Goal: Task Accomplishment & Management: Manage account settings

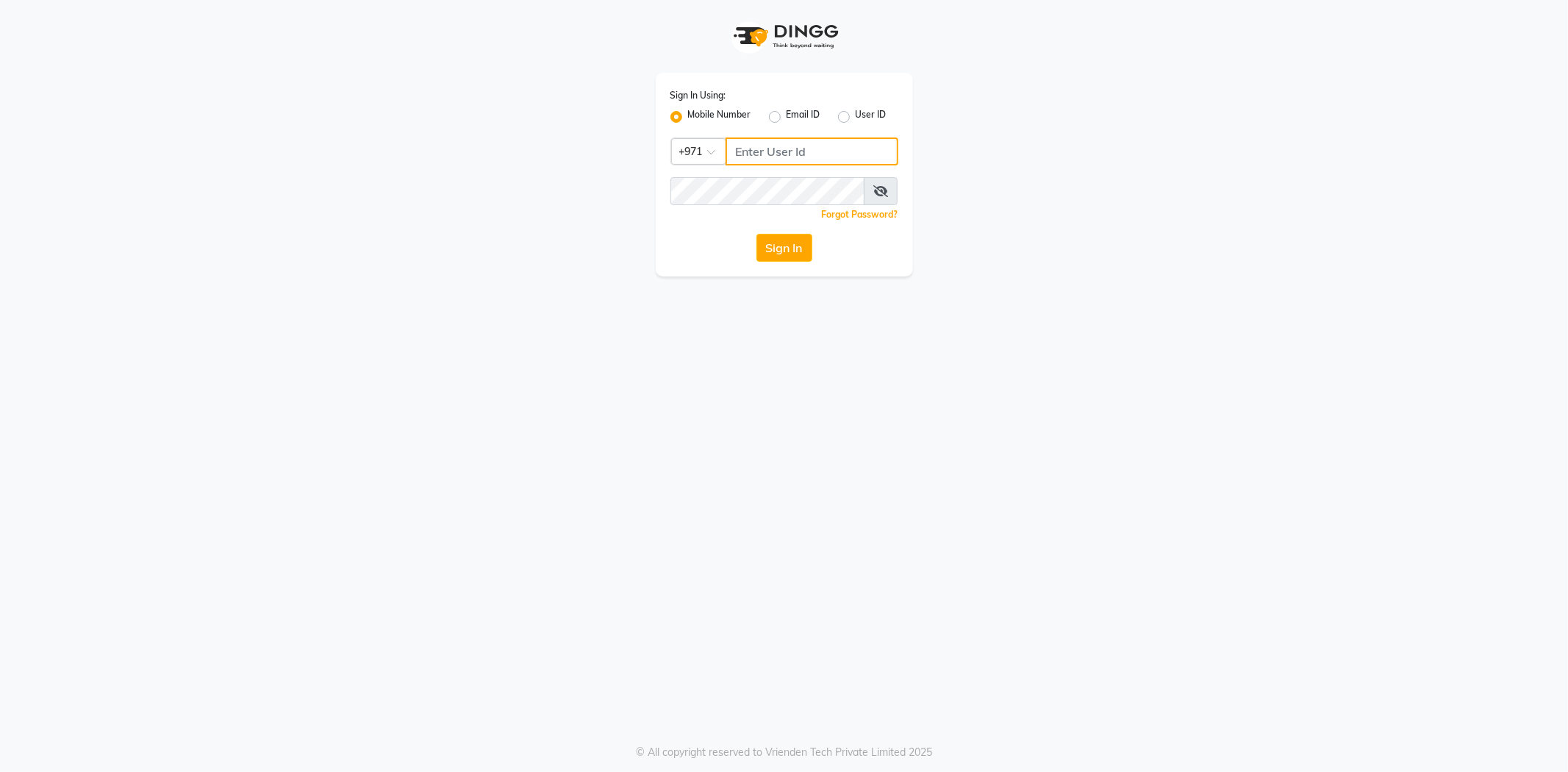
click at [807, 153] on input "Username" at bounding box center [813, 152] width 173 height 28
type input "556473214"
click at [886, 193] on icon at bounding box center [881, 191] width 15 height 11
click at [783, 246] on button "Sign In" at bounding box center [784, 248] width 55 height 28
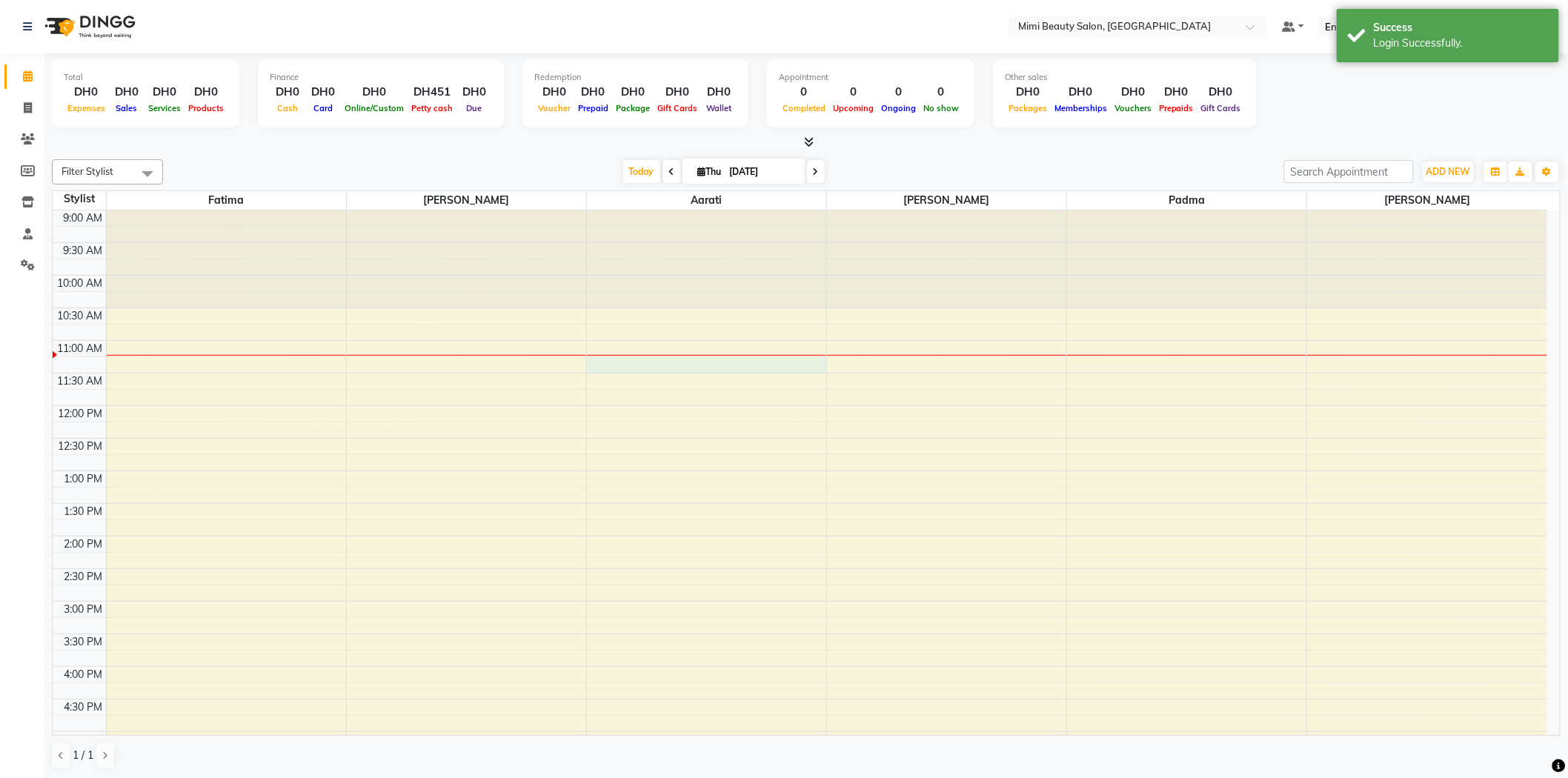
click at [754, 362] on div "9:00 AM 9:30 AM 10:00 AM 10:30 AM 11:00 AM 11:30 AM 12:00 PM 12:30 PM 1:00 PM 1…" at bounding box center [800, 699] width 1495 height 978
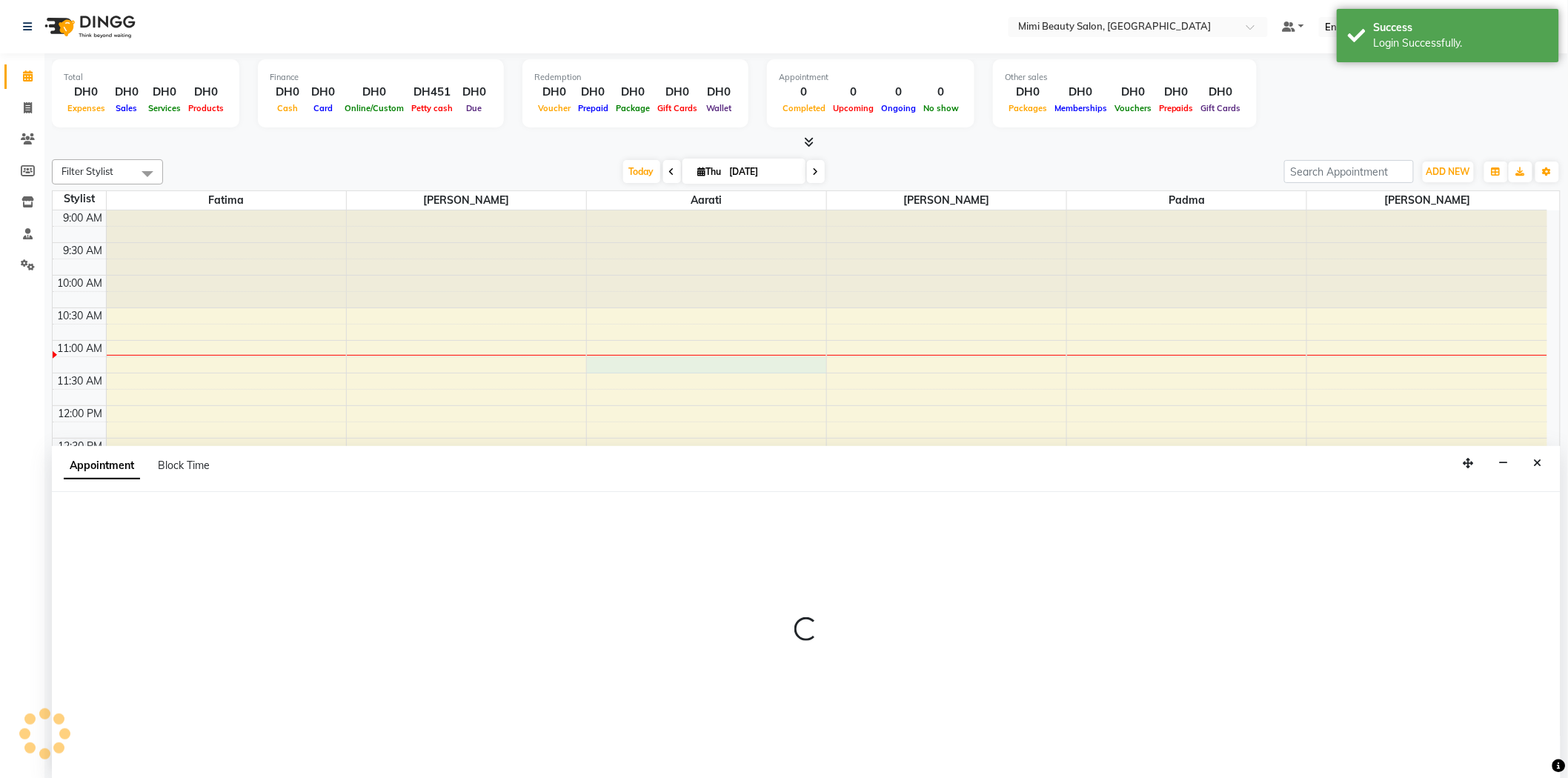
scroll to position [1, 0]
select select "52703"
select select "675"
select select "tentative"
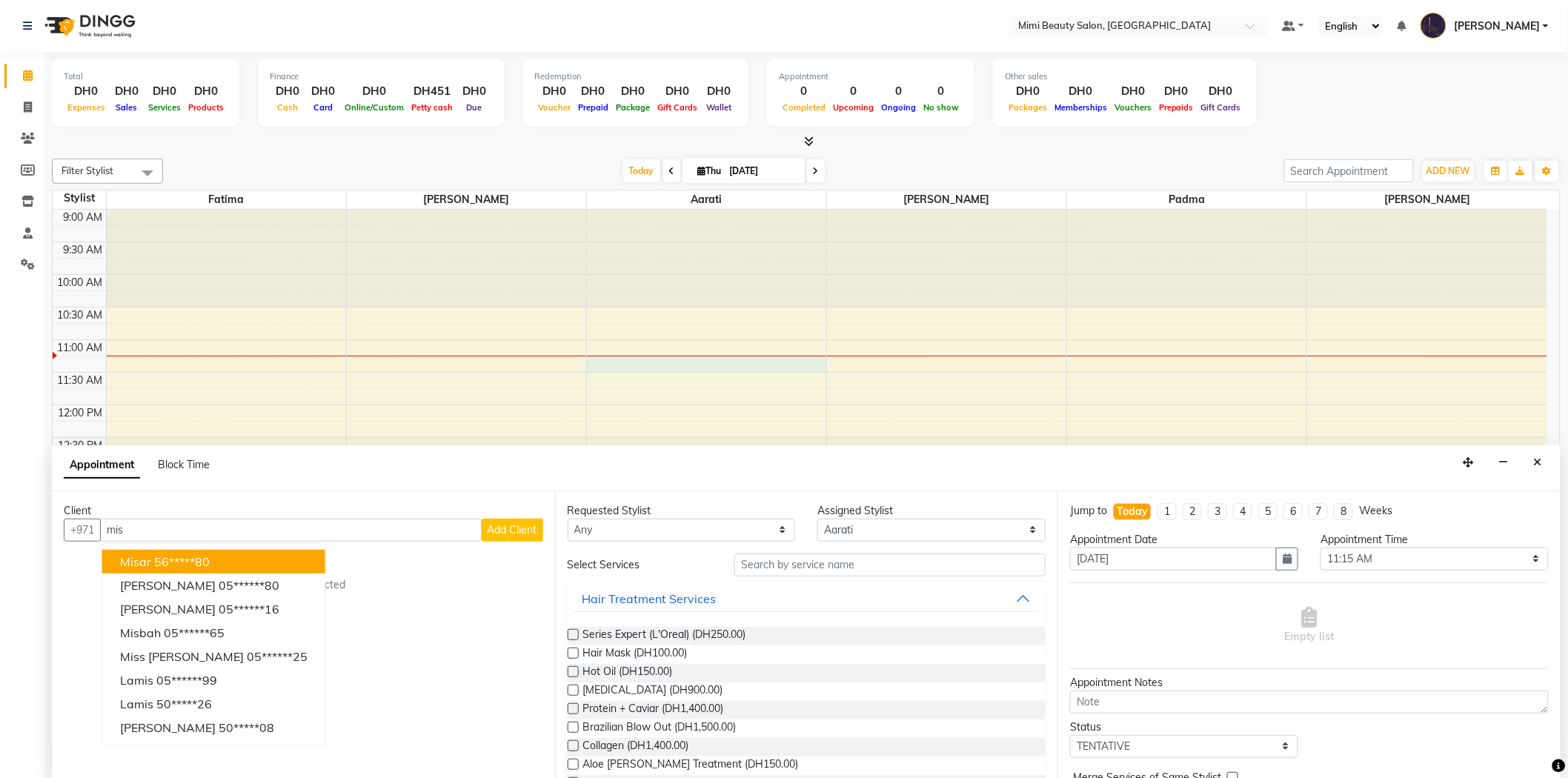
click at [174, 554] on ngb-highlight "56*****80" at bounding box center [182, 562] width 56 height 15
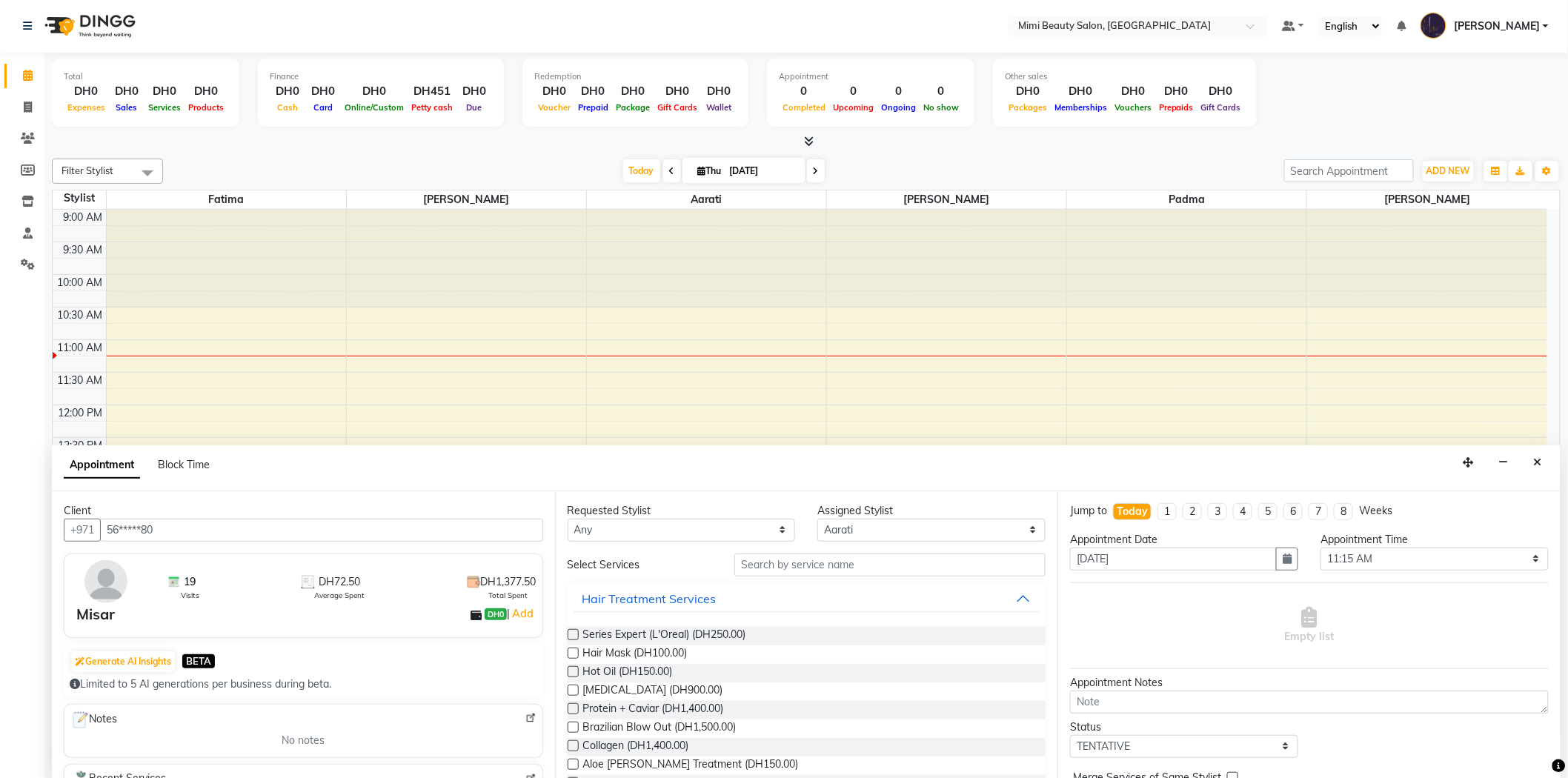
type input "56*****80"
click at [680, 529] on select "Any [PERSON_NAME] [PERSON_NAME] [PERSON_NAME] Padma" at bounding box center [682, 530] width 229 height 23
select select "52700"
click at [567, 519] on select "Any [PERSON_NAME] [PERSON_NAME] [PERSON_NAME] Padma" at bounding box center [682, 530] width 229 height 23
select select "52700"
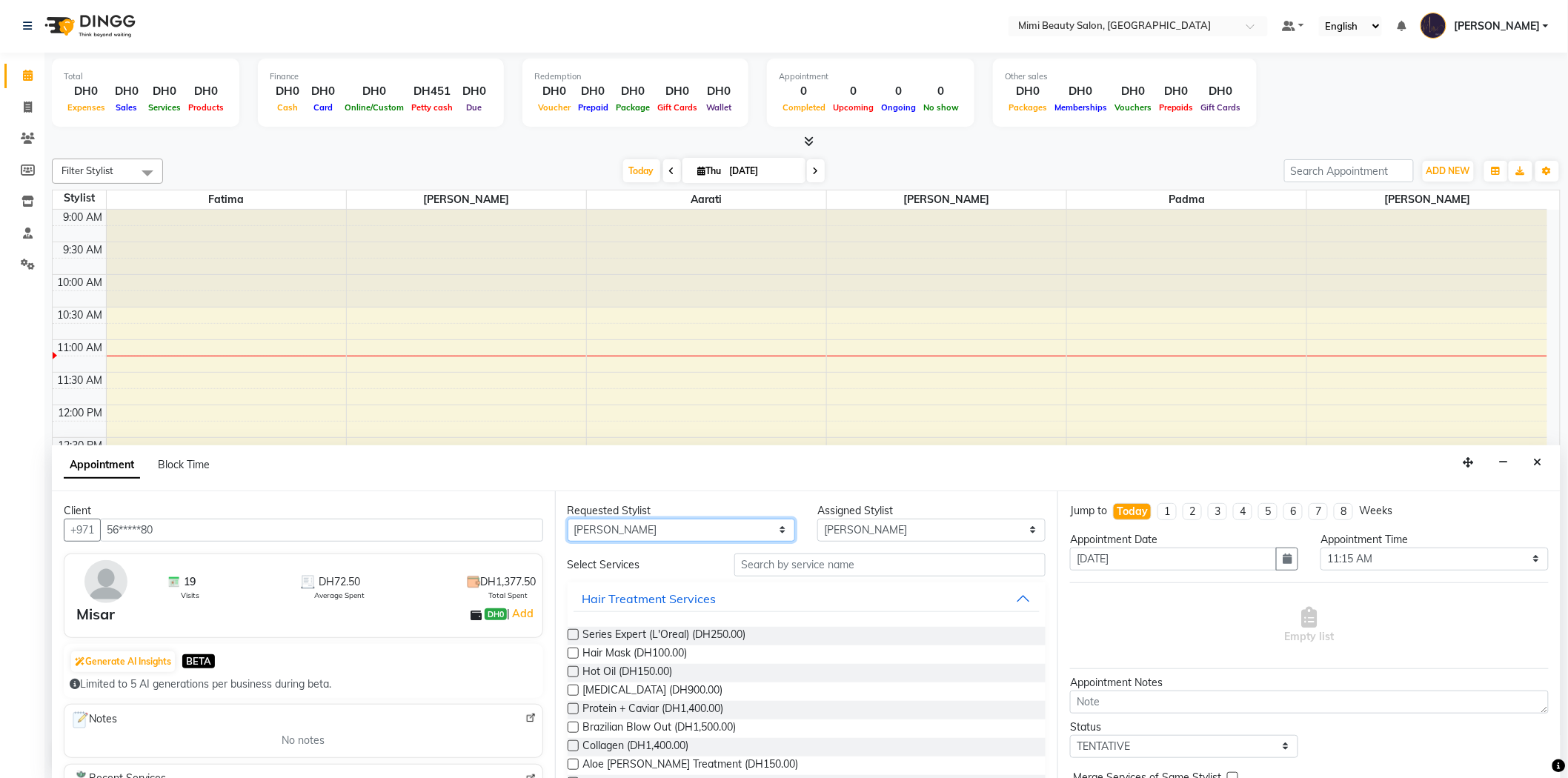
click at [654, 531] on select "Any [PERSON_NAME] [PERSON_NAME] [PERSON_NAME] Padma" at bounding box center [682, 530] width 229 height 23
select select "52703"
click at [567, 519] on select "Any [PERSON_NAME] [PERSON_NAME] [PERSON_NAME] Padma" at bounding box center [682, 530] width 229 height 23
select select "52703"
click at [750, 562] on input "text" at bounding box center [890, 565] width 312 height 23
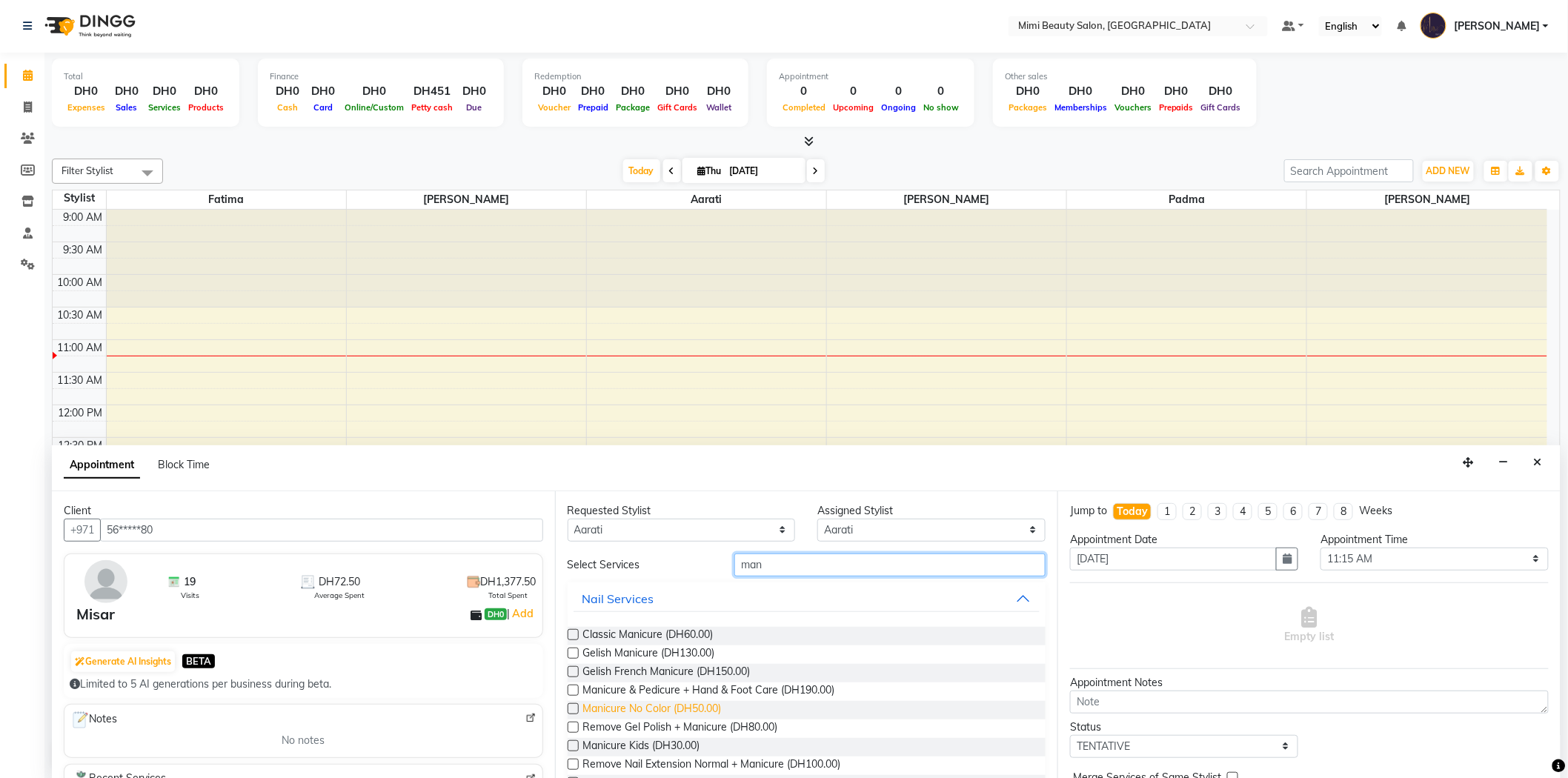
type input "man"
click at [625, 709] on span "Manicure No Color (DH50.00)" at bounding box center [652, 711] width 139 height 19
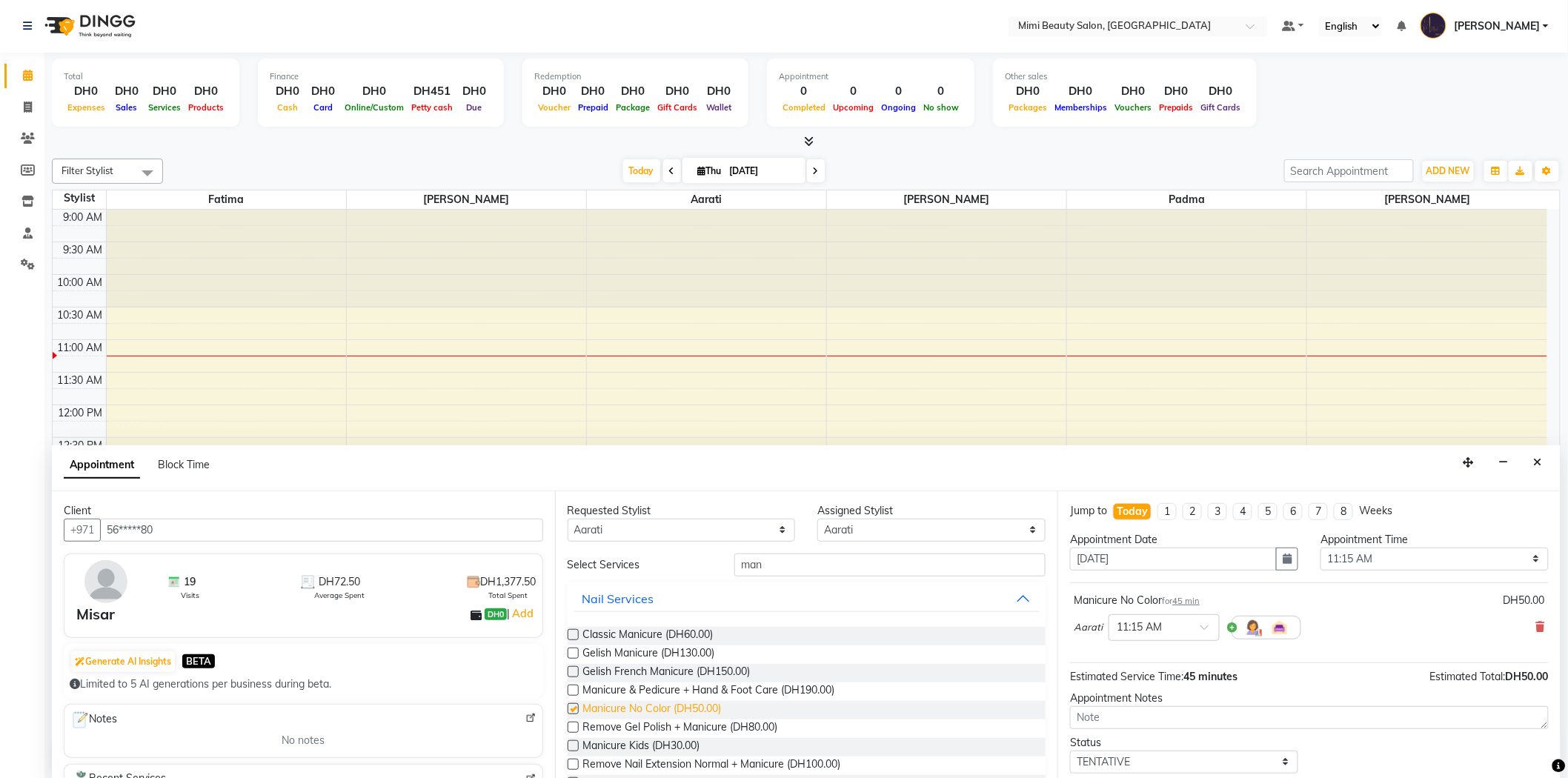
checkbox input "false"
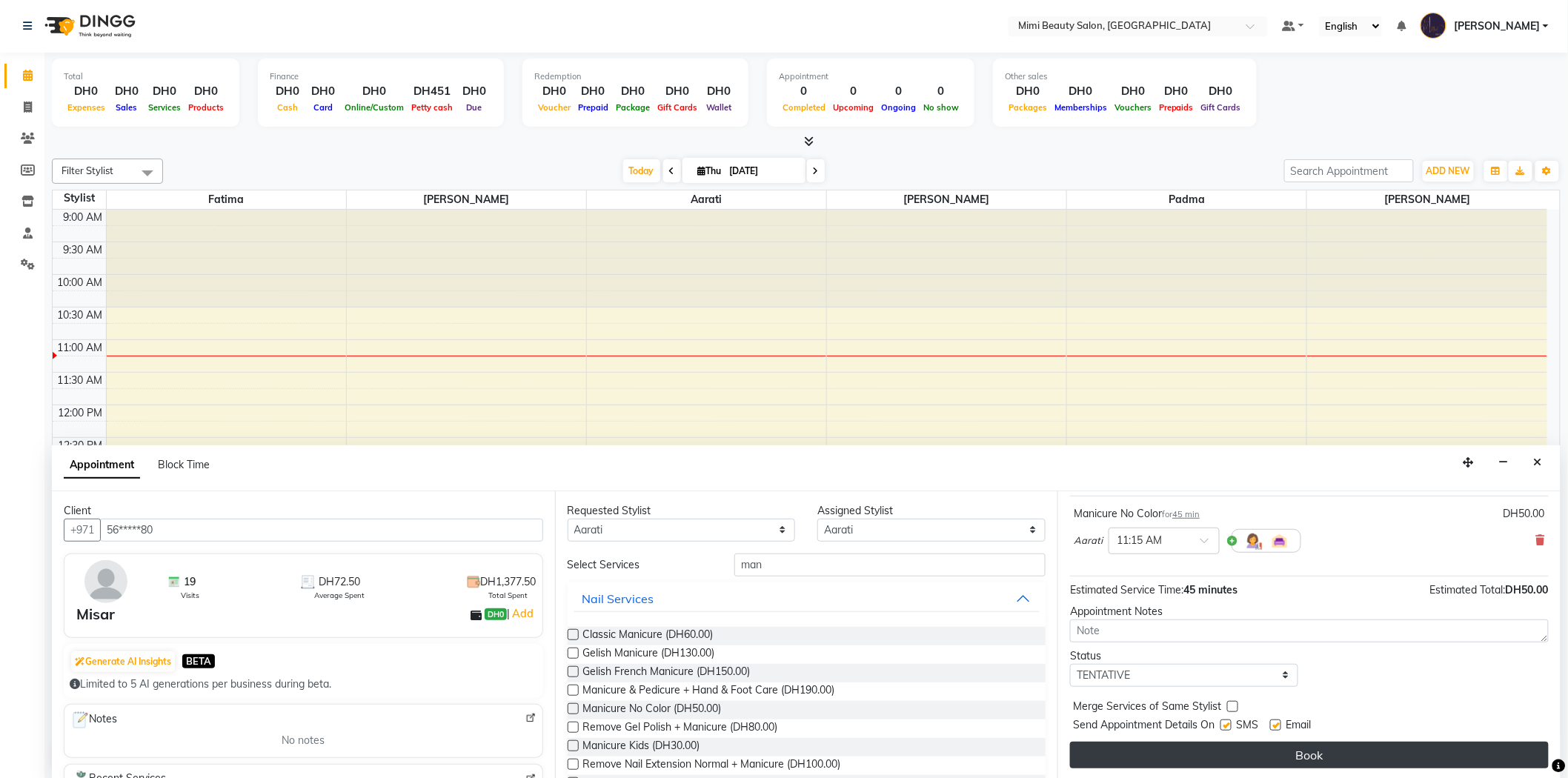
scroll to position [87, 0]
click at [1305, 753] on button "Book" at bounding box center [1309, 754] width 479 height 26
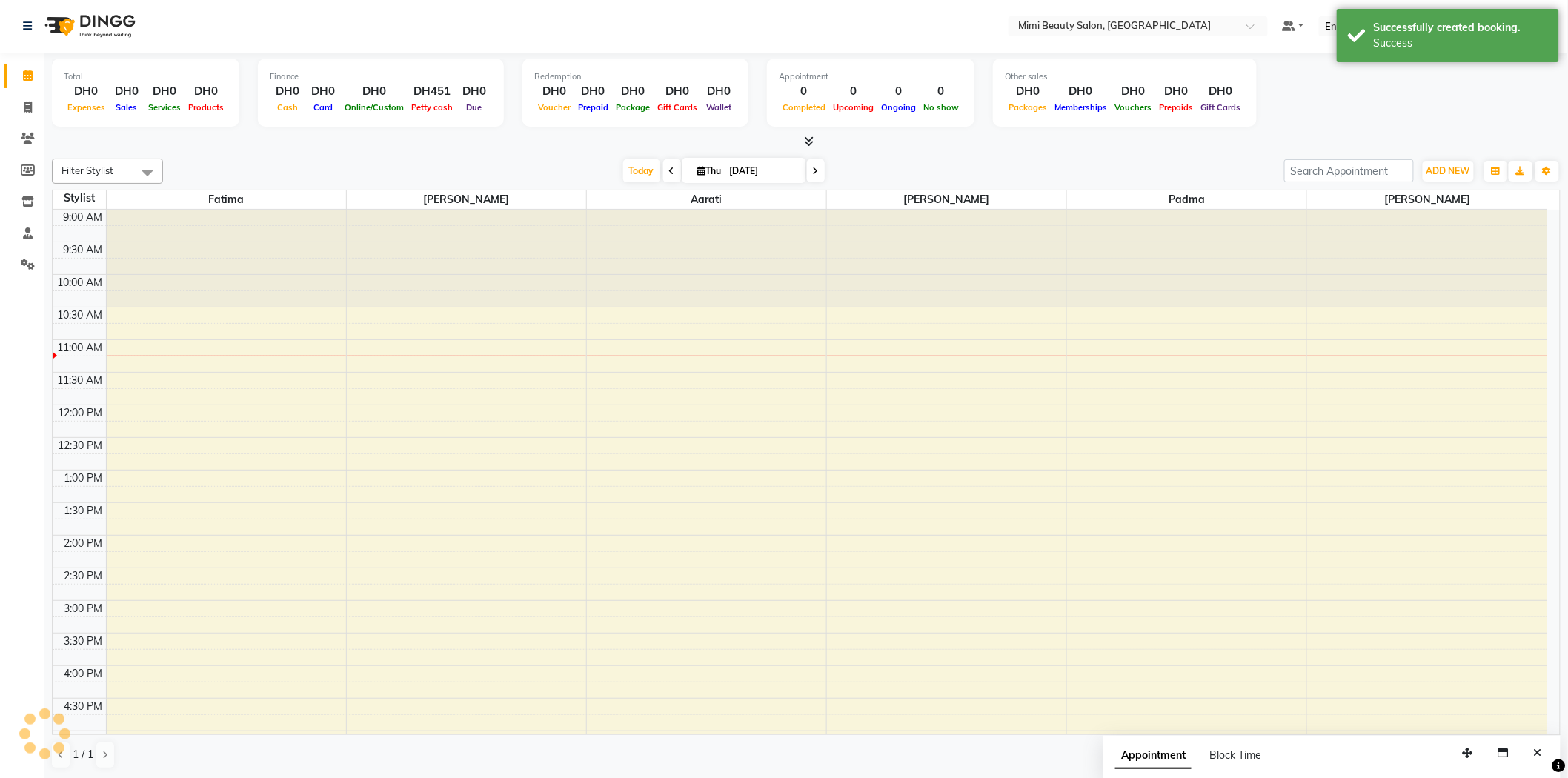
scroll to position [0, 0]
click at [669, 173] on icon at bounding box center [672, 172] width 6 height 9
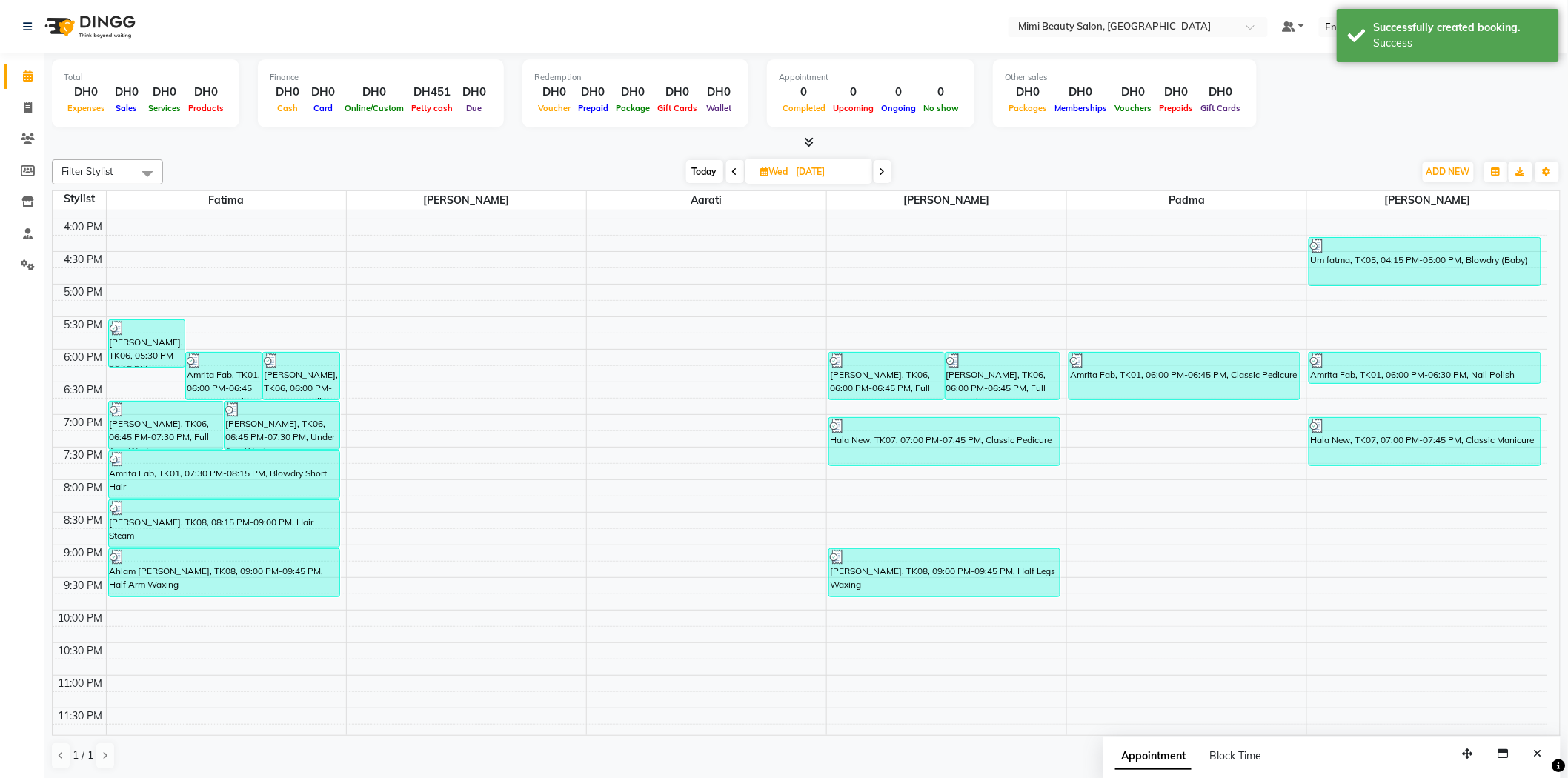
scroll to position [463, 0]
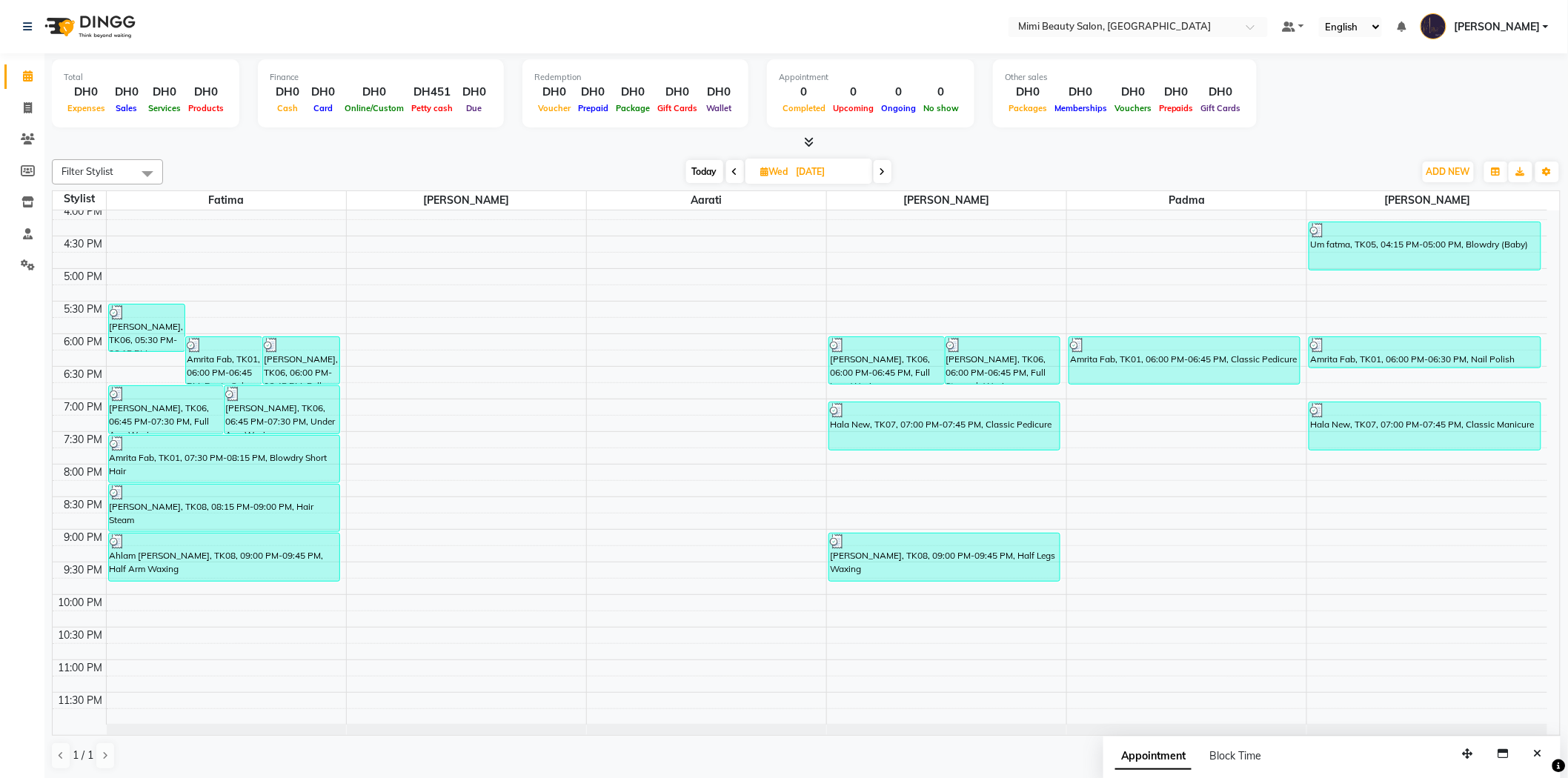
click at [881, 173] on icon at bounding box center [882, 172] width 6 height 9
type input "[DATE]"
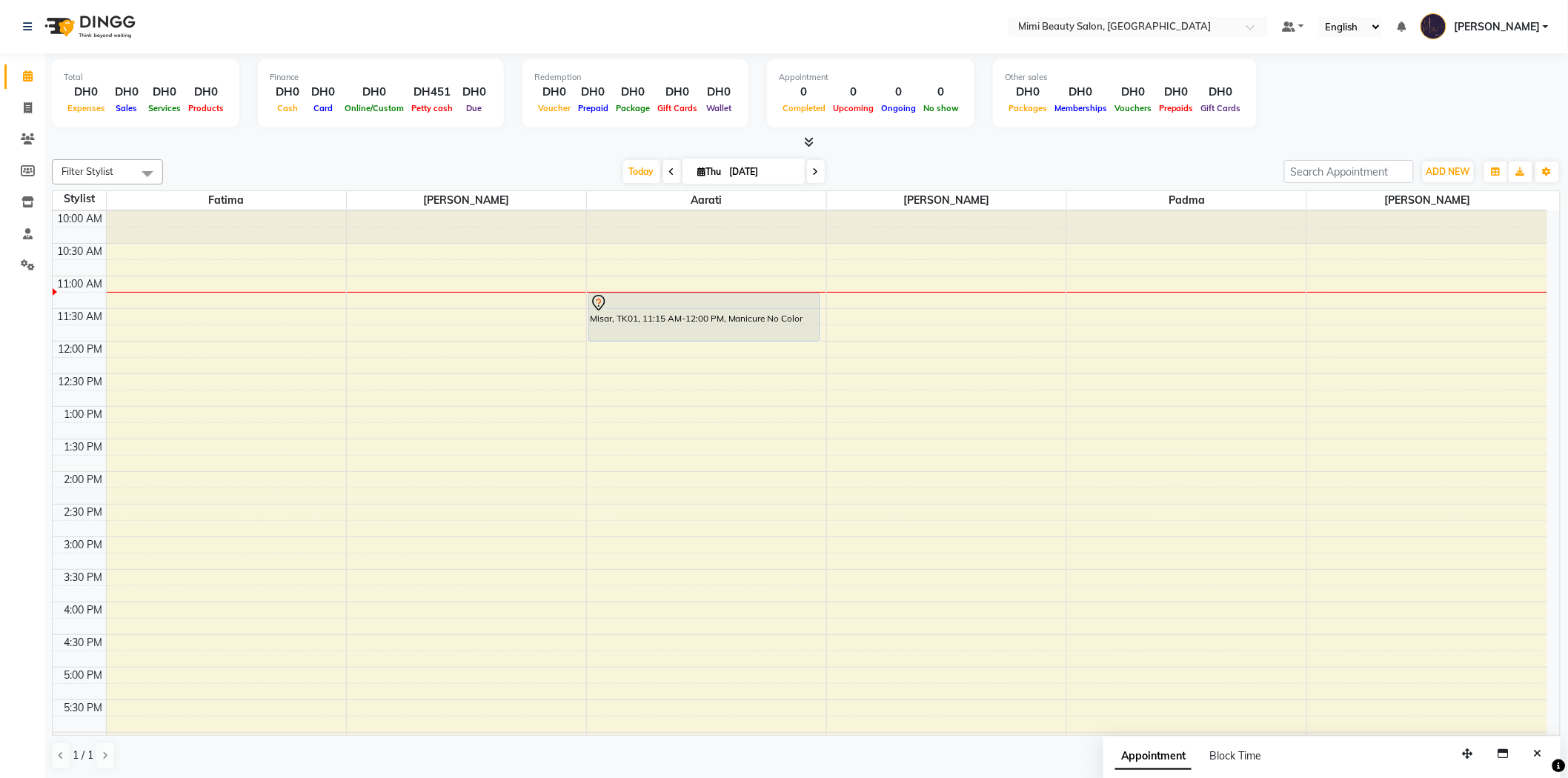
scroll to position [0, 0]
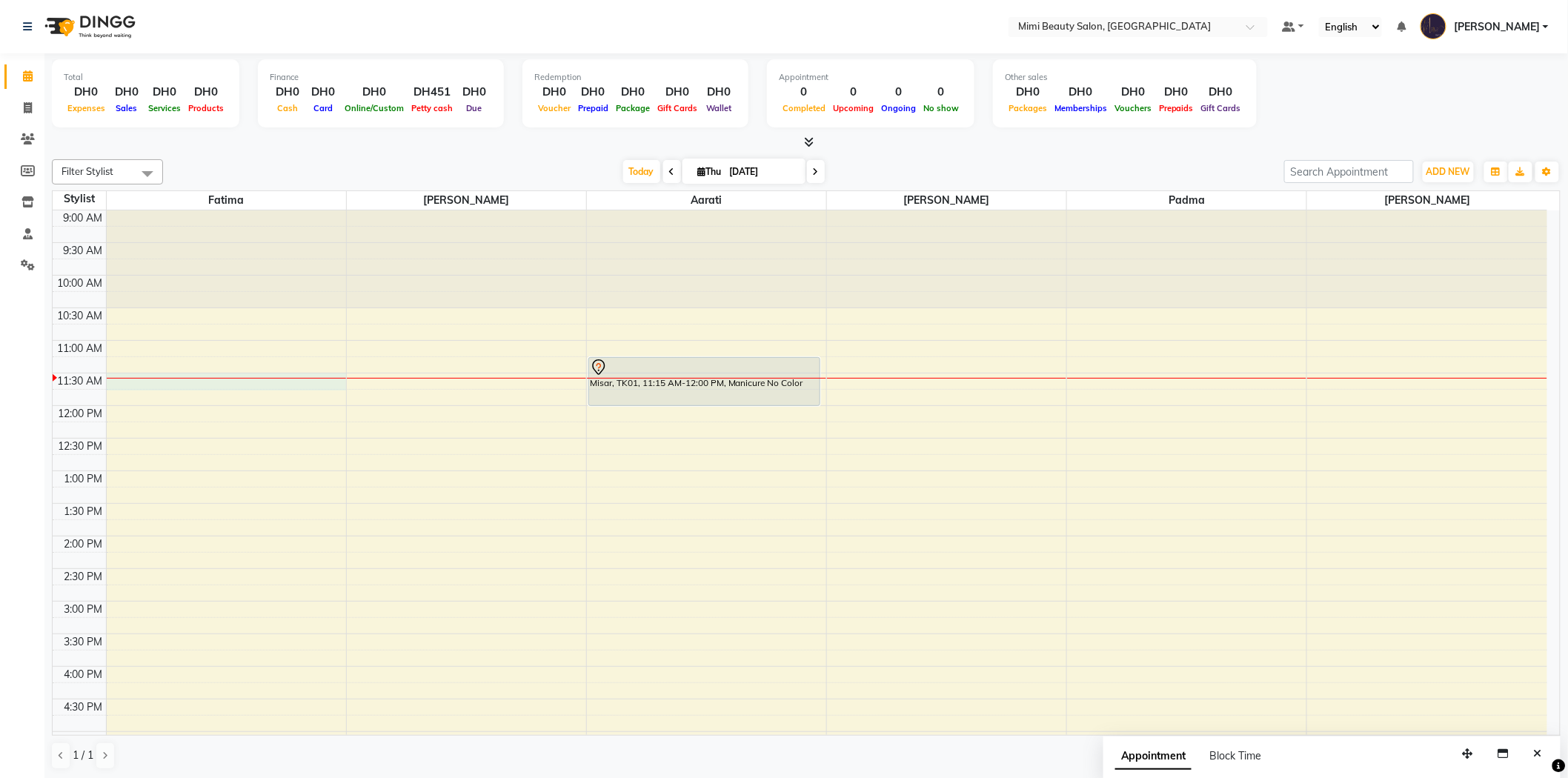
click at [299, 380] on div "9:00 AM 9:30 AM 10:00 AM 10:30 AM 11:00 AM 11:30 AM 12:00 PM 12:30 PM 1:00 PM 1…" at bounding box center [800, 699] width 1495 height 978
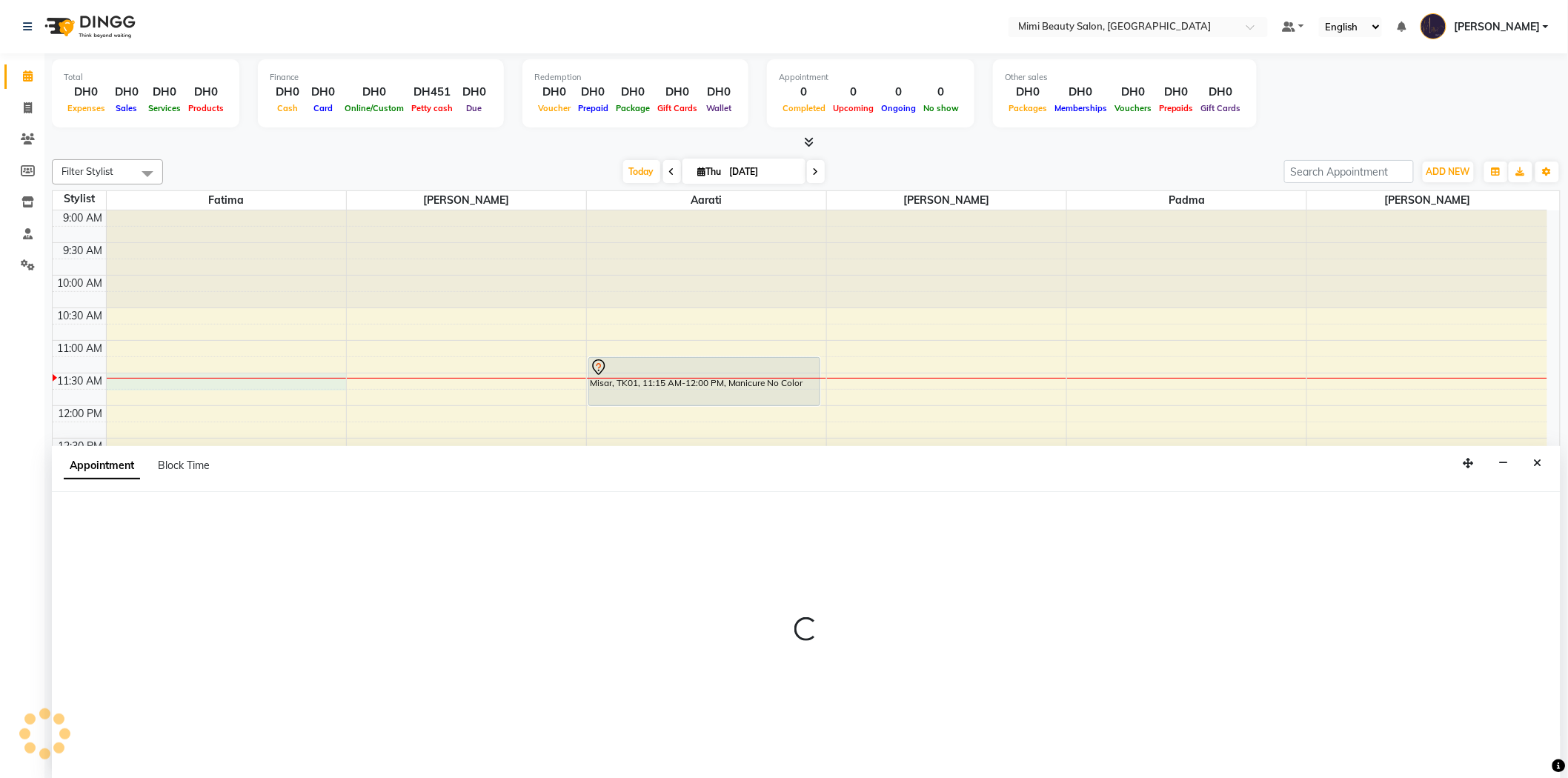
scroll to position [1, 0]
select select "52699"
select select "tentative"
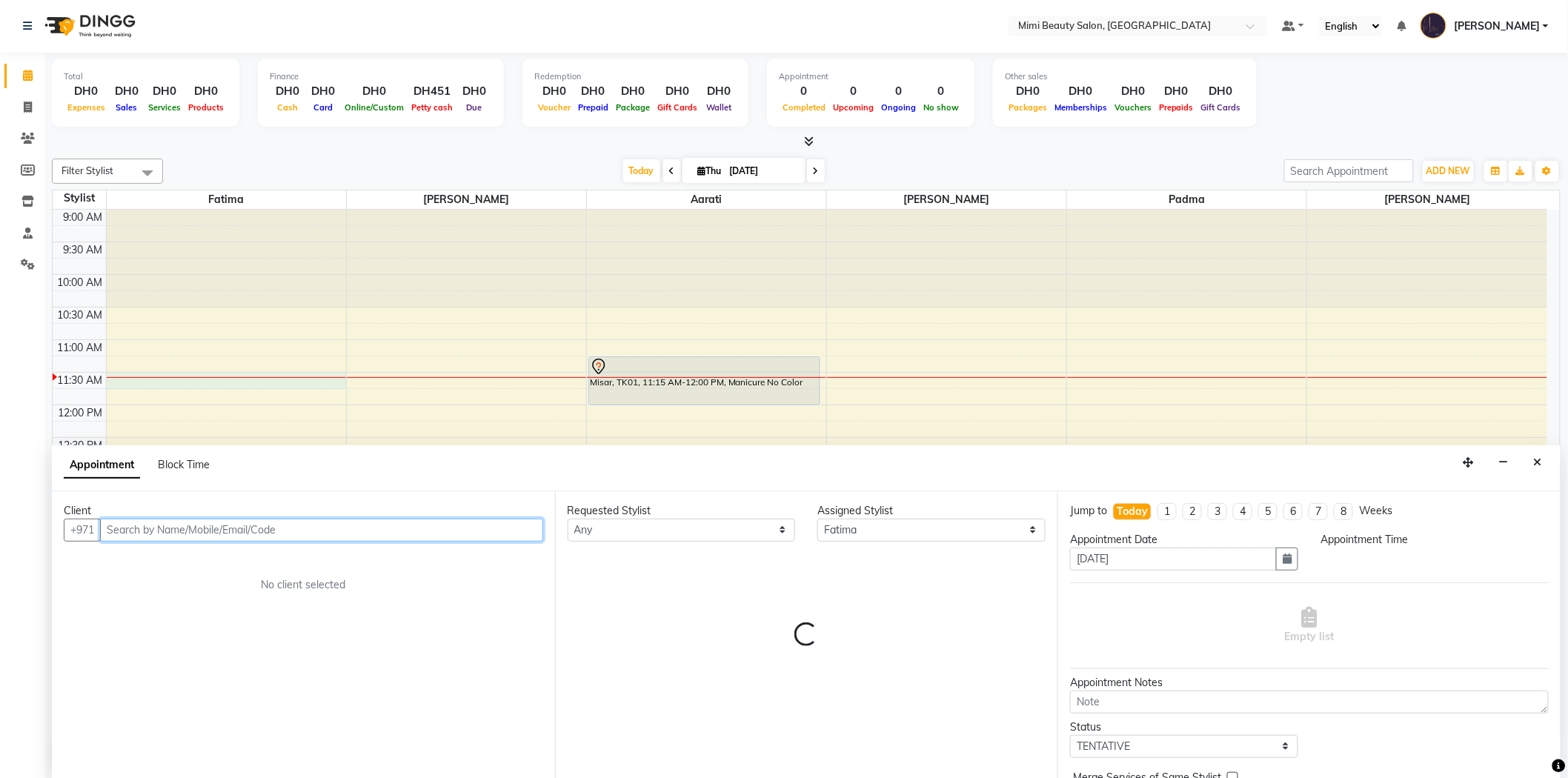
select select "690"
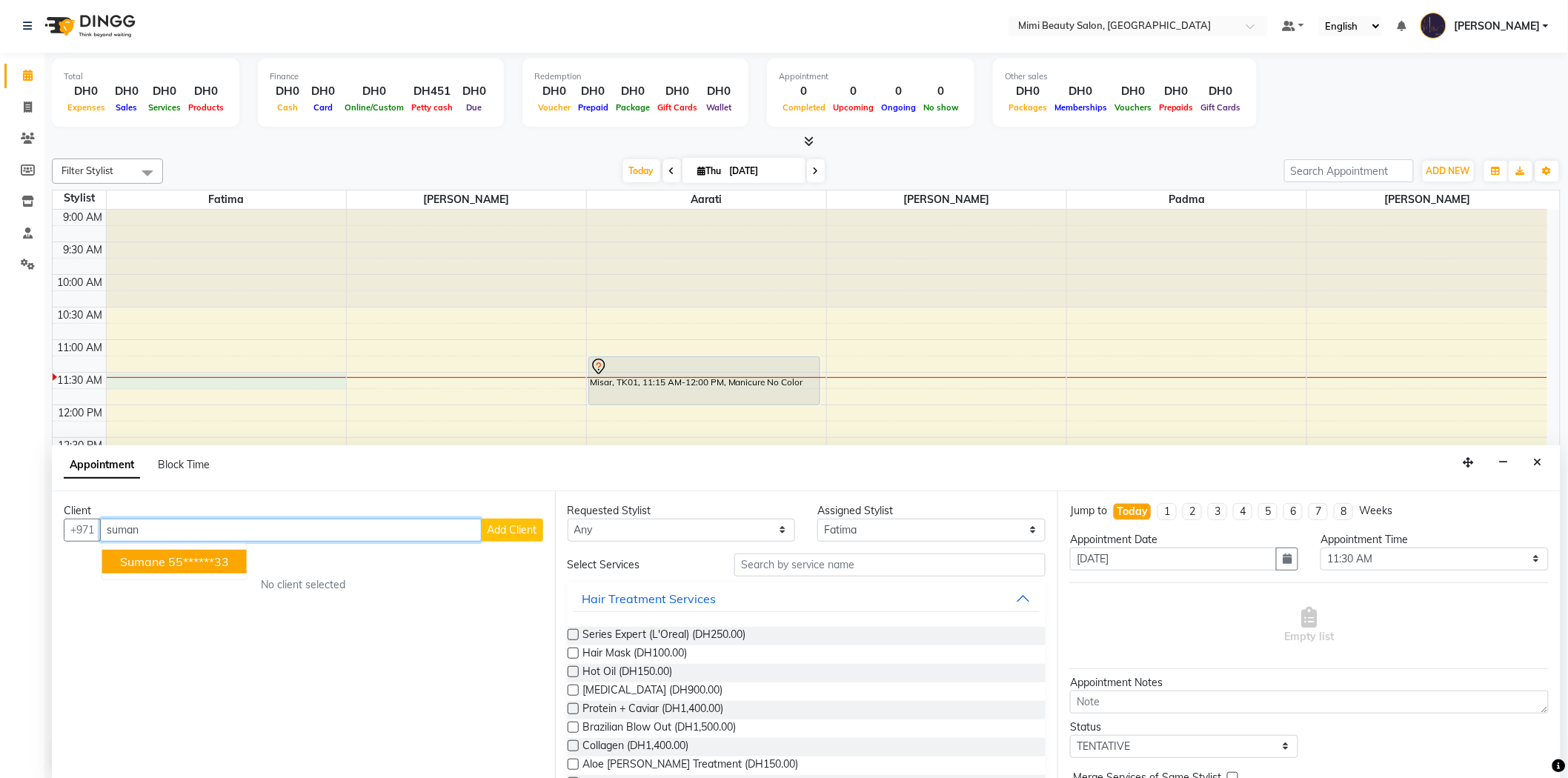
click at [151, 560] on span "Sumane" at bounding box center [142, 562] width 45 height 15
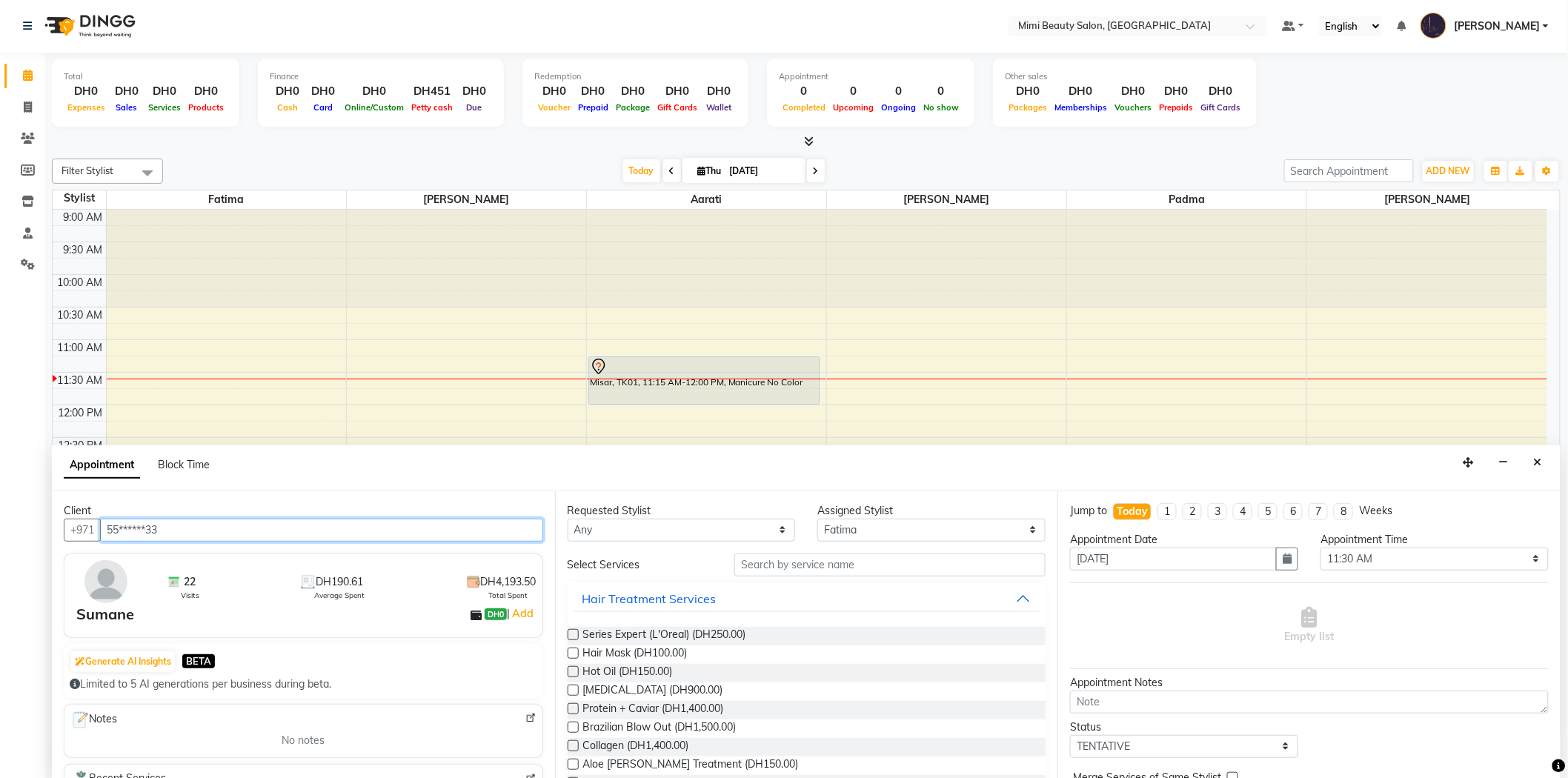
scroll to position [0, 0]
type input "55******33"
click at [601, 530] on select "Any [PERSON_NAME] [PERSON_NAME] [PERSON_NAME] Padma" at bounding box center [682, 531] width 229 height 23
select select "52699"
click at [567, 520] on select "Any [PERSON_NAME] [PERSON_NAME] [PERSON_NAME] Padma" at bounding box center [682, 531] width 229 height 23
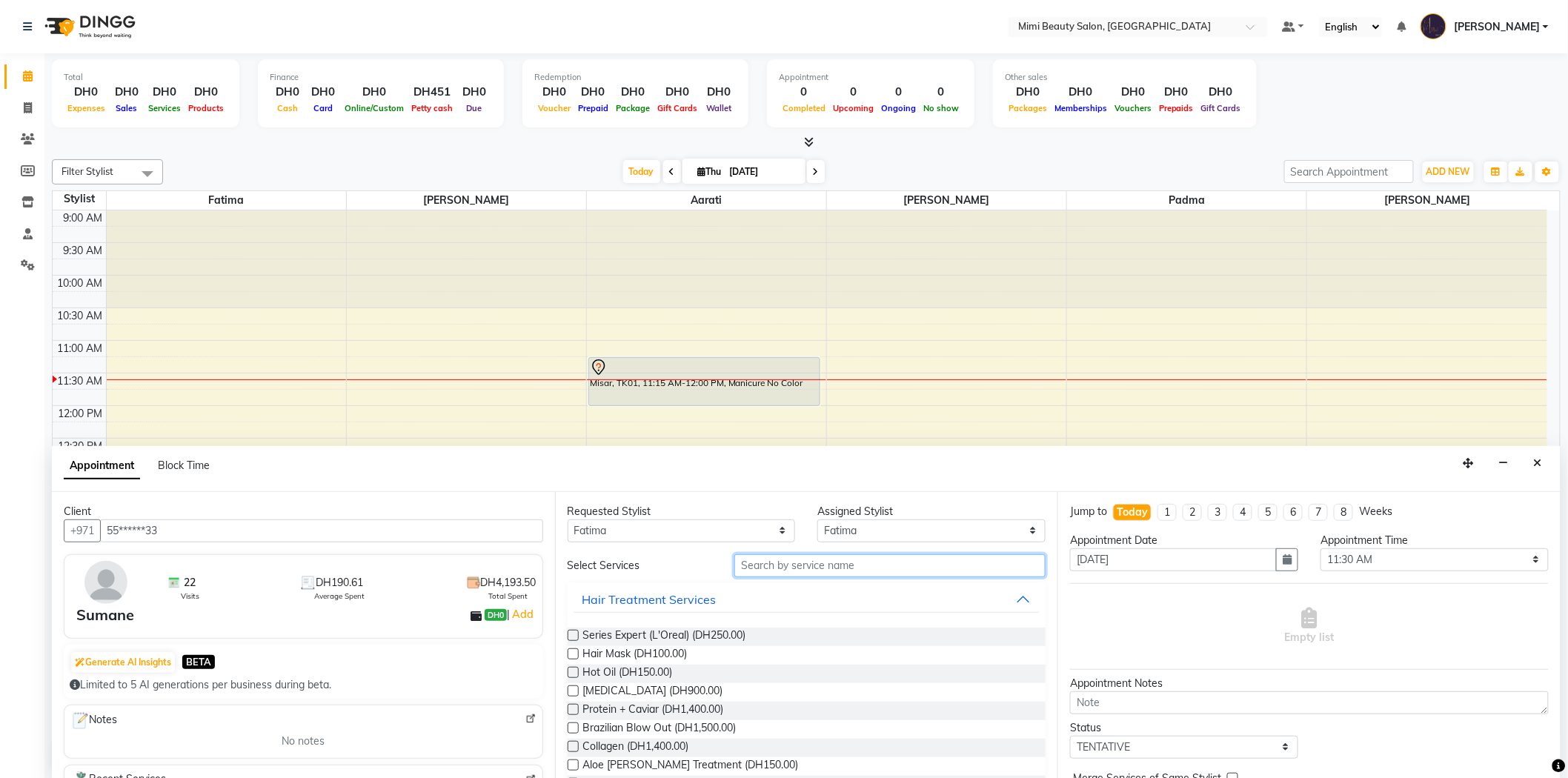
click at [785, 567] on input "text" at bounding box center [890, 566] width 312 height 23
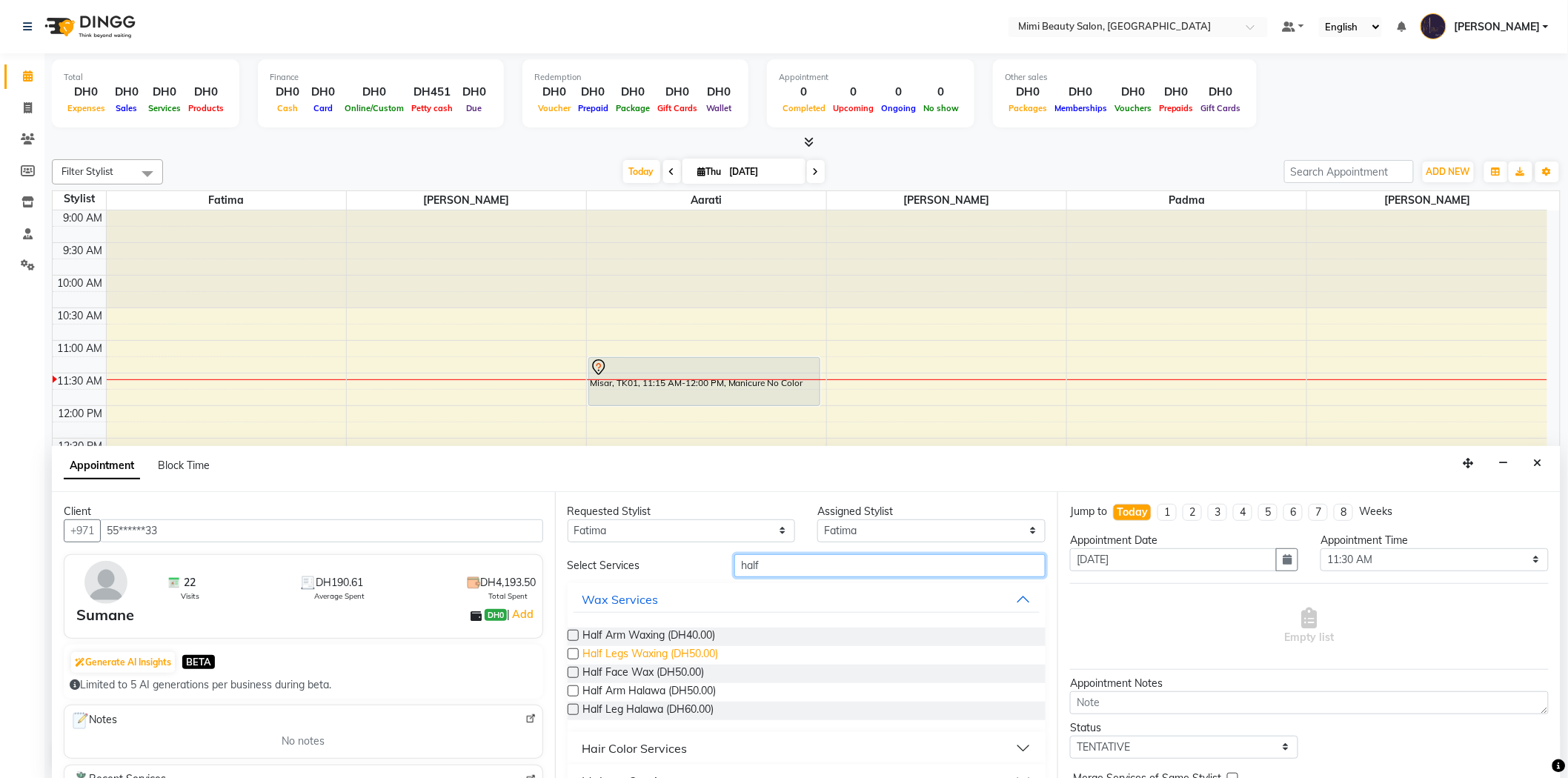
type input "half"
click at [692, 655] on span "Half Legs Waxing (DH50.00)" at bounding box center [650, 655] width 136 height 19
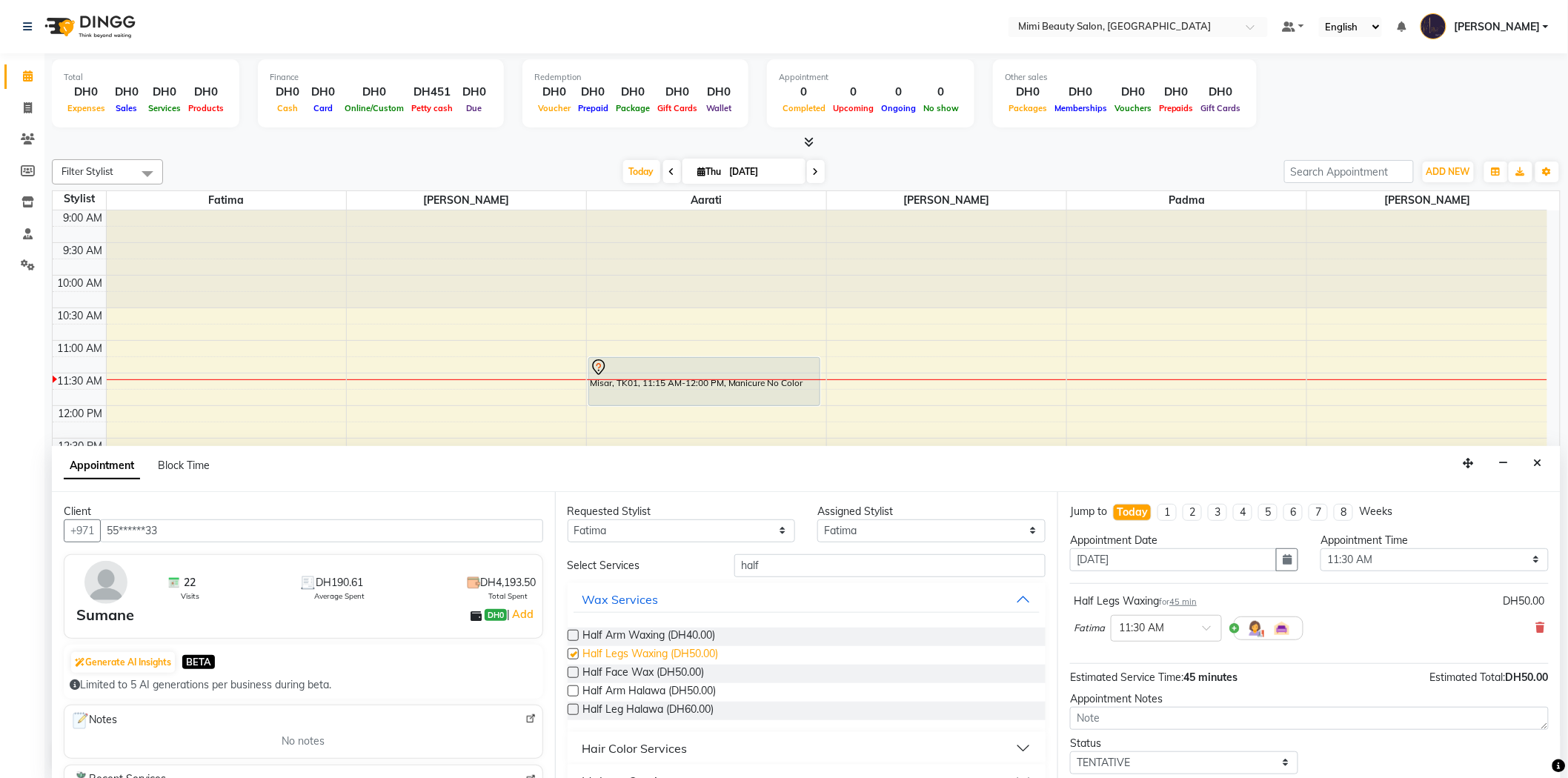
checkbox input "false"
click at [746, 526] on select "Any [PERSON_NAME] [PERSON_NAME] [PERSON_NAME] Padma" at bounding box center [682, 531] width 229 height 23
select select "68417"
click at [567, 520] on select "Any [PERSON_NAME] [PERSON_NAME] [PERSON_NAME] Padma" at bounding box center [682, 531] width 229 height 23
select select "68417"
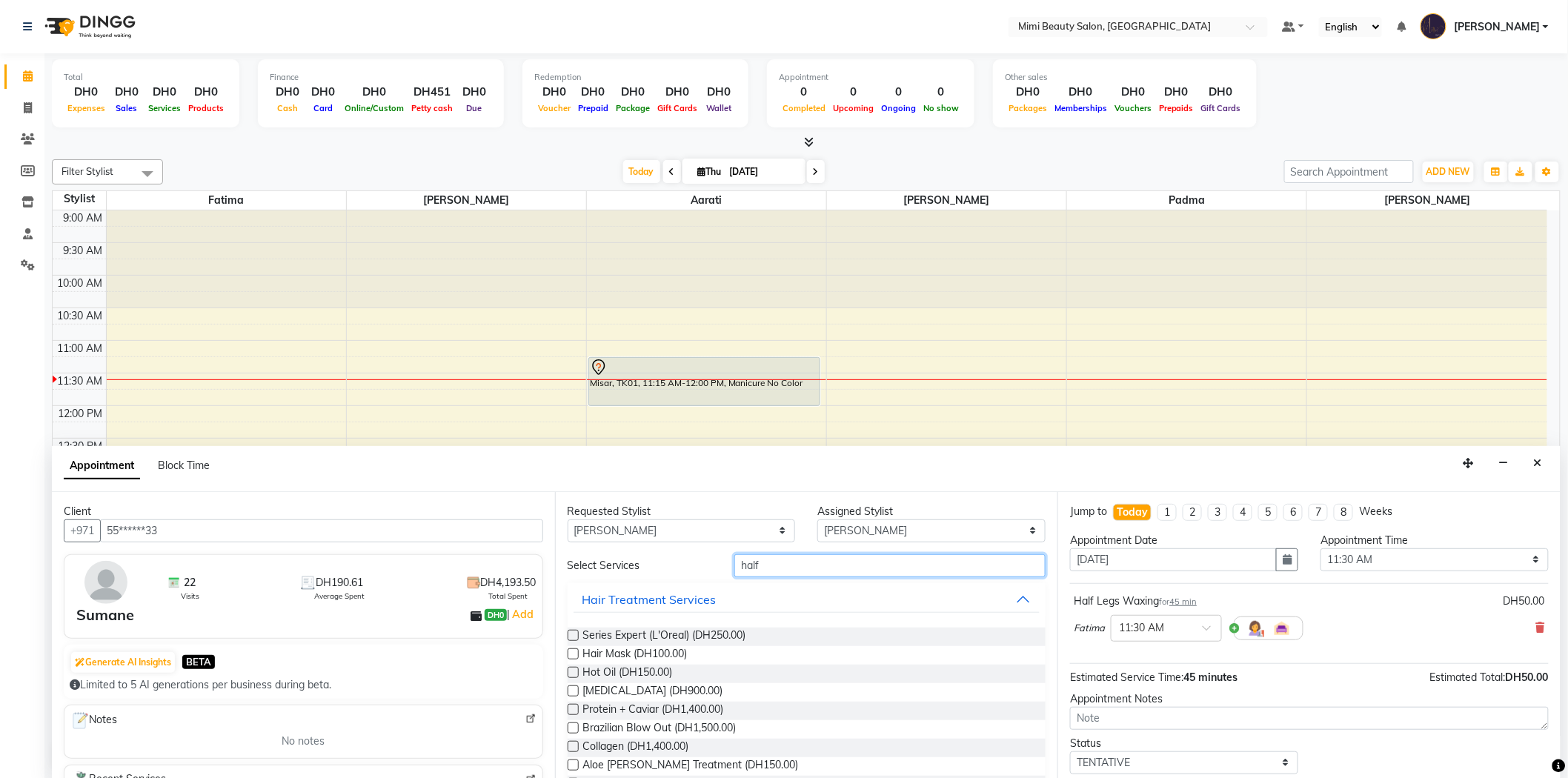
click at [754, 568] on input "half" at bounding box center [890, 566] width 312 height 23
click at [1536, 626] on icon at bounding box center [1540, 627] width 9 height 11
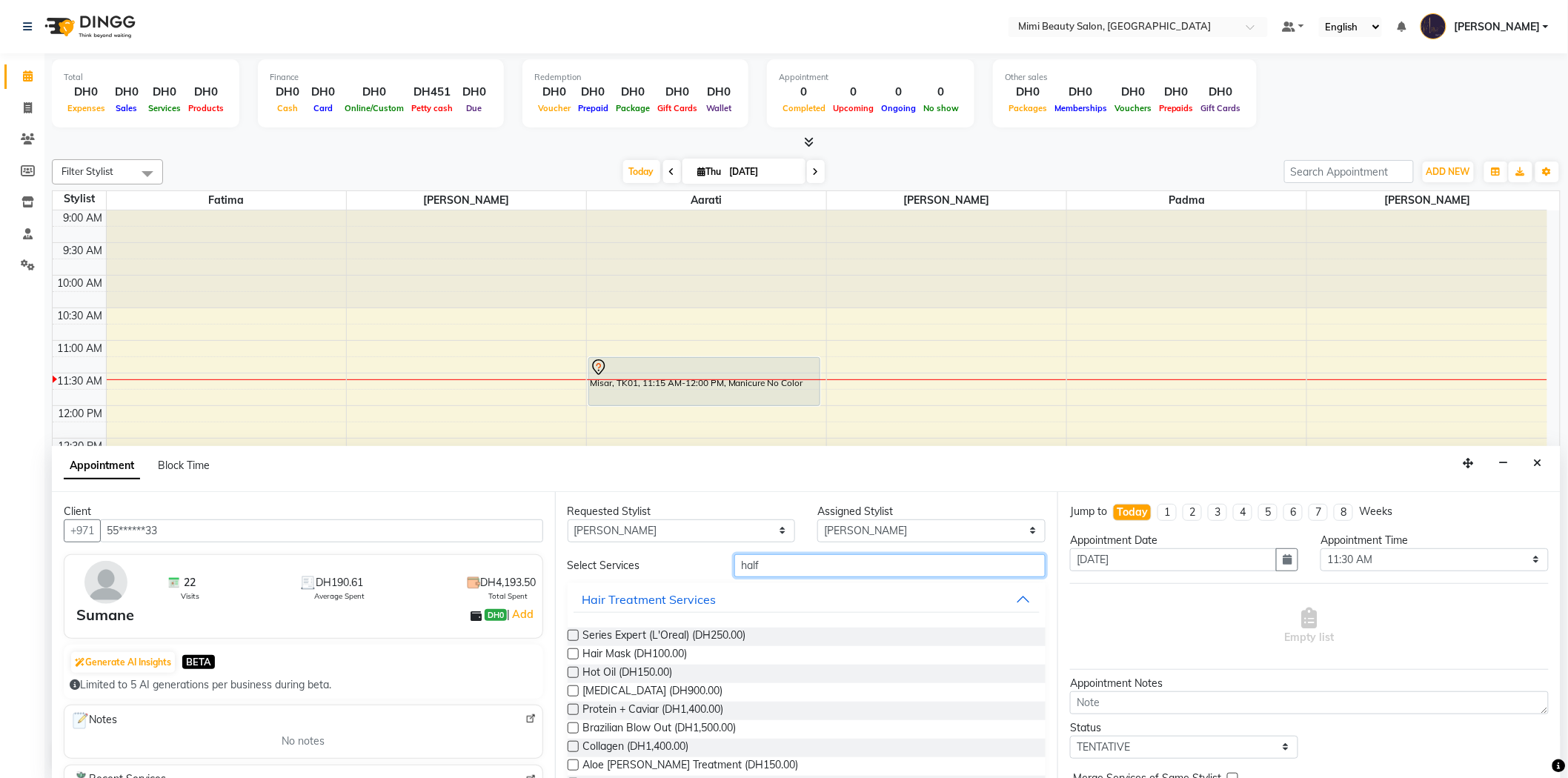
click at [766, 562] on input "half" at bounding box center [890, 566] width 312 height 23
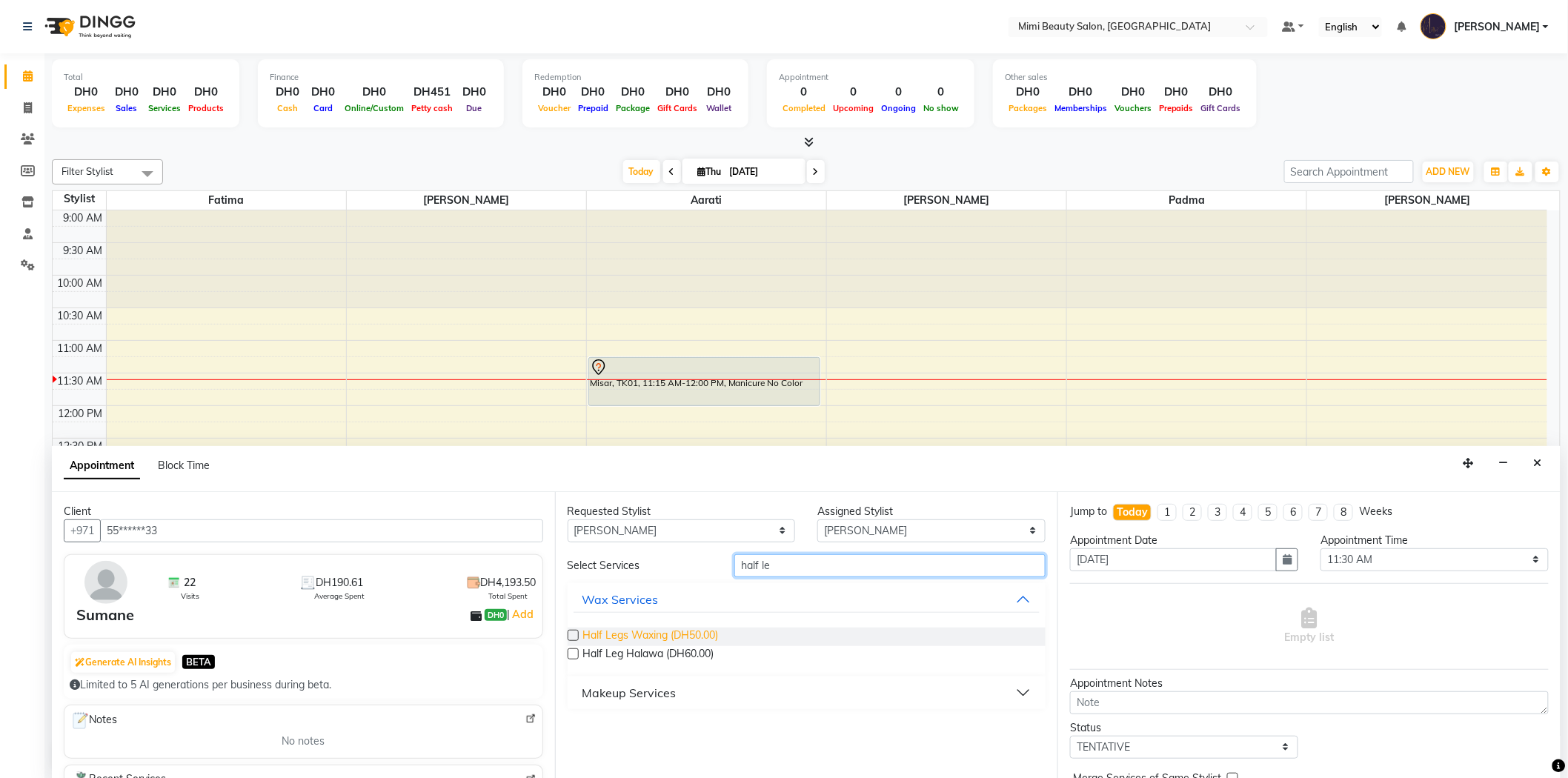
type input "half le"
click at [683, 641] on span "Half Legs Waxing (DH50.00)" at bounding box center [650, 637] width 136 height 19
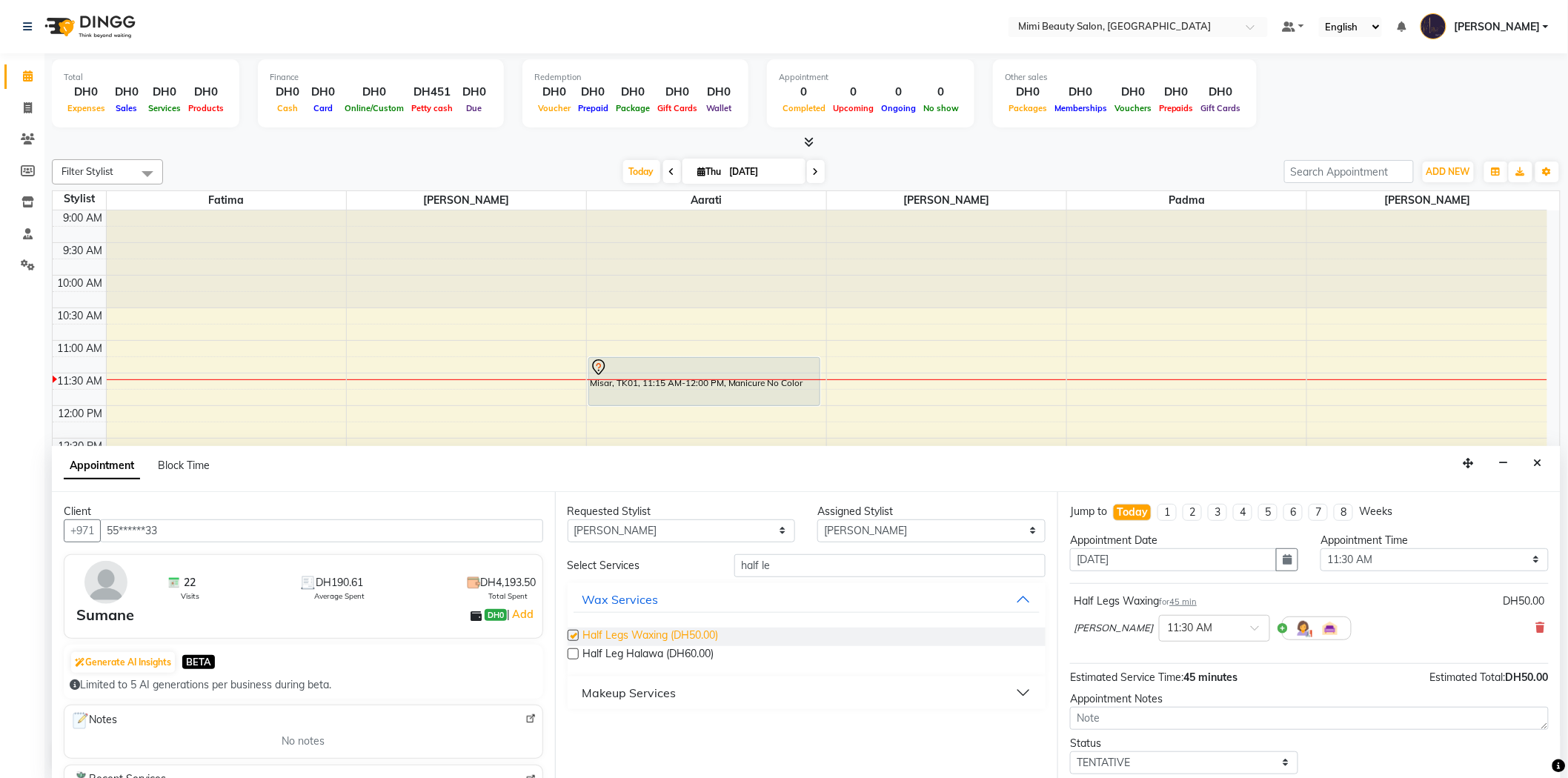
checkbox input "false"
click at [682, 529] on select "Any [PERSON_NAME] [PERSON_NAME] [PERSON_NAME] Padma" at bounding box center [682, 531] width 229 height 23
select select "52699"
click at [567, 520] on select "Any [PERSON_NAME] [PERSON_NAME] [PERSON_NAME] Padma" at bounding box center [682, 531] width 229 height 23
select select "52699"
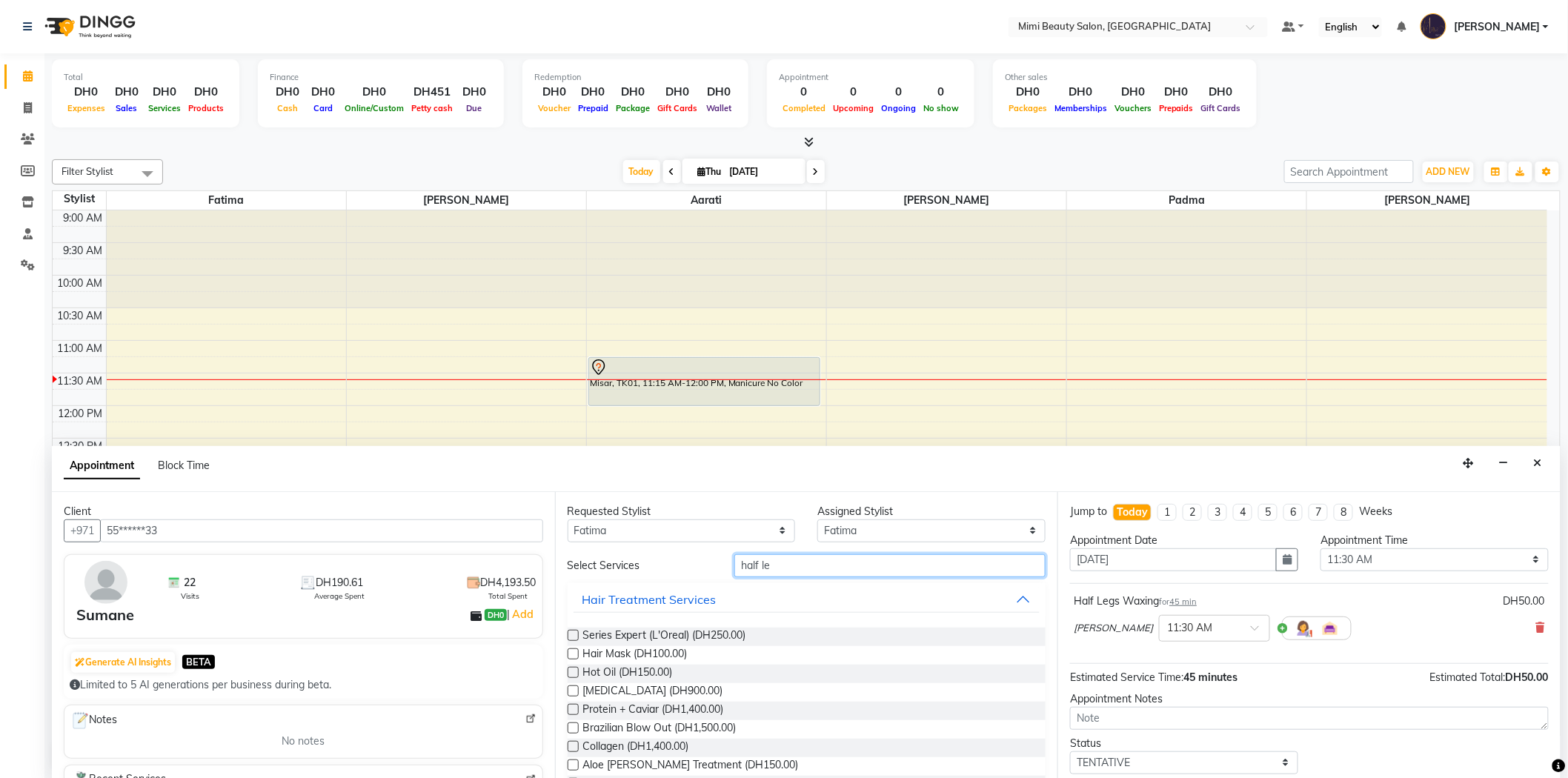
click at [752, 559] on input "half le" at bounding box center [890, 566] width 312 height 23
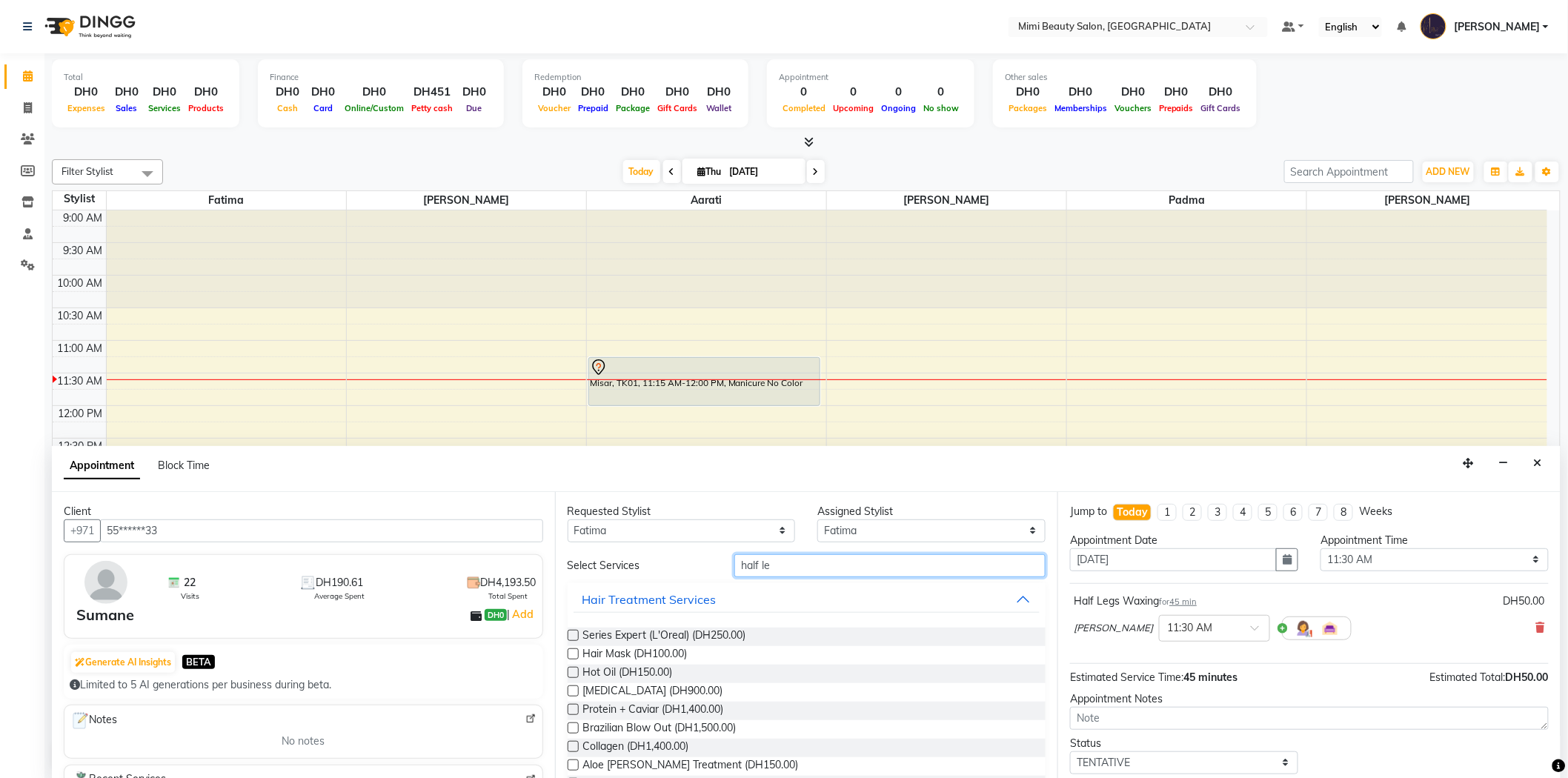
click at [752, 559] on input "half le" at bounding box center [890, 566] width 312 height 23
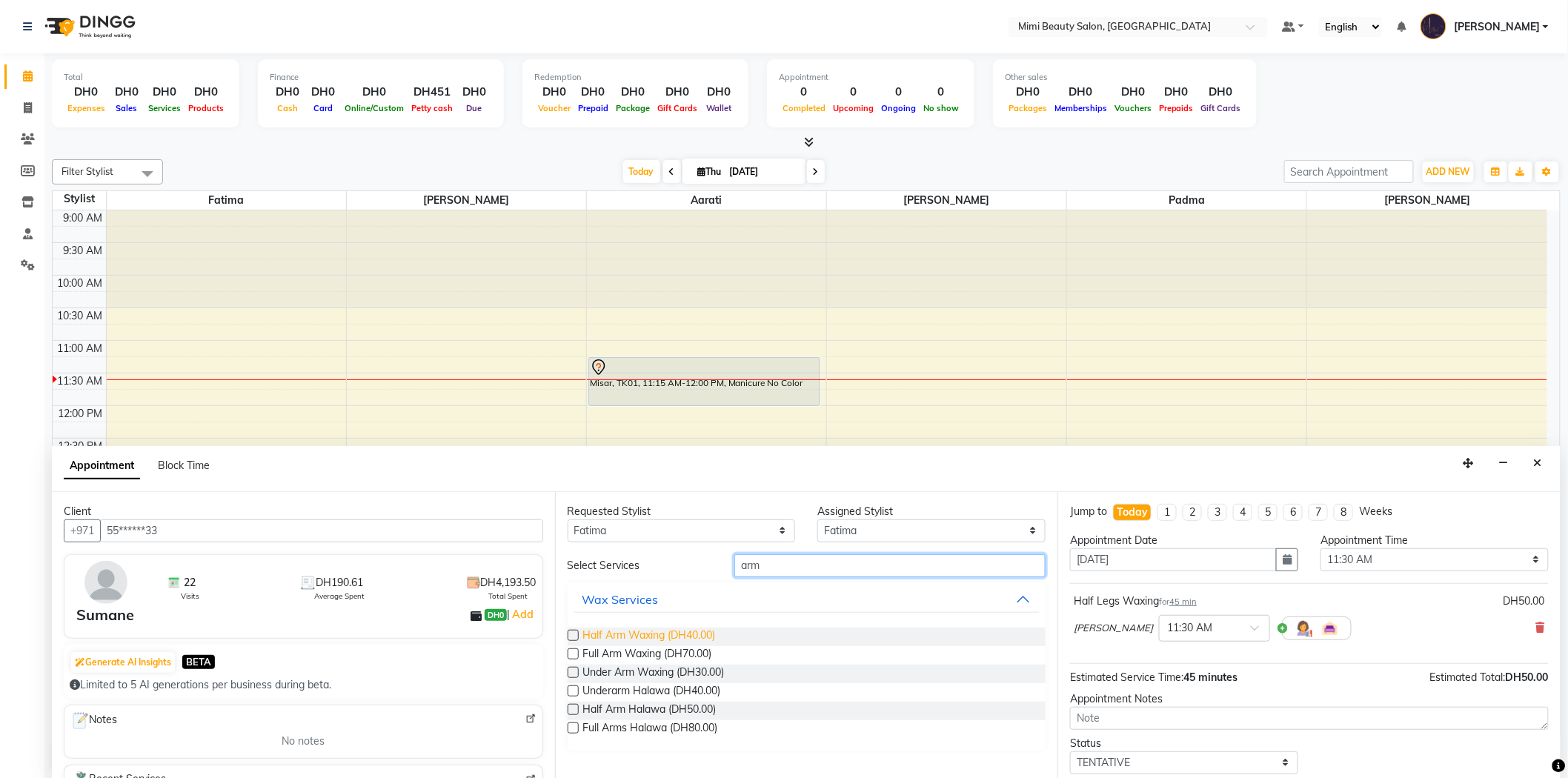
type input "arm"
click at [712, 631] on span "Half Arm Waxing (DH40.00)" at bounding box center [649, 637] width 132 height 19
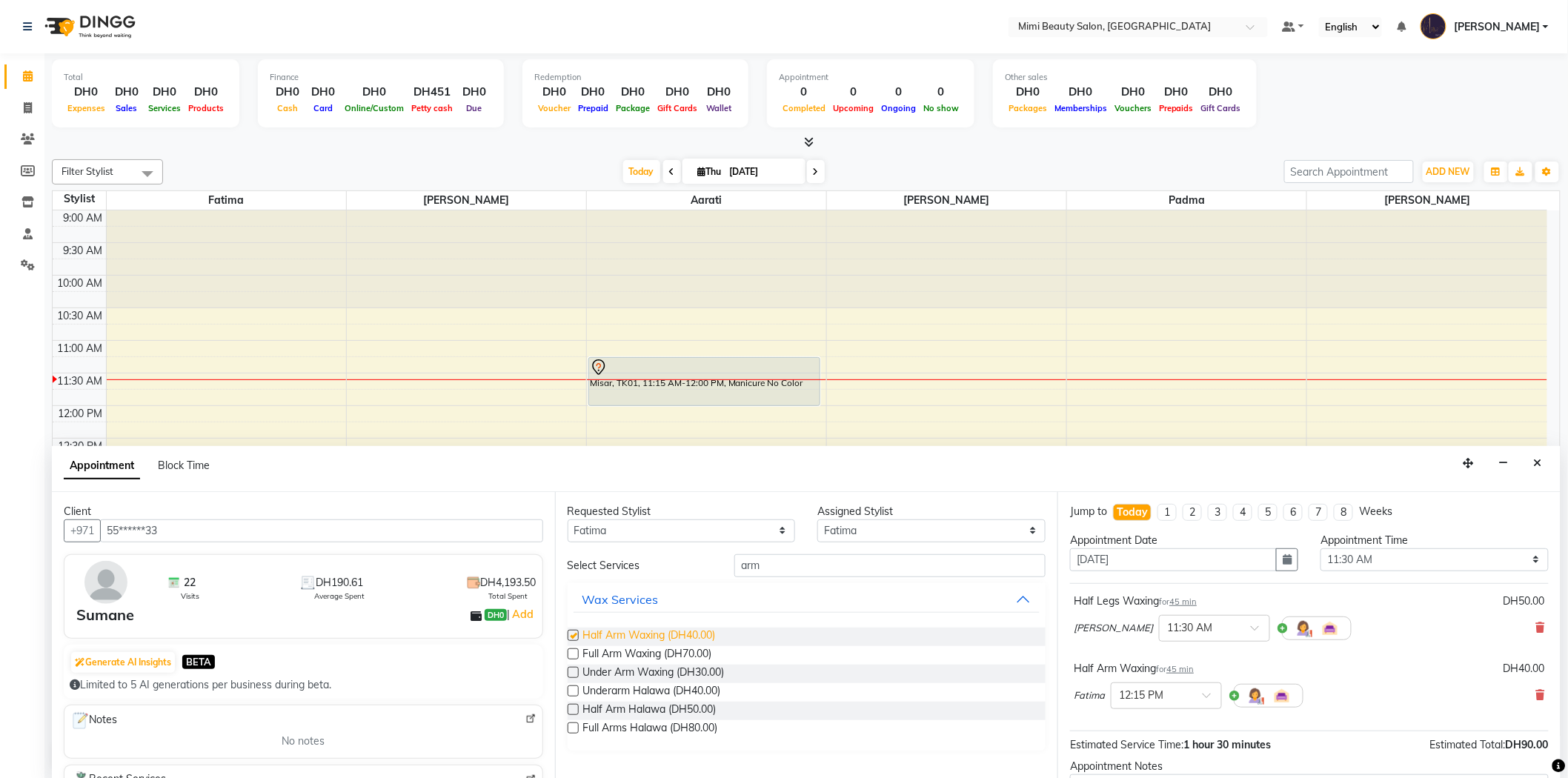
checkbox input "false"
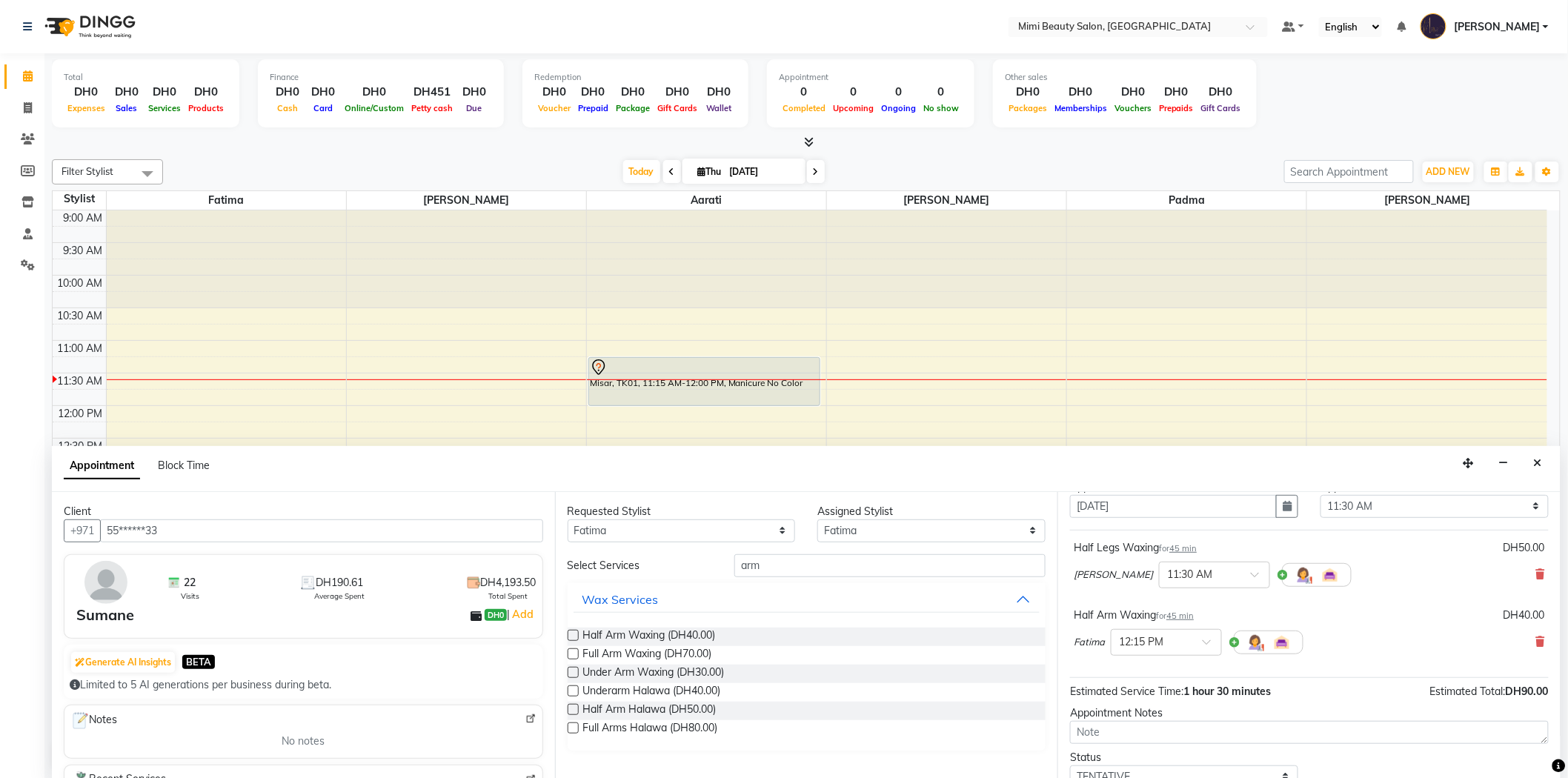
scroll to position [82, 0]
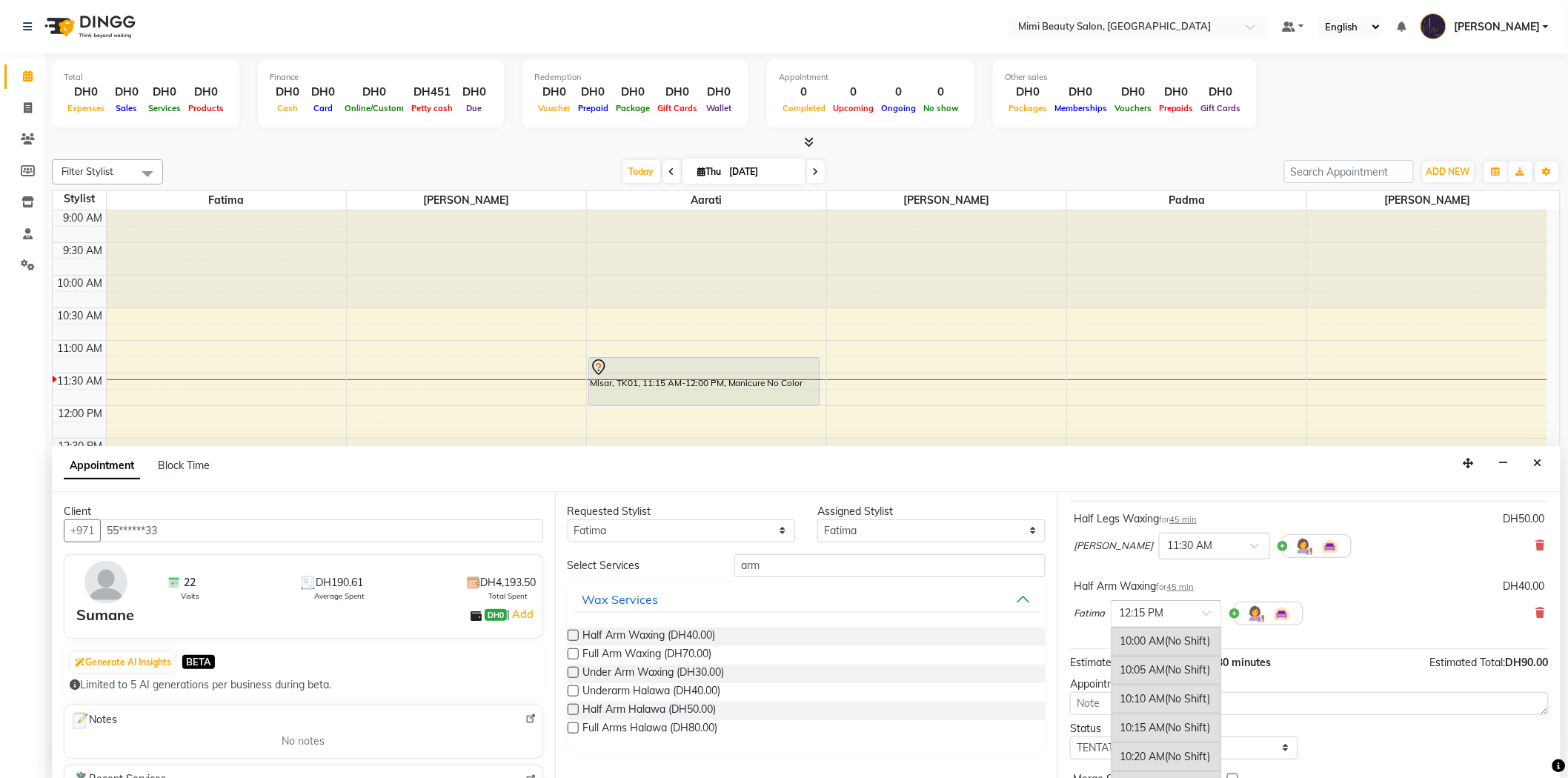
click at [1209, 612] on span at bounding box center [1212, 618] width 19 height 16
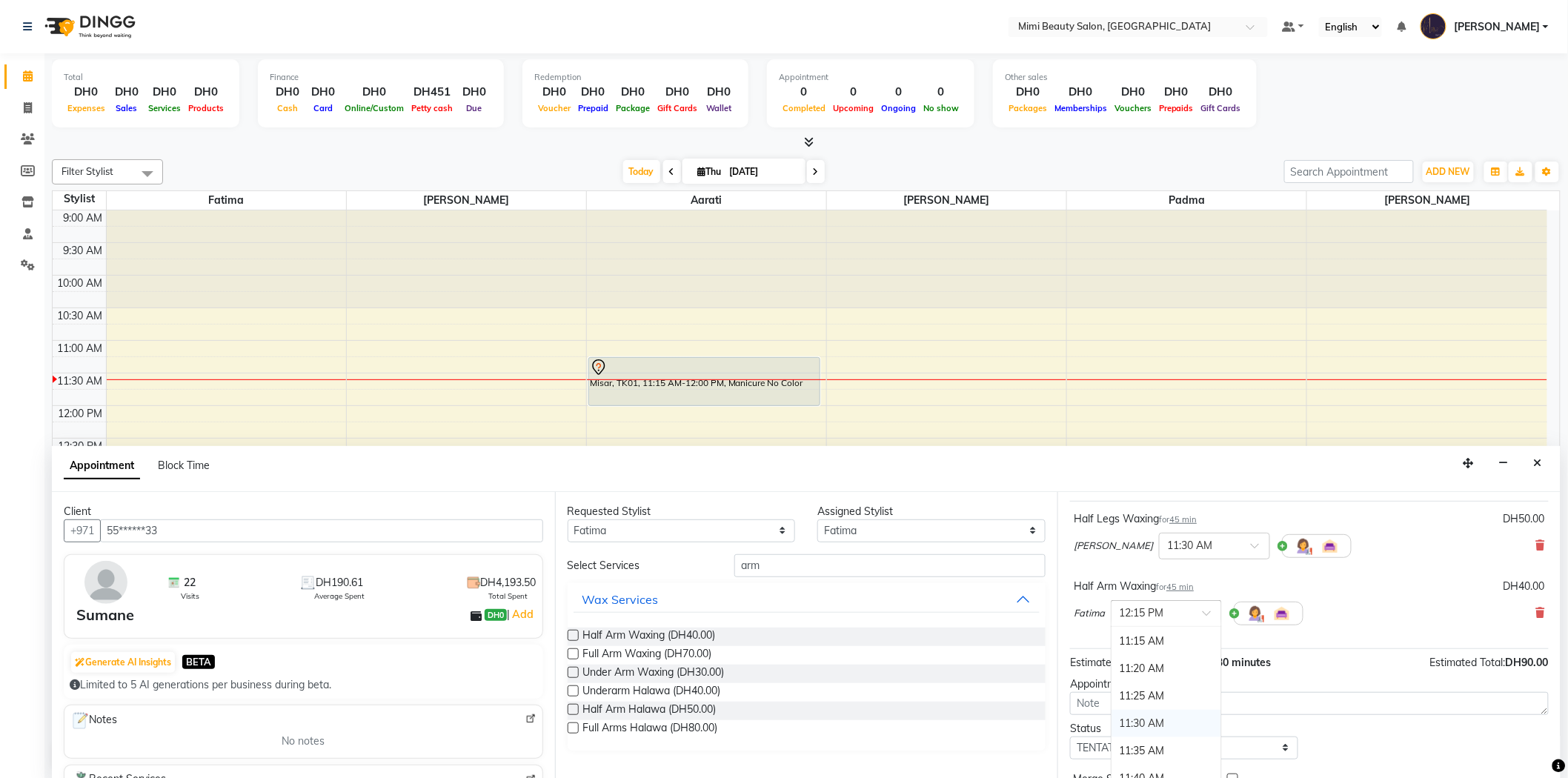
click at [1174, 716] on div "11:30 AM" at bounding box center [1166, 723] width 109 height 27
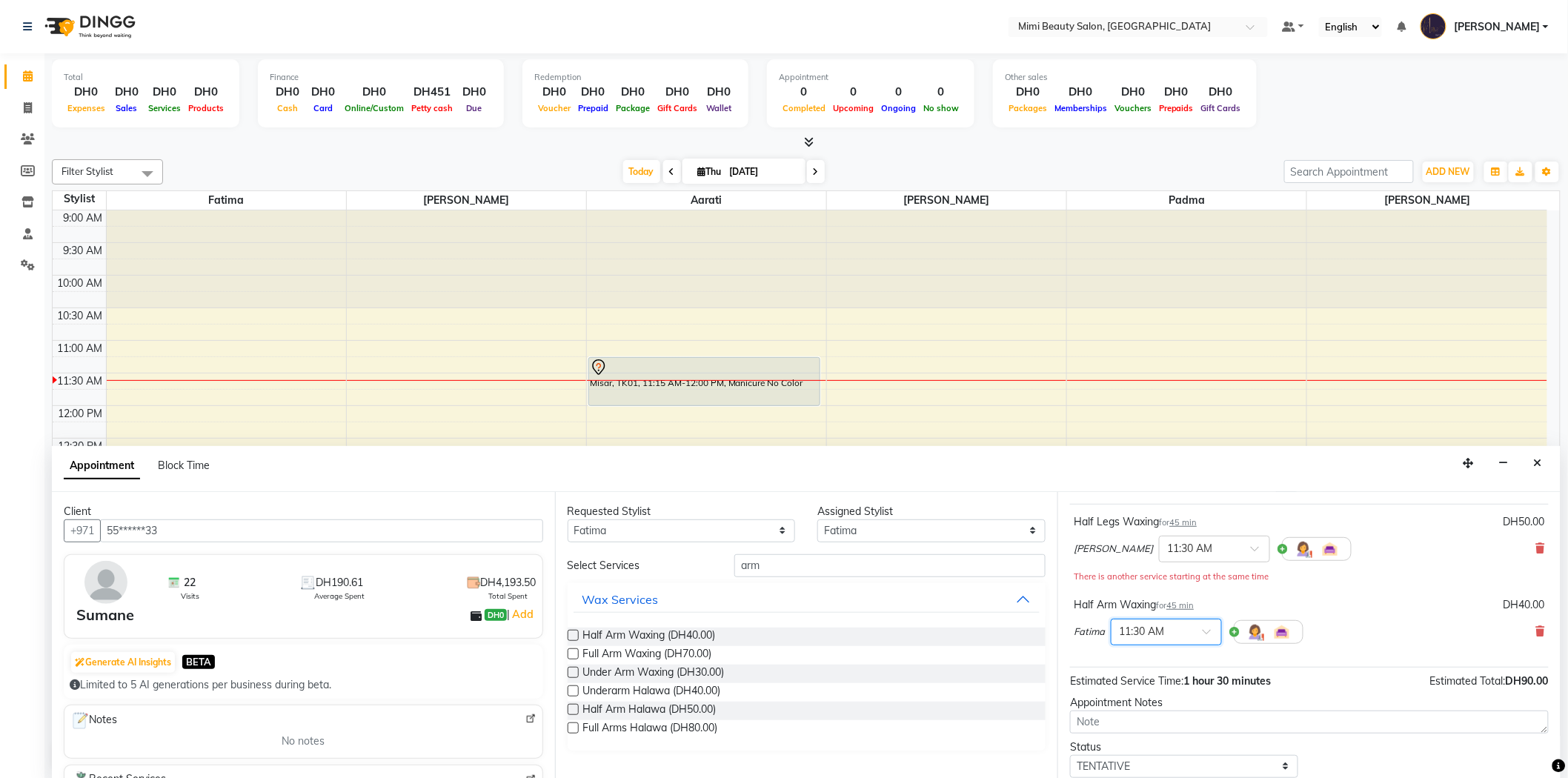
scroll to position [0, 0]
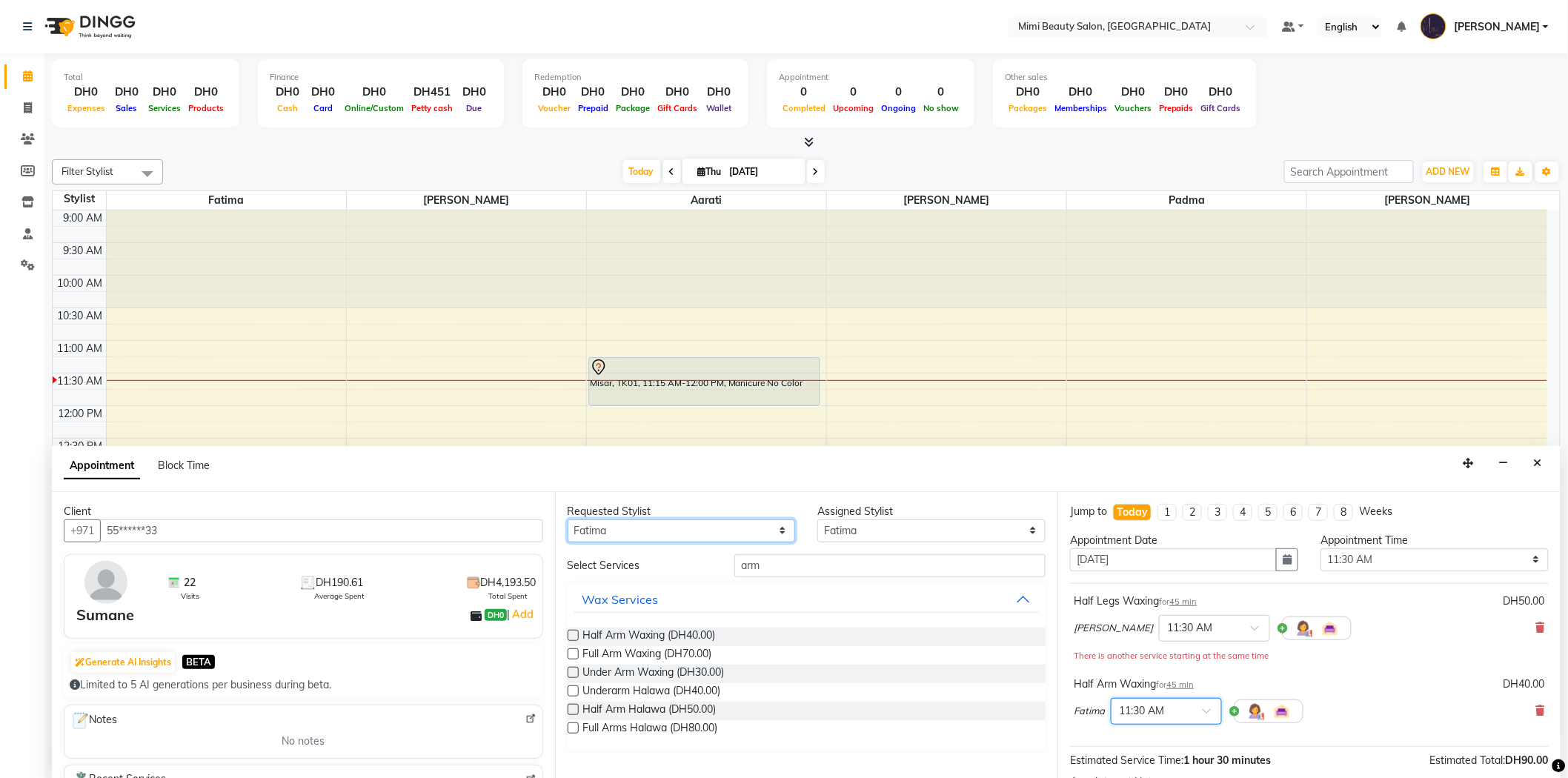
click at [641, 523] on select "Any [PERSON_NAME] [PERSON_NAME] [PERSON_NAME] Padma" at bounding box center [682, 531] width 229 height 23
select select "68417"
click at [567, 520] on select "Any [PERSON_NAME] [PERSON_NAME] [PERSON_NAME] Padma" at bounding box center [682, 531] width 229 height 23
select select "68417"
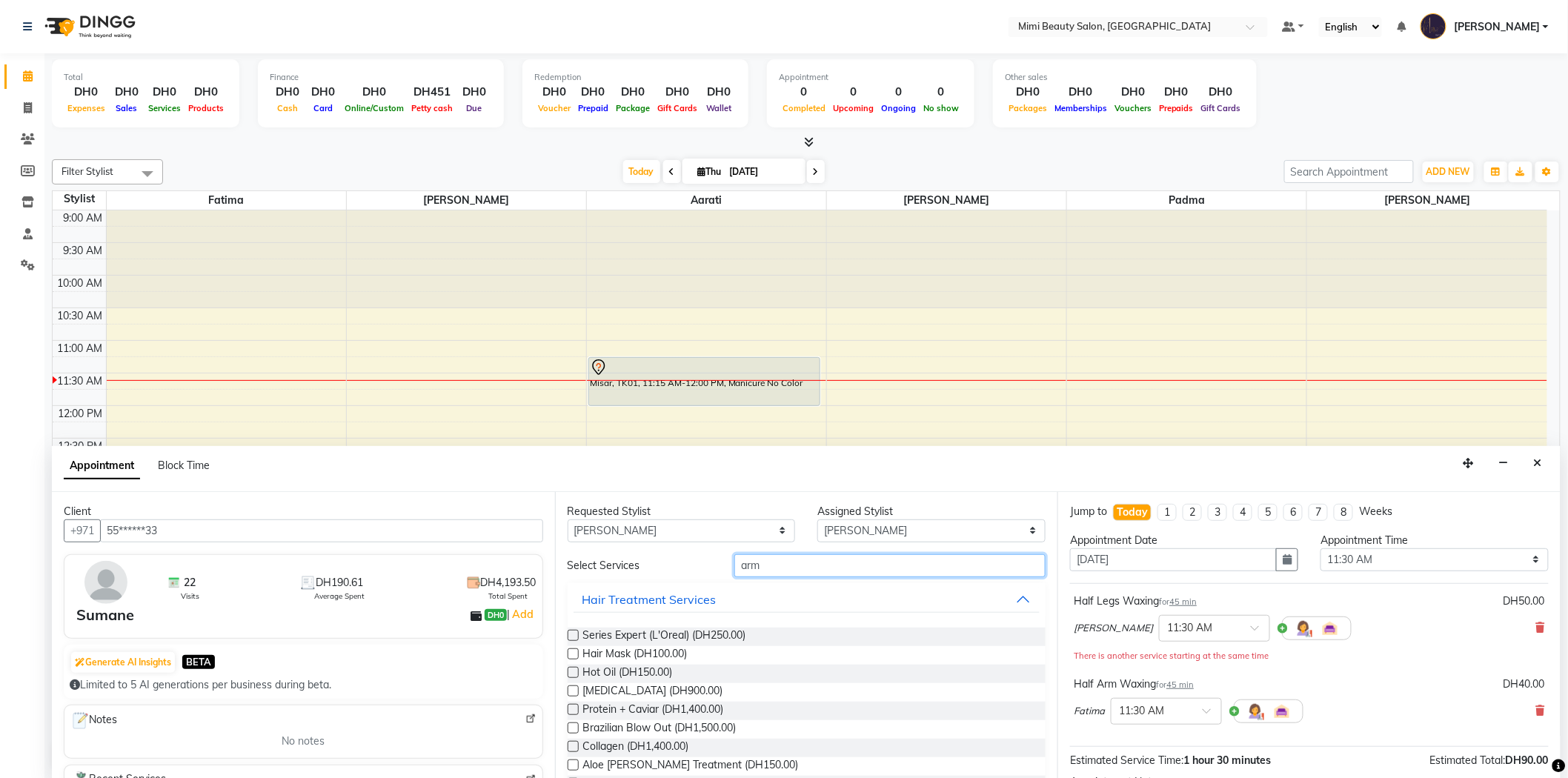
click at [759, 571] on input "arm" at bounding box center [890, 566] width 312 height 23
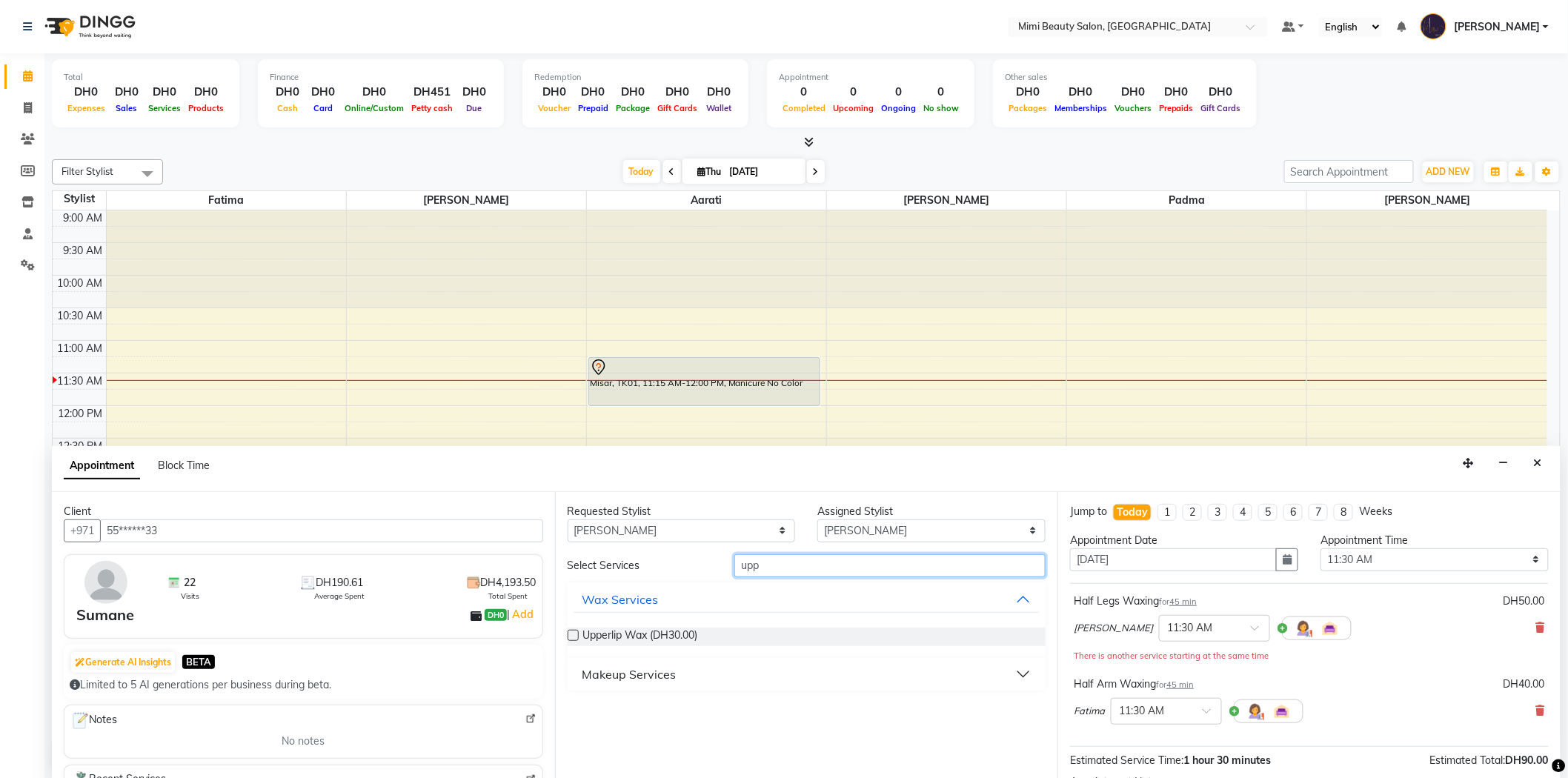
type input "upp"
click at [619, 669] on div "Makeup Services" at bounding box center [629, 674] width 94 height 18
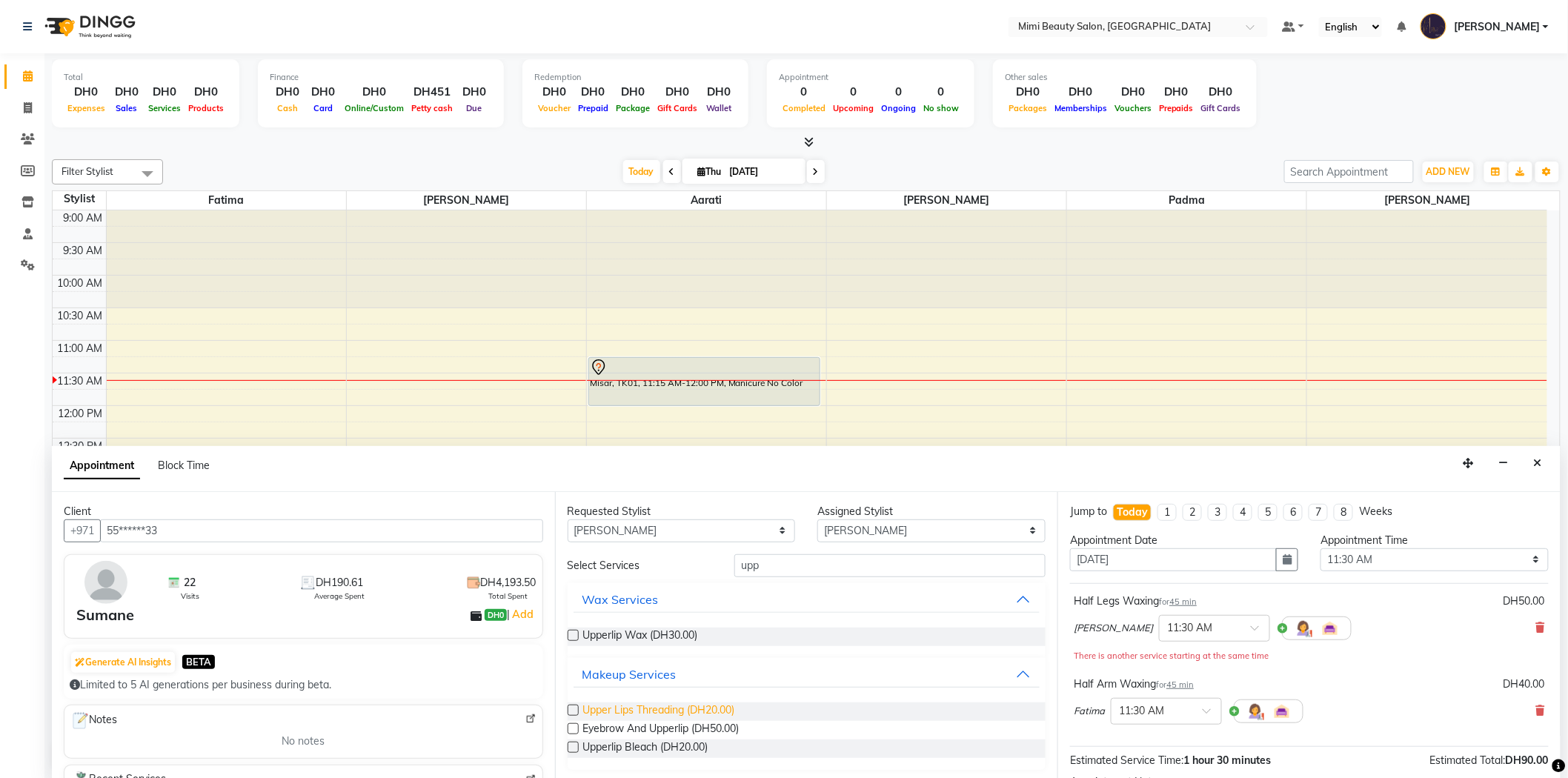
click at [640, 716] on span "Upper Lips Threading (DH20.00)" at bounding box center [659, 711] width 152 height 19
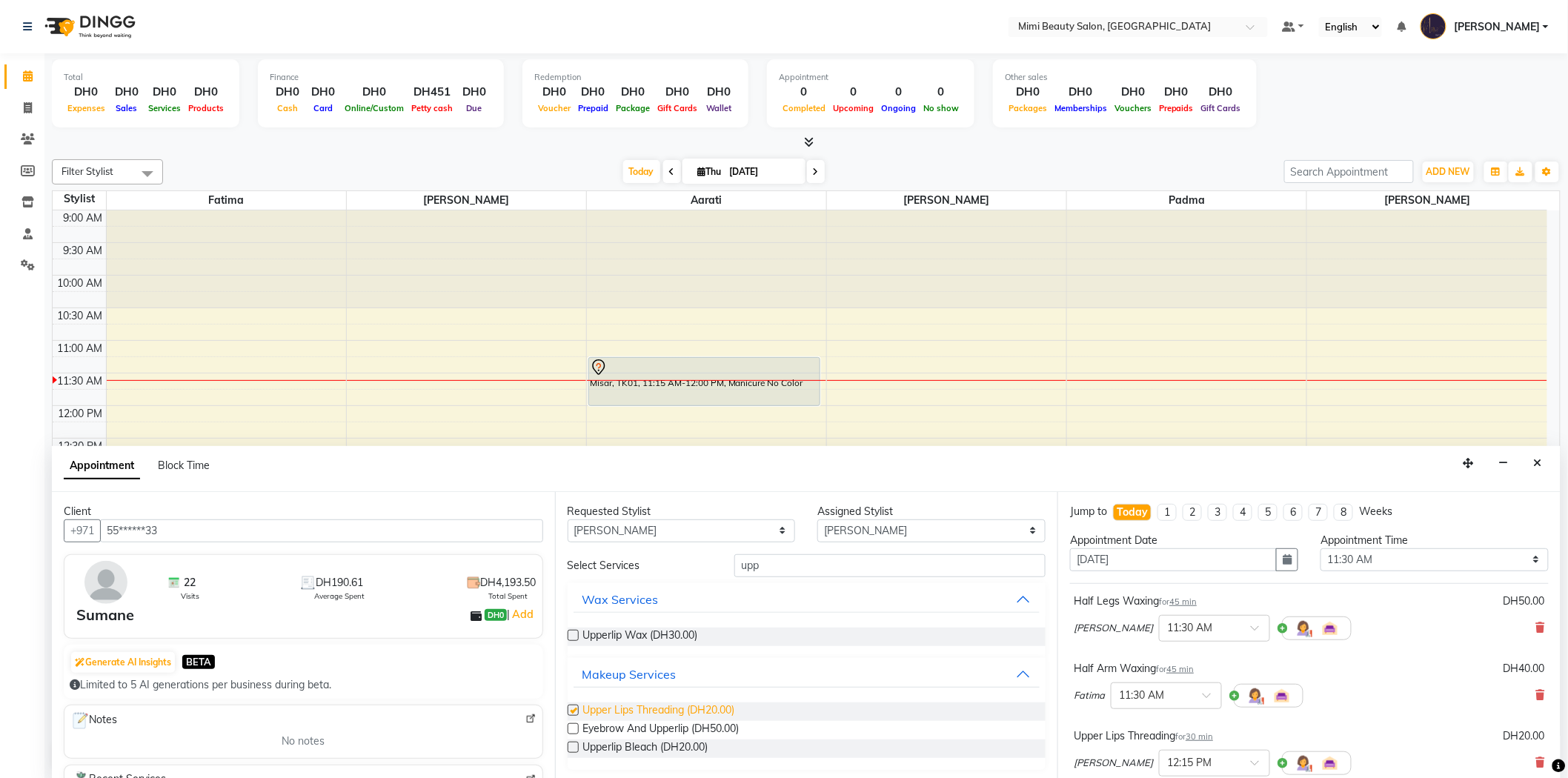
checkbox input "false"
click at [737, 561] on input "upp" at bounding box center [890, 566] width 312 height 23
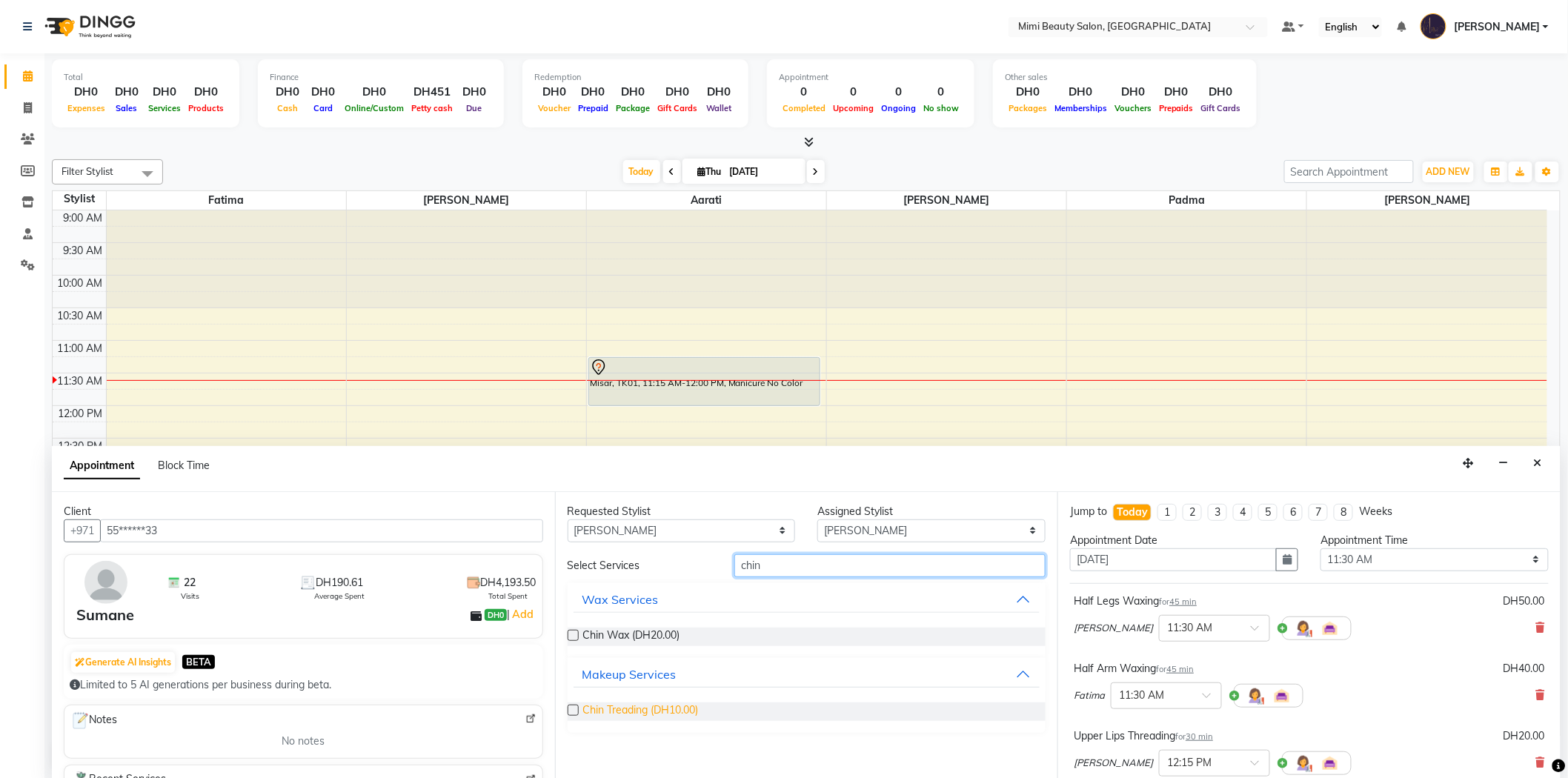
type input "chin"
click at [663, 705] on span "Chin Treading (DH10.00)" at bounding box center [641, 711] width 116 height 19
checkbox input "false"
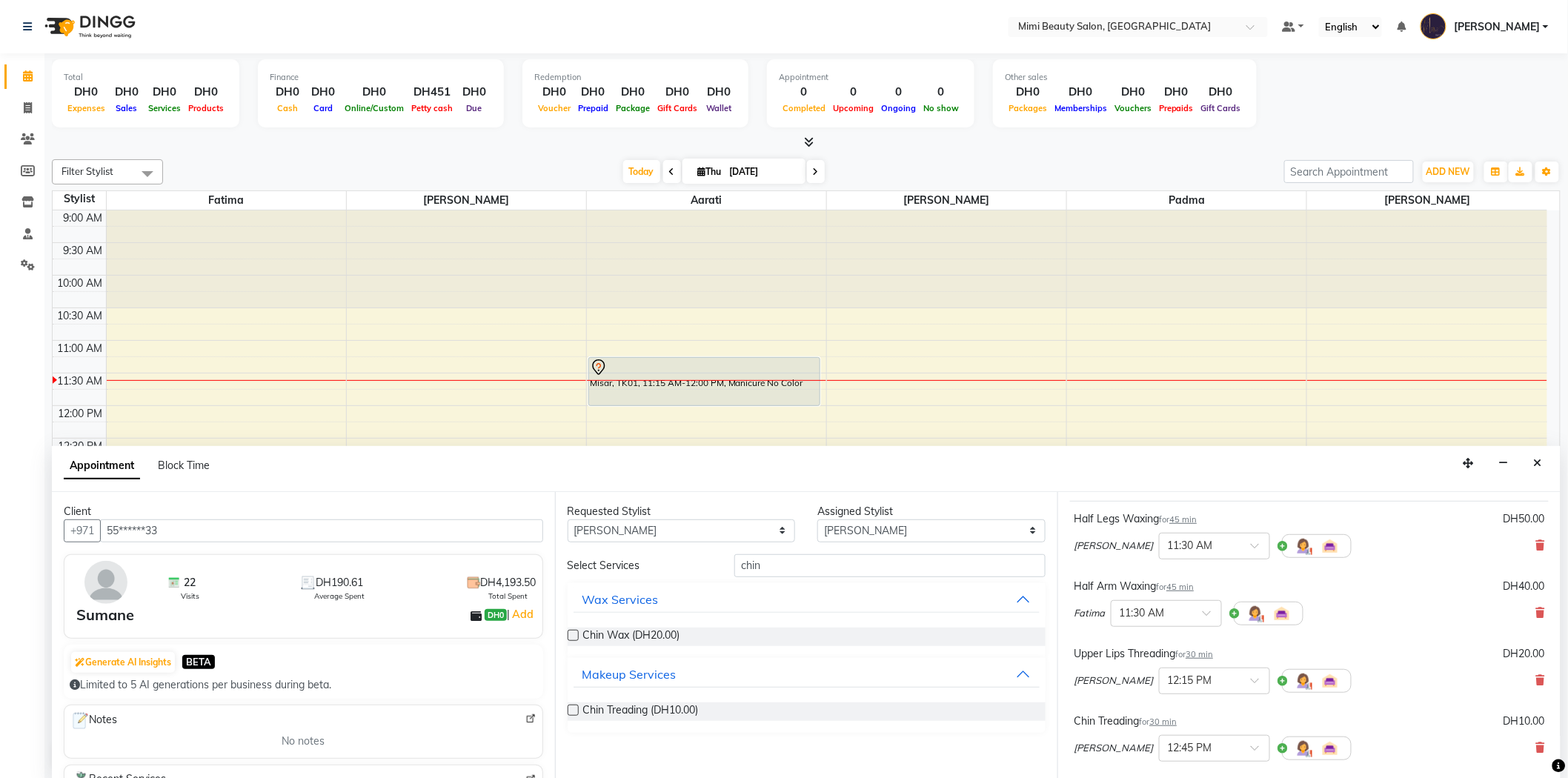
scroll to position [164, 0]
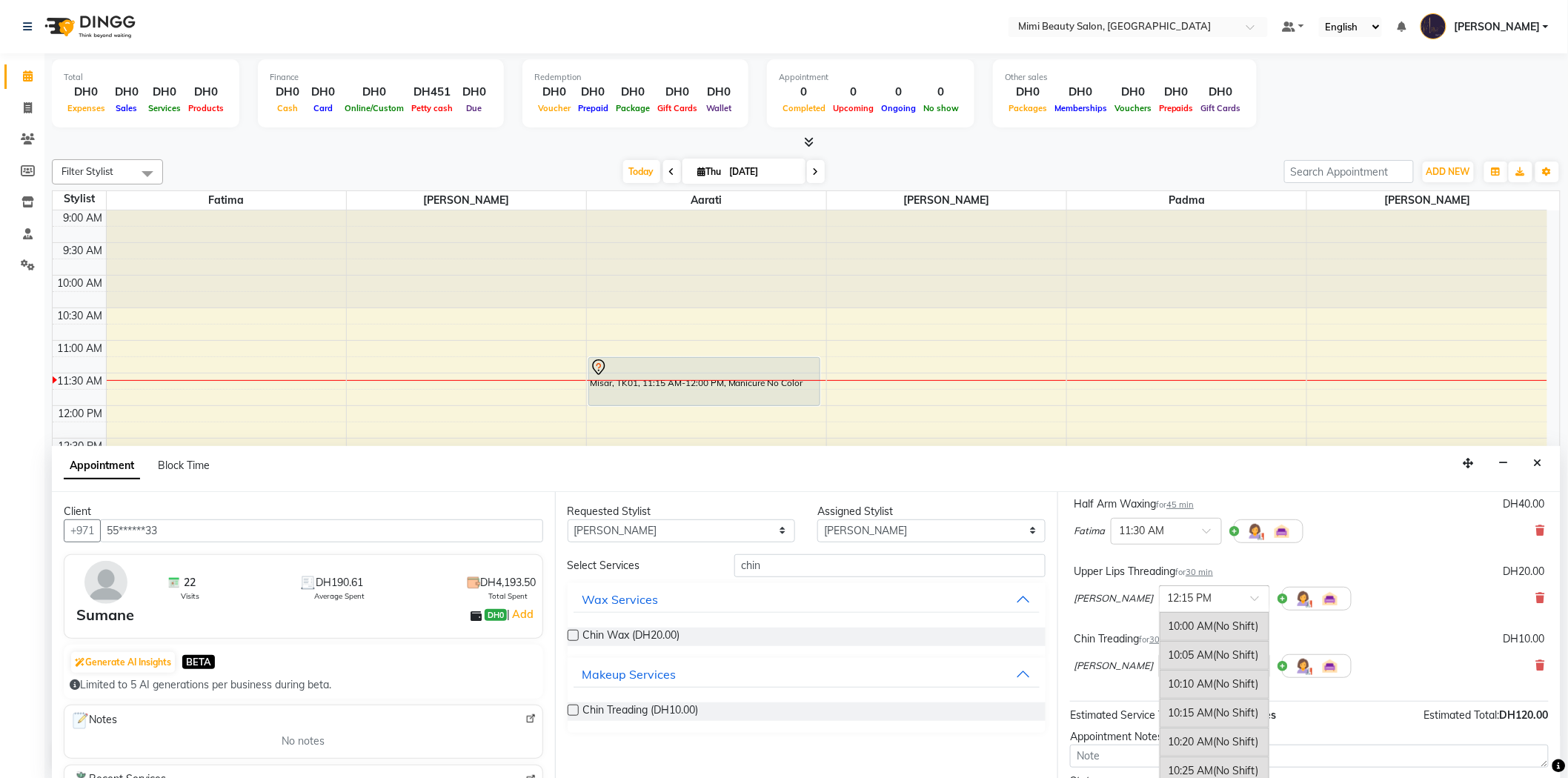
click at [1251, 599] on span at bounding box center [1260, 603] width 19 height 16
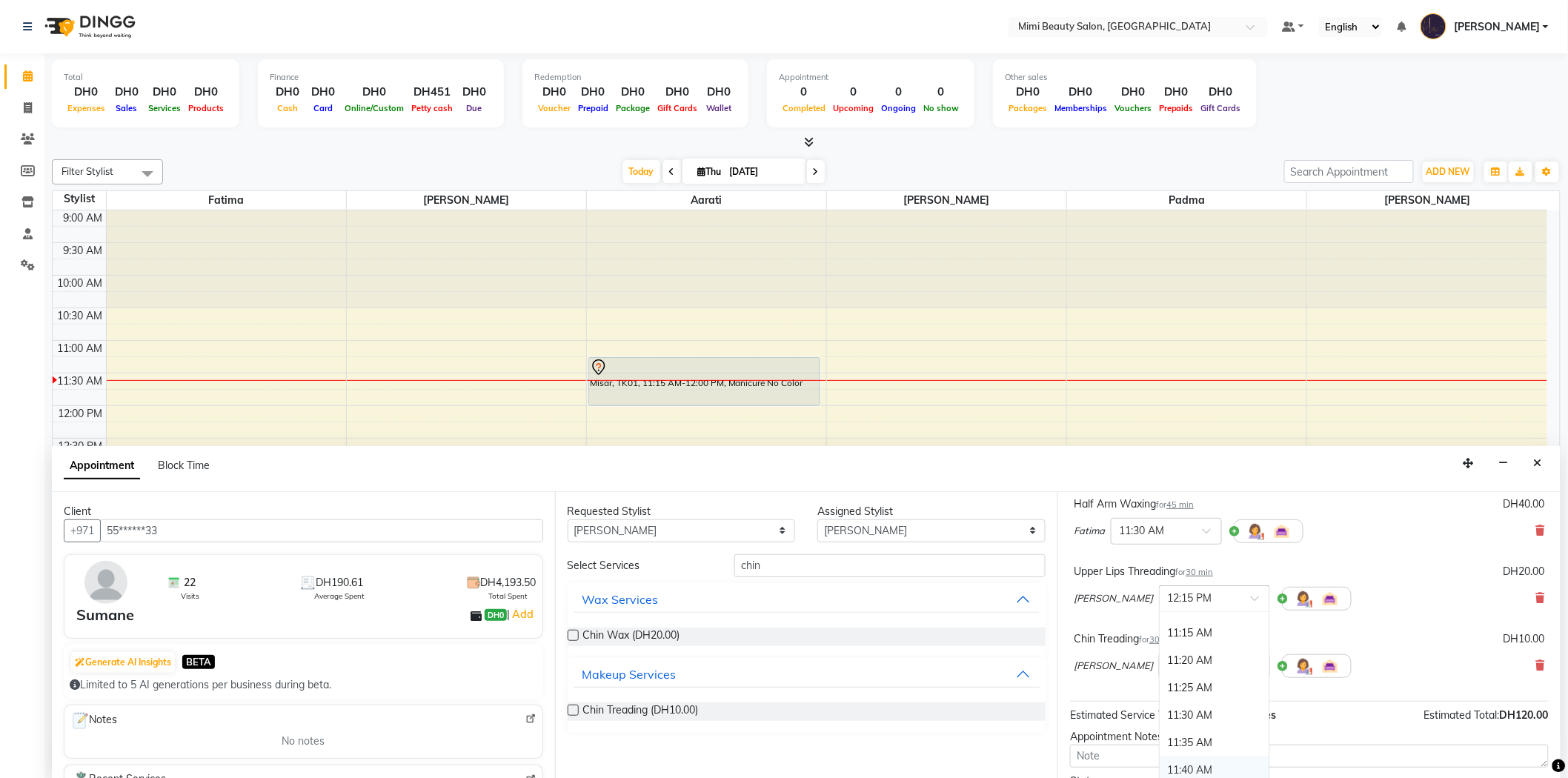
scroll to position [337, 0]
click at [1159, 630] on div "11:00 AM" at bounding box center [1214, 626] width 109 height 27
click at [1251, 672] on span at bounding box center [1260, 670] width 19 height 16
click at [1171, 698] on div "11:00 AM" at bounding box center [1214, 693] width 109 height 27
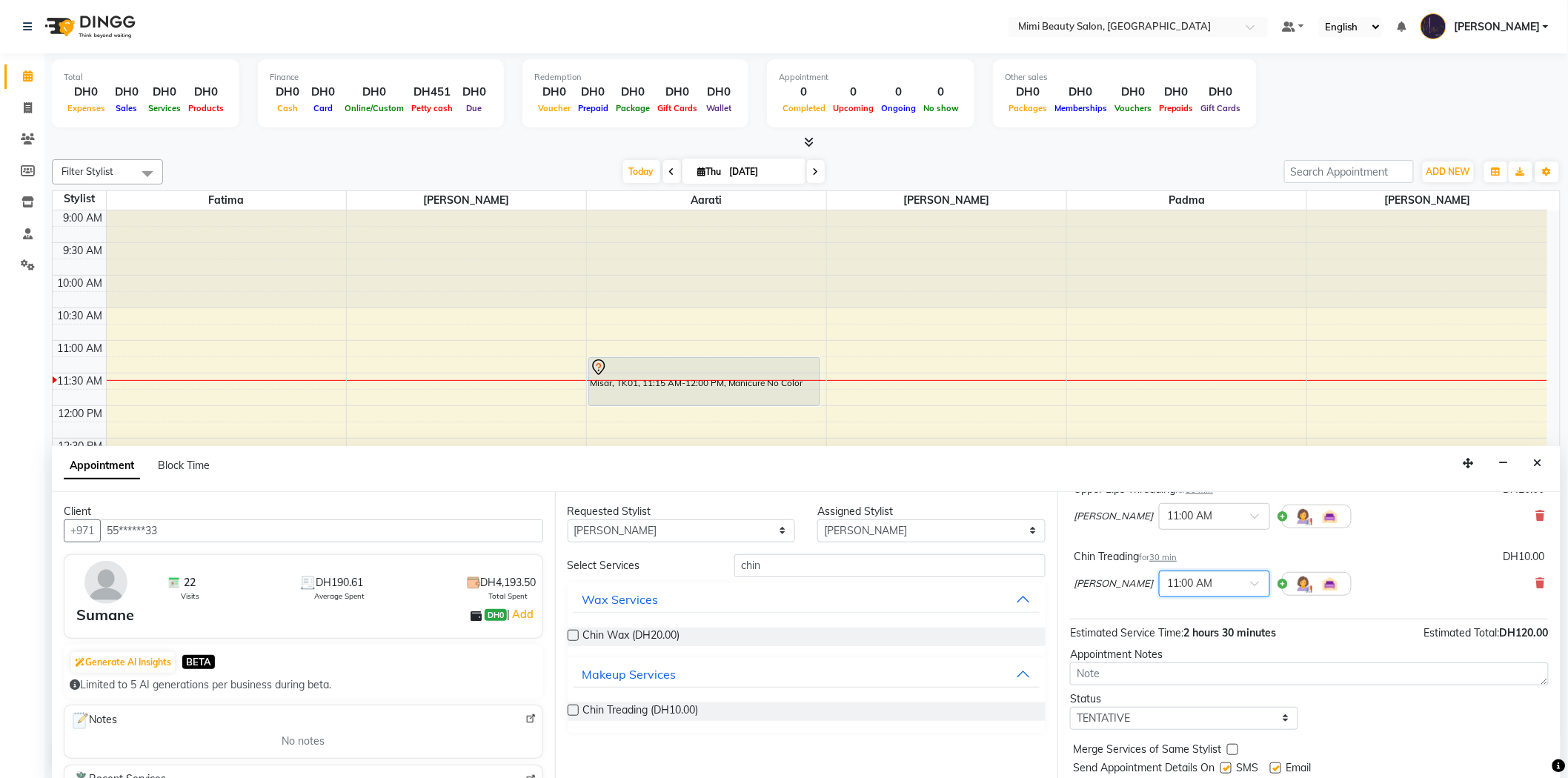
scroll to position [306, 0]
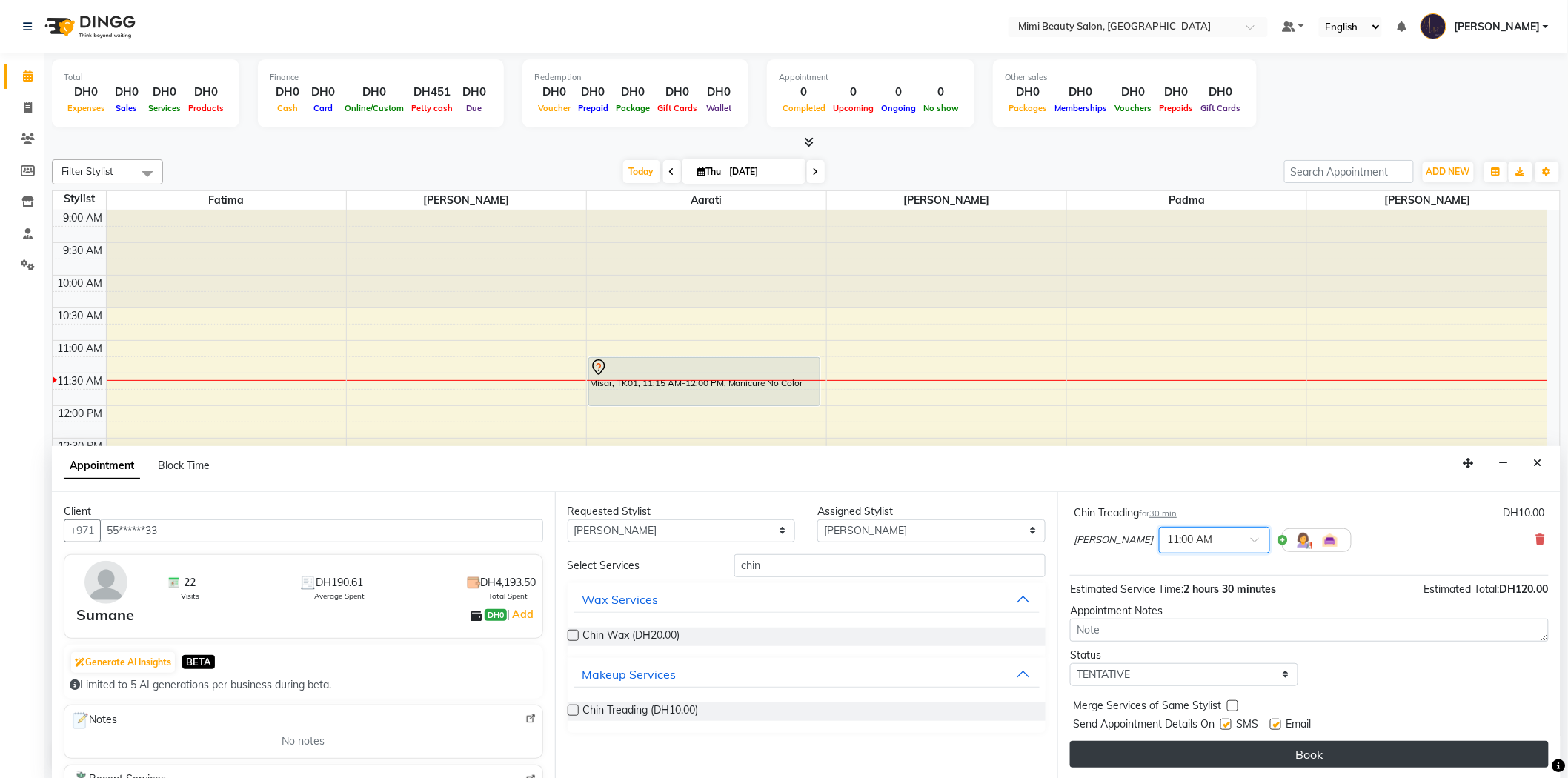
click at [1263, 762] on button "Book" at bounding box center [1309, 754] width 479 height 26
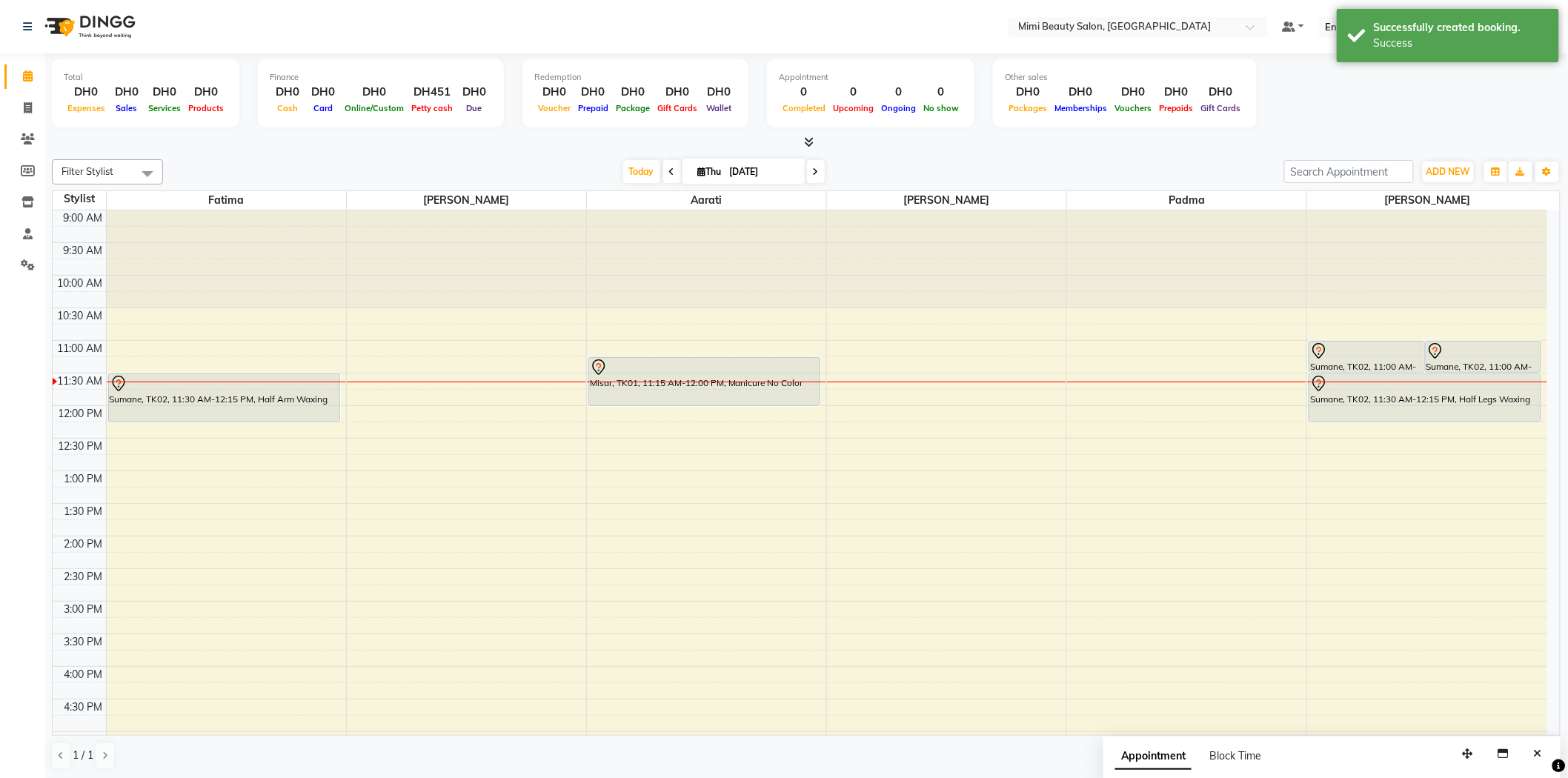
click at [258, 391] on div at bounding box center [224, 384] width 229 height 18
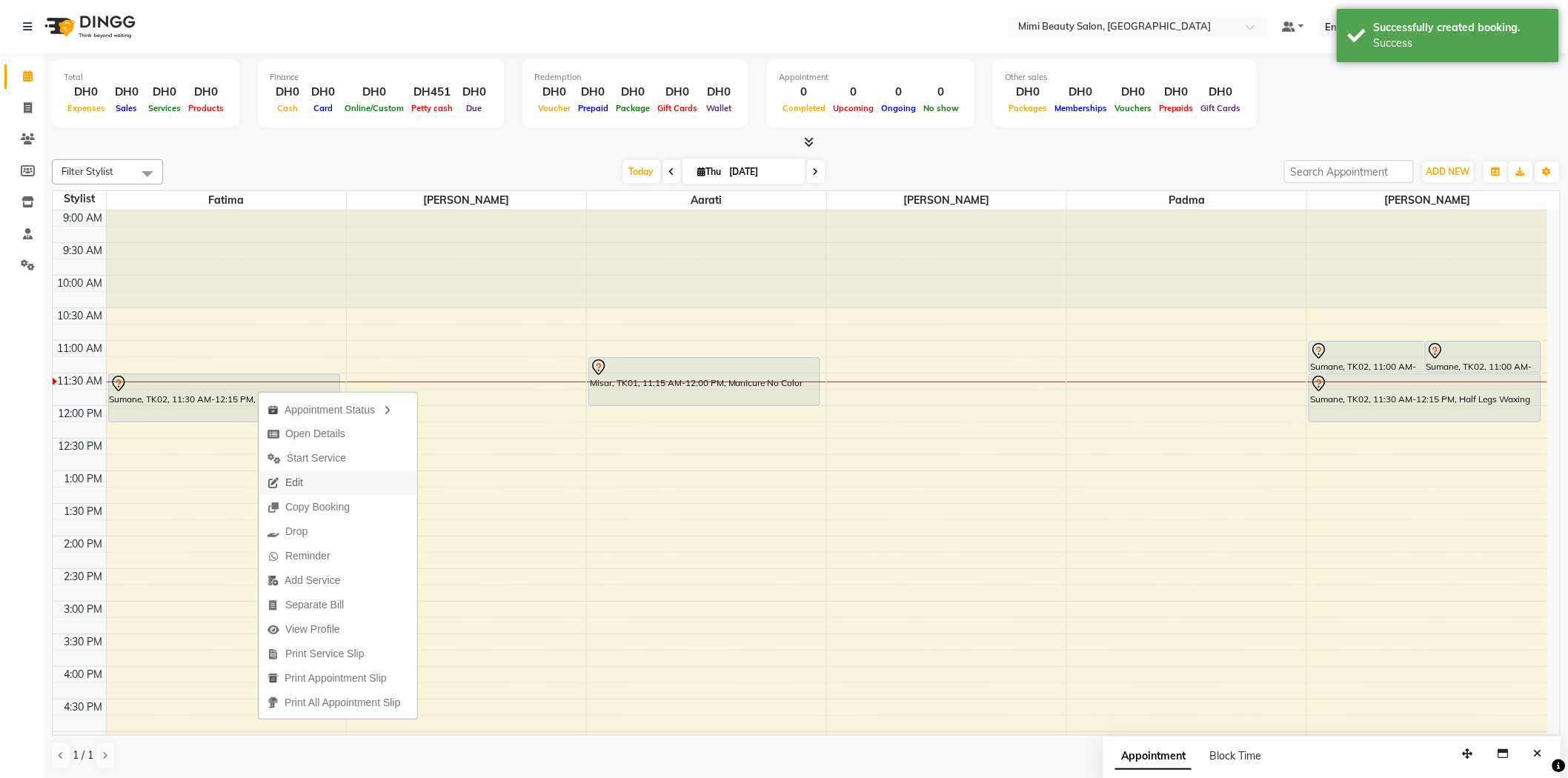
click at [354, 479] on button "Edit" at bounding box center [338, 483] width 159 height 25
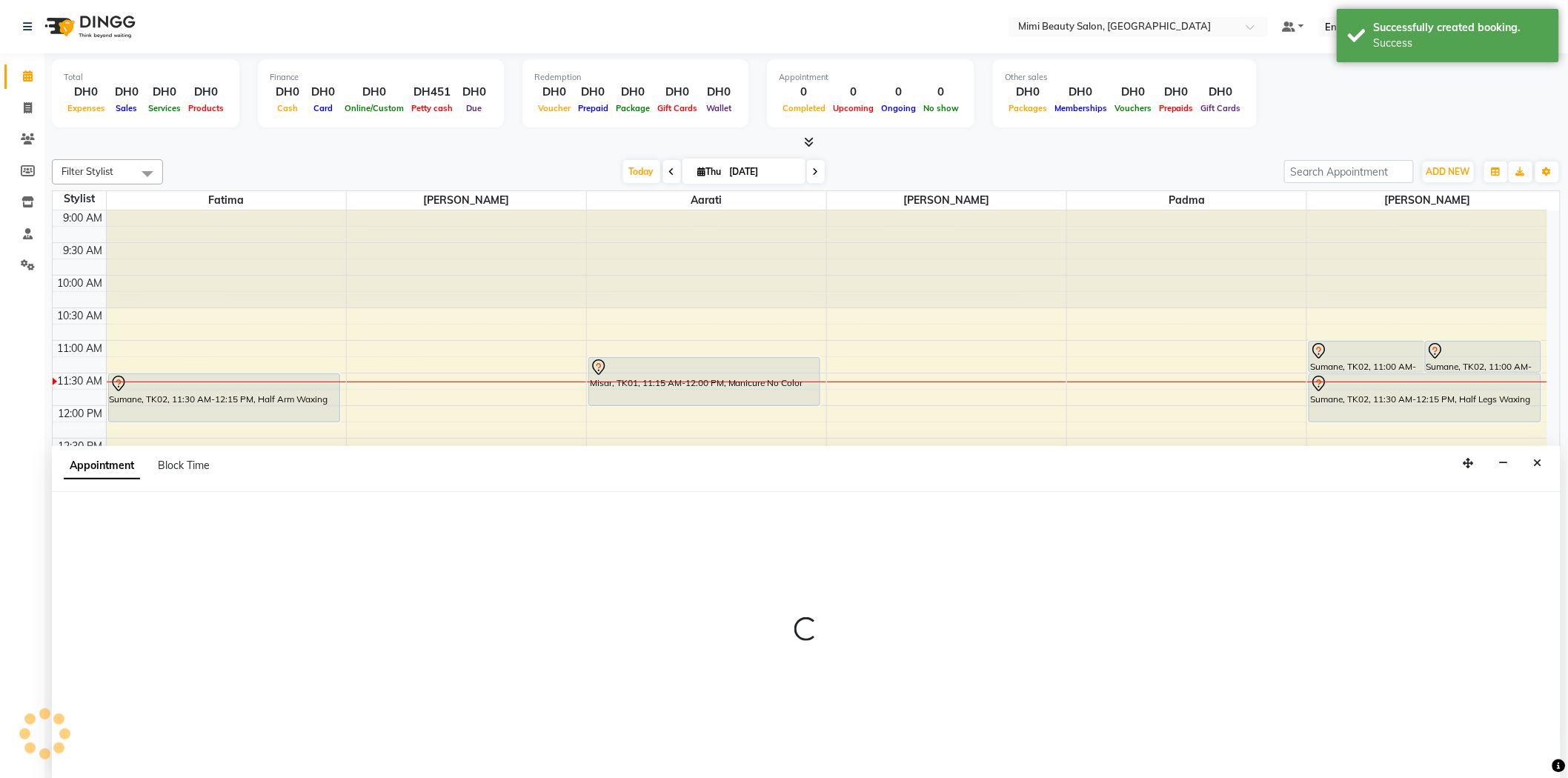
scroll to position [1, 0]
select select "tentative"
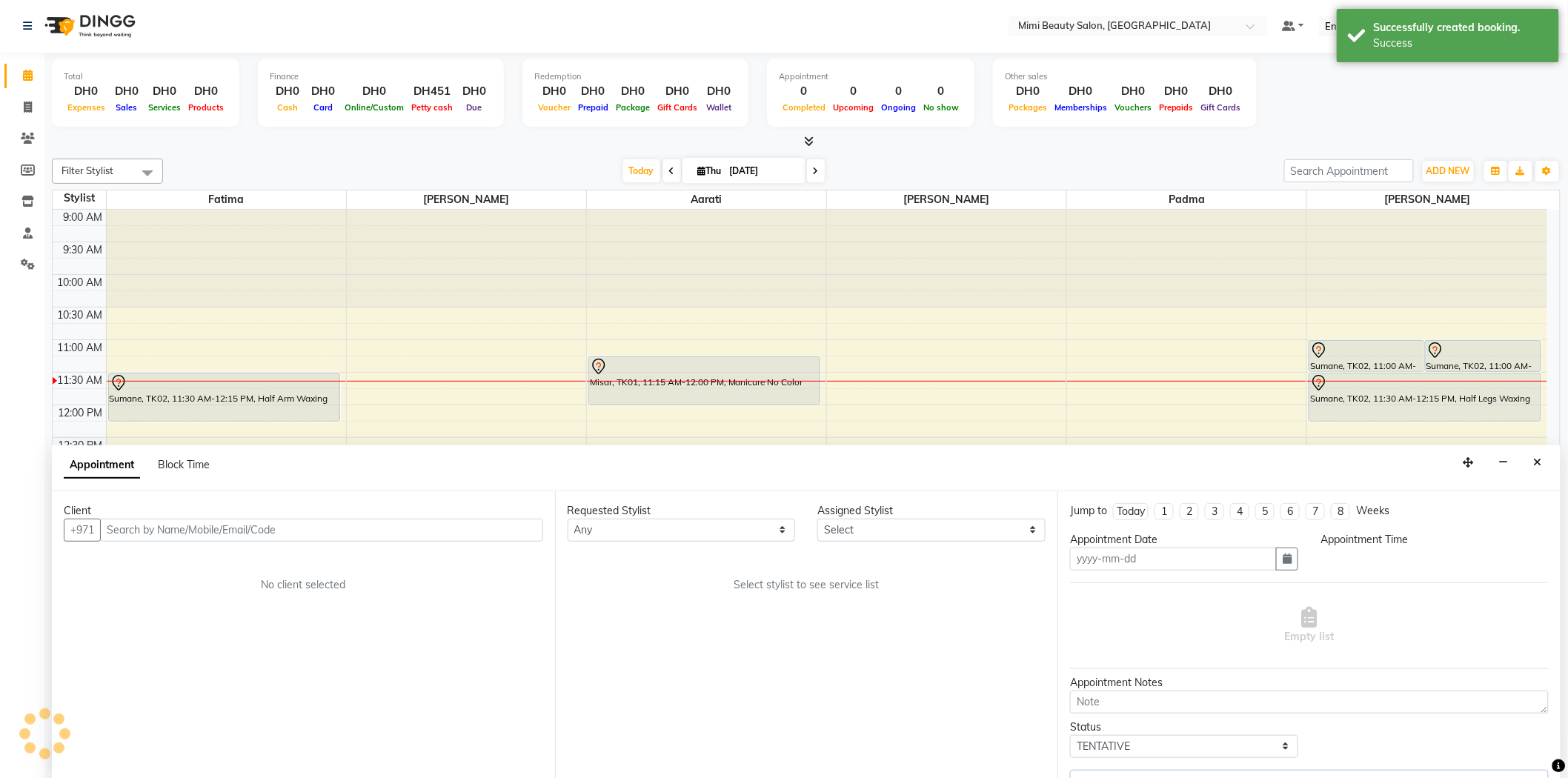
type input "[DATE]"
select select "68417"
select select "660"
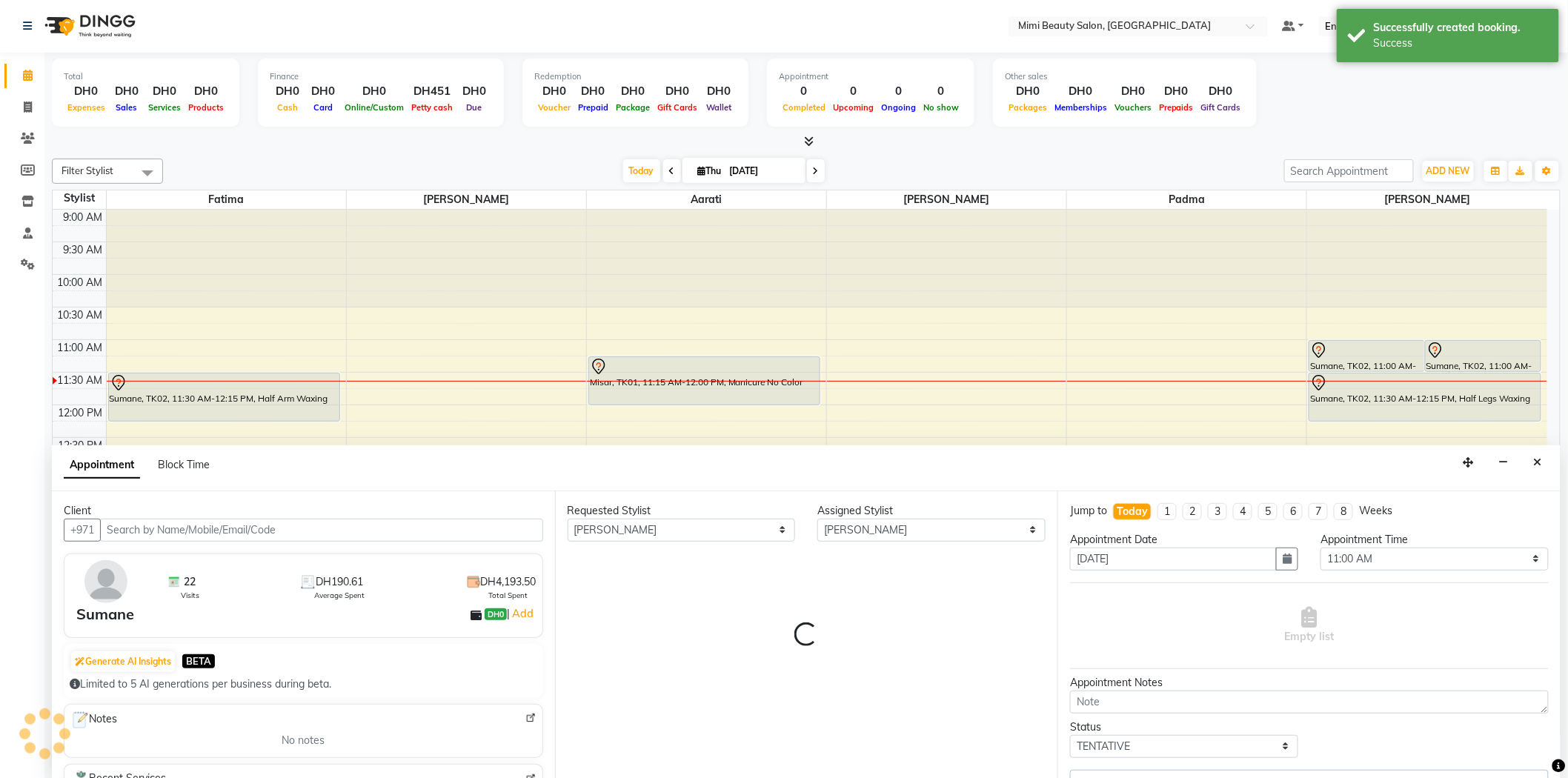
scroll to position [132, 0]
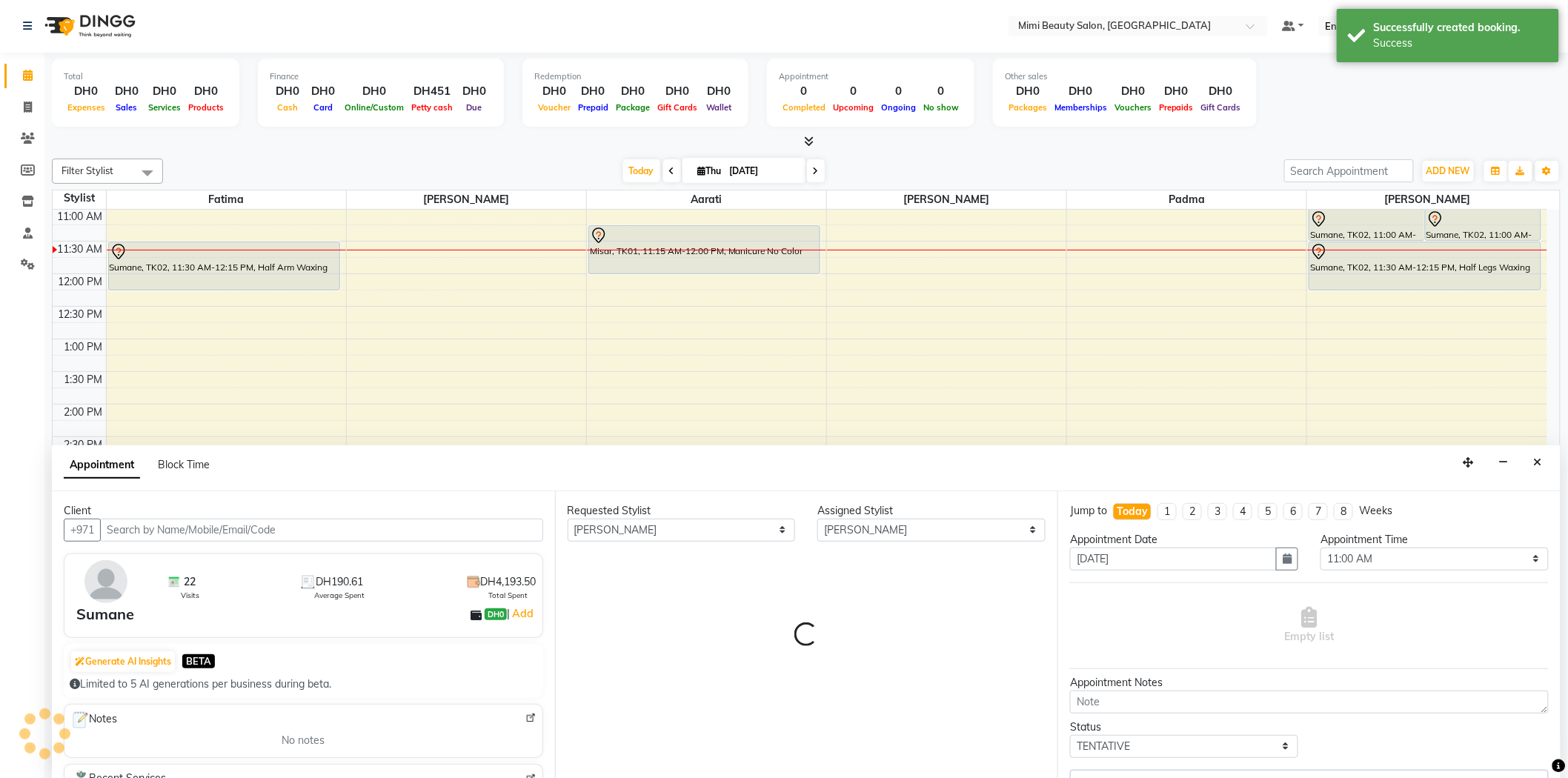
select select "3351"
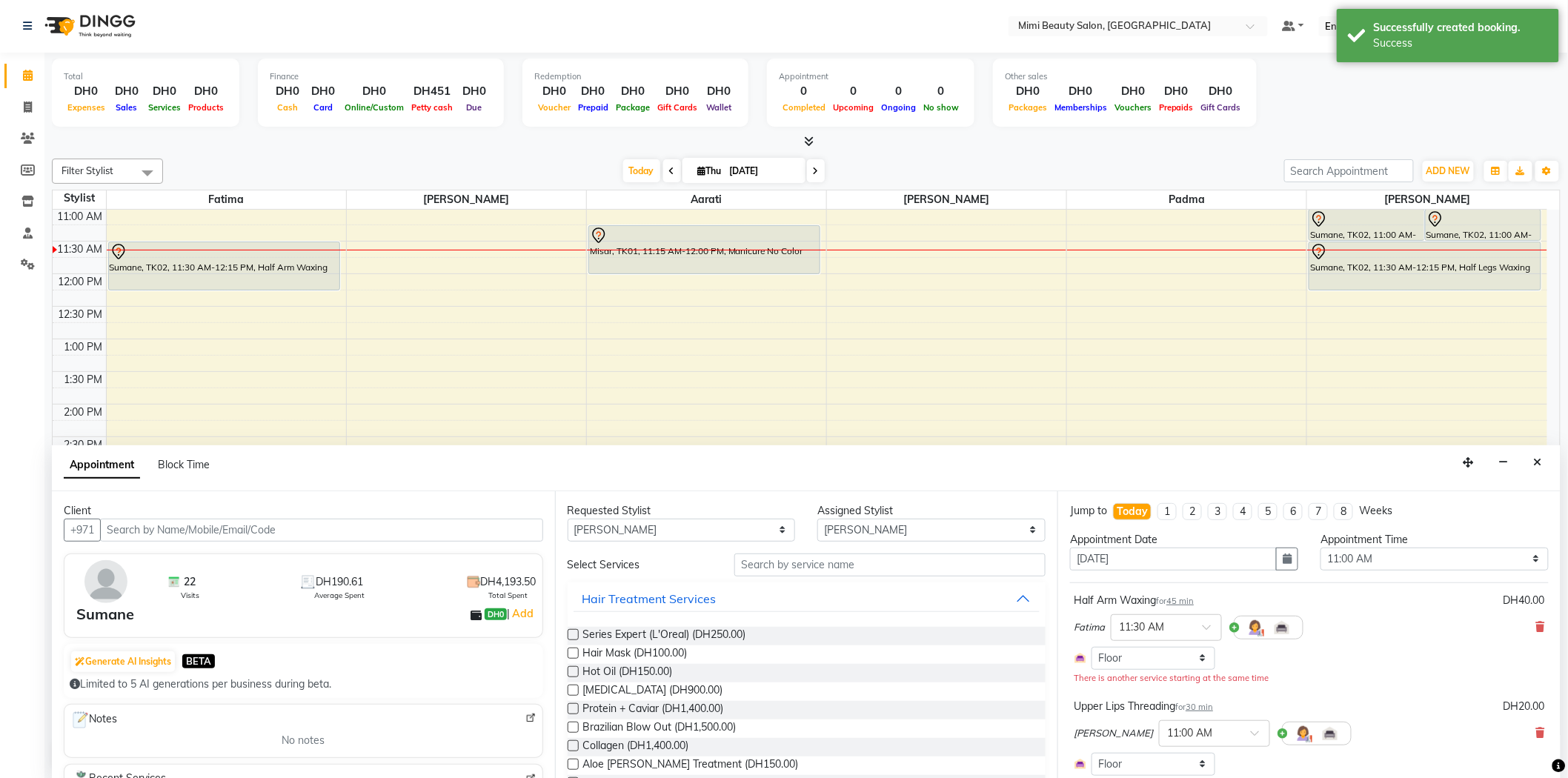
scroll to position [82, 0]
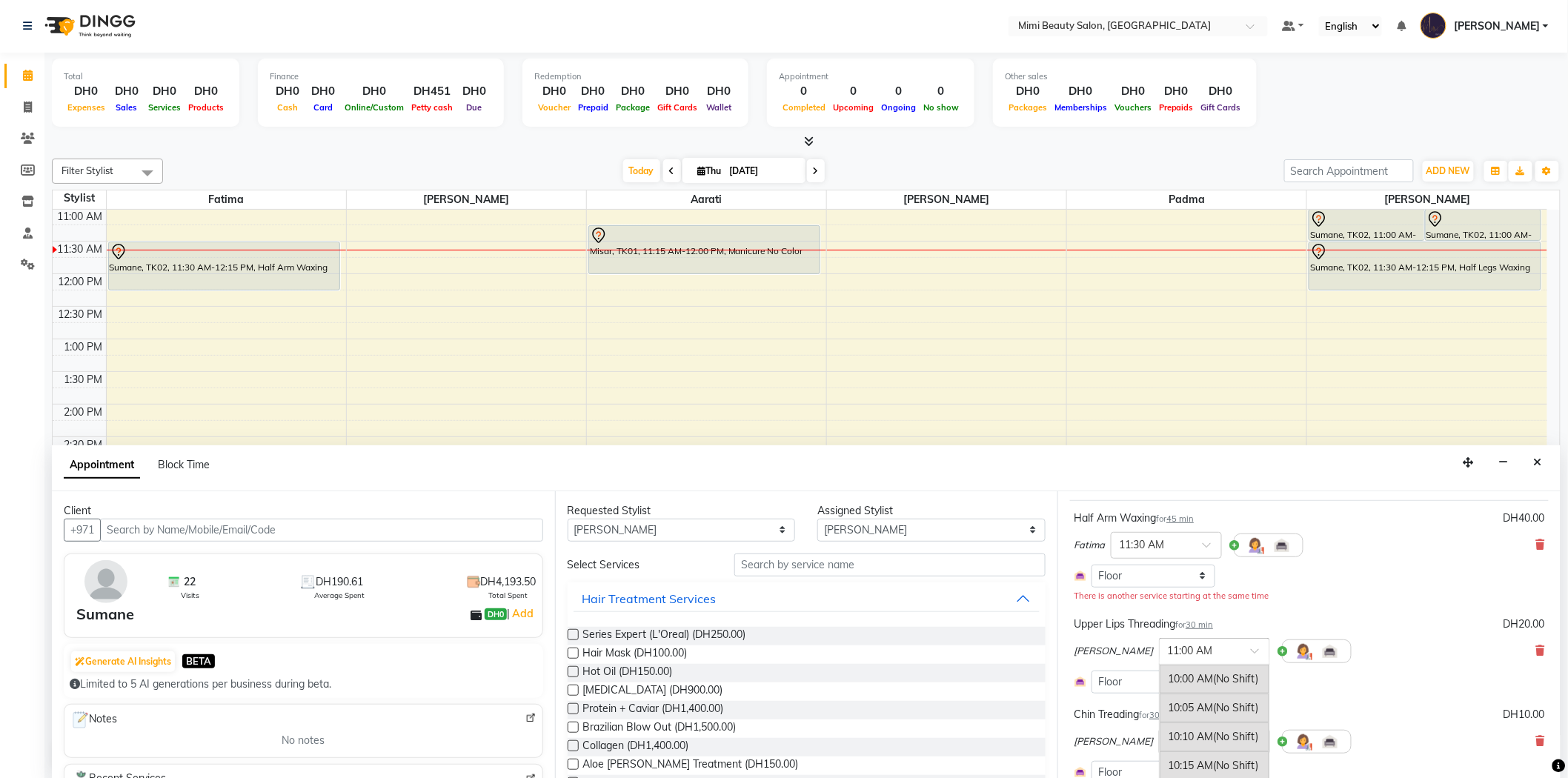
click at [1251, 654] on span at bounding box center [1260, 655] width 19 height 16
click at [1159, 761] on div "11:30 AM" at bounding box center [1214, 760] width 109 height 27
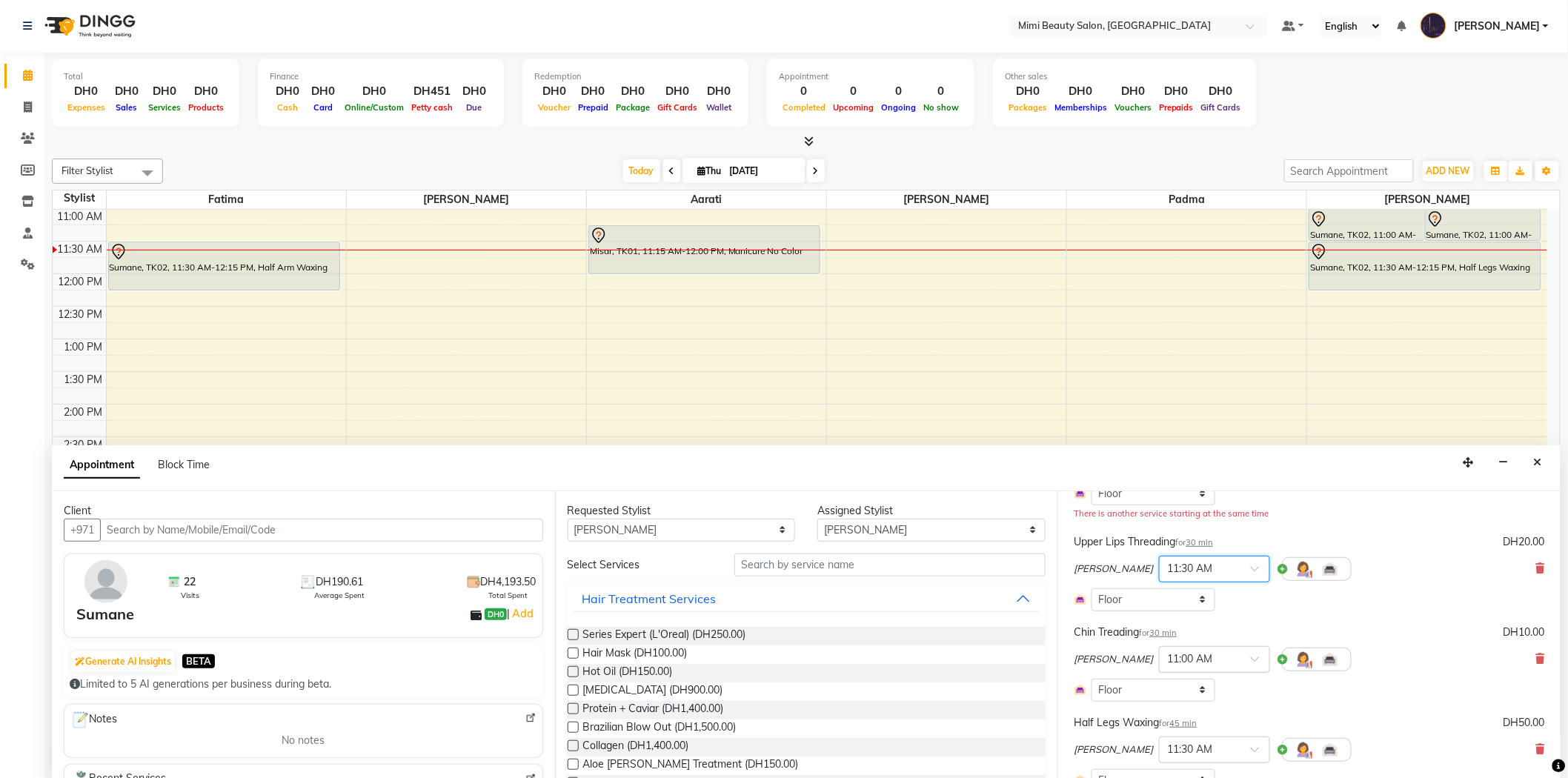
click at [1251, 657] on span at bounding box center [1260, 664] width 19 height 16
click at [1167, 693] on div "11:30 AM" at bounding box center [1214, 686] width 109 height 27
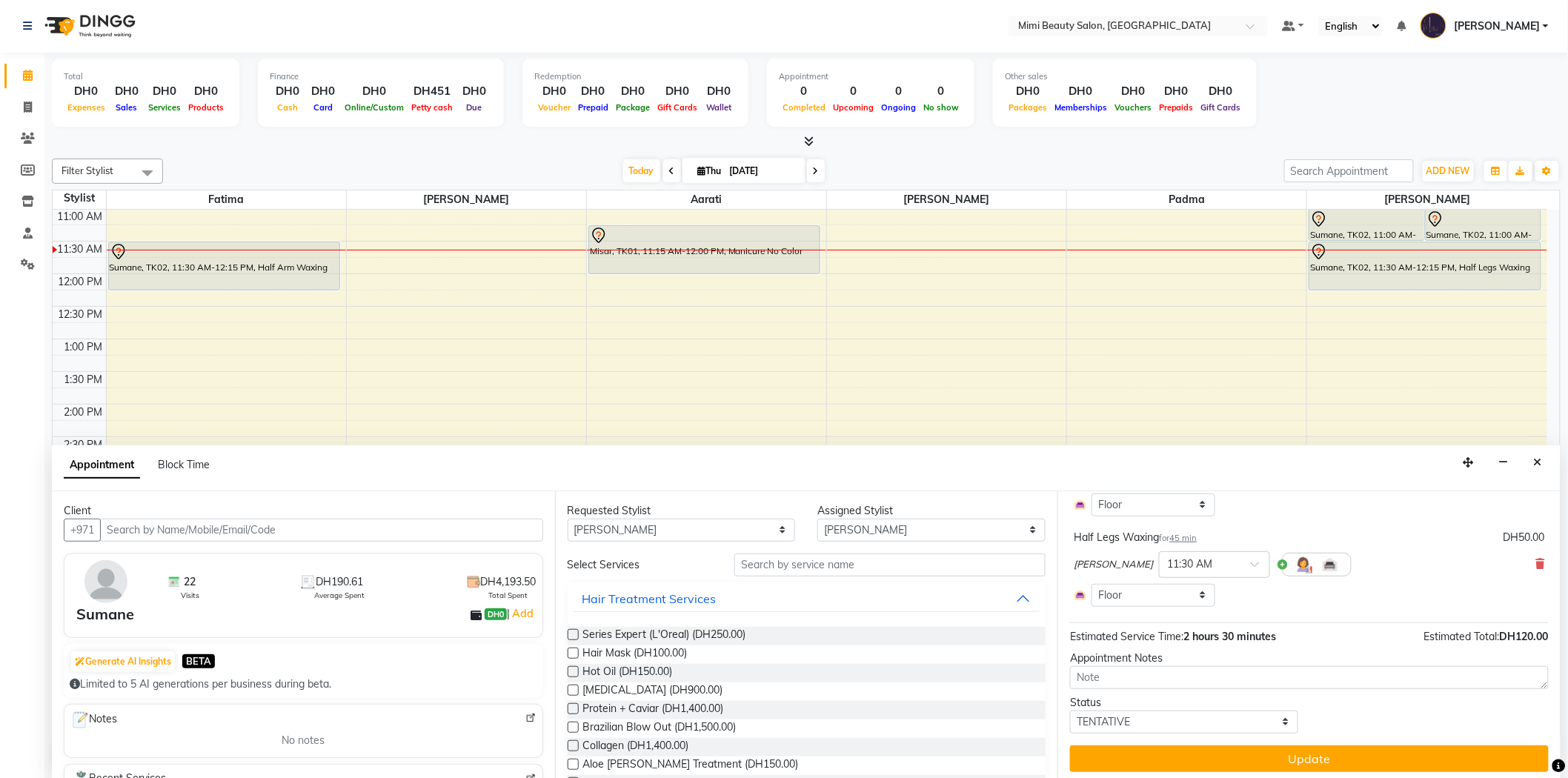
scroll to position [354, 0]
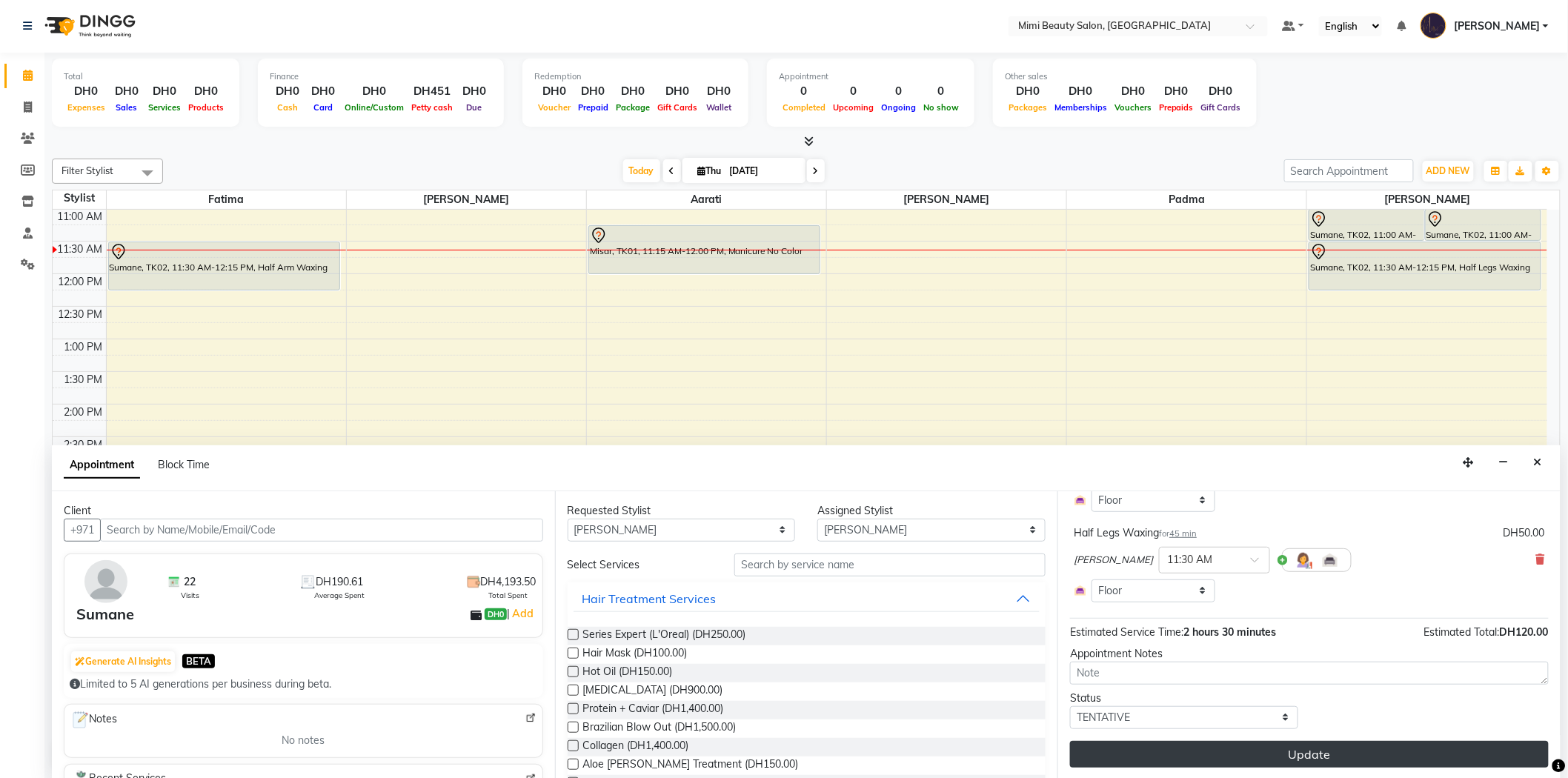
click at [1242, 754] on button "Update" at bounding box center [1309, 754] width 479 height 26
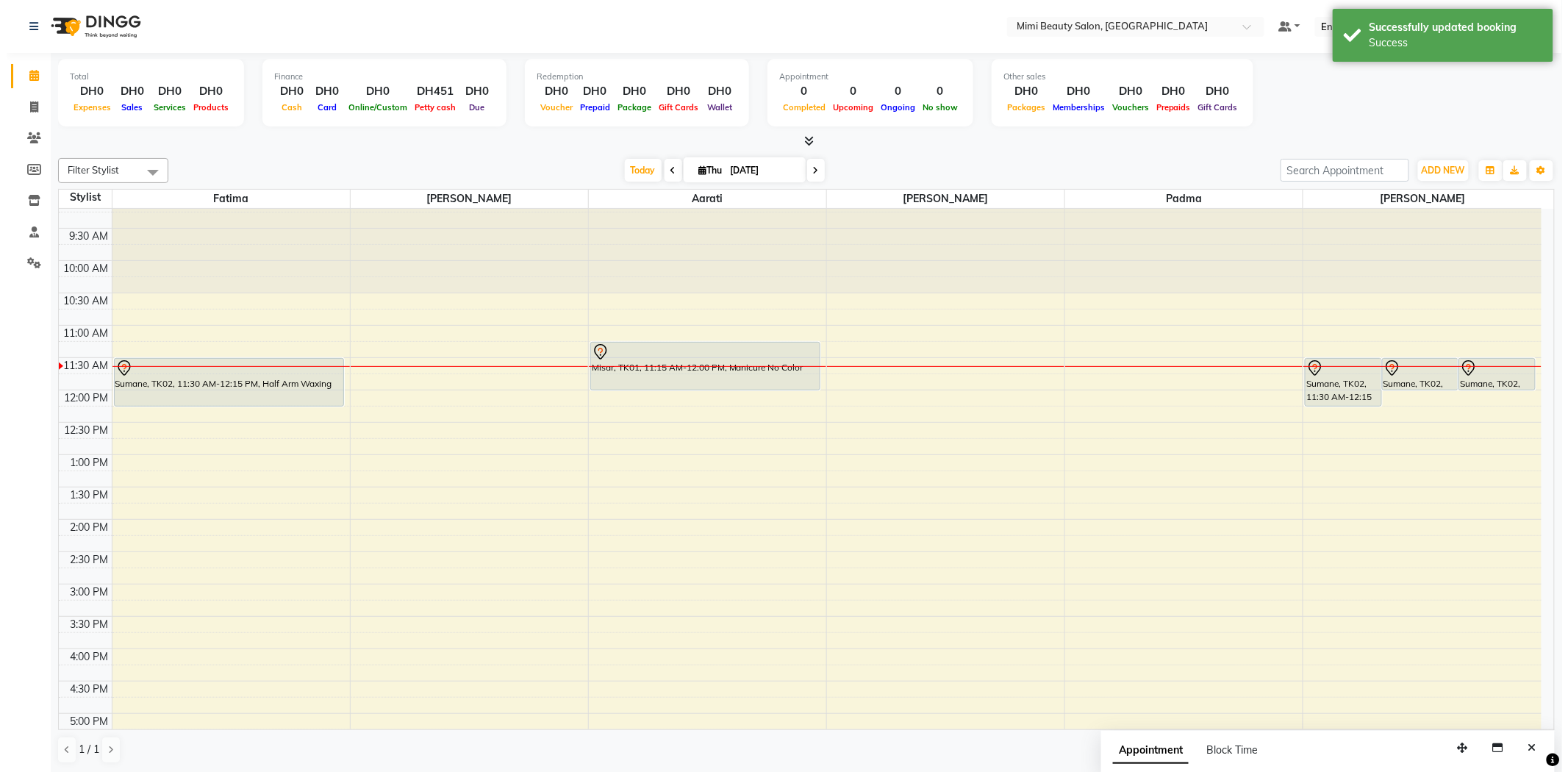
scroll to position [0, 0]
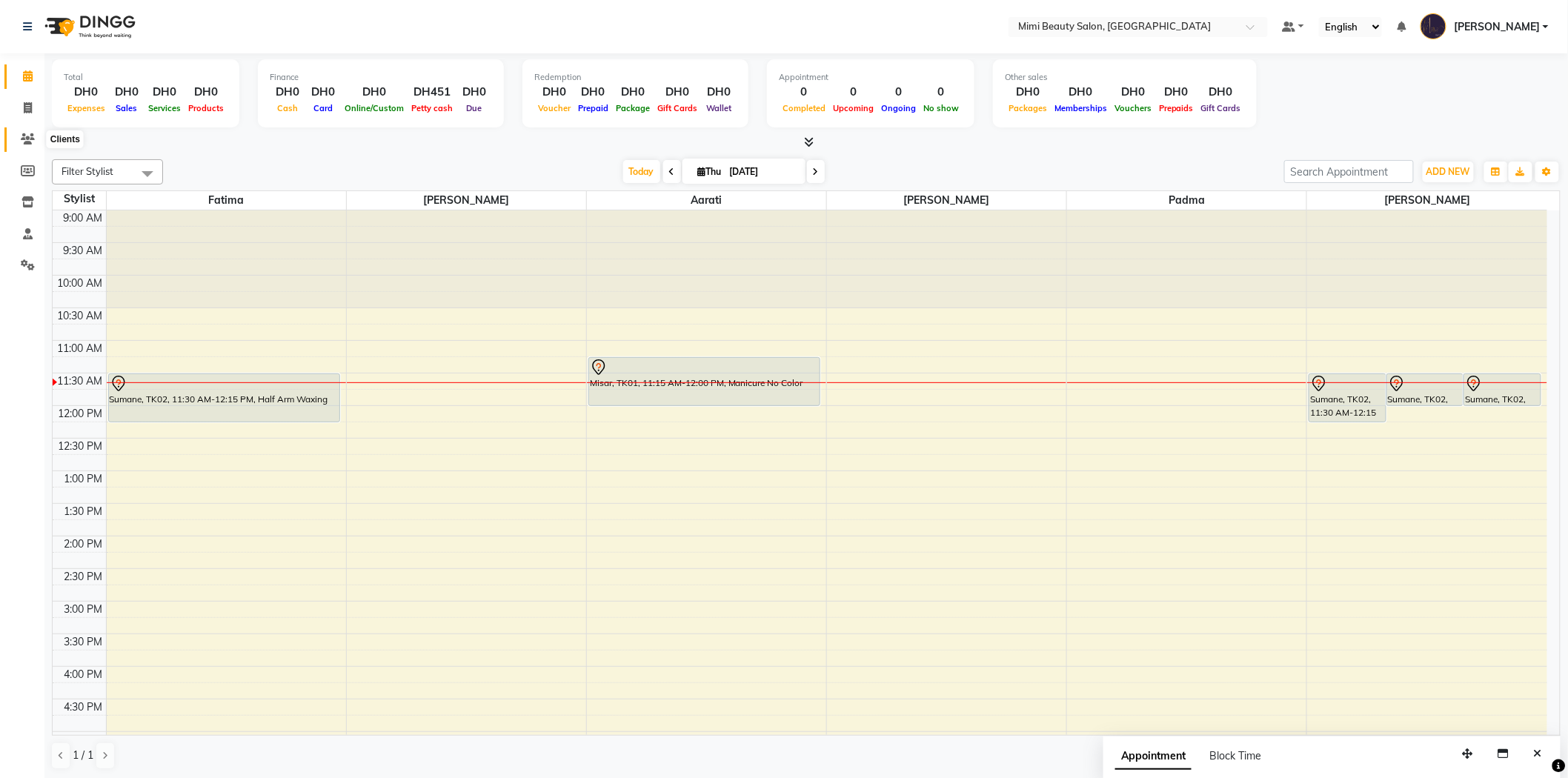
click at [23, 137] on icon at bounding box center [27, 139] width 14 height 12
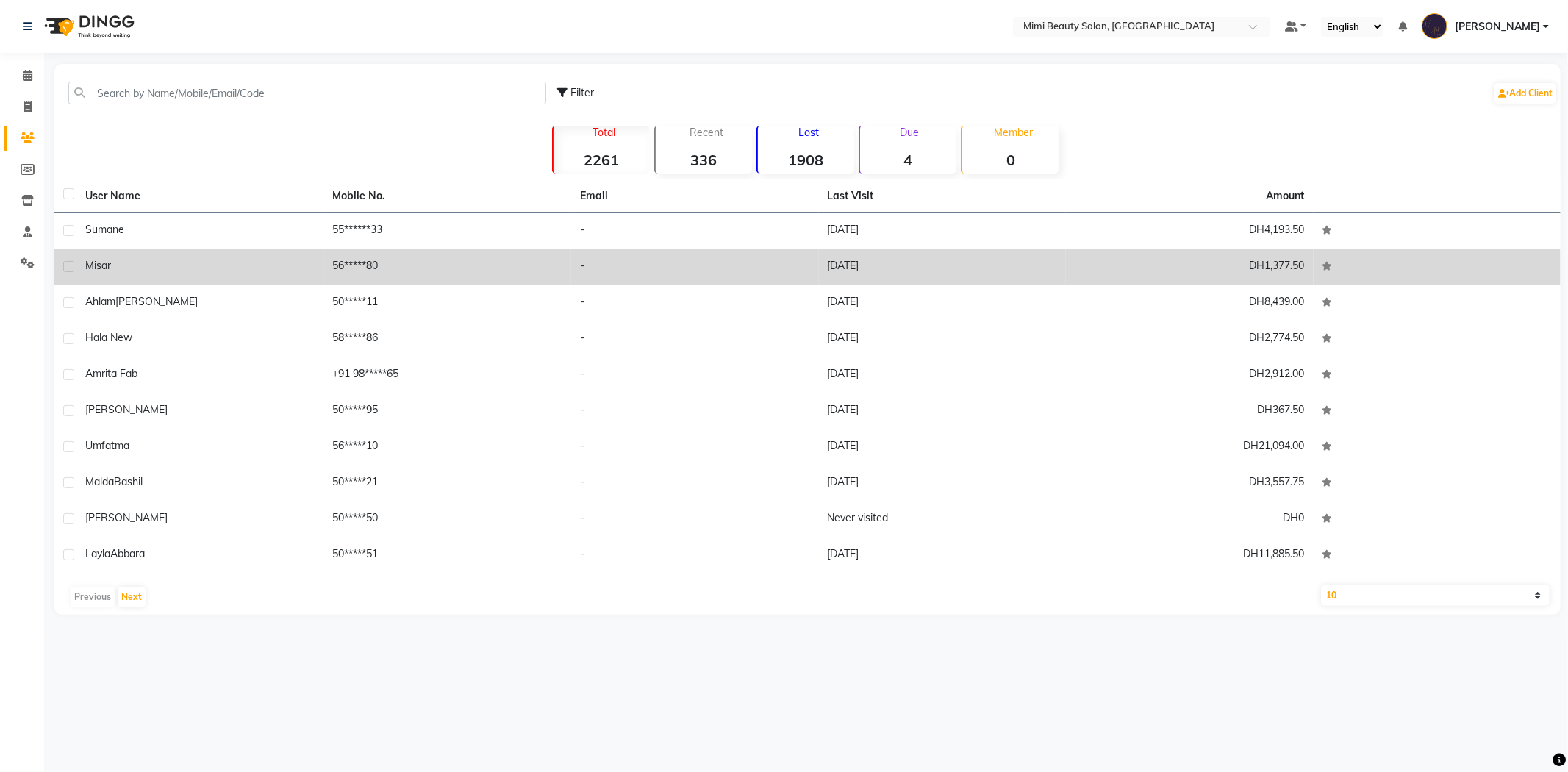
click at [136, 267] on div "Misar" at bounding box center [201, 265] width 230 height 16
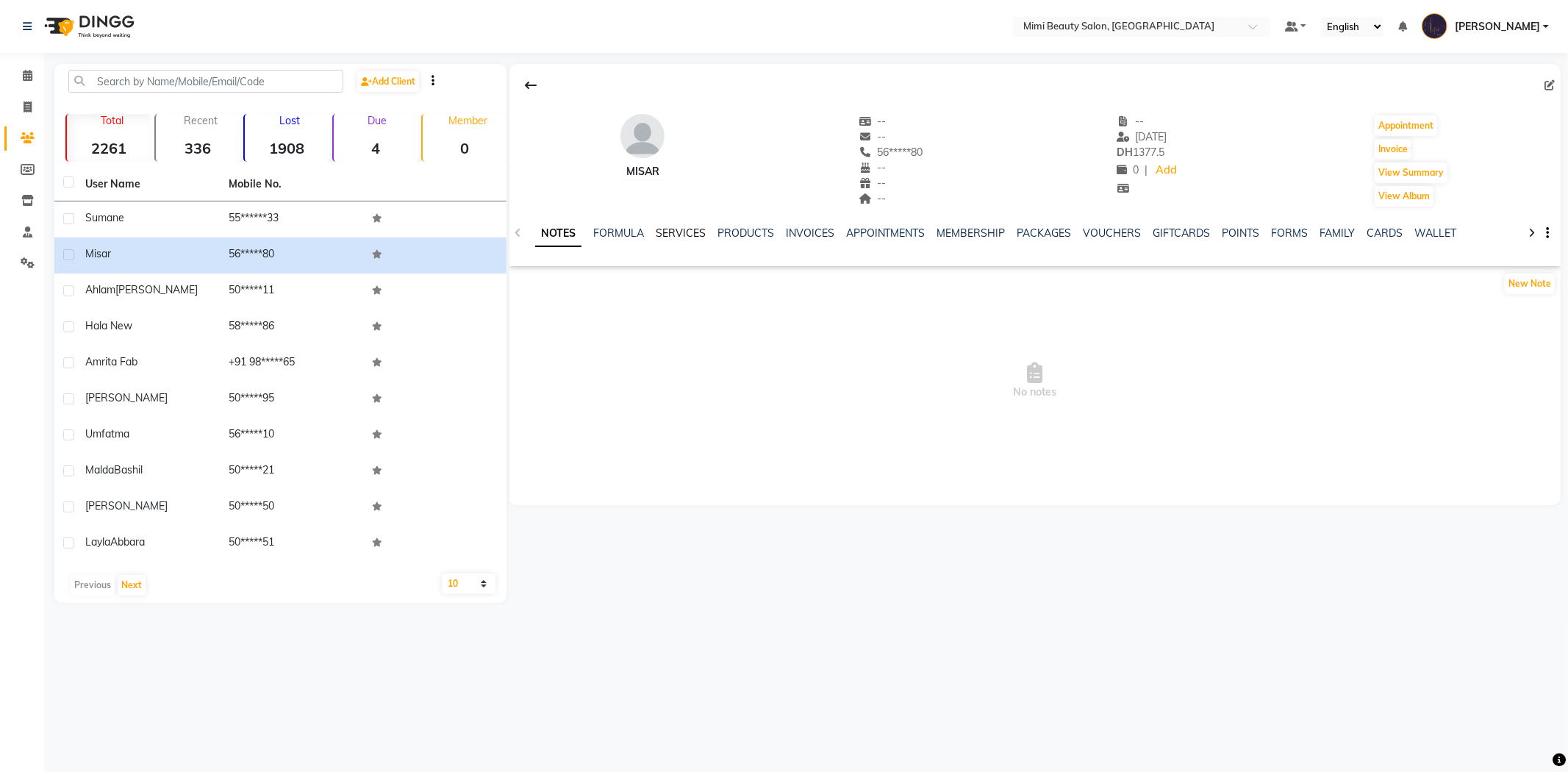
click at [693, 231] on link "SERVICES" at bounding box center [680, 233] width 50 height 13
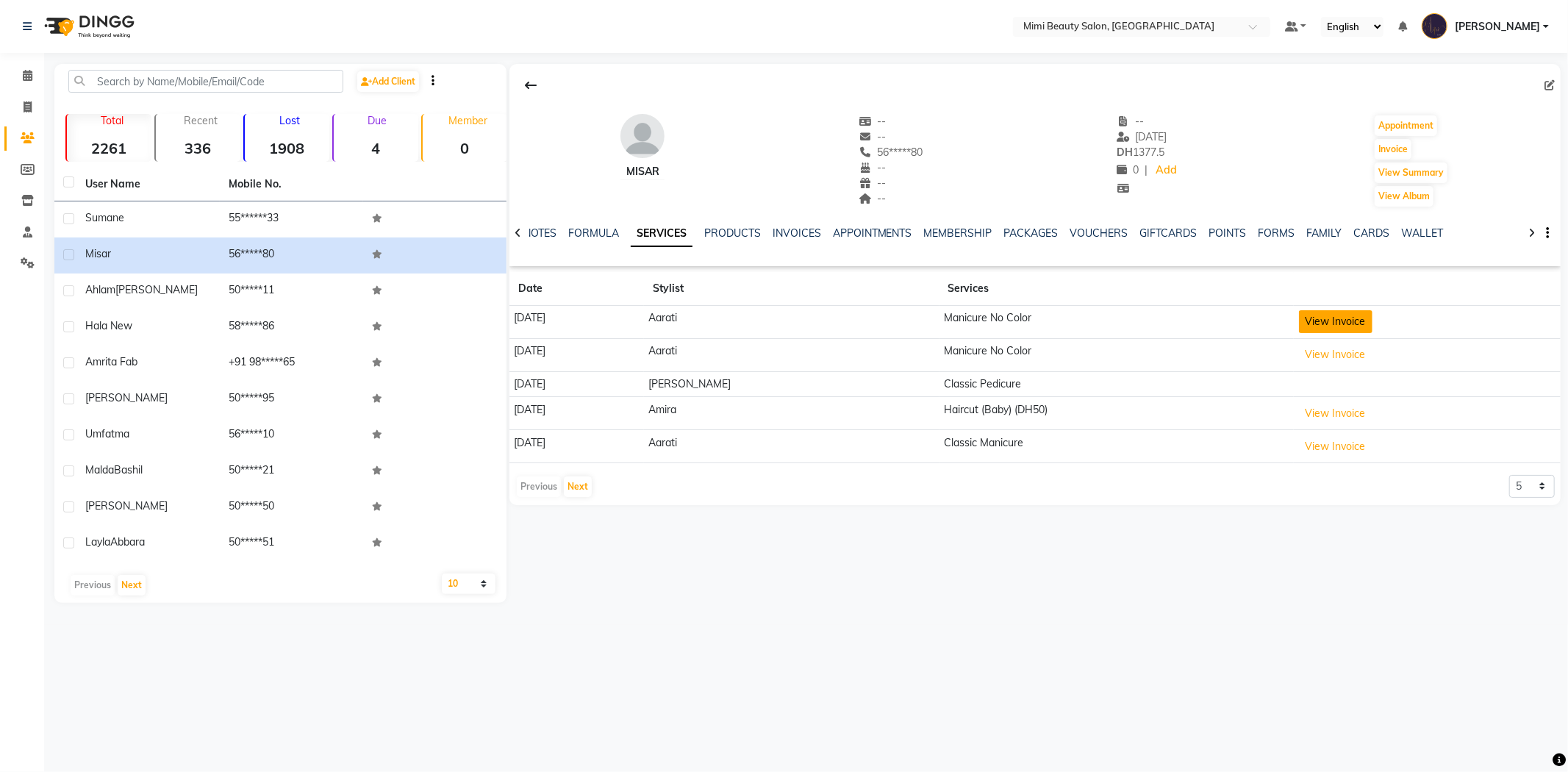
click at [1322, 325] on button "View Invoice" at bounding box center [1336, 322] width 73 height 23
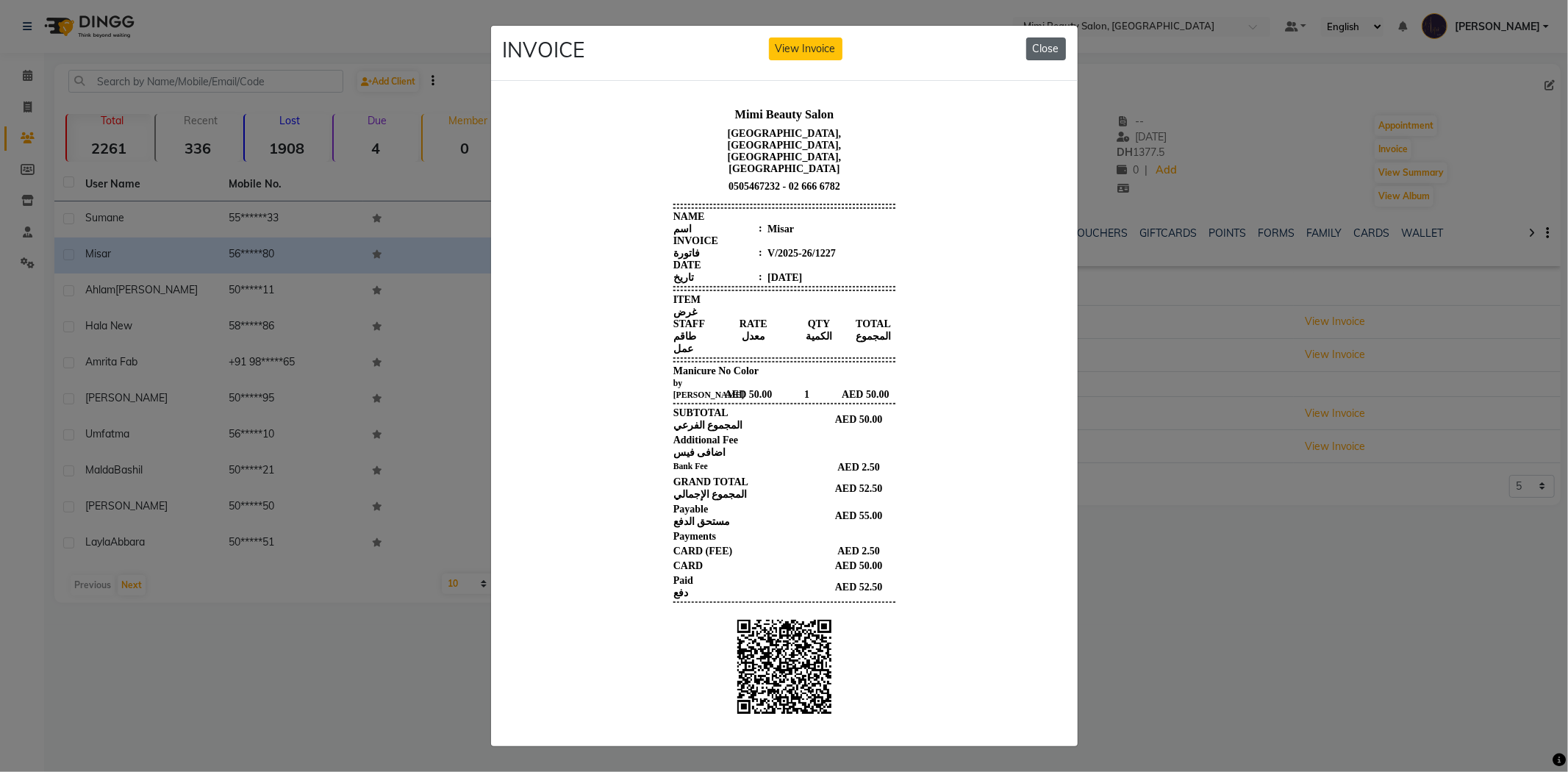
click at [1030, 51] on button "Close" at bounding box center [1046, 49] width 40 height 23
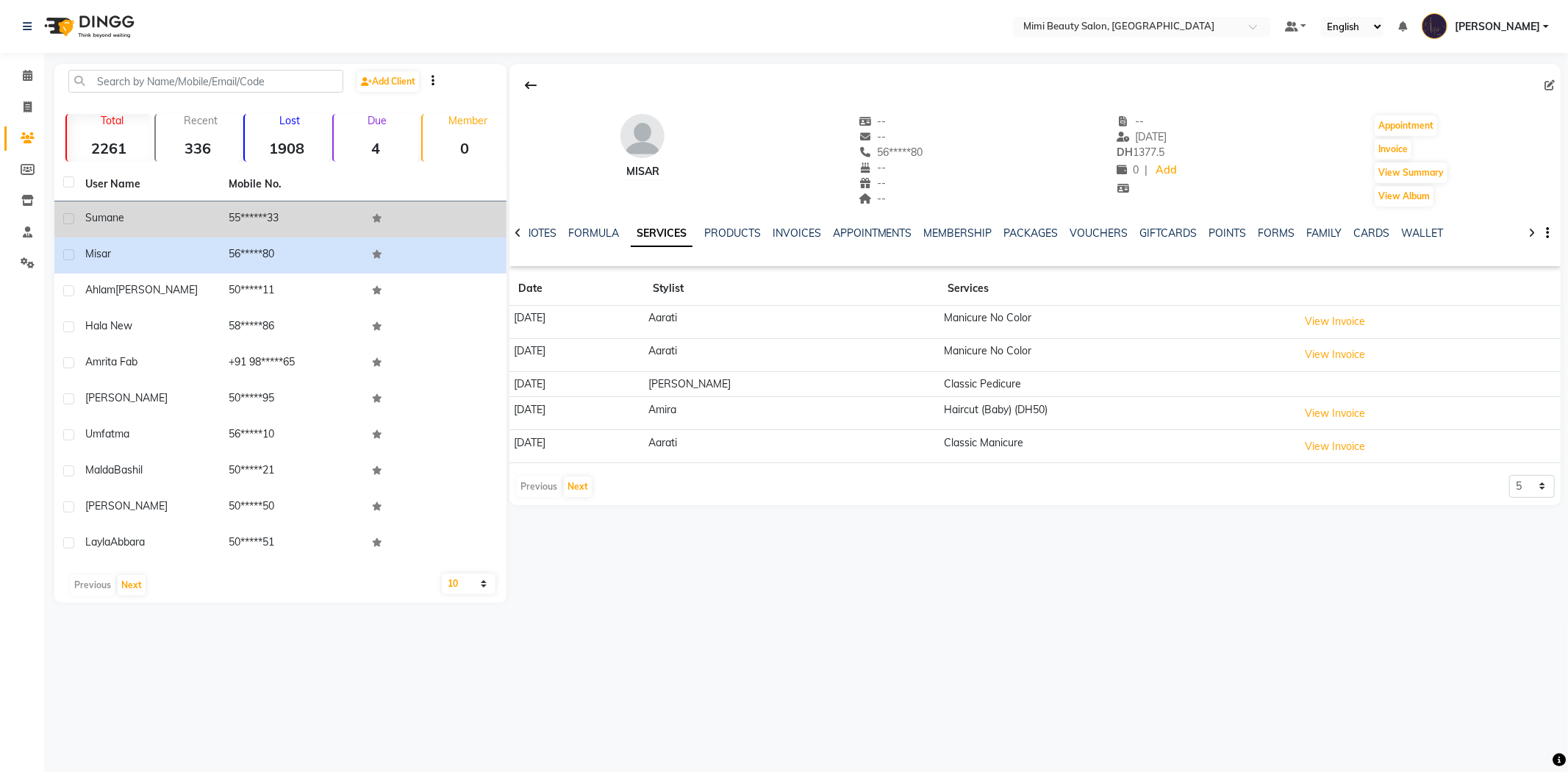
click at [210, 231] on td "Sumane" at bounding box center [148, 220] width 144 height 36
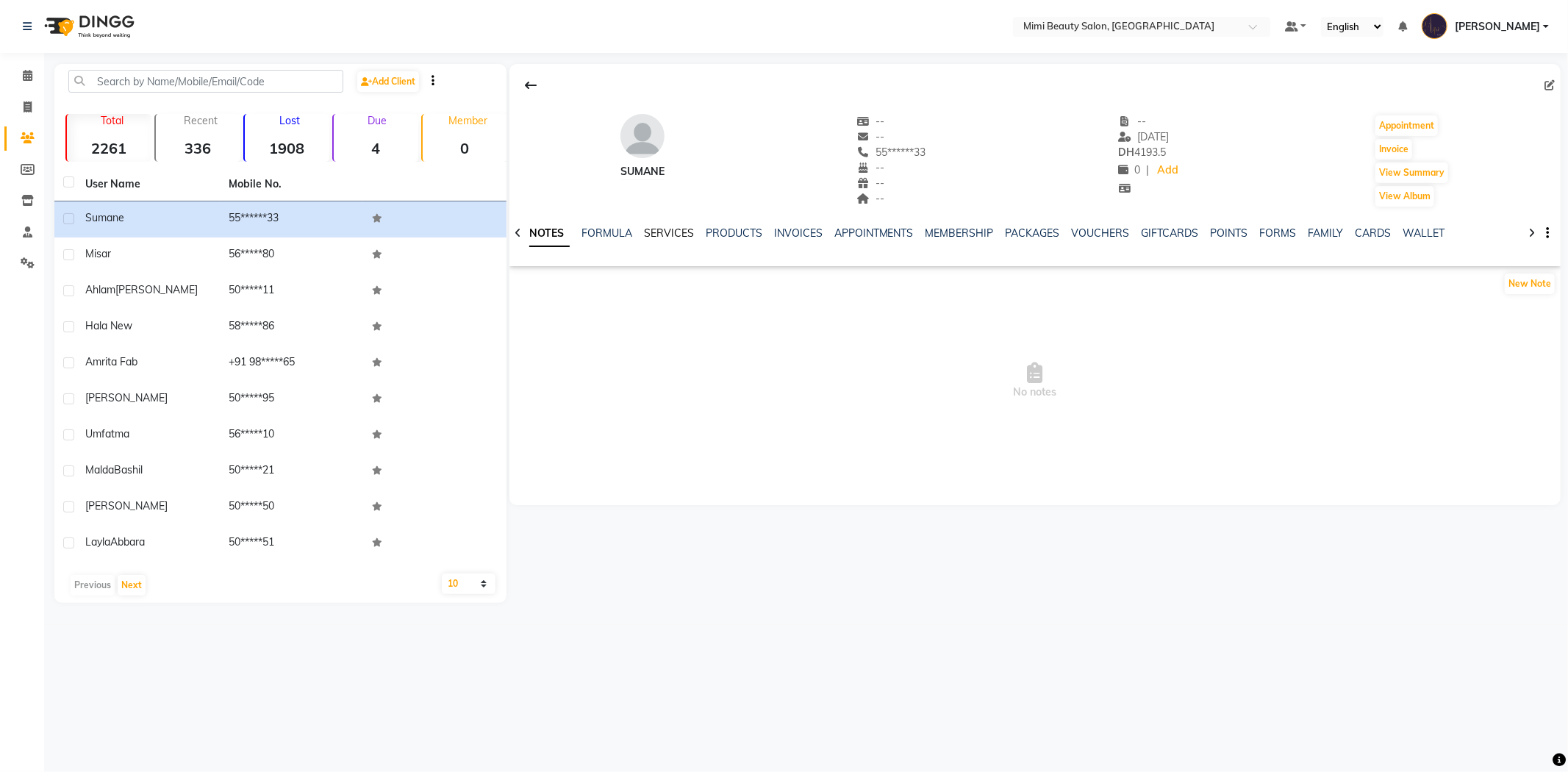
click at [678, 231] on link "SERVICES" at bounding box center [668, 233] width 50 height 13
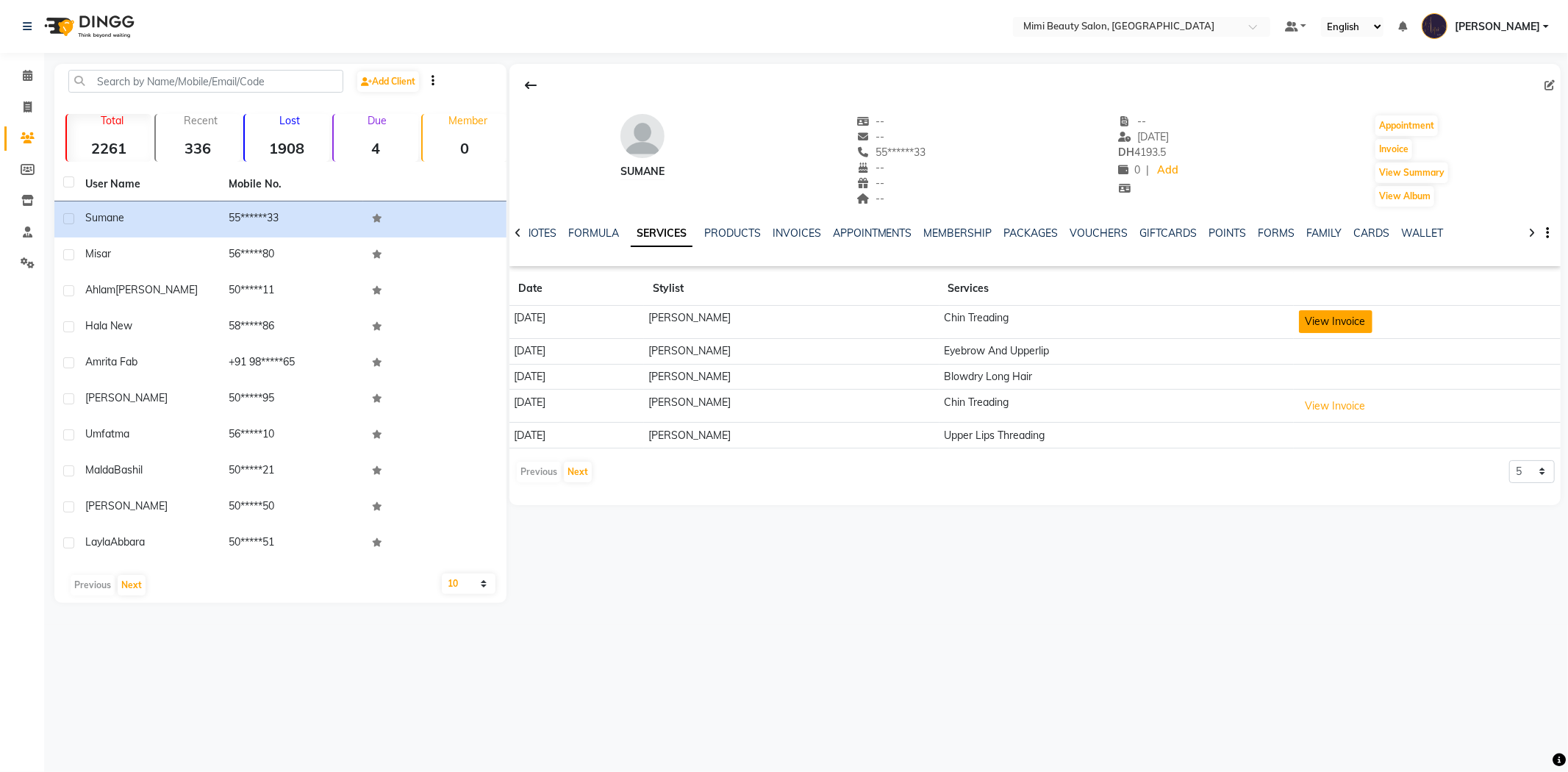
click at [1329, 317] on button "View Invoice" at bounding box center [1336, 322] width 73 height 23
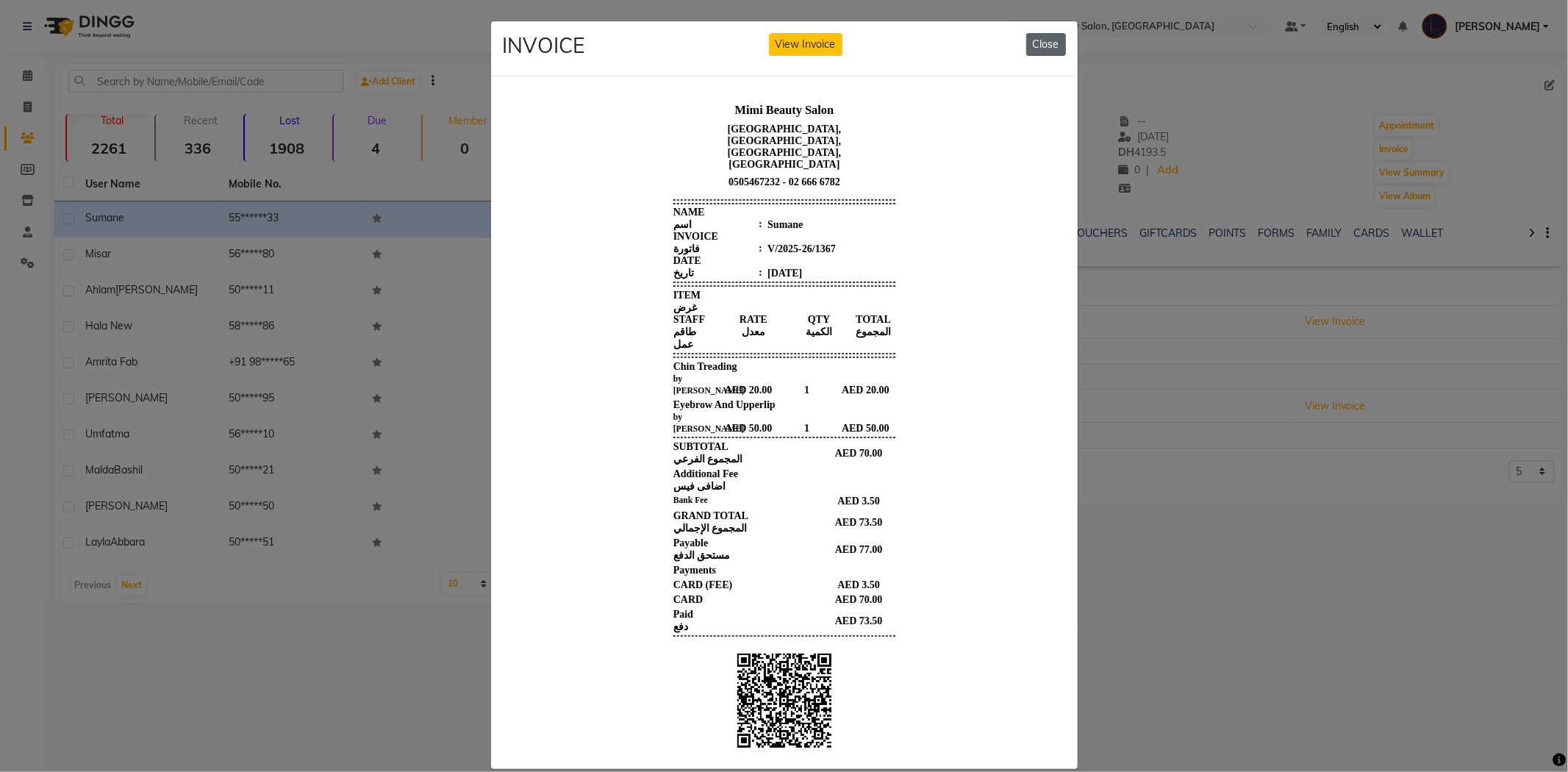
click at [1048, 44] on button "Close" at bounding box center [1046, 45] width 40 height 23
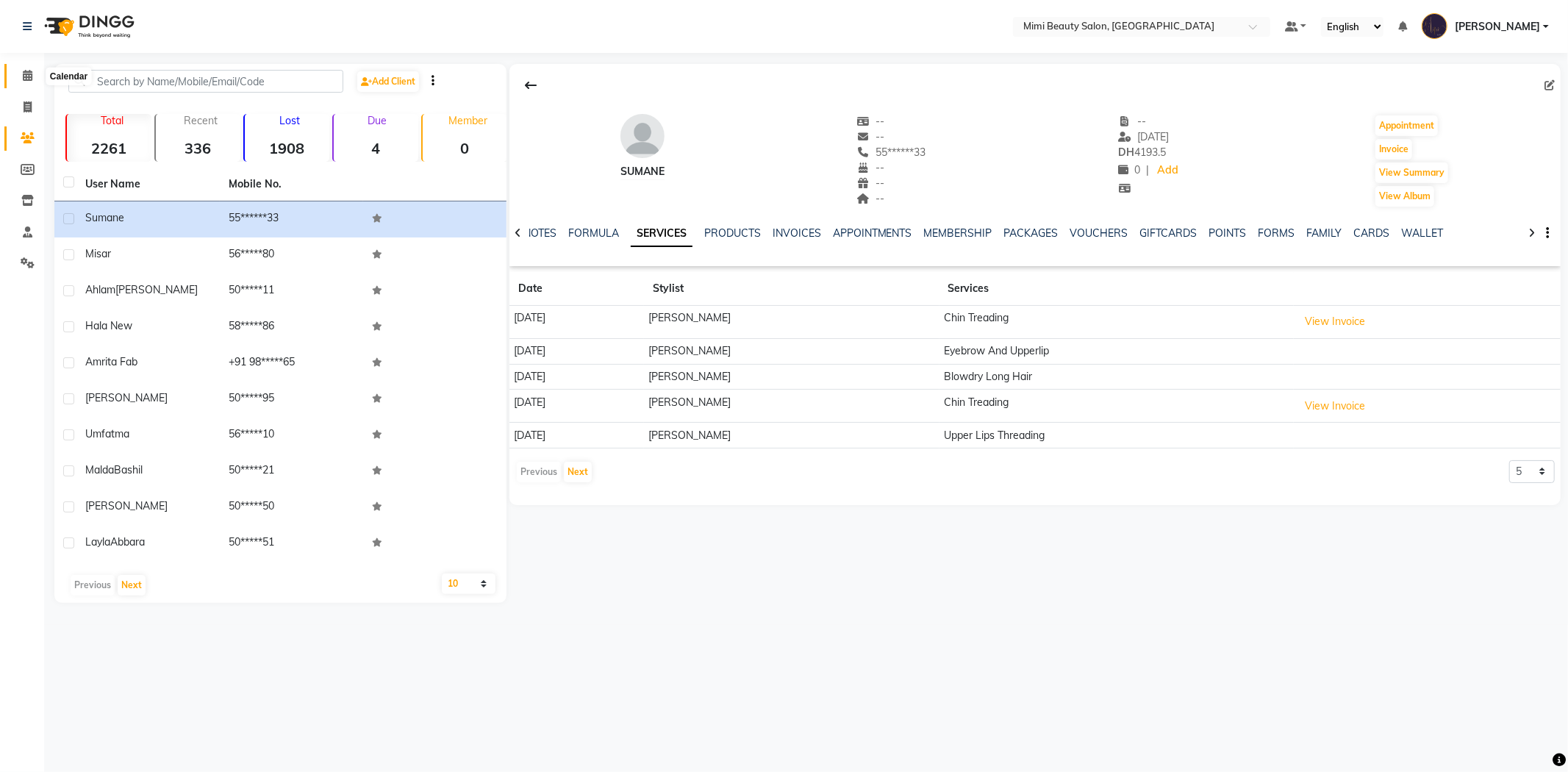
click at [24, 74] on icon at bounding box center [28, 76] width 10 height 11
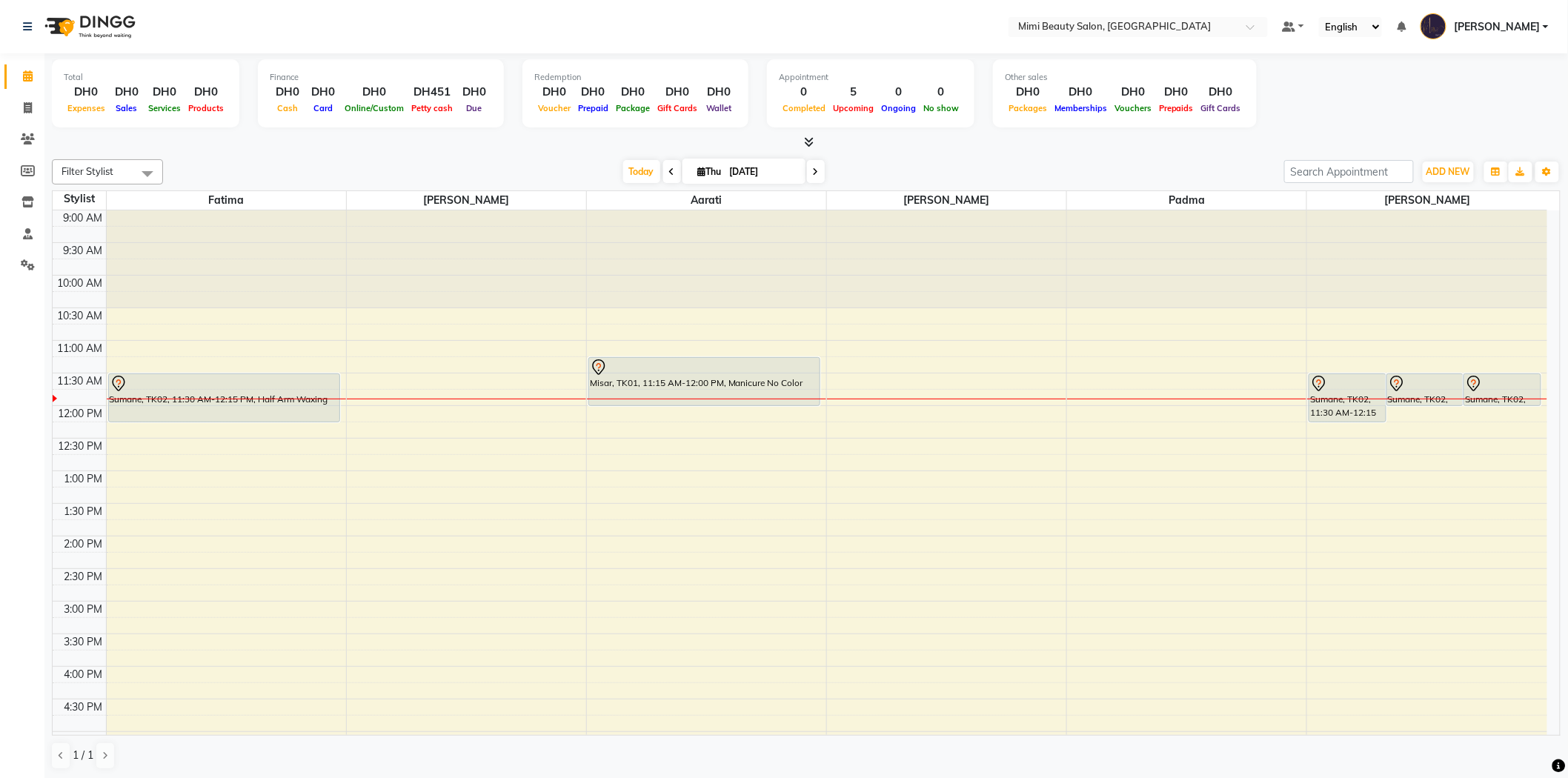
click at [1364, 382] on div at bounding box center [1347, 384] width 75 height 18
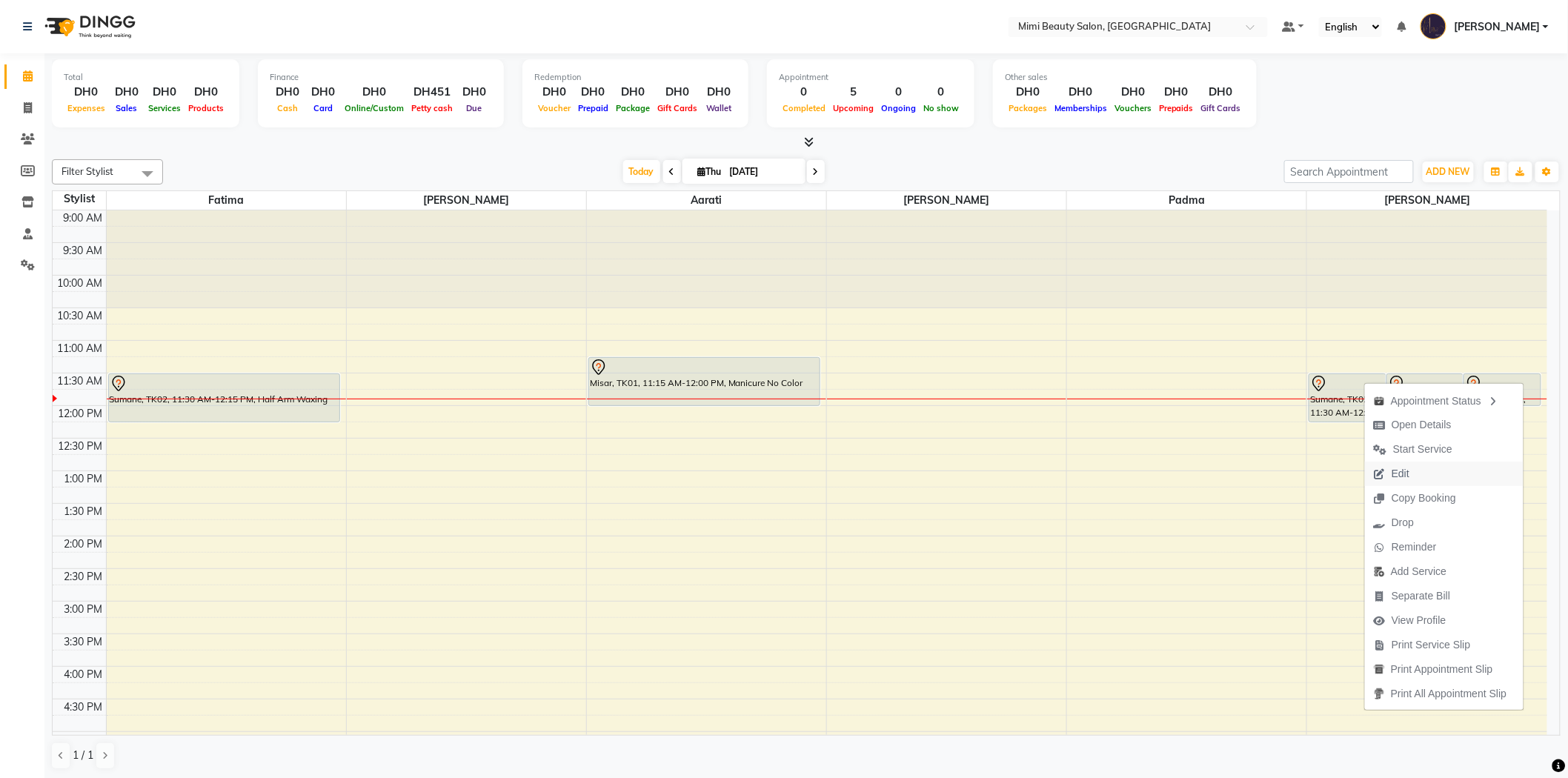
click at [1404, 470] on span "Edit" at bounding box center [1401, 474] width 18 height 16
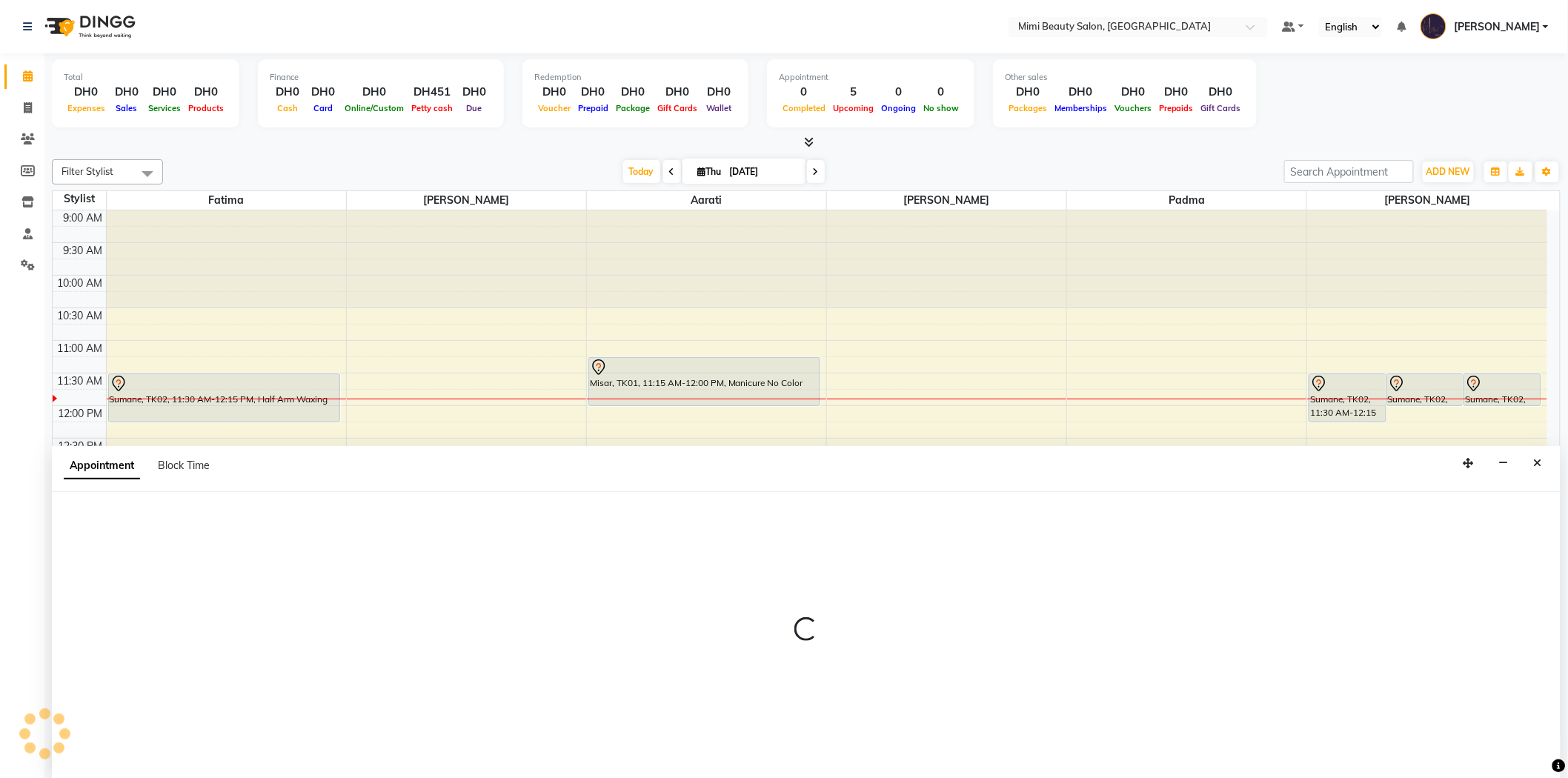
scroll to position [1, 0]
select select "tentative"
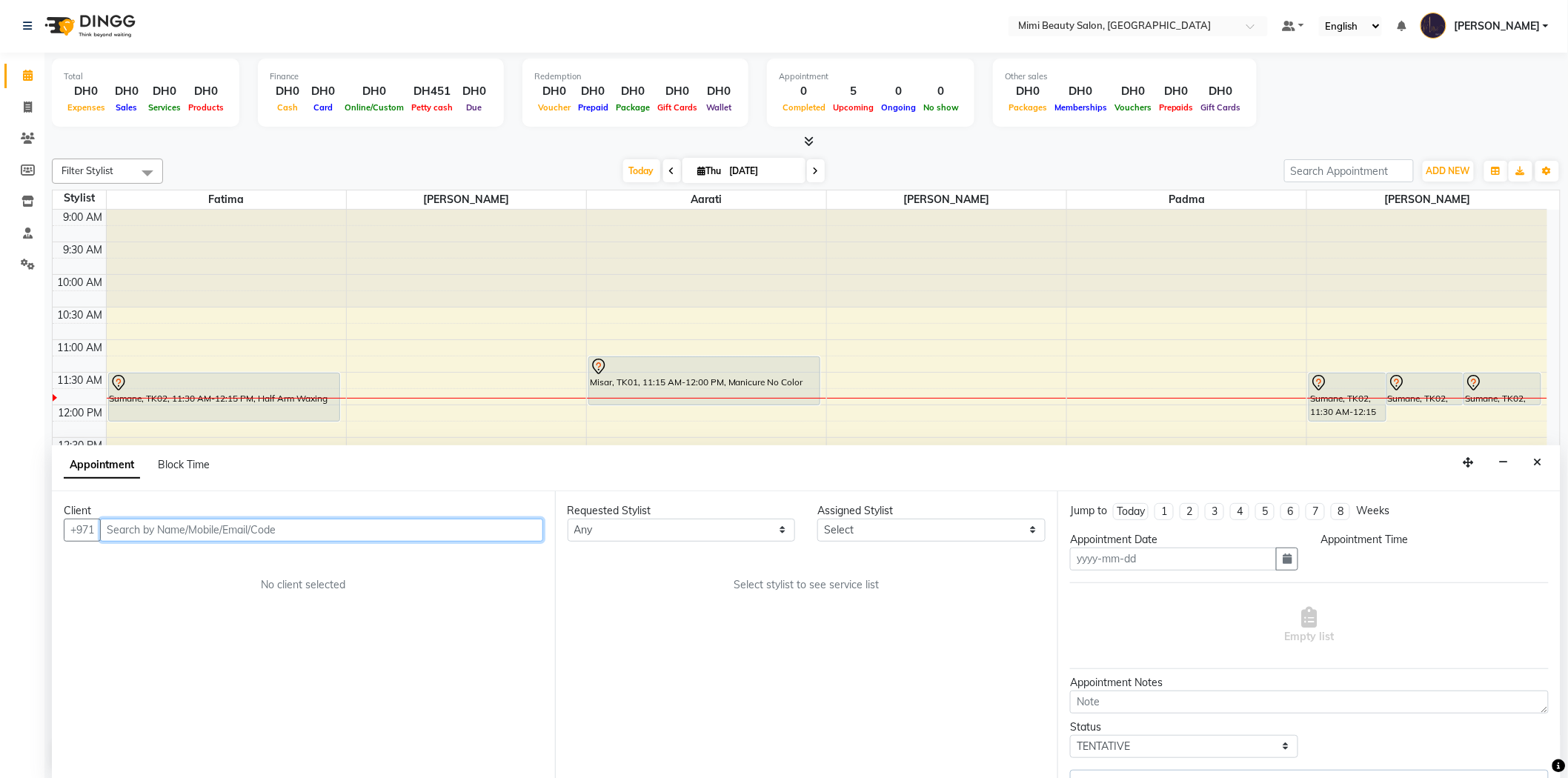
type input "[DATE]"
select select "690"
select select "68417"
select select "3351"
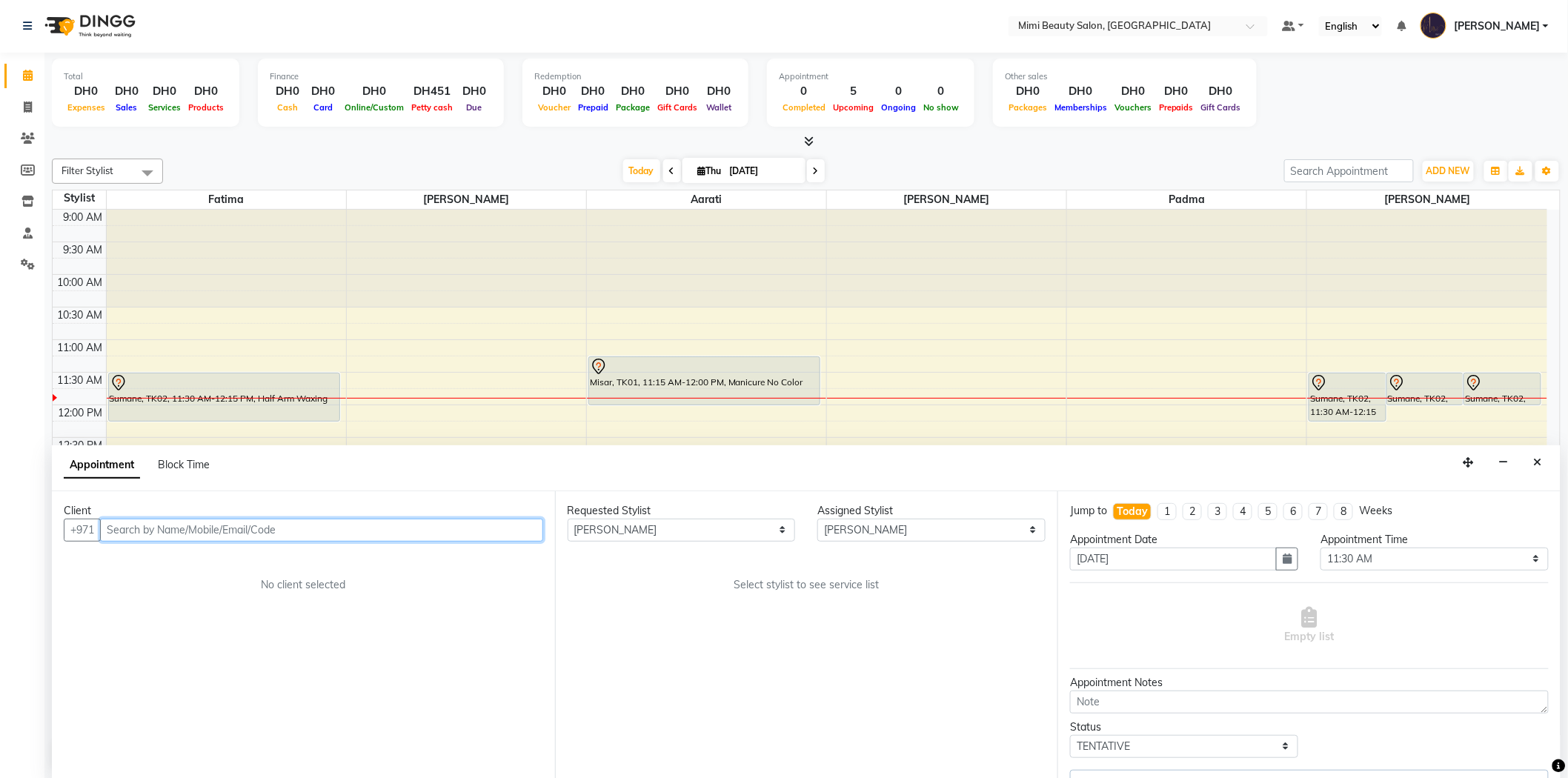
select select "3351"
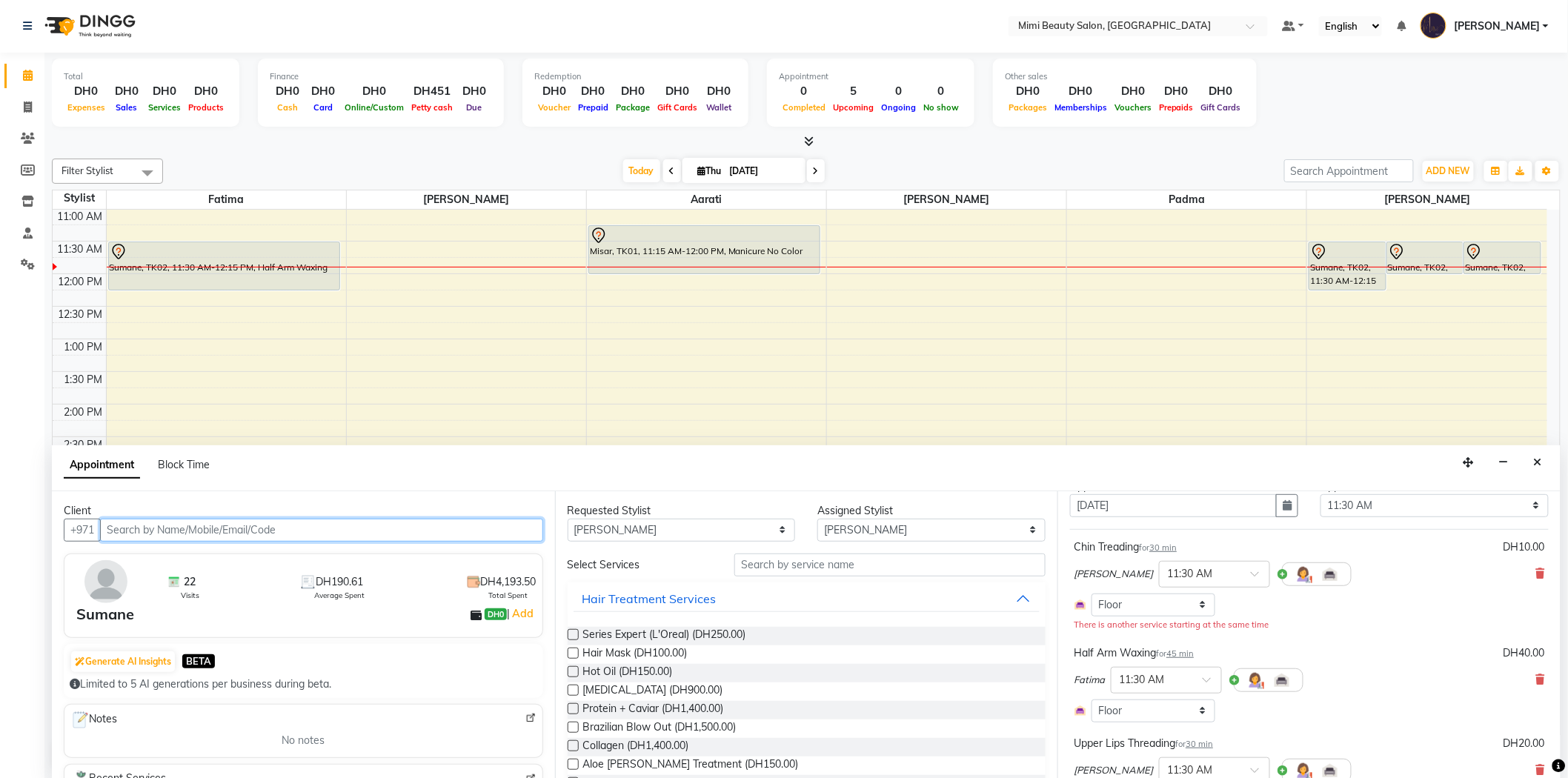
scroll to position [82, 0]
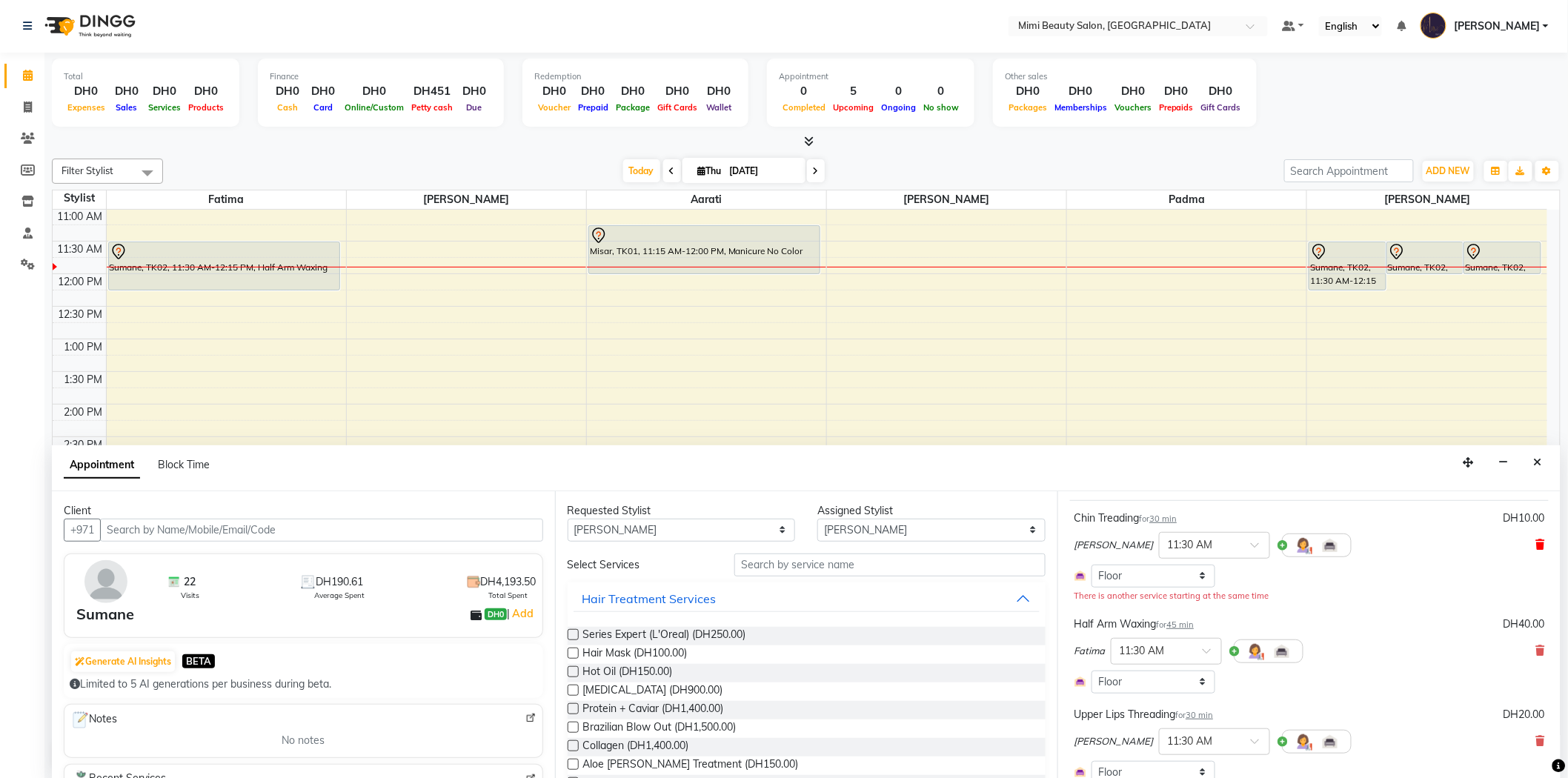
click at [1536, 542] on icon at bounding box center [1540, 544] width 9 height 11
click at [1536, 643] on icon at bounding box center [1540, 648] width 9 height 11
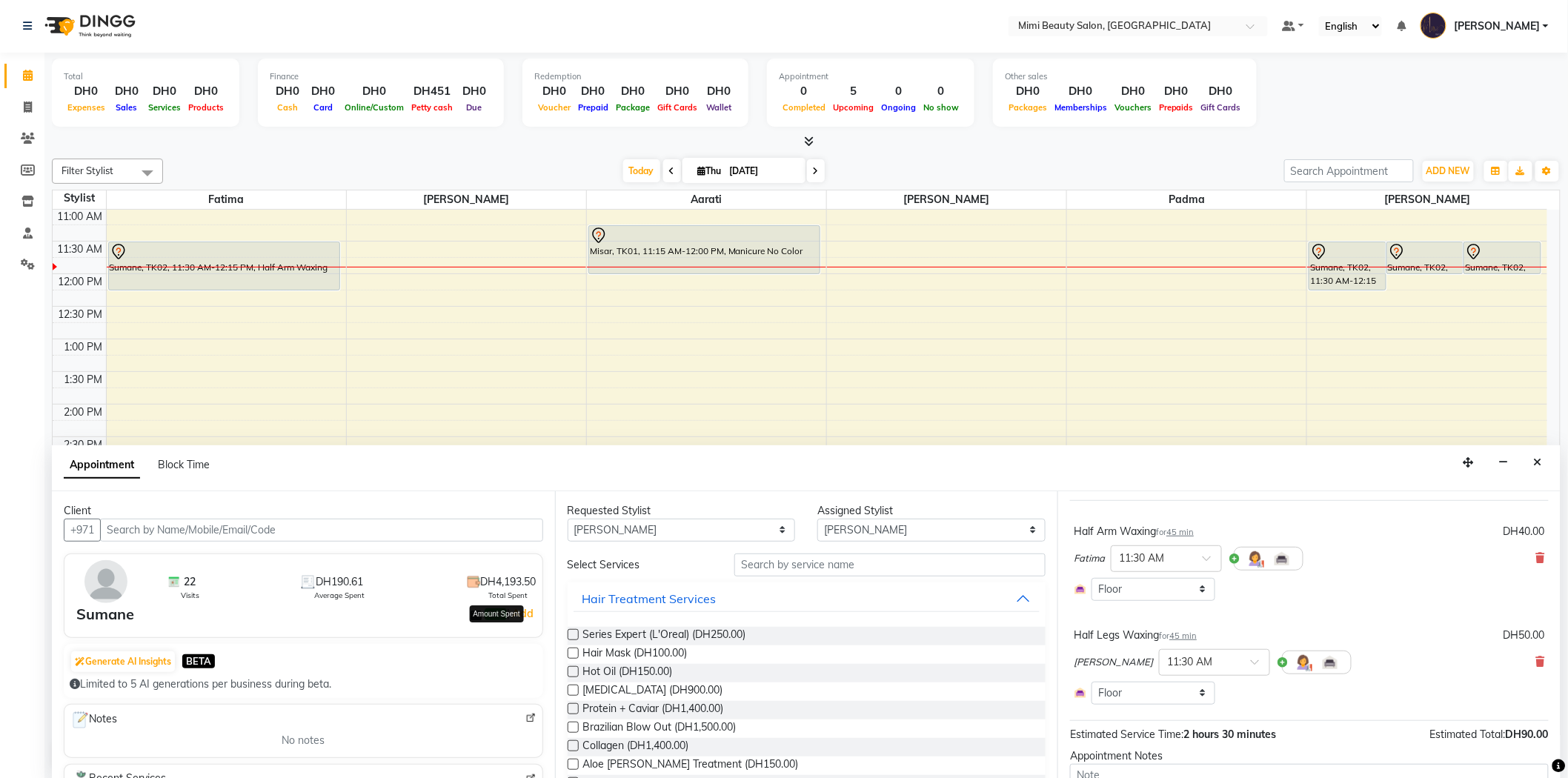
scroll to position [0, 0]
click at [819, 569] on input "text" at bounding box center [890, 566] width 312 height 23
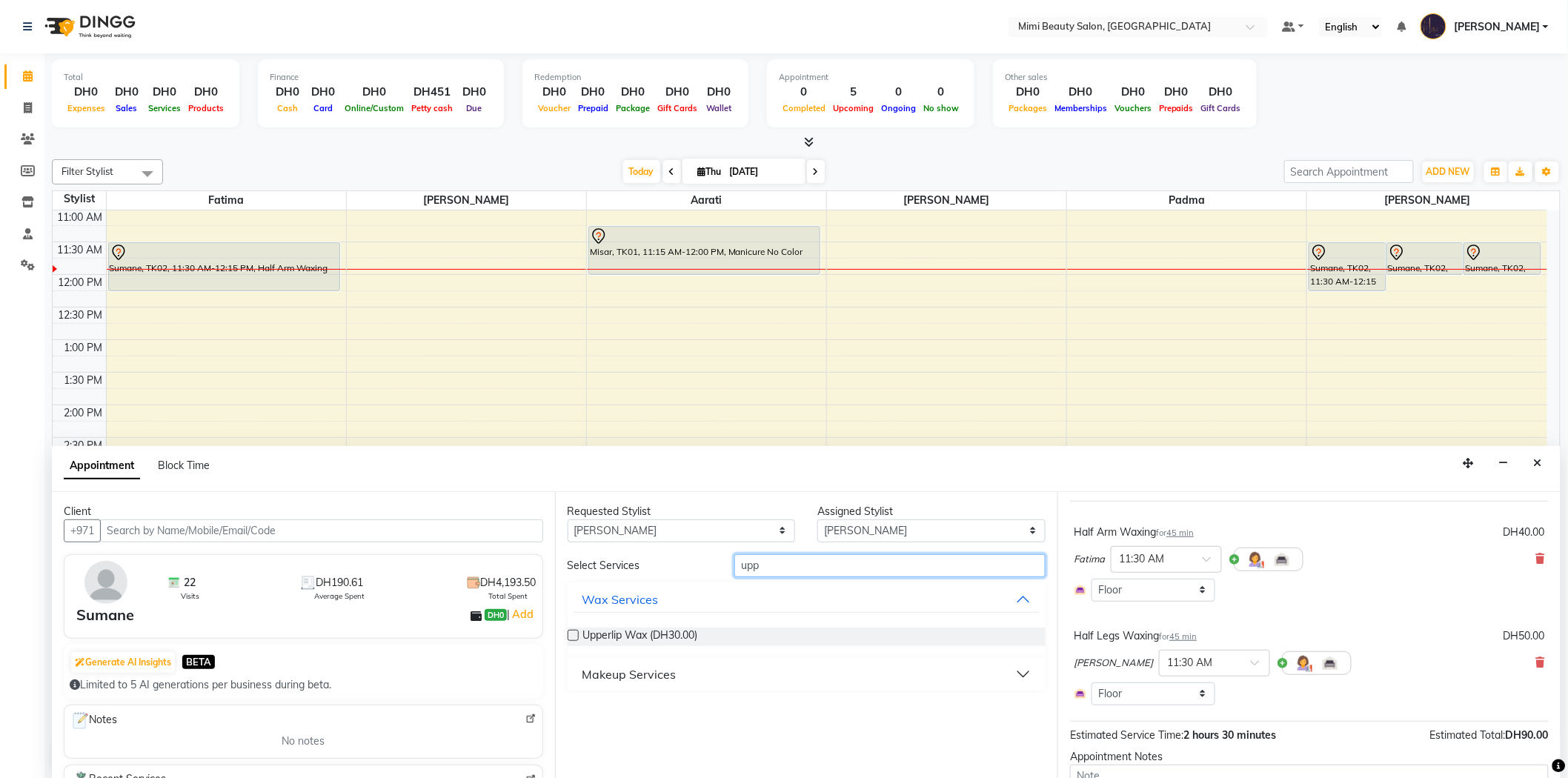
type input "upp"
click at [631, 535] on select "Any [PERSON_NAME] [PERSON_NAME] [PERSON_NAME] Padma" at bounding box center [682, 531] width 229 height 23
select select "52700"
click at [567, 520] on select "Any [PERSON_NAME] [PERSON_NAME] [PERSON_NAME] Padma" at bounding box center [682, 531] width 229 height 23
select select "52700"
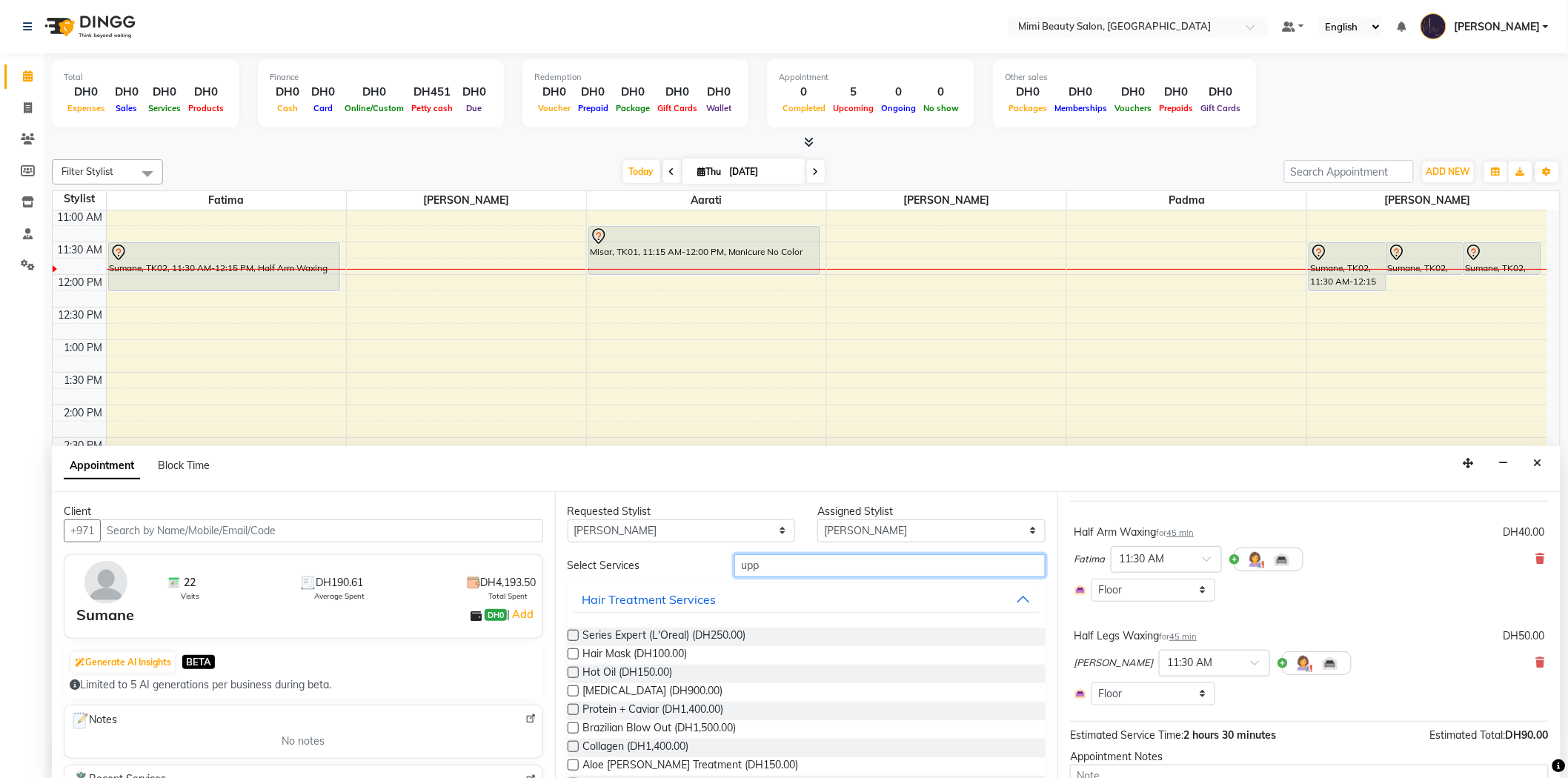
drag, startPoint x: 789, startPoint y: 554, endPoint x: 698, endPoint y: 566, distance: 91.8
click at [698, 566] on div "Select Services upp" at bounding box center [807, 566] width 501 height 23
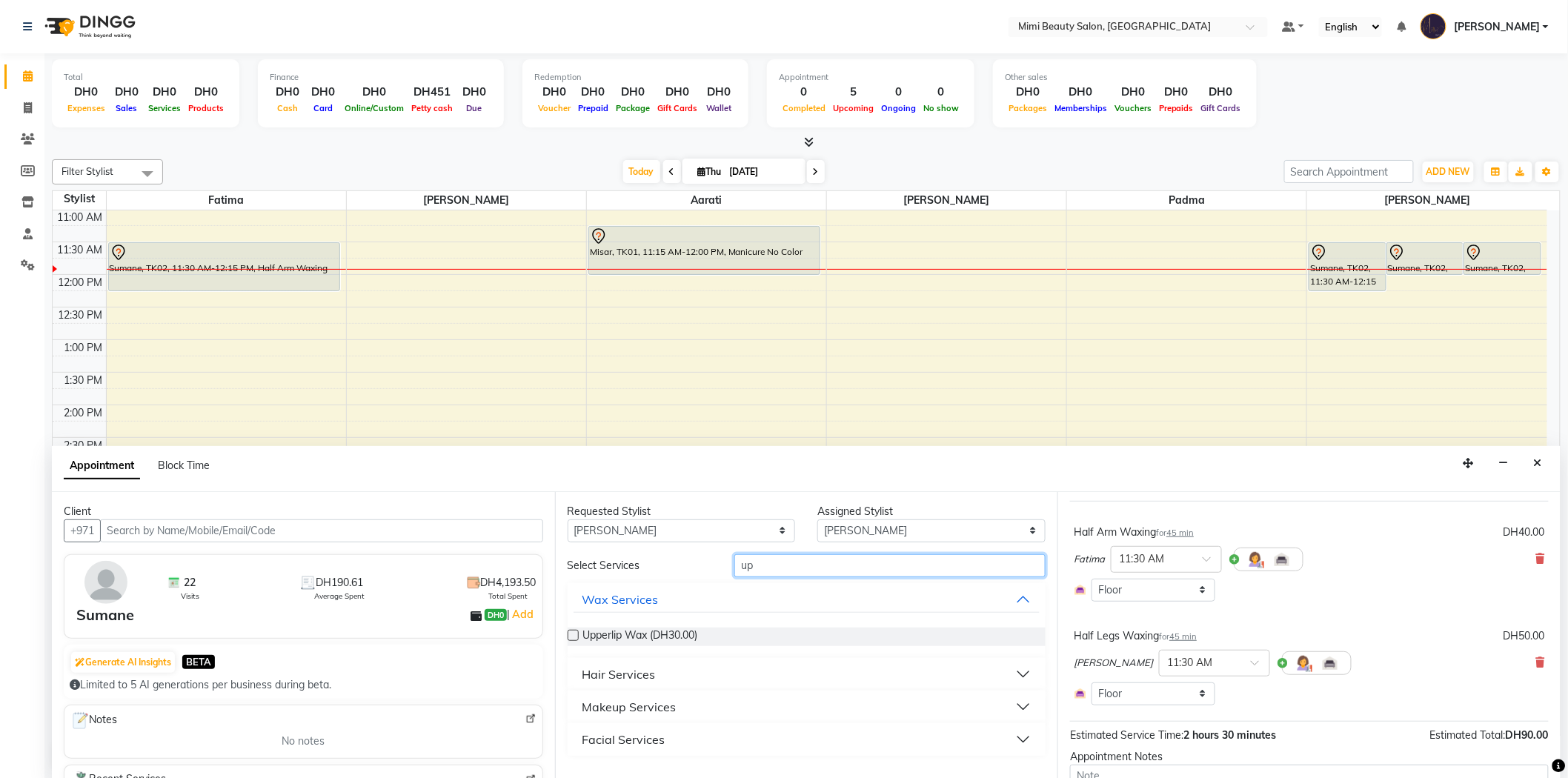
type input "upp"
click at [631, 665] on div "Makeup Services" at bounding box center [629, 674] width 94 height 18
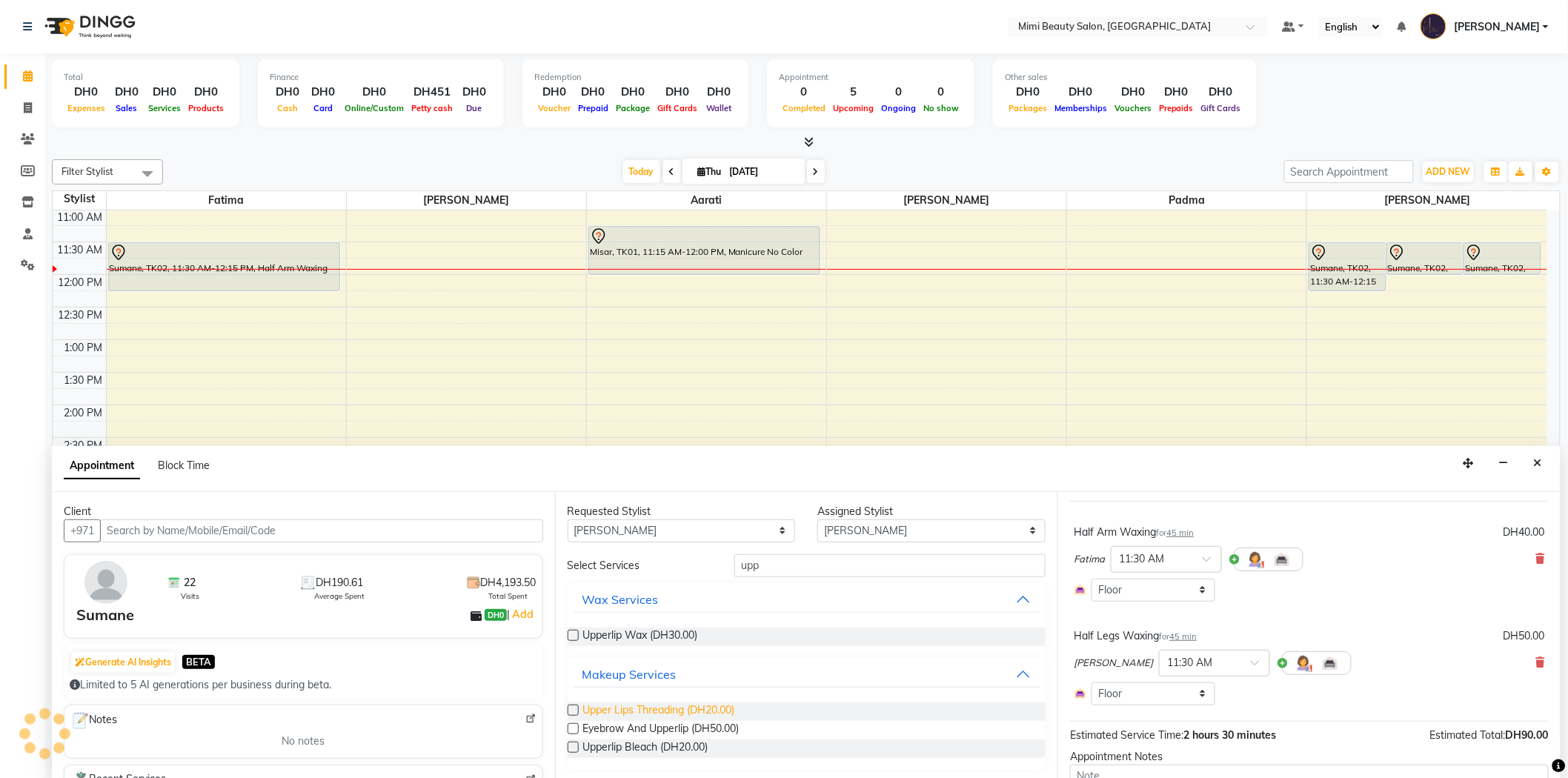
click at [641, 714] on span "Upper Lips Threading (DH20.00)" at bounding box center [659, 711] width 152 height 19
checkbox input "false"
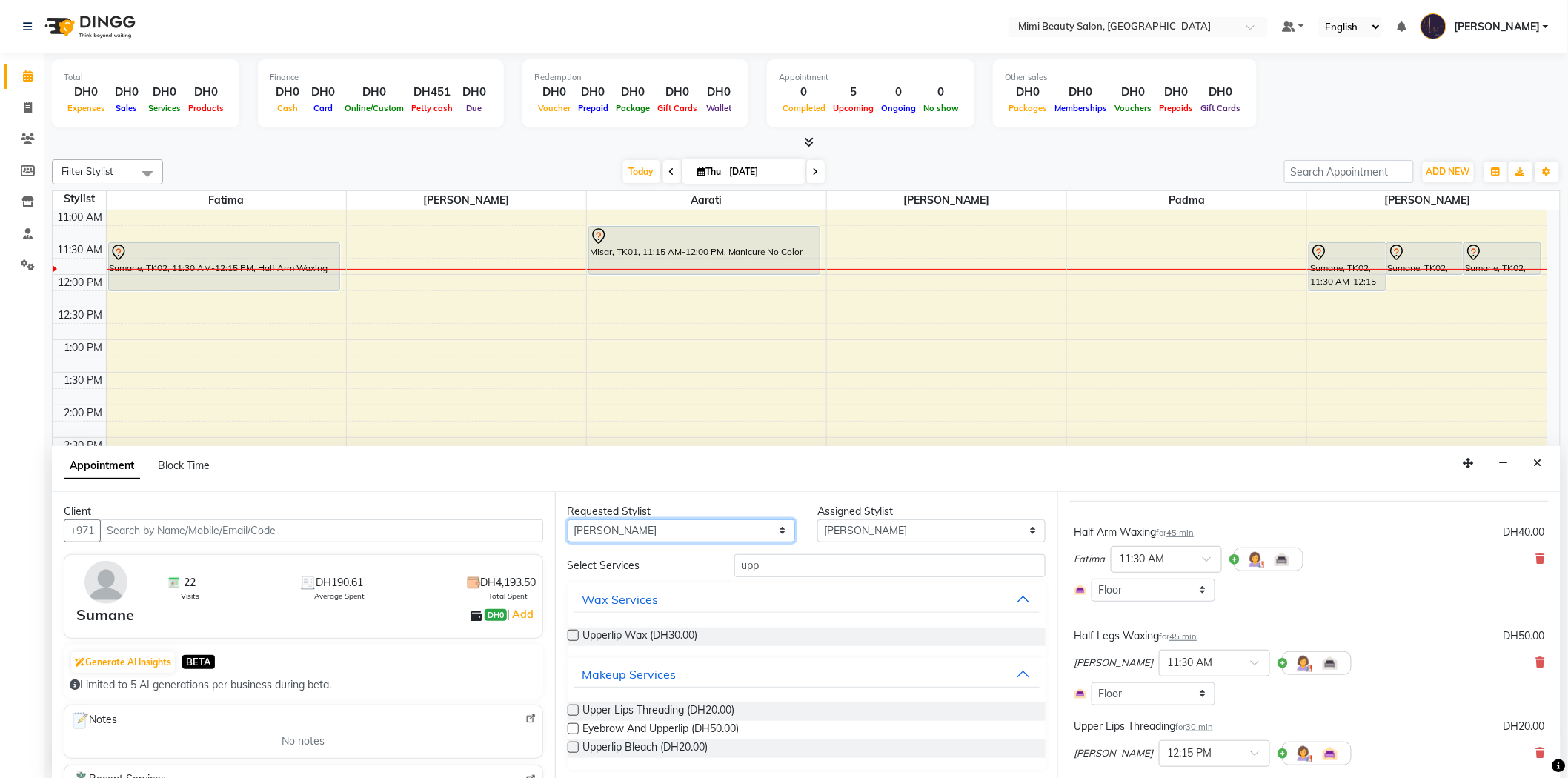
click at [593, 527] on select "Any [PERSON_NAME] [PERSON_NAME] [PERSON_NAME] Padma" at bounding box center [682, 531] width 229 height 23
click at [567, 520] on select "Any [PERSON_NAME] [PERSON_NAME] [PERSON_NAME] Padma" at bounding box center [682, 531] width 229 height 23
drag, startPoint x: 779, startPoint y: 567, endPoint x: 620, endPoint y: 550, distance: 159.9
click at [620, 550] on div "Requested Stylist Any [PERSON_NAME] [PERSON_NAME] [PERSON_NAME] Assigned Stylis…" at bounding box center [807, 636] width 503 height 288
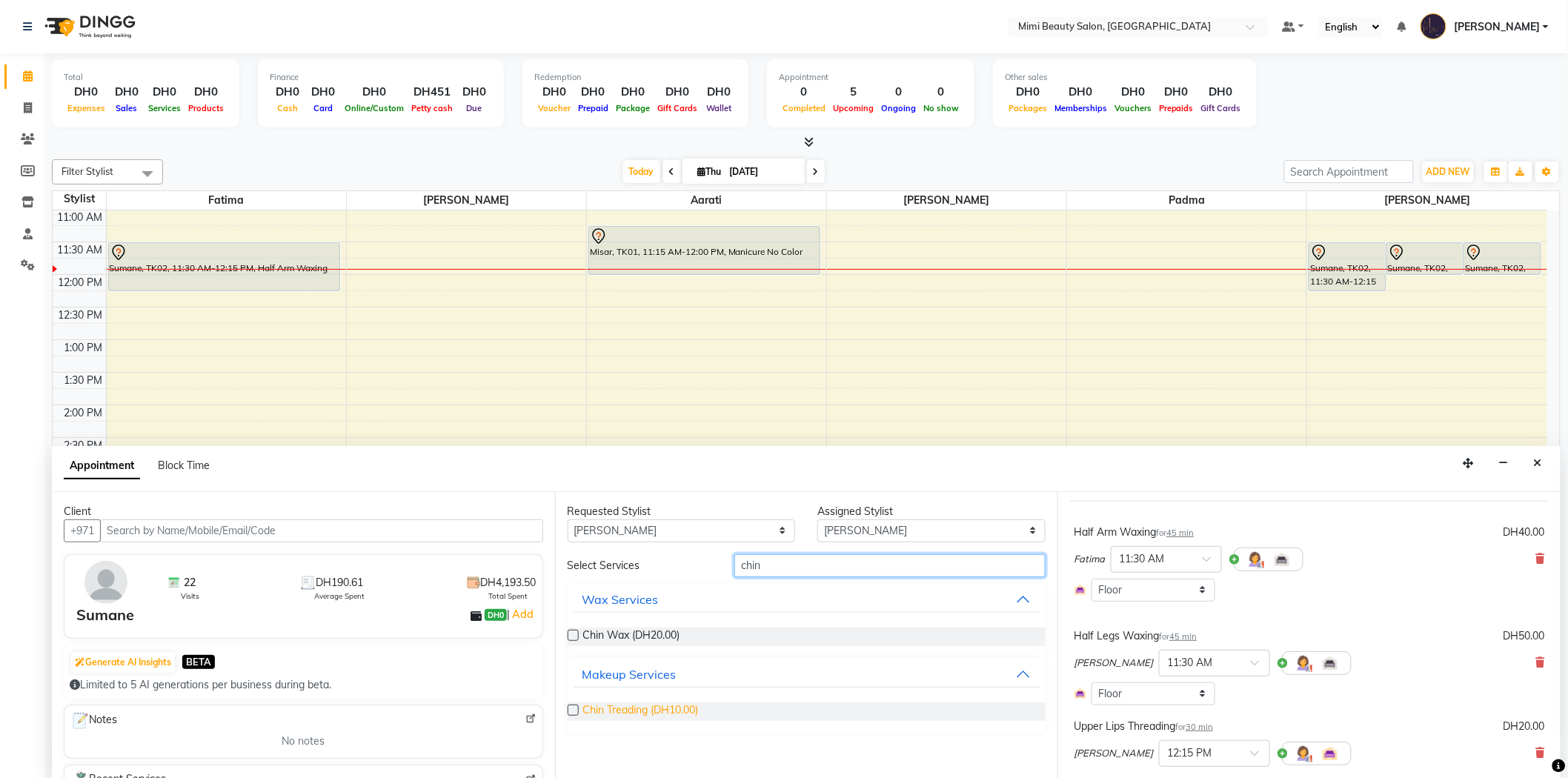
type input "chin"
click at [603, 709] on span "Chin Treading (DH10.00)" at bounding box center [641, 711] width 116 height 19
checkbox input "false"
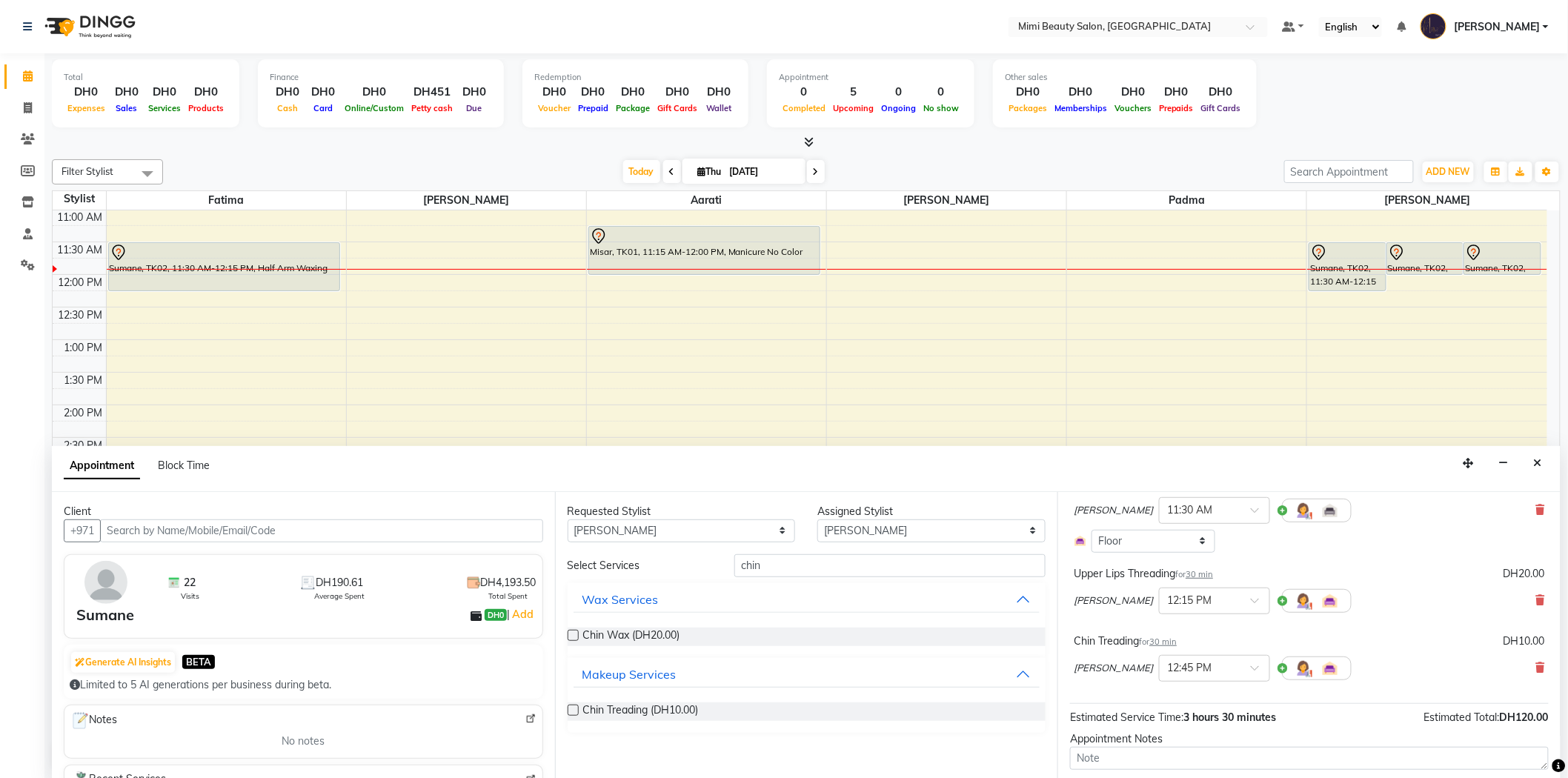
scroll to position [247, 0]
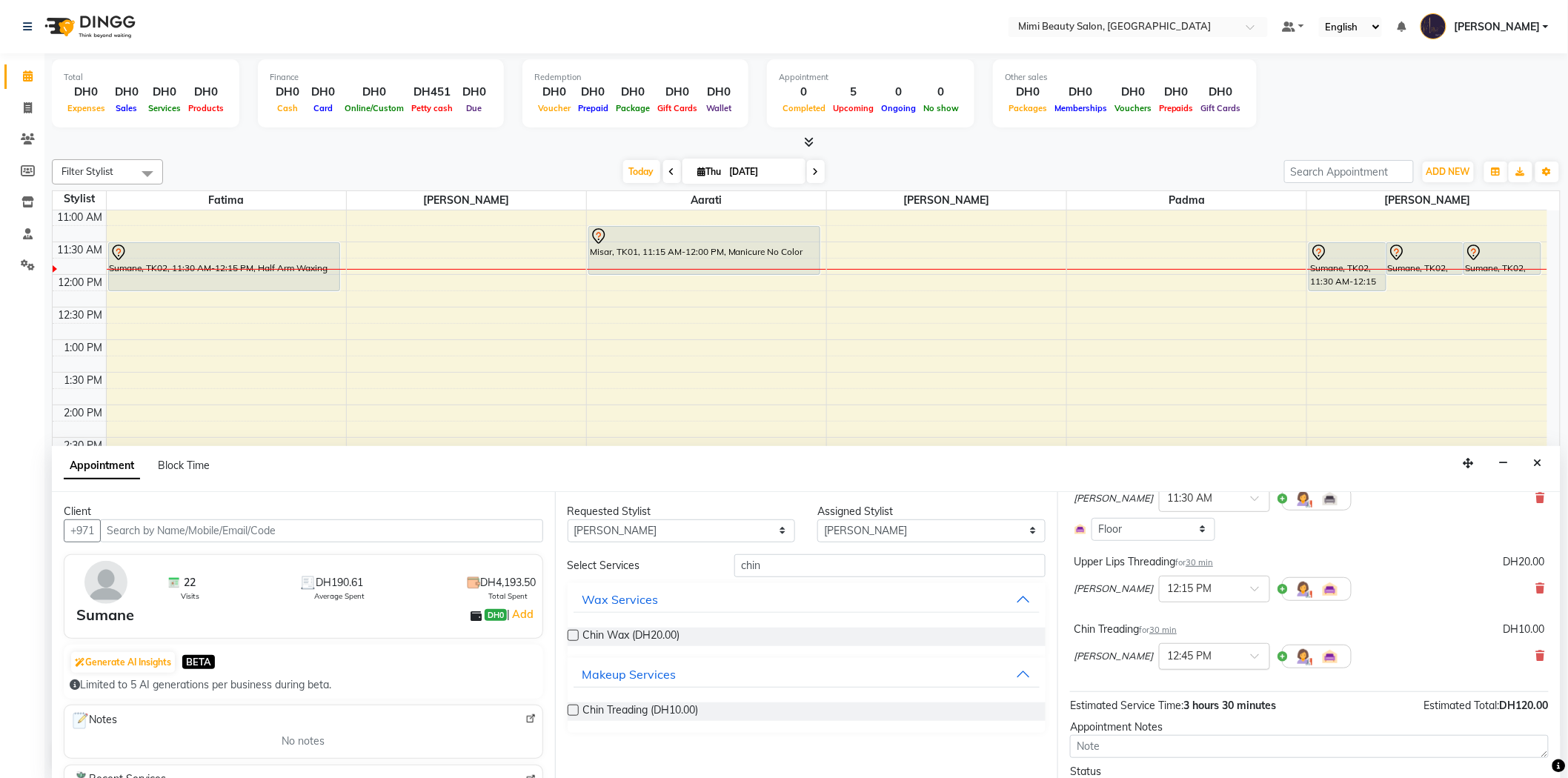
click at [1251, 653] on span at bounding box center [1260, 660] width 19 height 16
click at [1159, 736] on div "11:55 AM" at bounding box center [1214, 739] width 109 height 27
click at [1251, 586] on span at bounding box center [1260, 593] width 19 height 16
click at [1159, 672] on div "11:55 AM" at bounding box center [1214, 671] width 109 height 27
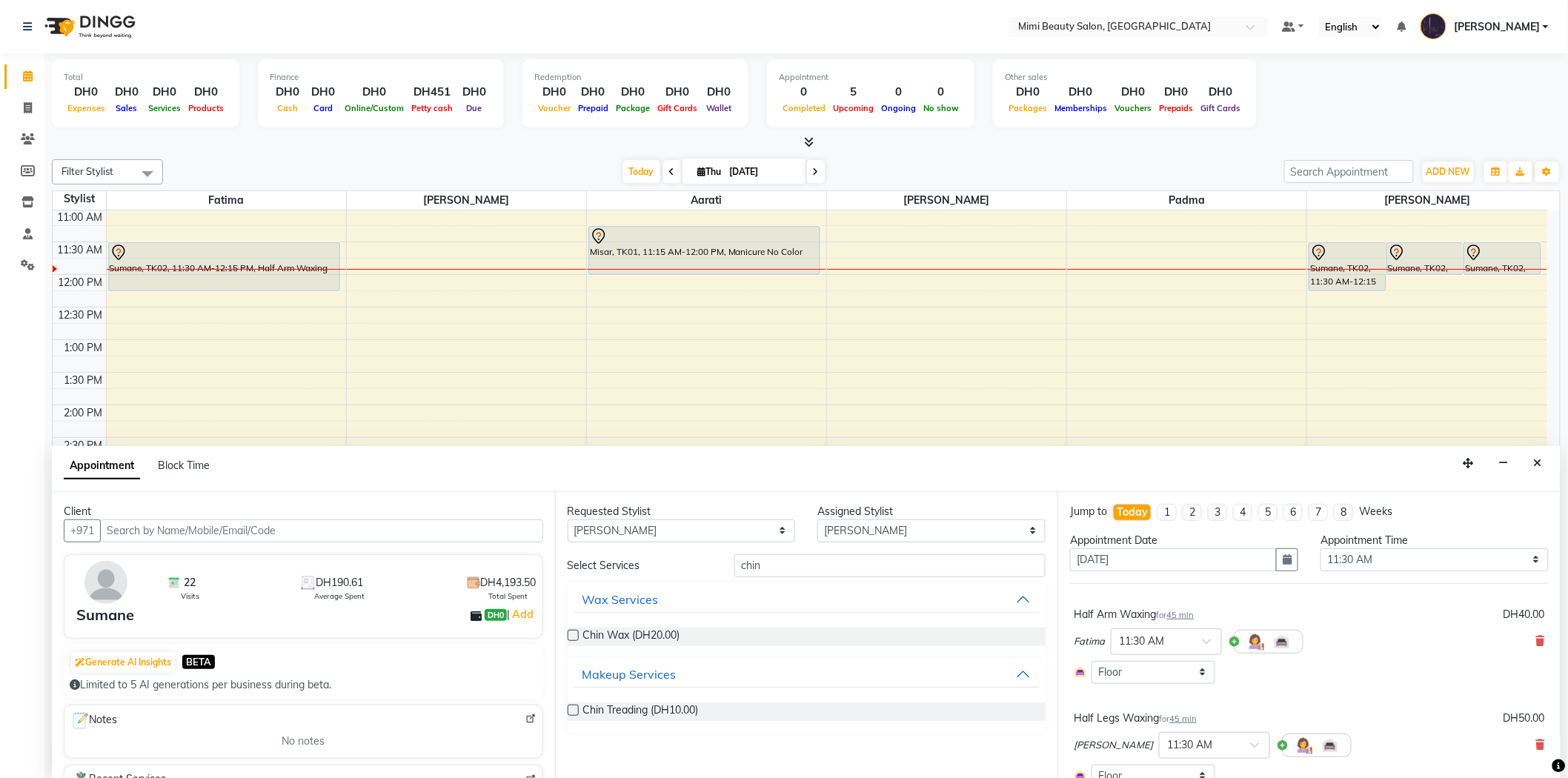
scroll to position [320, 0]
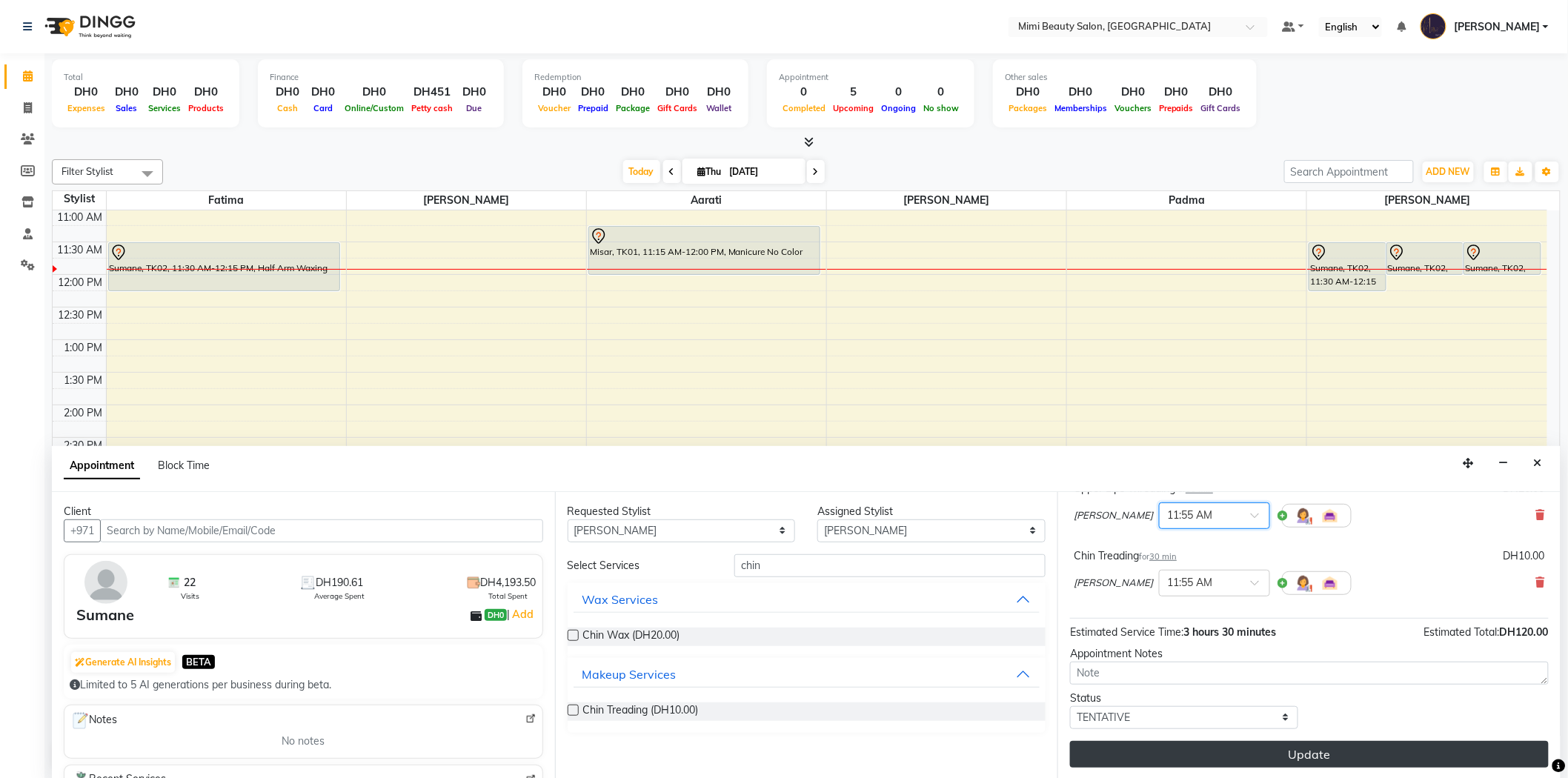
click at [1221, 751] on button "Update" at bounding box center [1309, 754] width 479 height 26
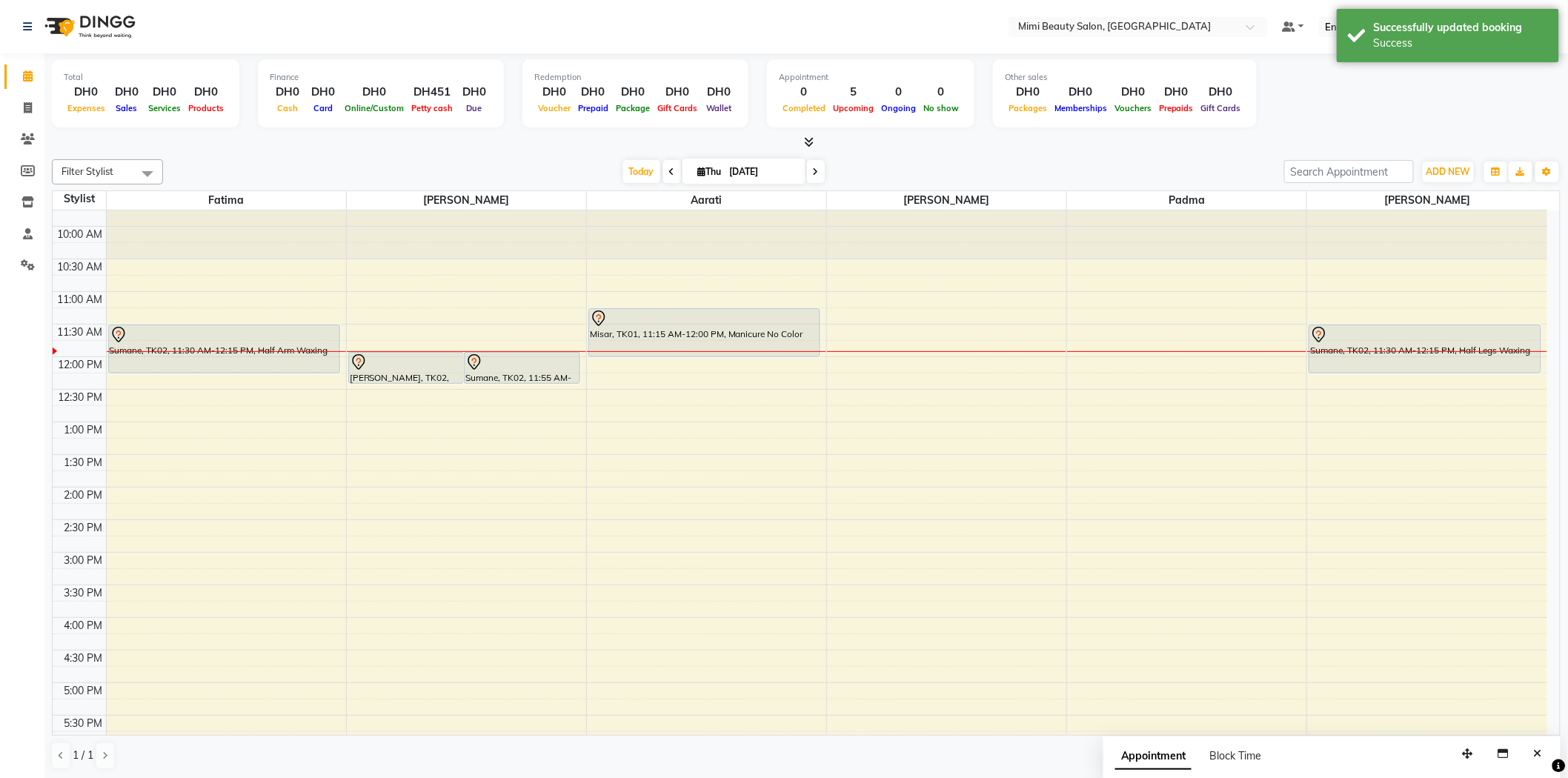
scroll to position [0, 0]
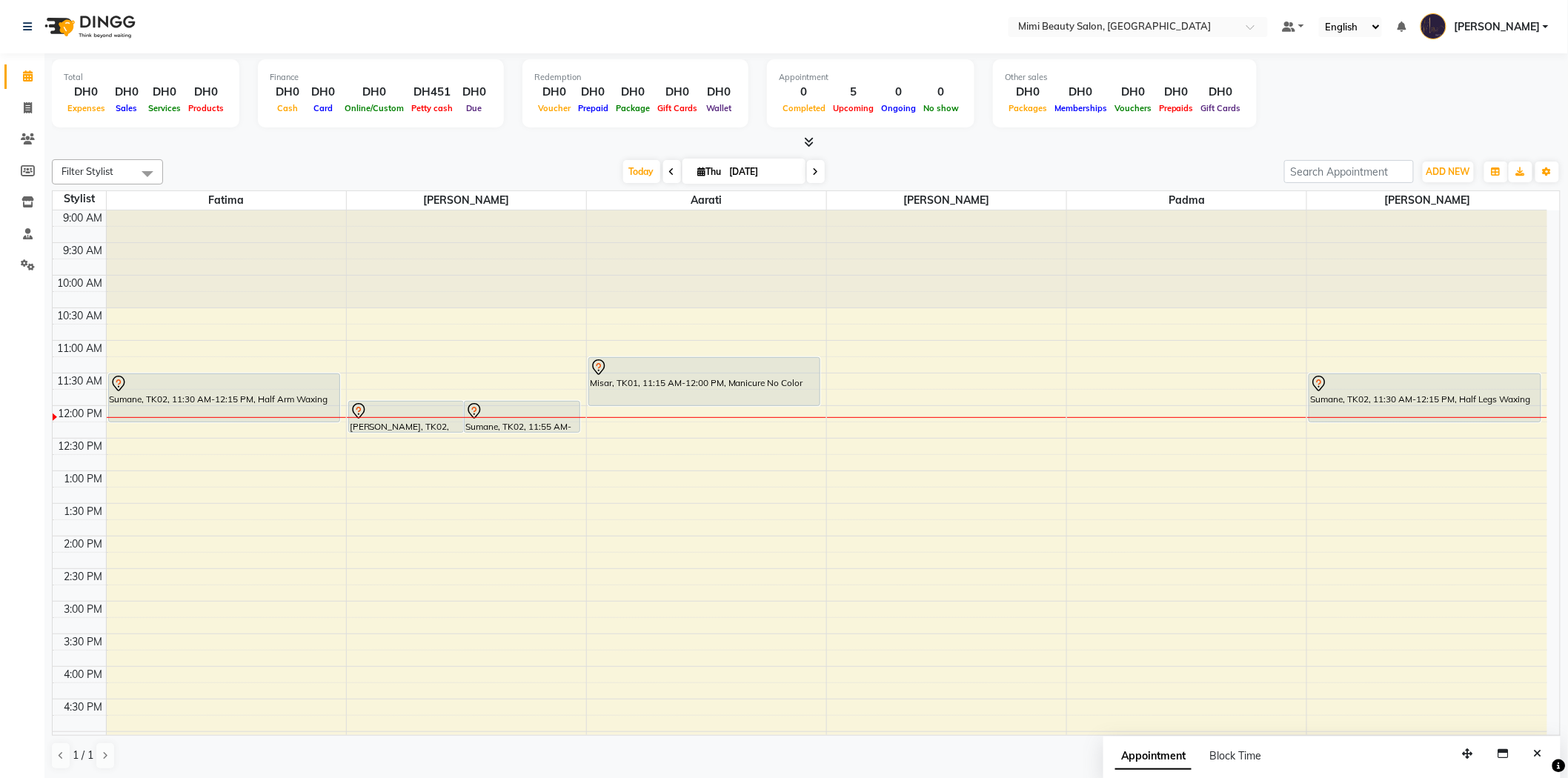
click at [650, 387] on div "Misar, TK01, 11:15 AM-12:00 PM, Manicure No Color" at bounding box center [704, 382] width 230 height 48
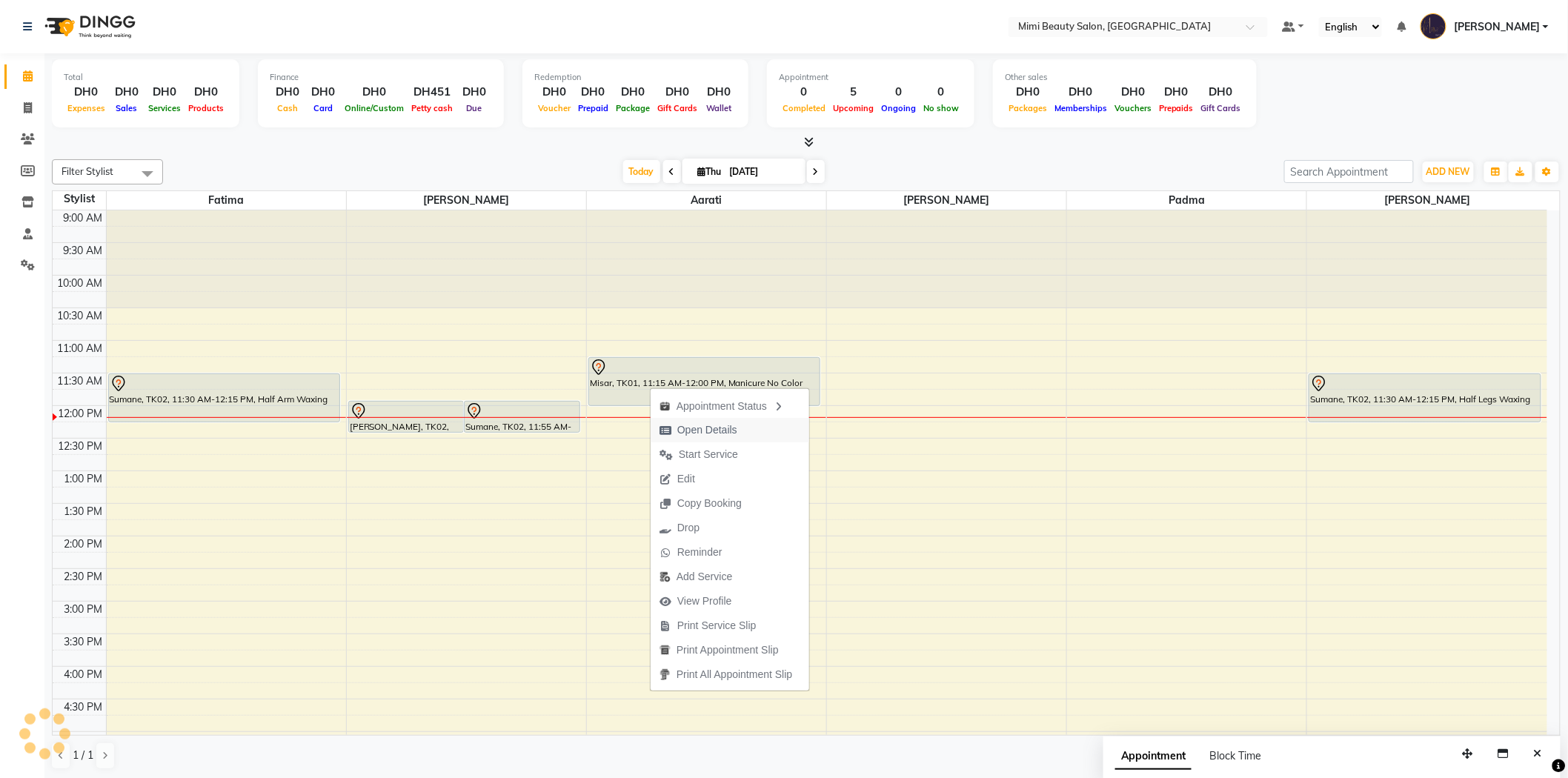
click at [717, 430] on span "Open Details" at bounding box center [707, 430] width 60 height 16
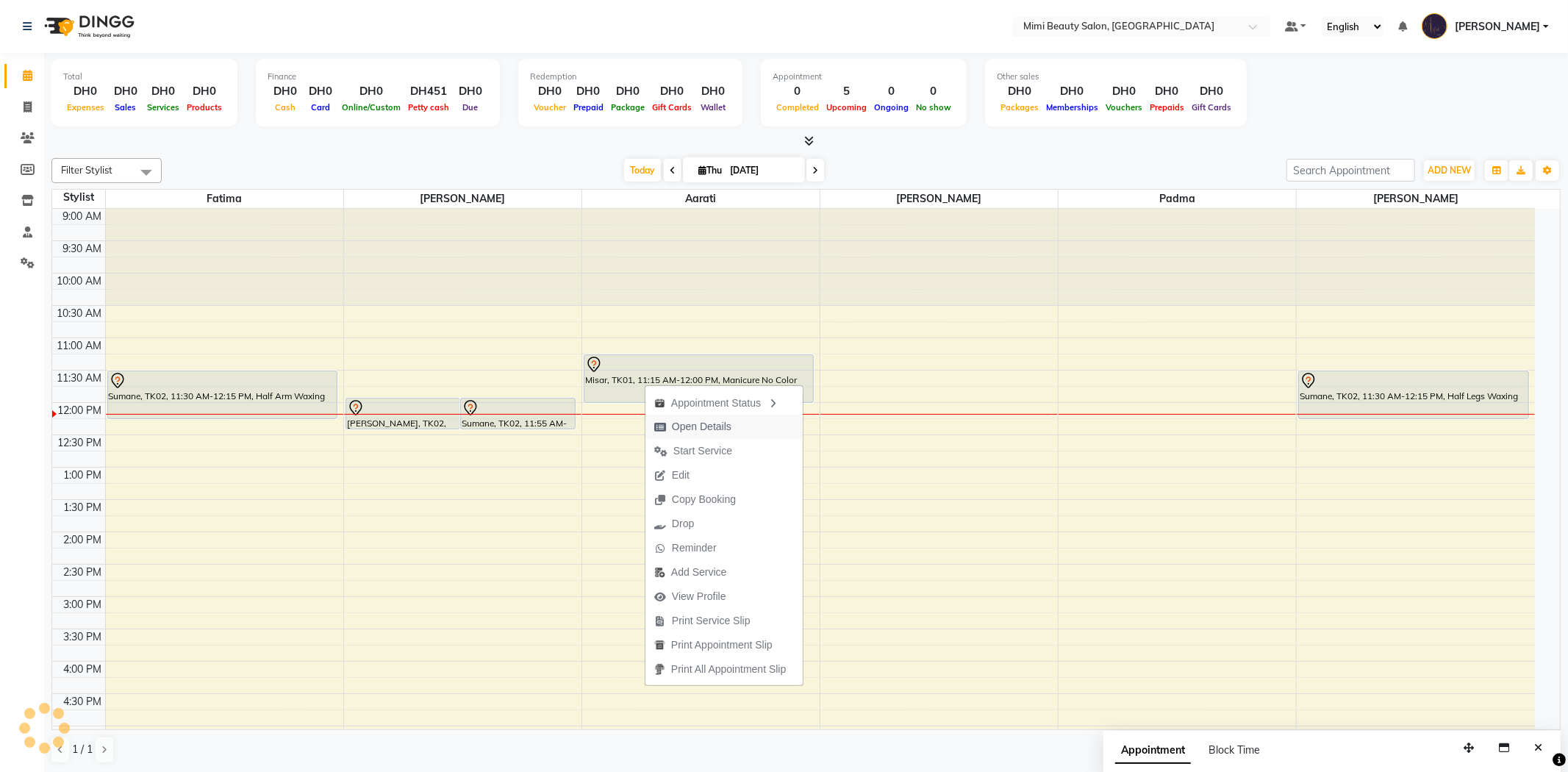
select select "7"
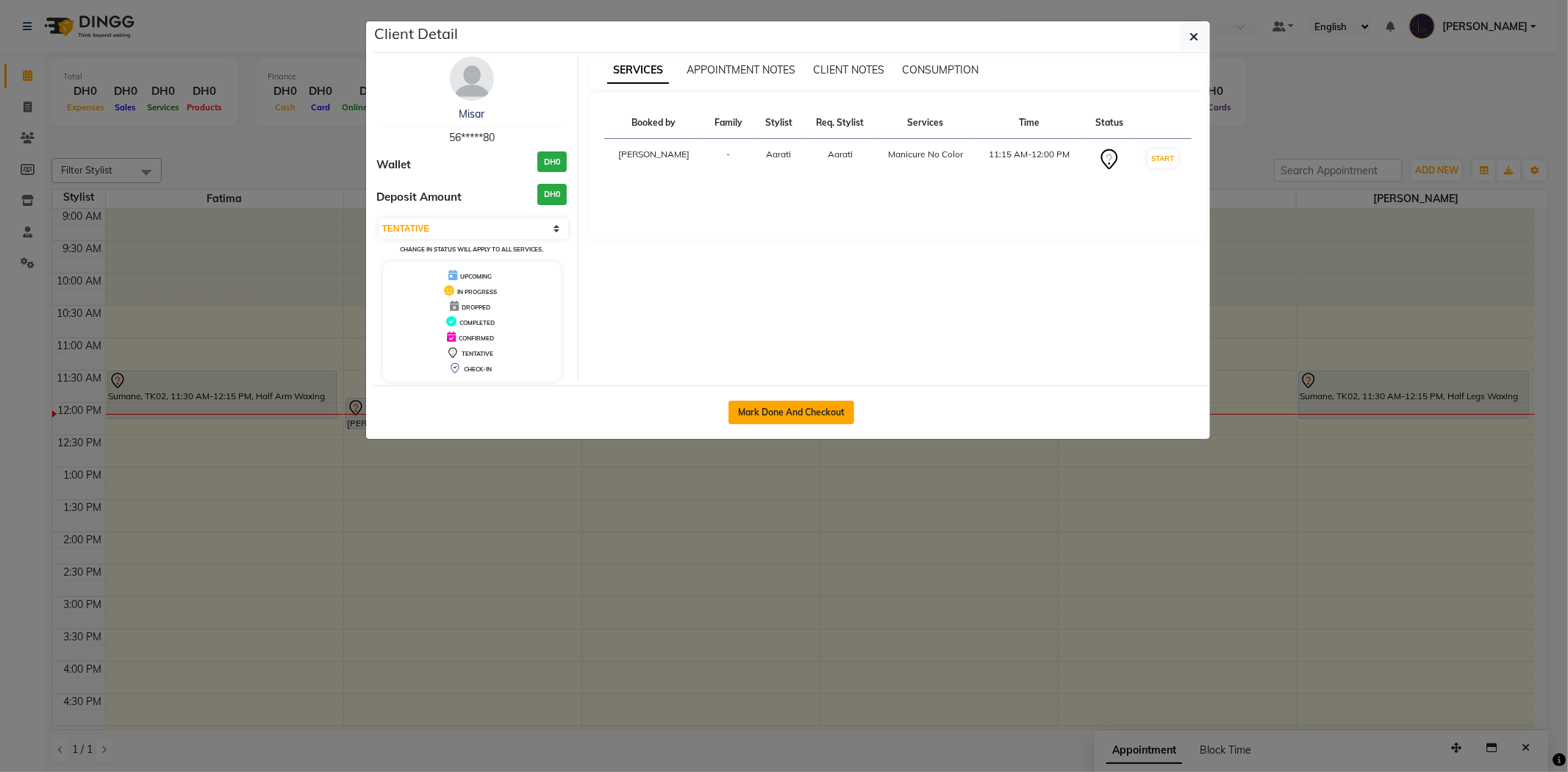
click at [791, 416] on button "Mark Done And Checkout" at bounding box center [791, 412] width 126 height 24
select select "service"
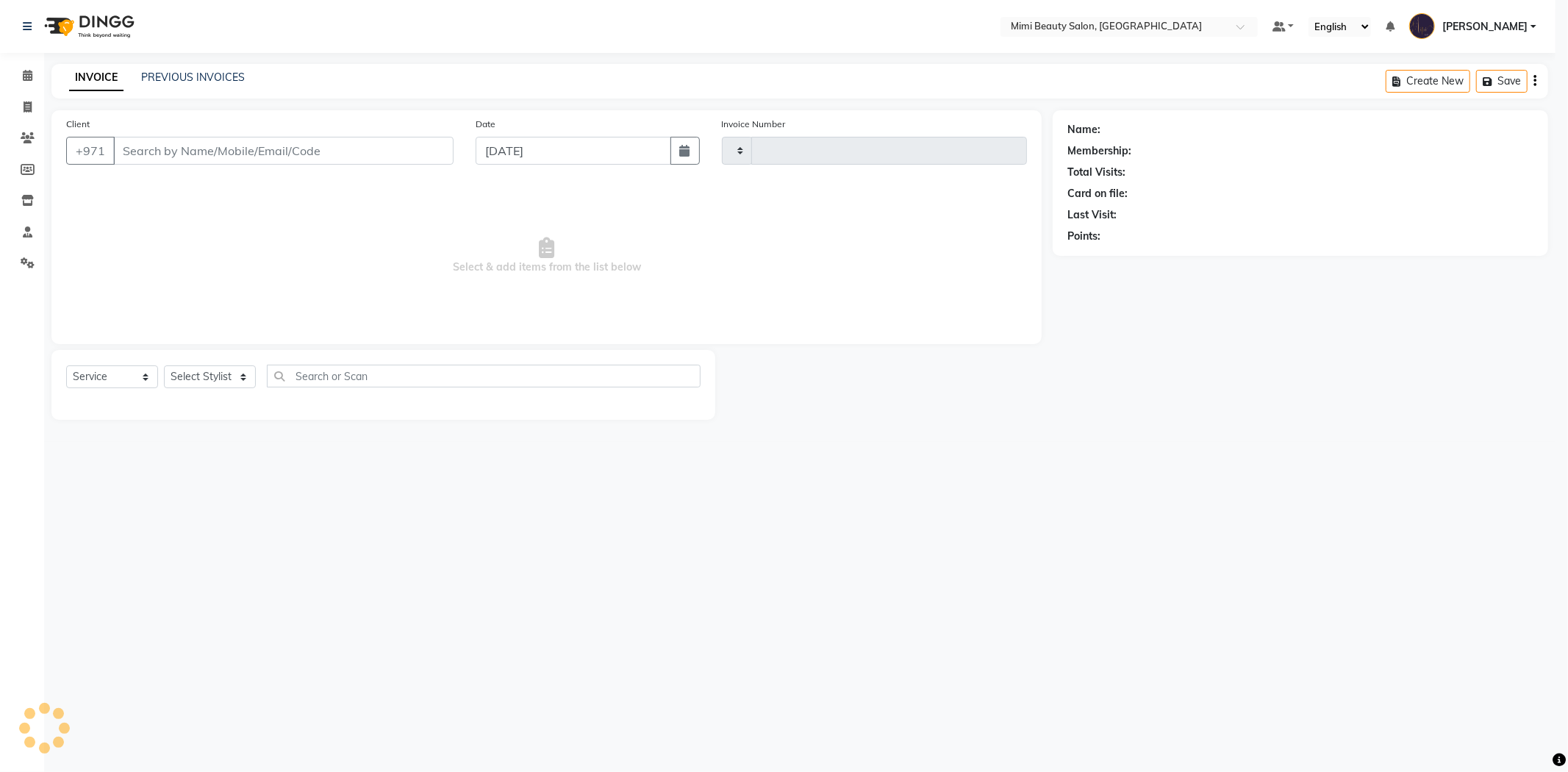
type input "1485"
select select "6756"
type input "56*****80"
select select "52703"
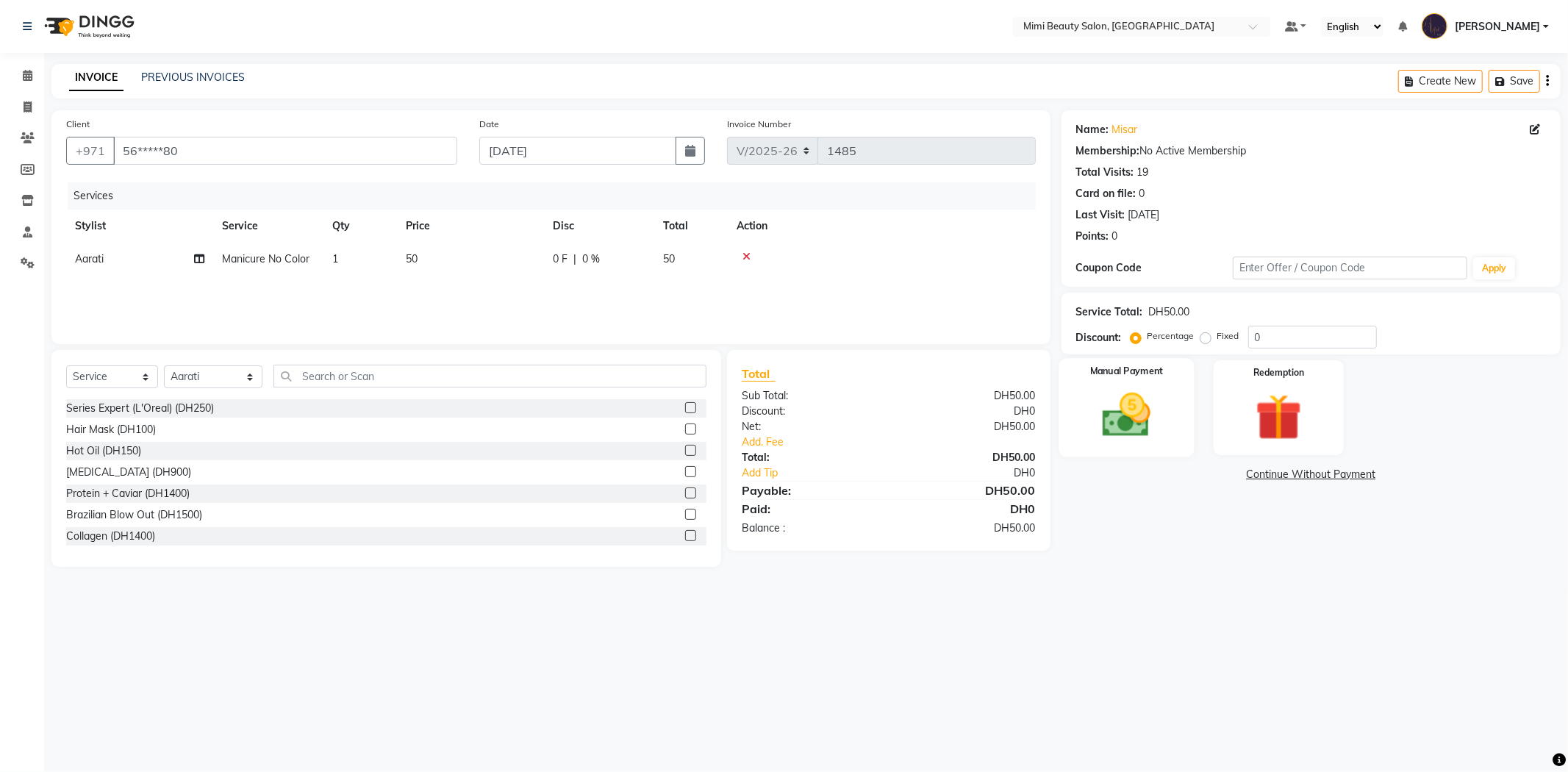
click at [1109, 418] on img at bounding box center [1127, 415] width 78 height 55
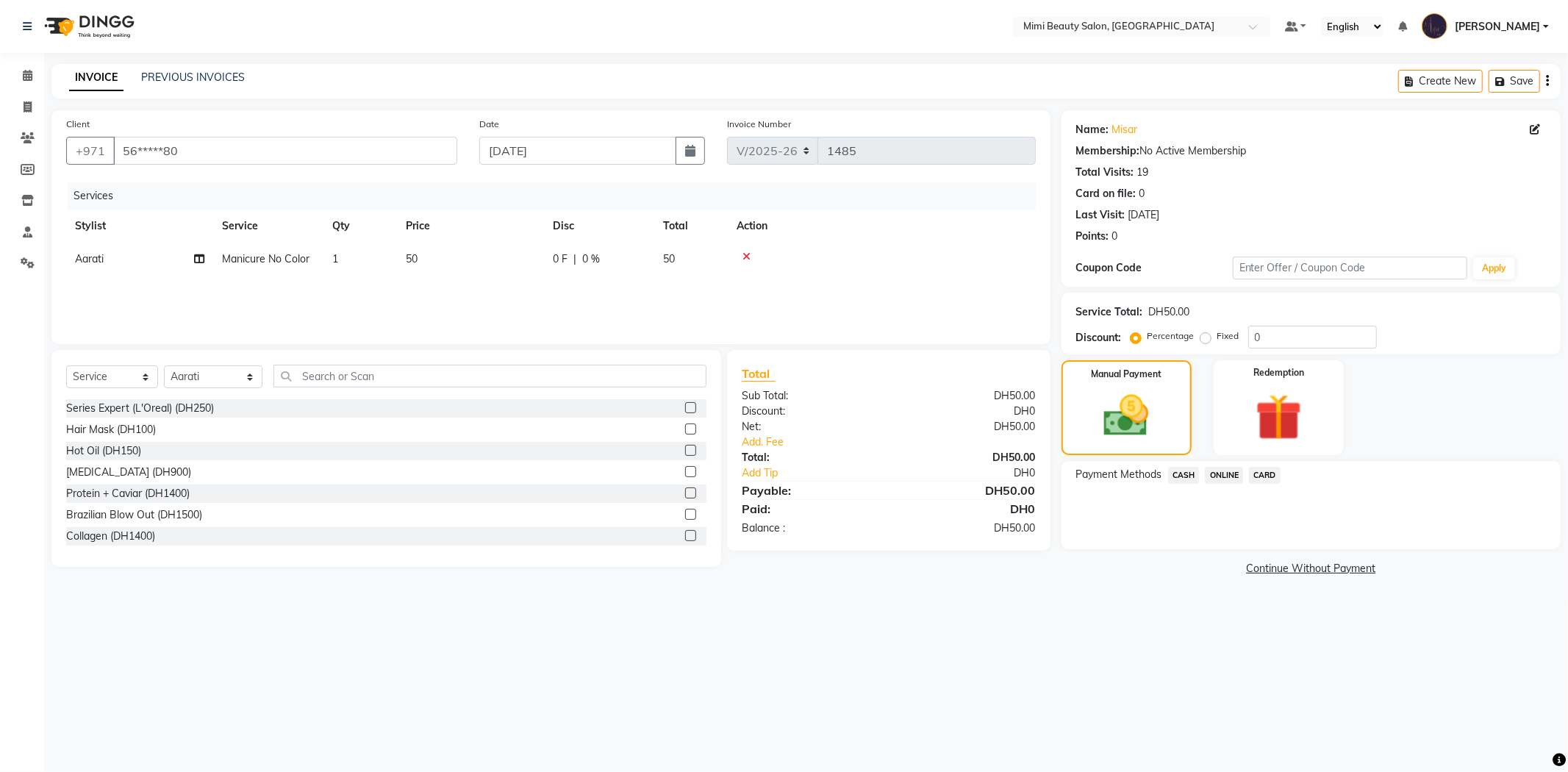
click at [1180, 477] on span "CASH" at bounding box center [1184, 475] width 32 height 17
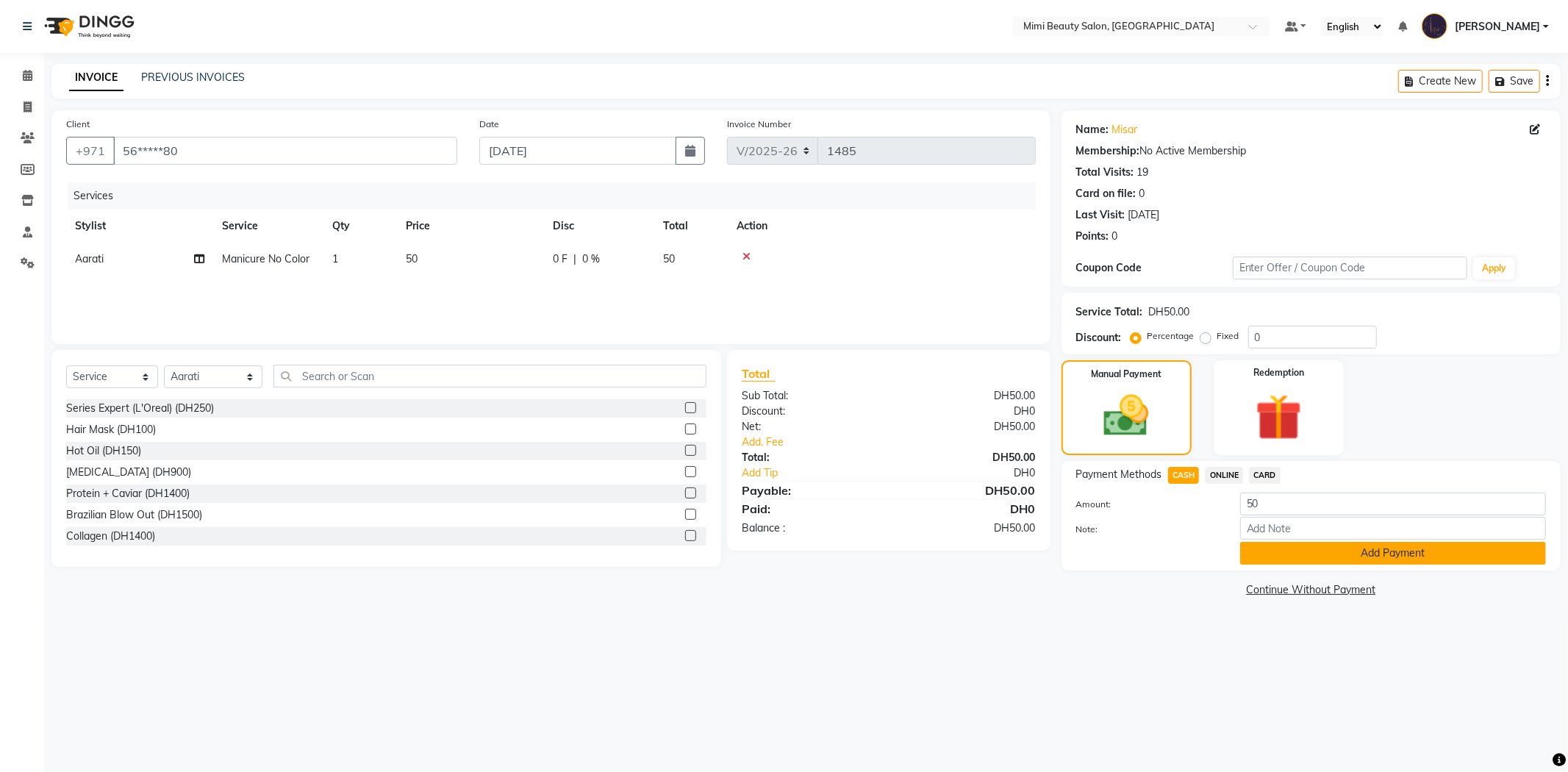
click at [1342, 553] on button "Add Payment" at bounding box center [1393, 553] width 306 height 23
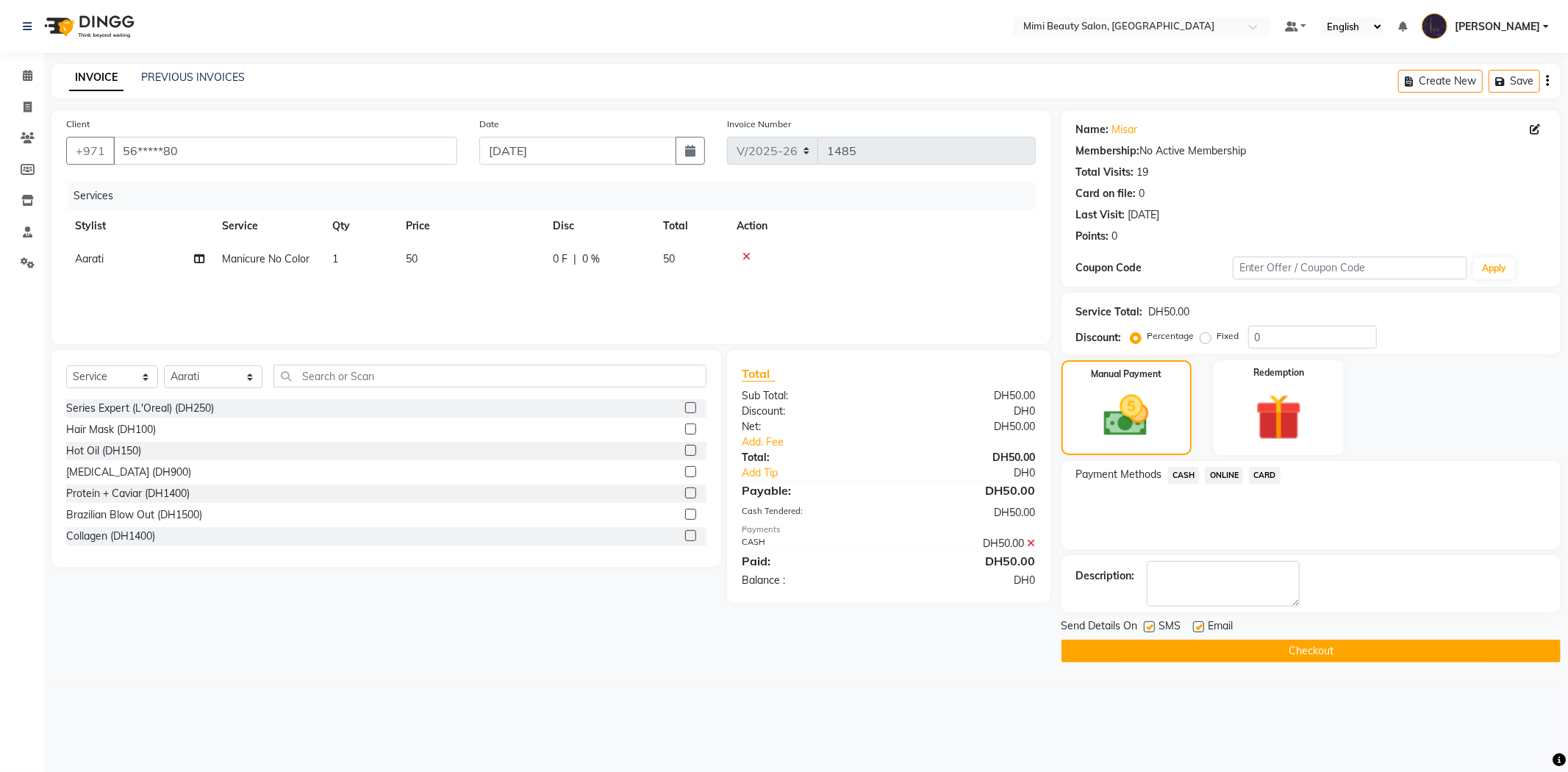
click at [1285, 655] on button "Checkout" at bounding box center [1311, 651] width 499 height 23
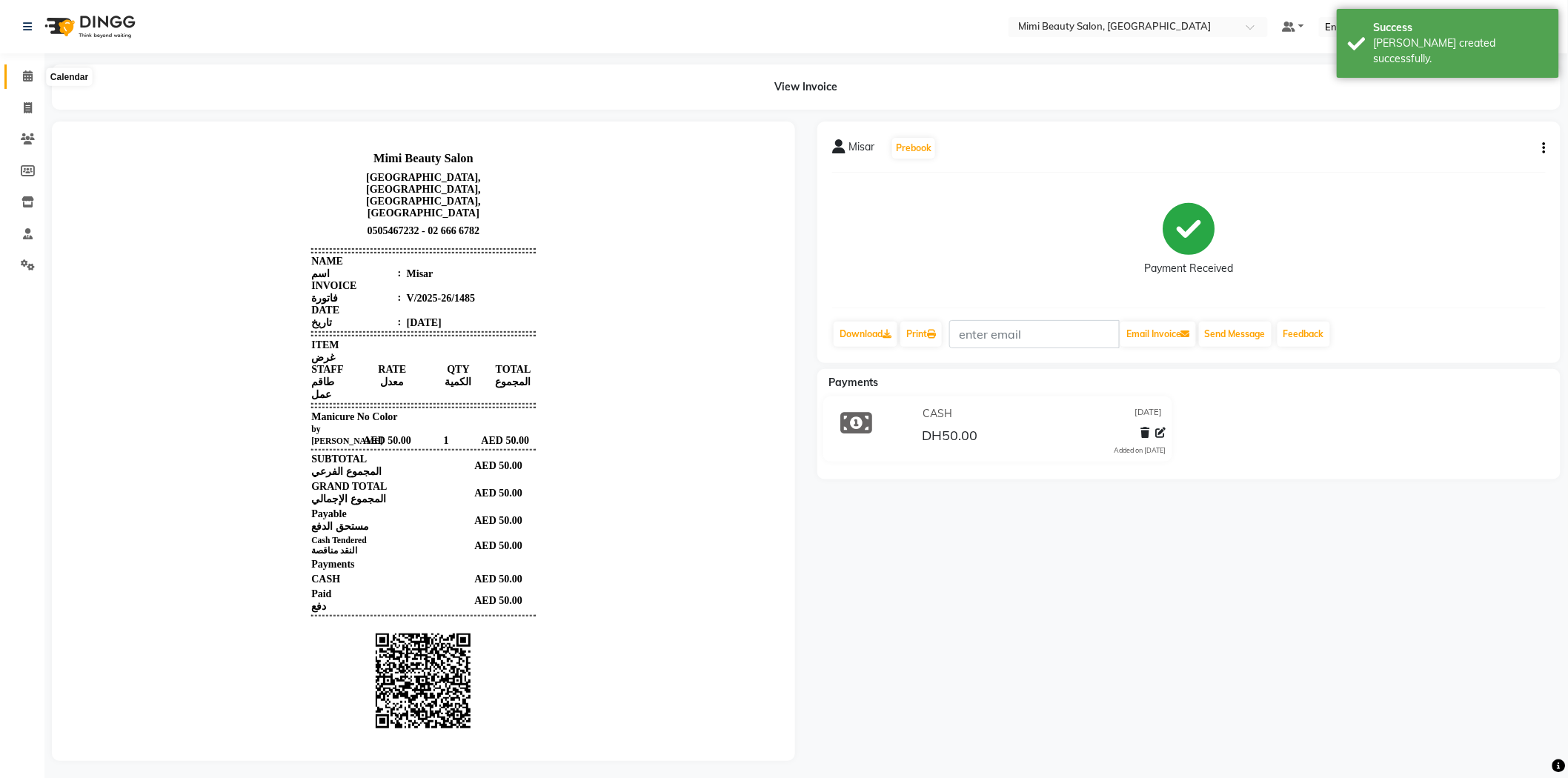
click at [23, 77] on icon at bounding box center [28, 76] width 10 height 12
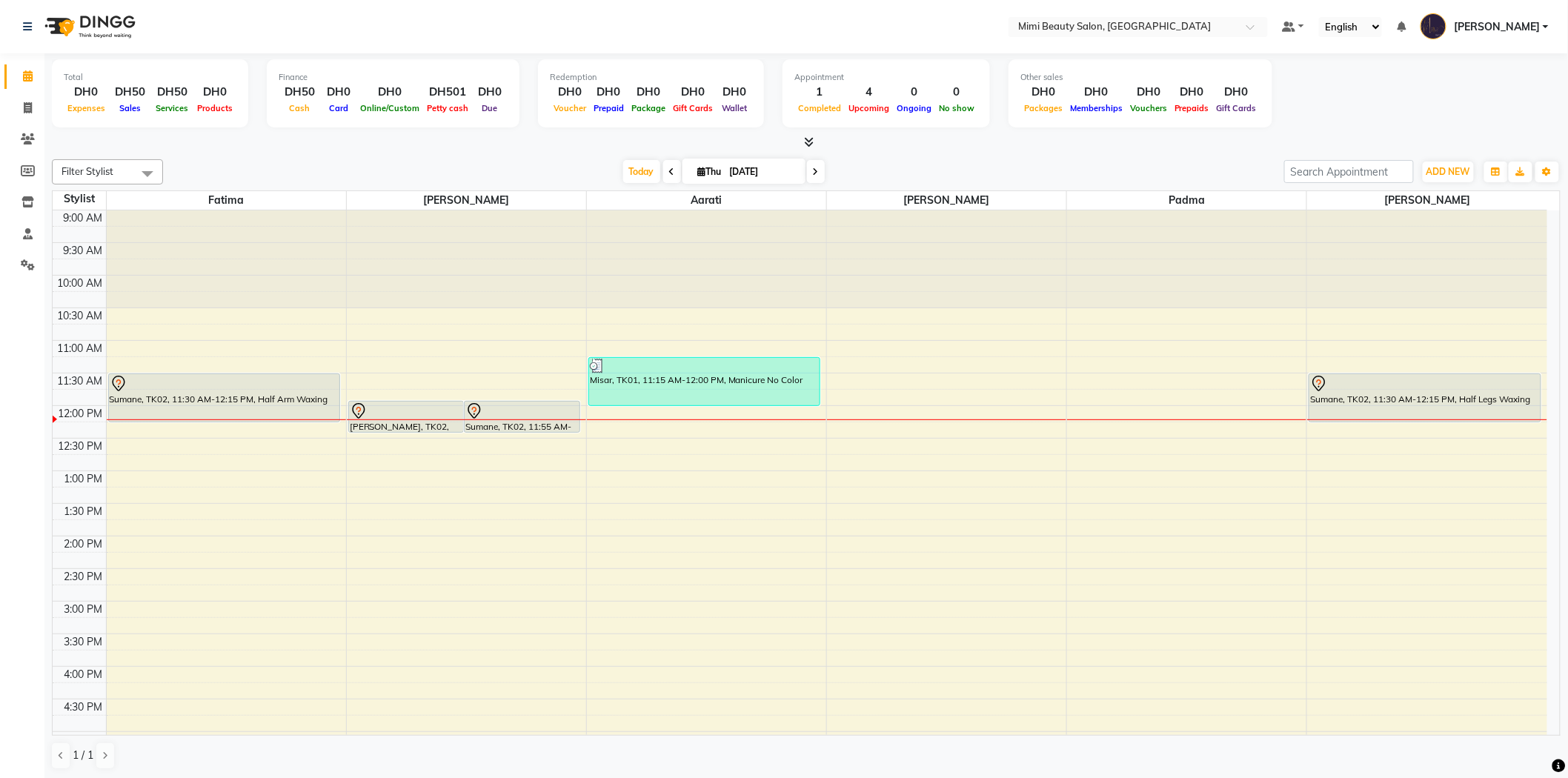
click at [664, 174] on span at bounding box center [673, 172] width 18 height 23
type input "[DATE]"
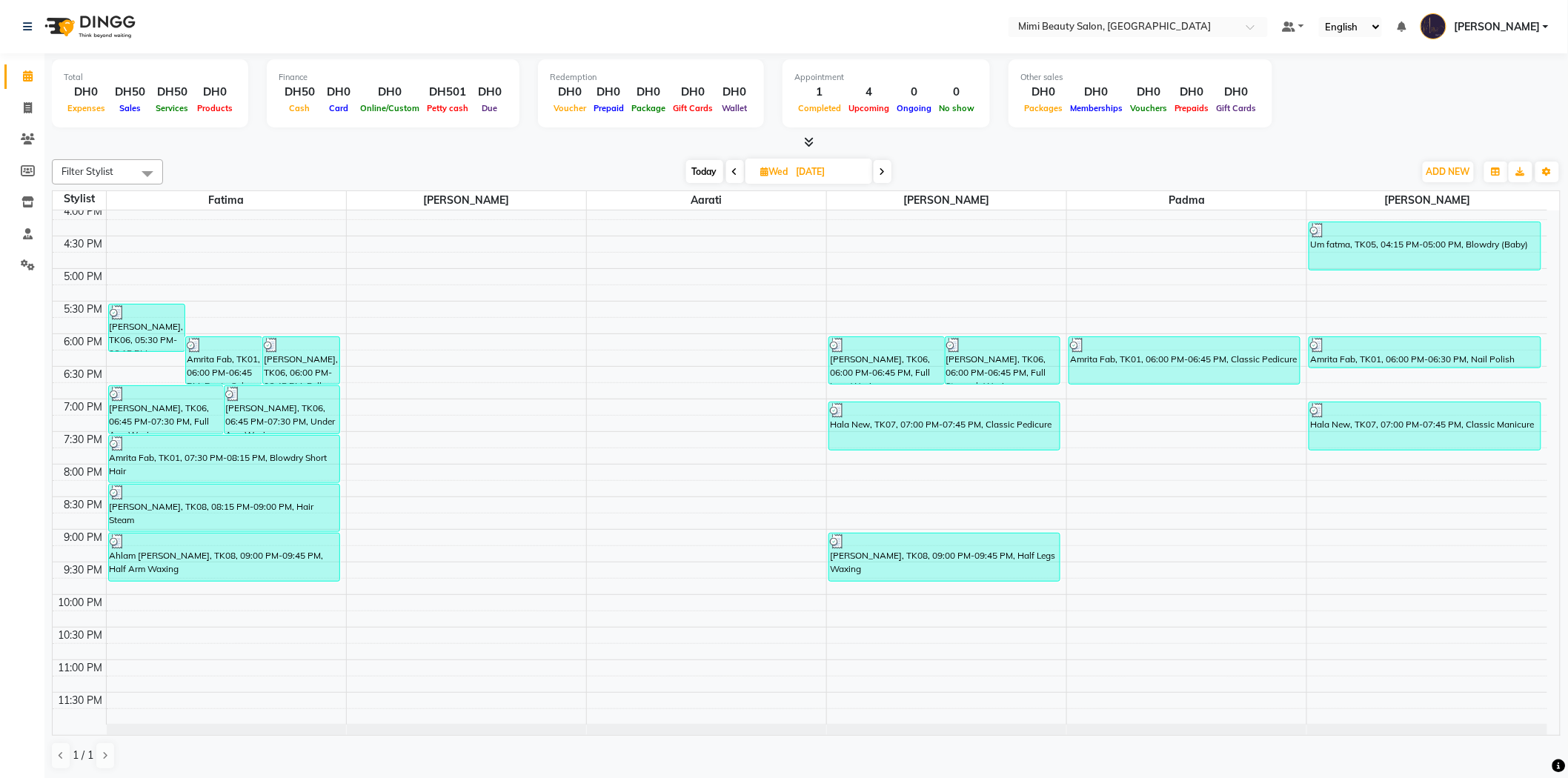
scroll to position [1, 0]
click at [155, 419] on div "[PERSON_NAME], TK06, 06:45 PM-07:30 PM, Full Arm Waxing" at bounding box center [166, 410] width 115 height 48
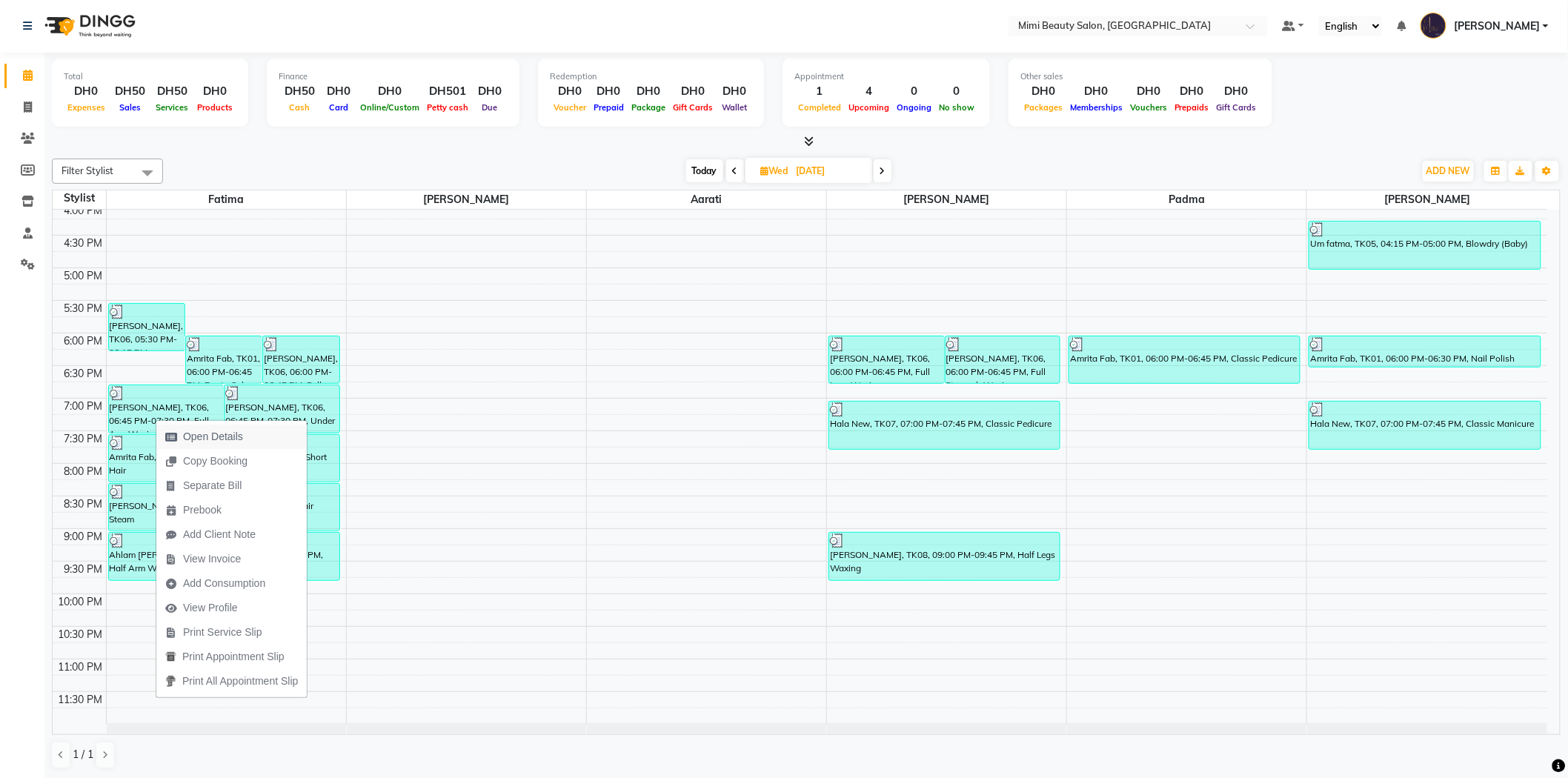
click at [215, 438] on span "Open Details" at bounding box center [213, 437] width 60 height 16
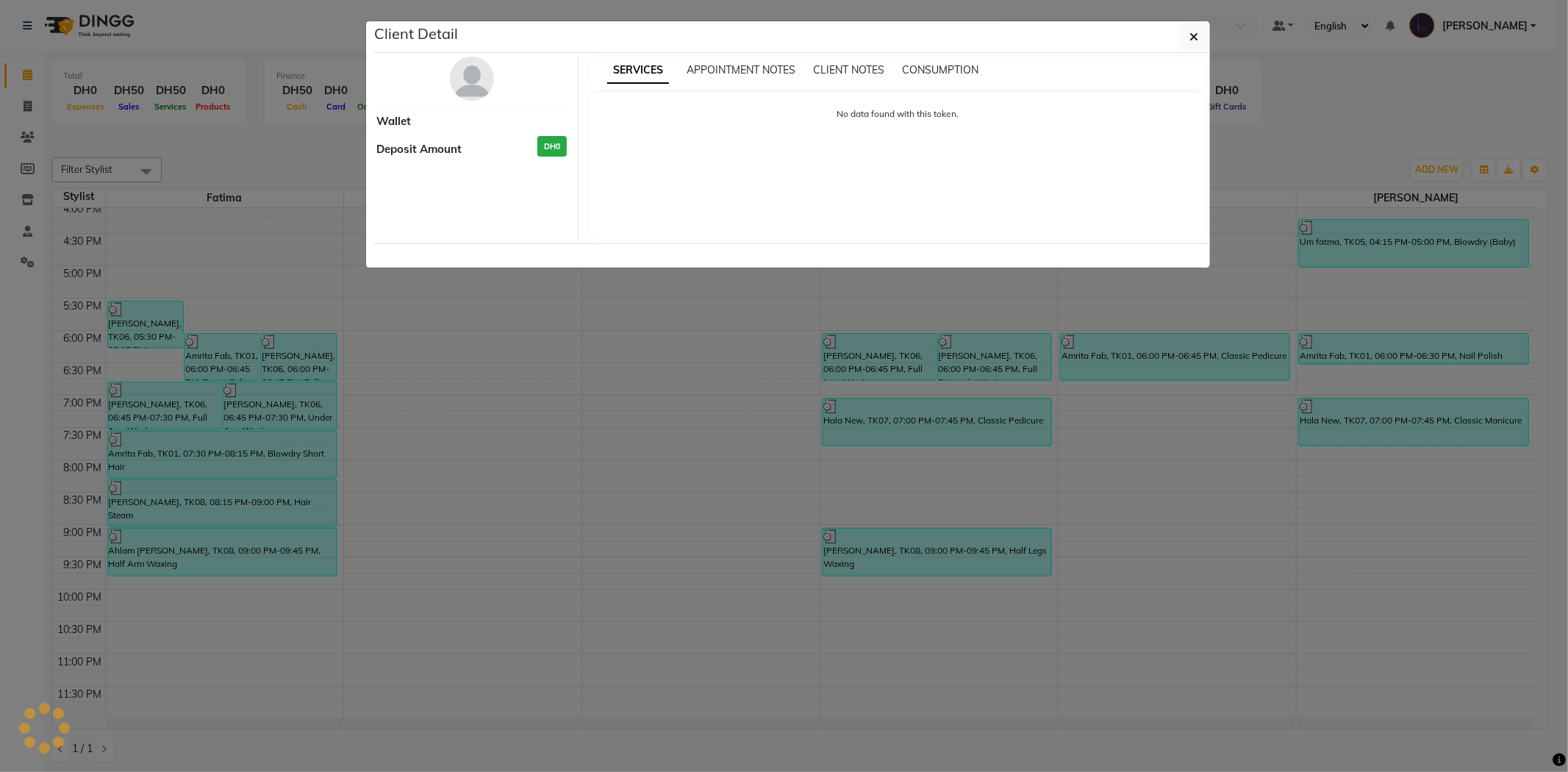
select select "3"
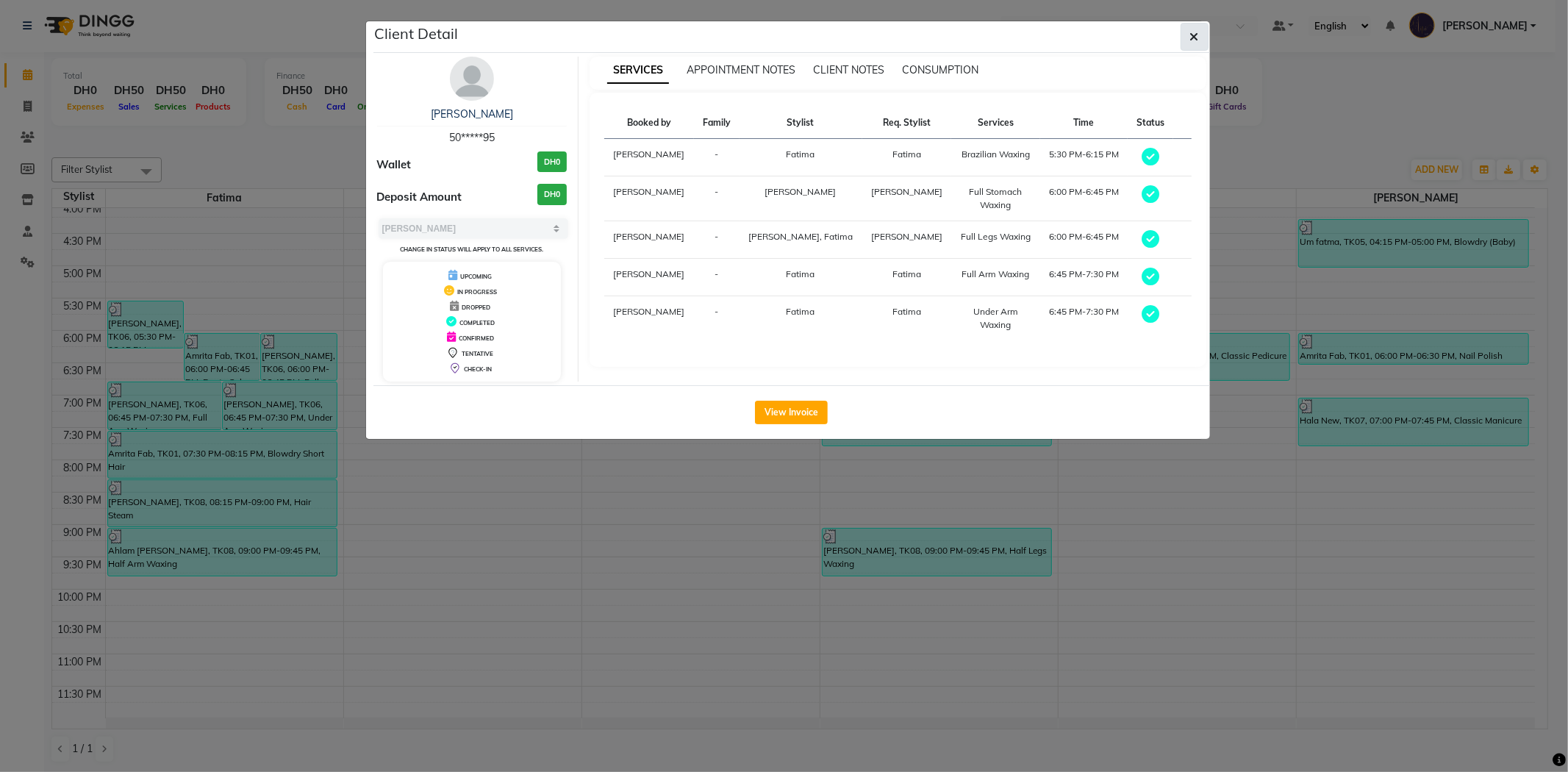
click at [1195, 40] on icon "button" at bounding box center [1194, 37] width 9 height 11
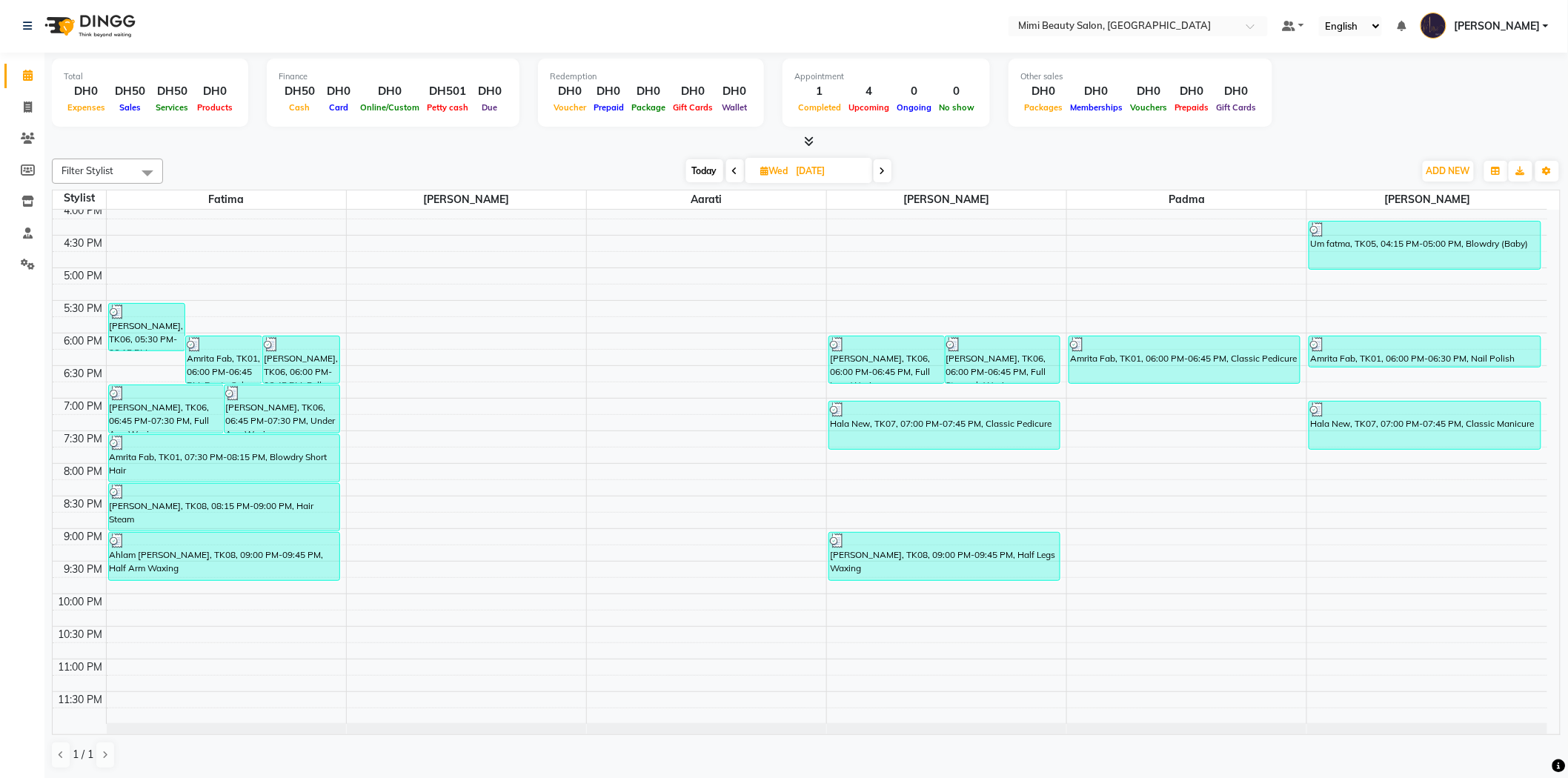
click at [885, 169] on icon at bounding box center [882, 171] width 6 height 9
type input "[DATE]"
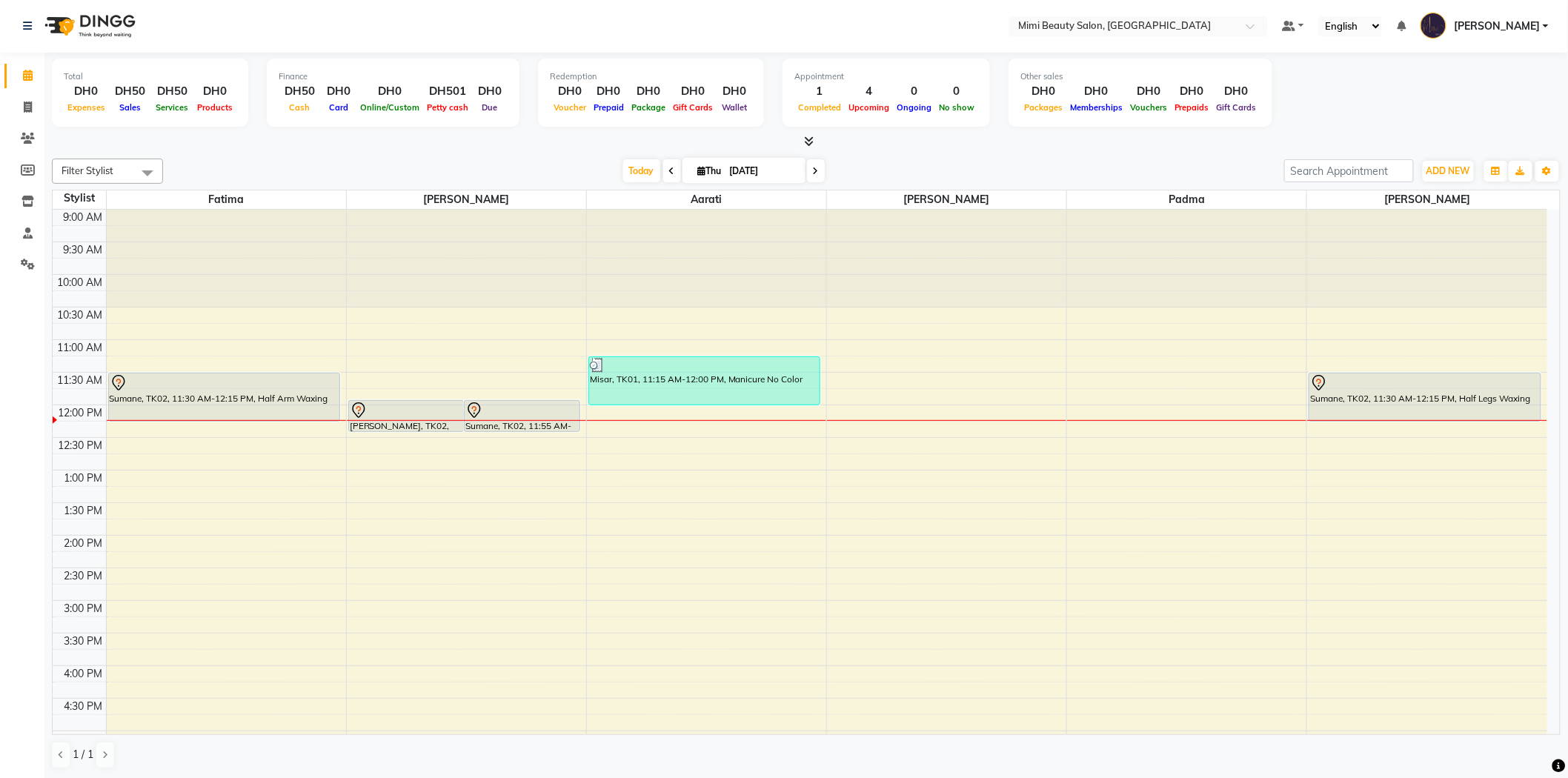
scroll to position [0, 0]
click at [179, 401] on div "Sumane, TK02, 11:30 AM-12:15 PM, Half Arm Waxing" at bounding box center [224, 398] width 230 height 48
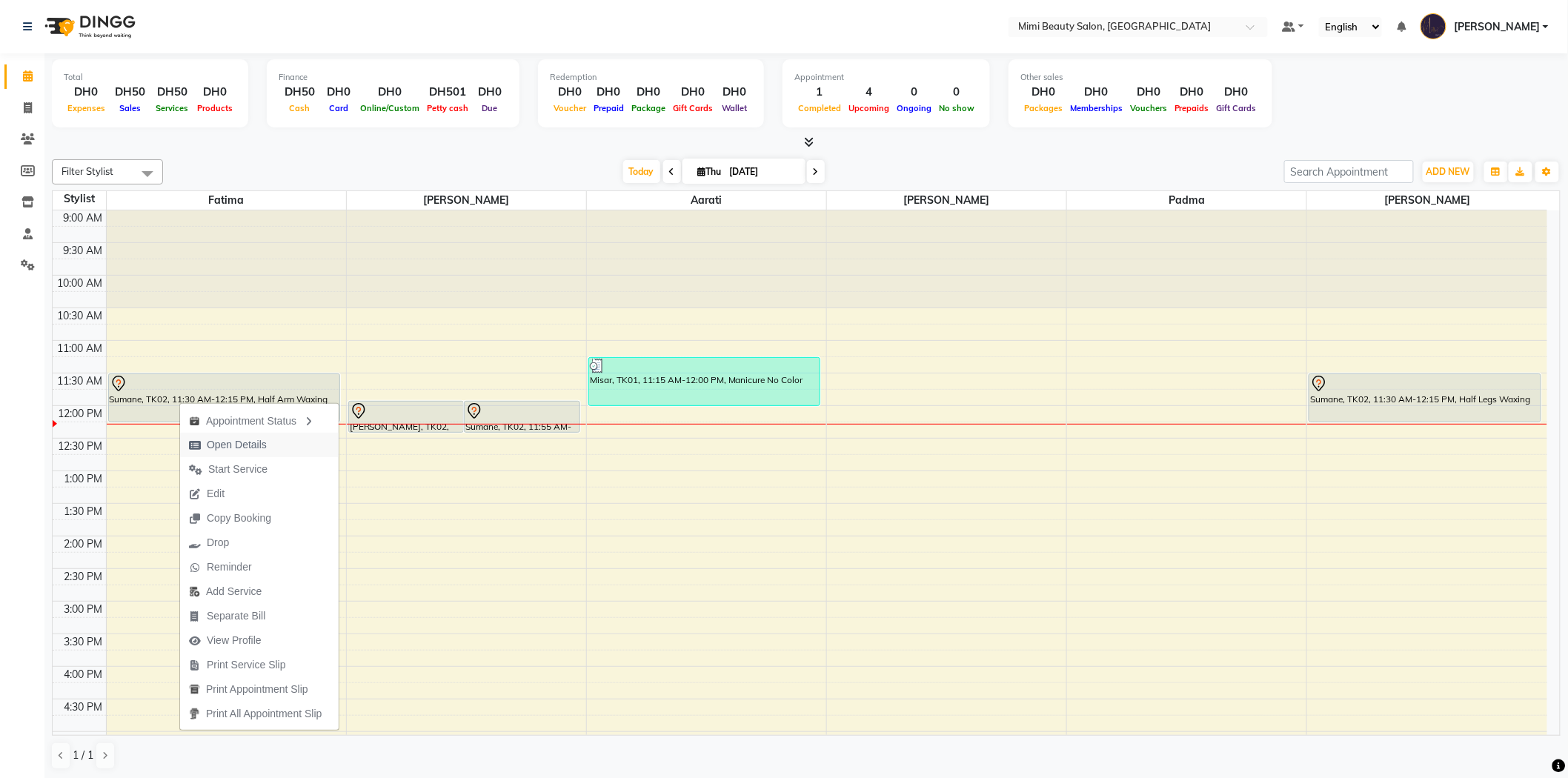
click at [217, 452] on span "Open Details" at bounding box center [236, 445] width 60 height 16
select select "7"
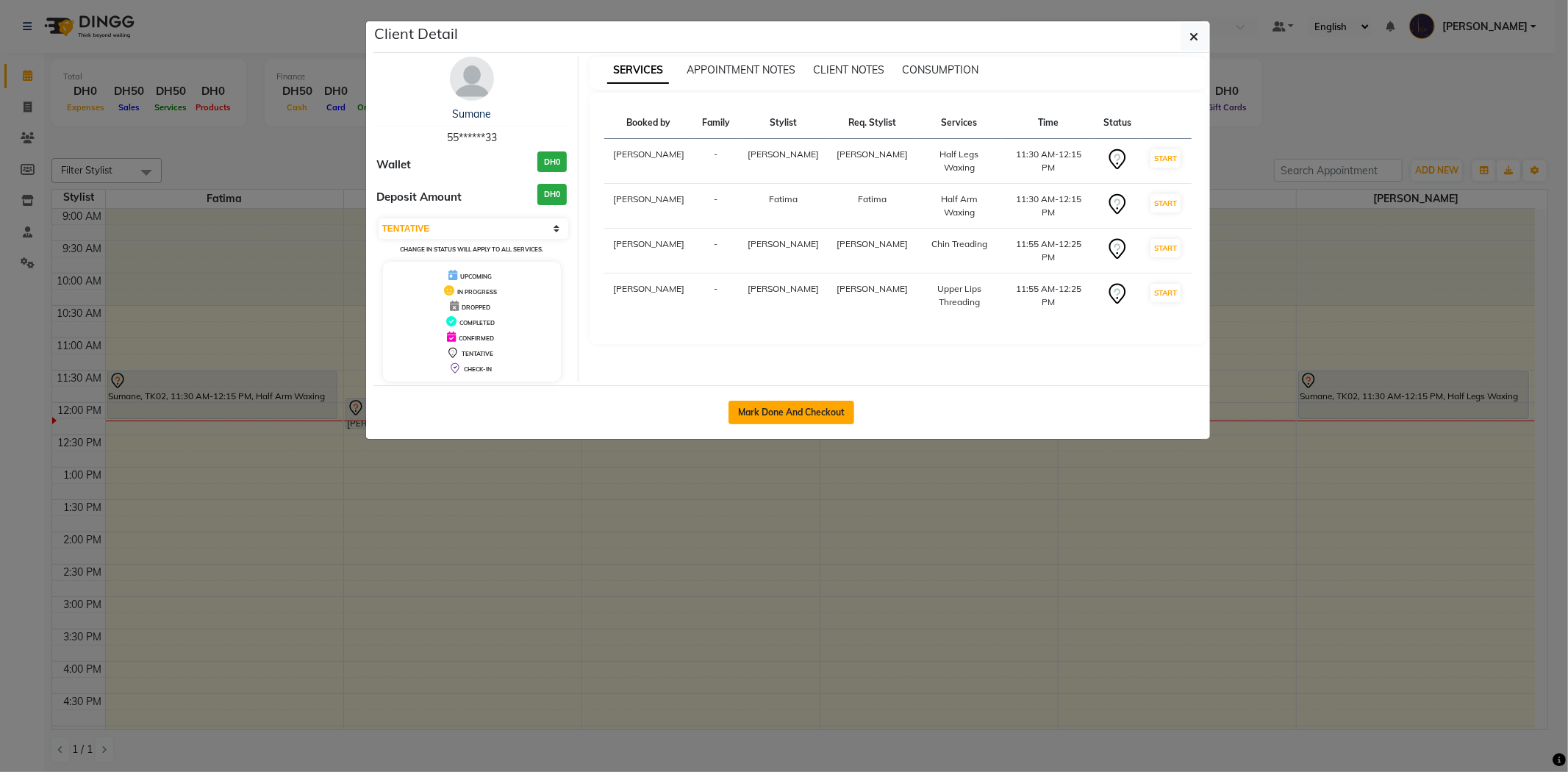
click at [800, 415] on button "Mark Done And Checkout" at bounding box center [791, 412] width 126 height 24
select select "service"
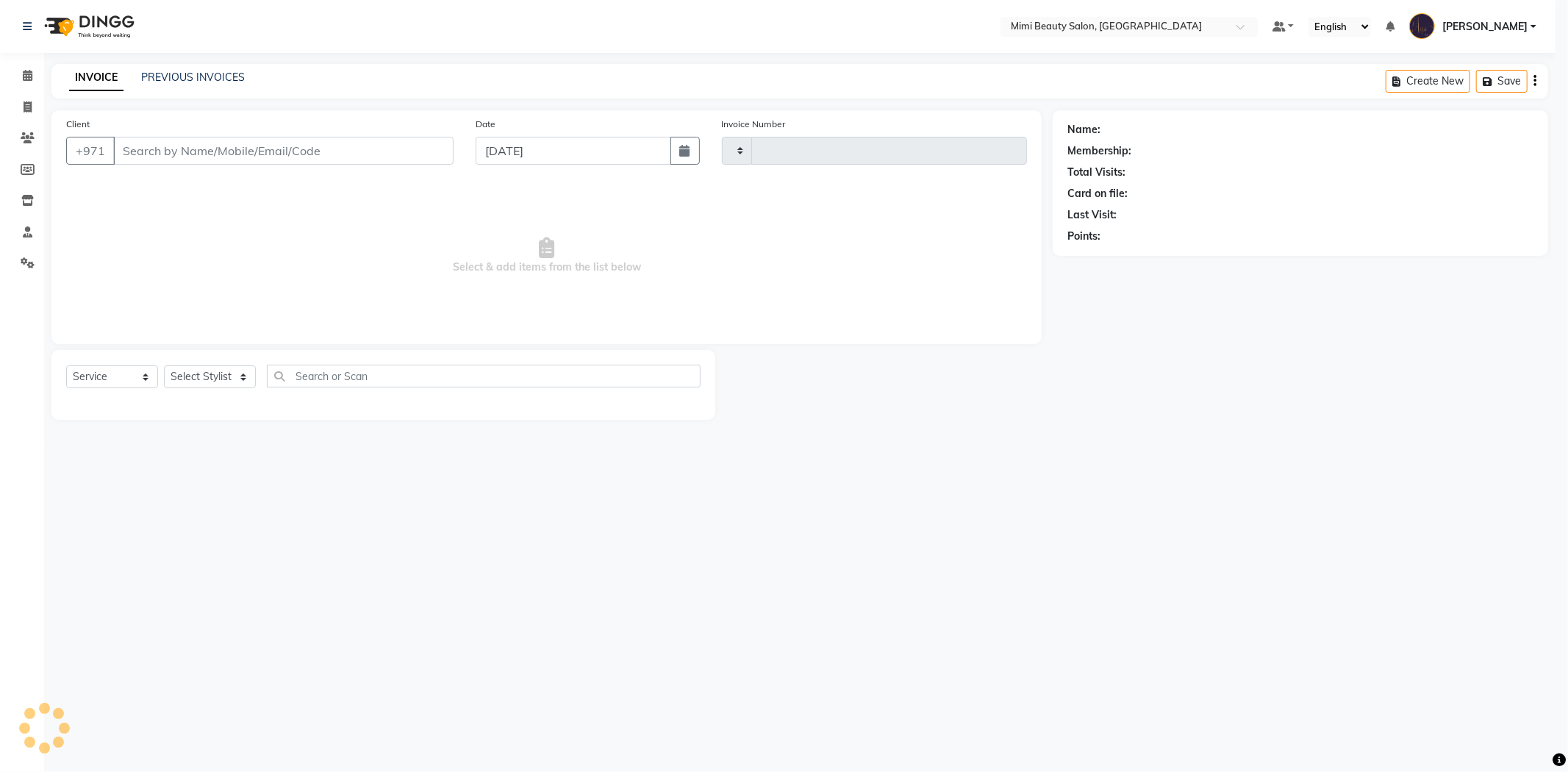
type input "1486"
select select "6756"
type input "55******33"
select select "52700"
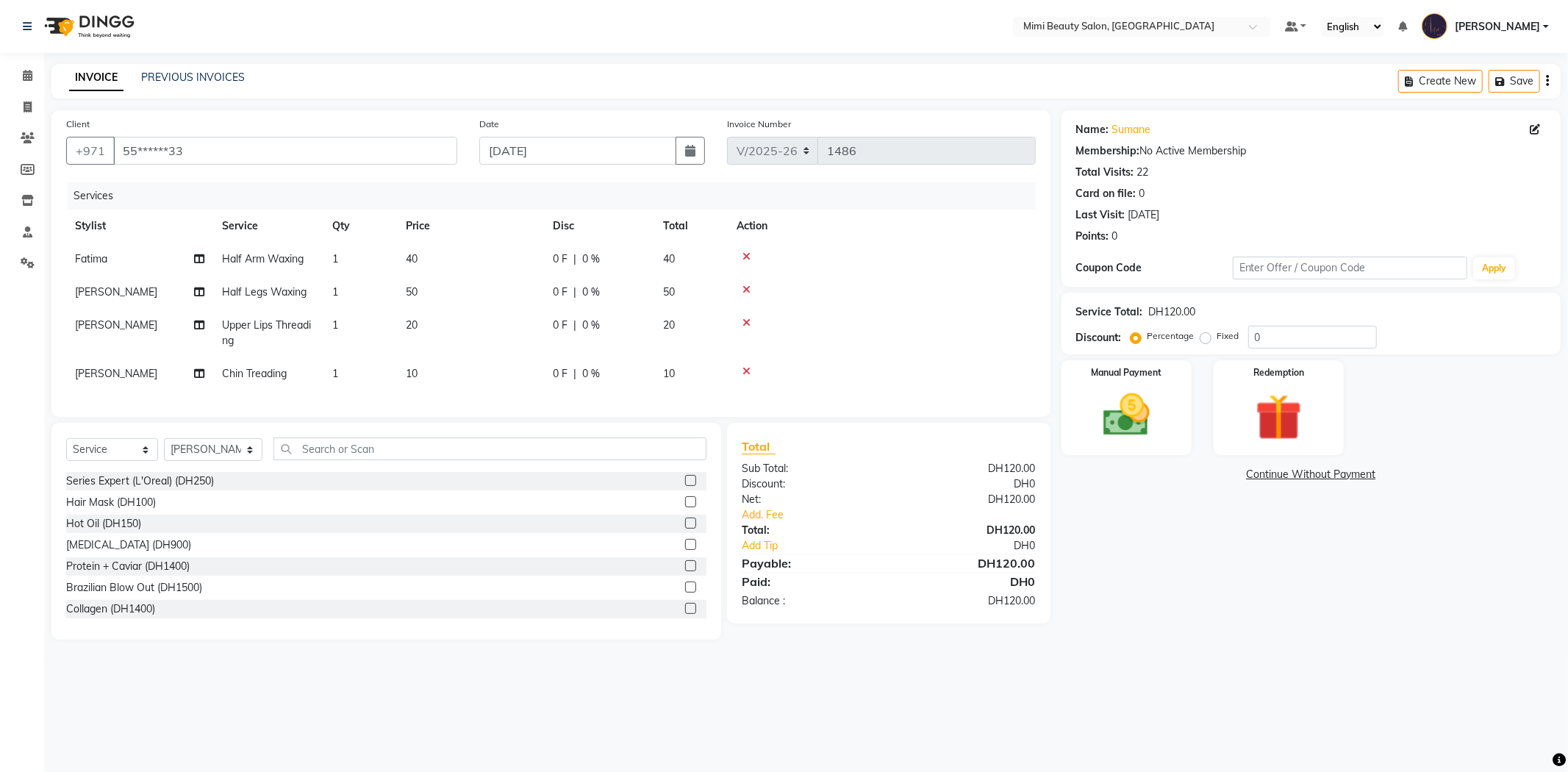
click at [417, 379] on span "10" at bounding box center [411, 374] width 11 height 13
select select "52700"
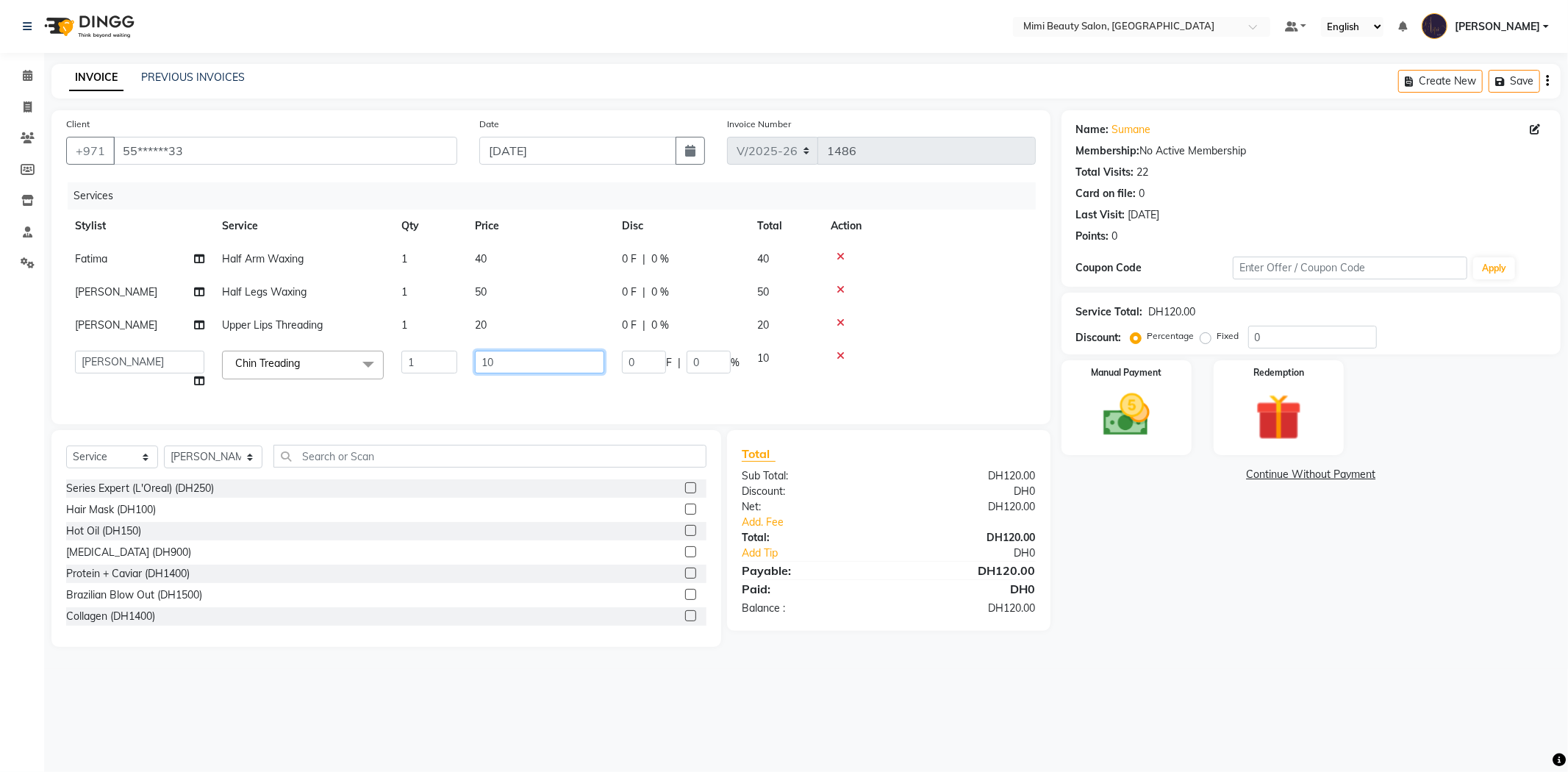
click at [484, 363] on input "10" at bounding box center [539, 362] width 130 height 23
click at [488, 358] on input "10" at bounding box center [539, 362] width 130 height 23
type input "20"
click at [1053, 434] on div "Manual Payment Redemption" at bounding box center [1311, 408] width 521 height 95
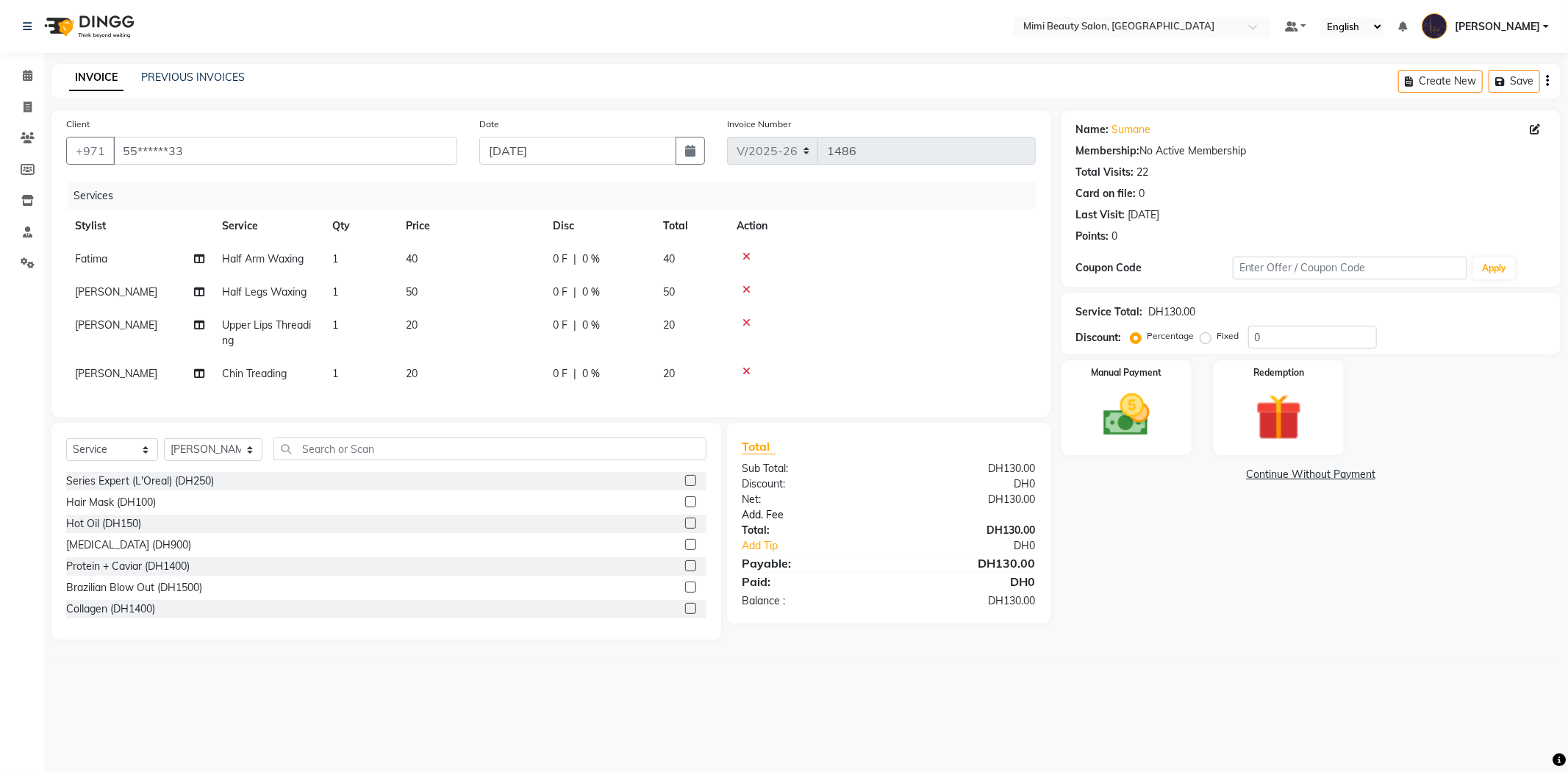
click at [768, 523] on link "Add. Fee" at bounding box center [889, 515] width 317 height 16
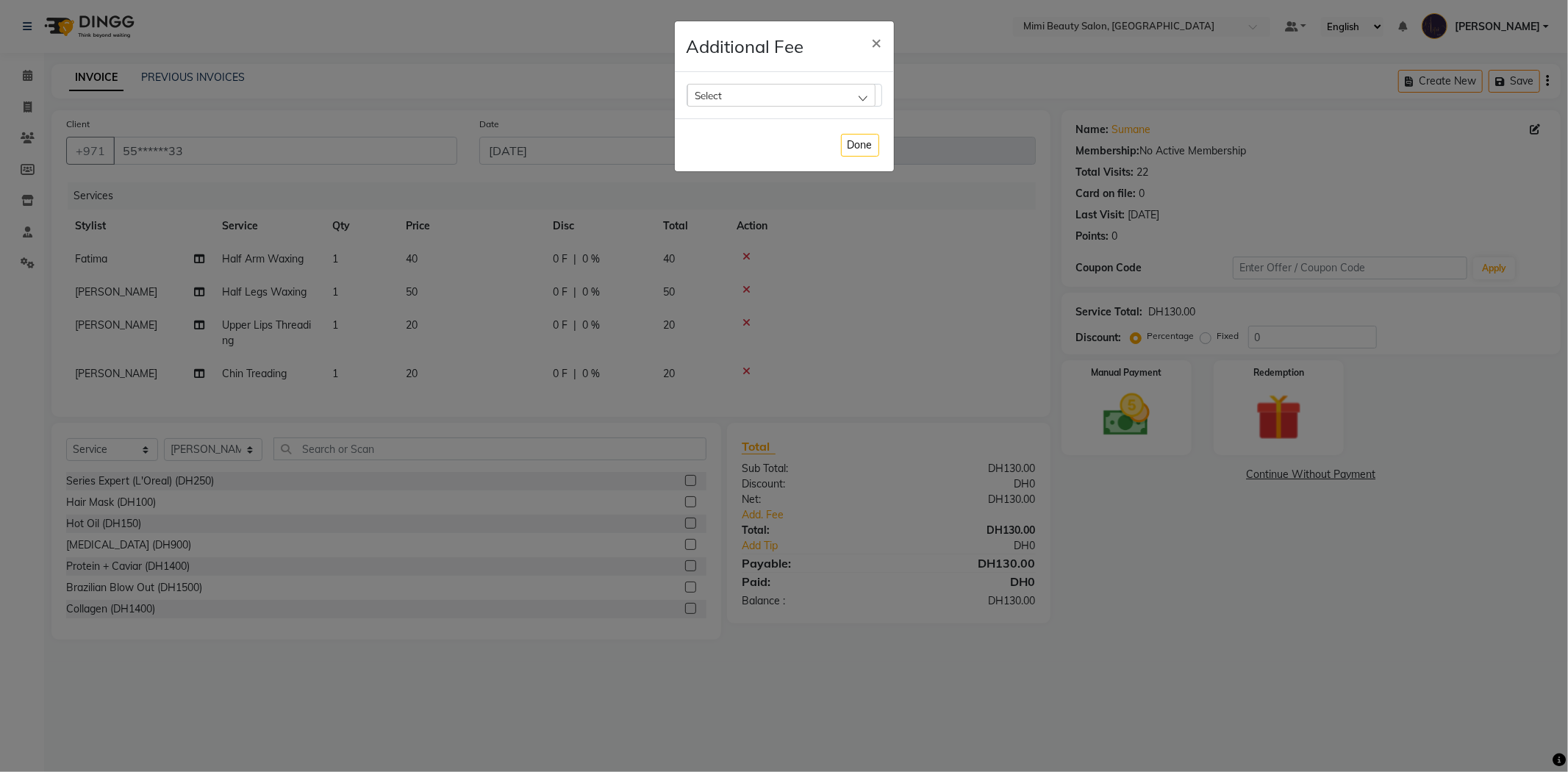
click at [764, 97] on div "Select" at bounding box center [782, 95] width 188 height 22
click at [702, 193] on label "Bank Fee" at bounding box center [723, 189] width 55 height 13
checkbox input "true"
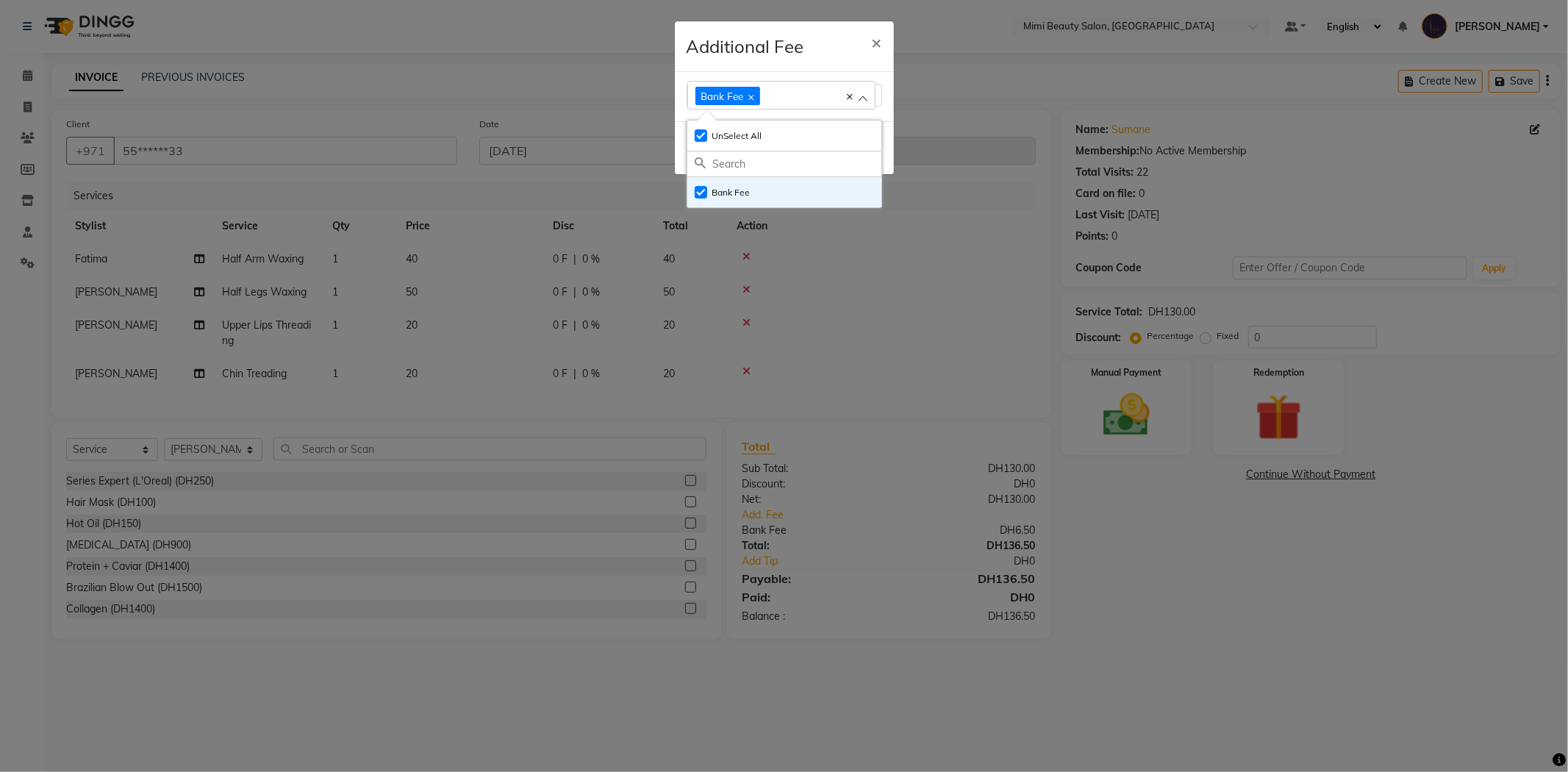
click at [886, 115] on div "Bank Fee Select All UnSelect All Bank Fee" at bounding box center [784, 96] width 219 height 49
click at [864, 145] on button "Done" at bounding box center [860, 149] width 38 height 23
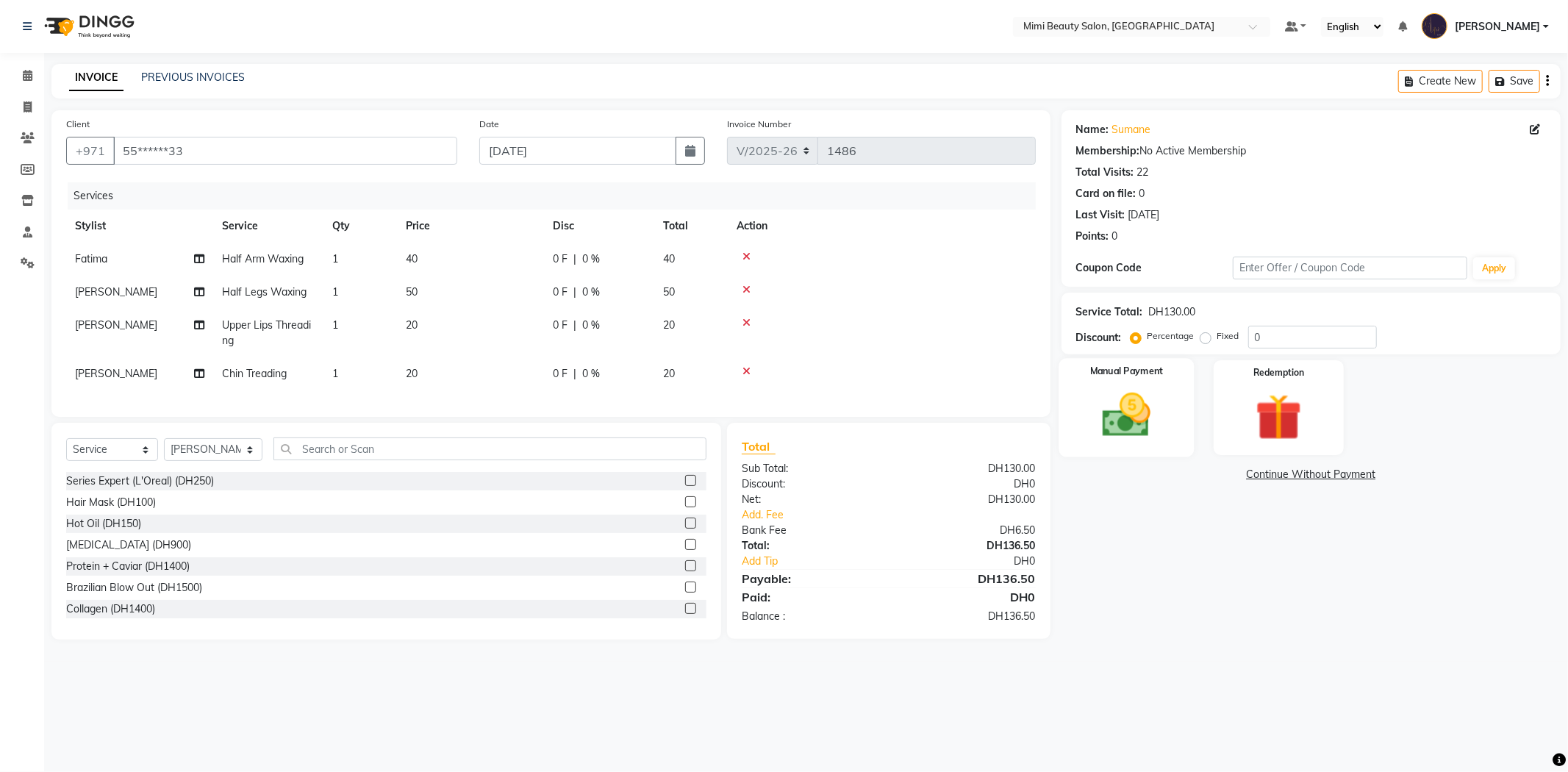
click at [1149, 419] on img at bounding box center [1127, 415] width 78 height 55
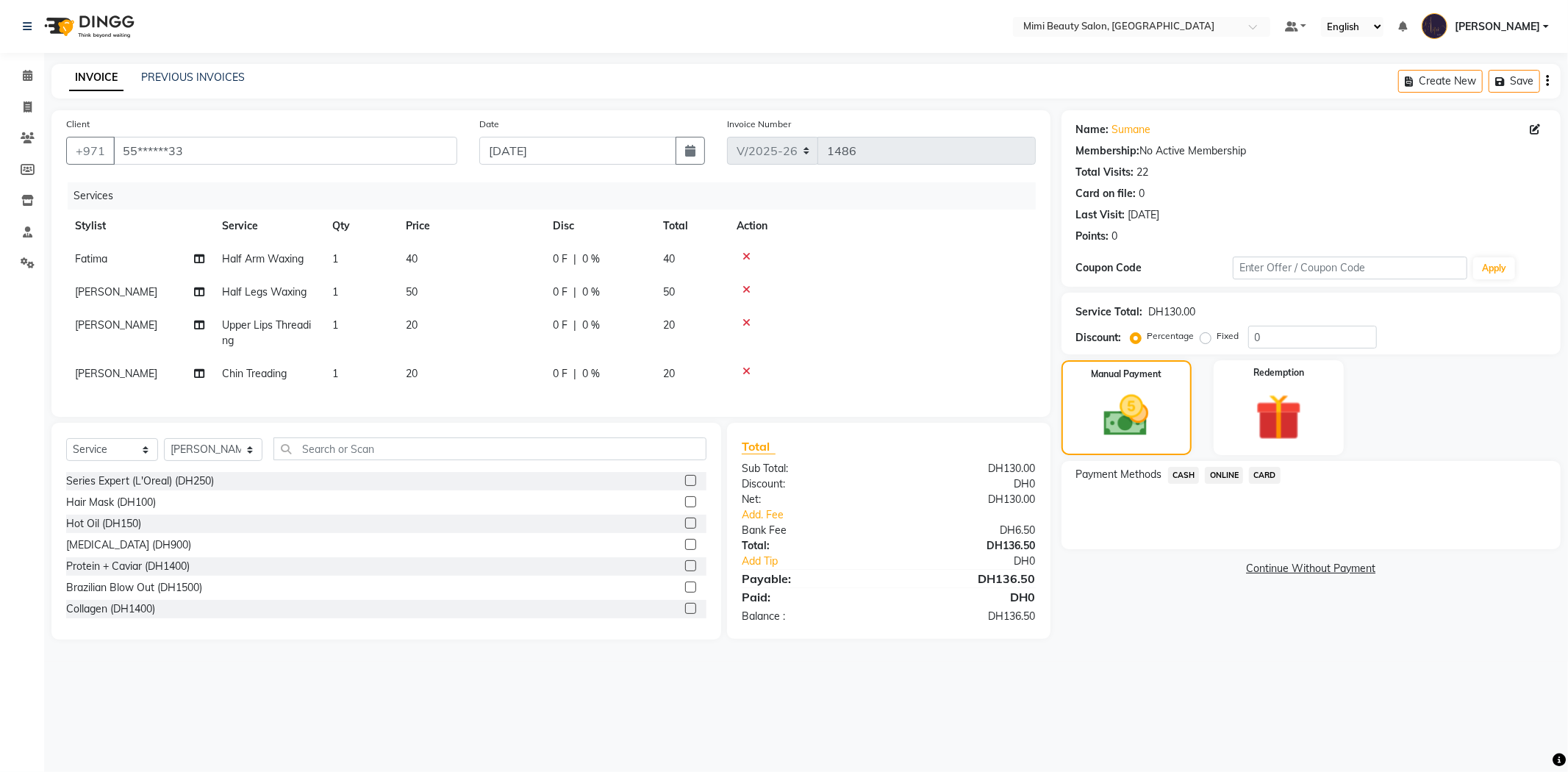
click at [1272, 474] on span "CARD" at bounding box center [1265, 475] width 32 height 17
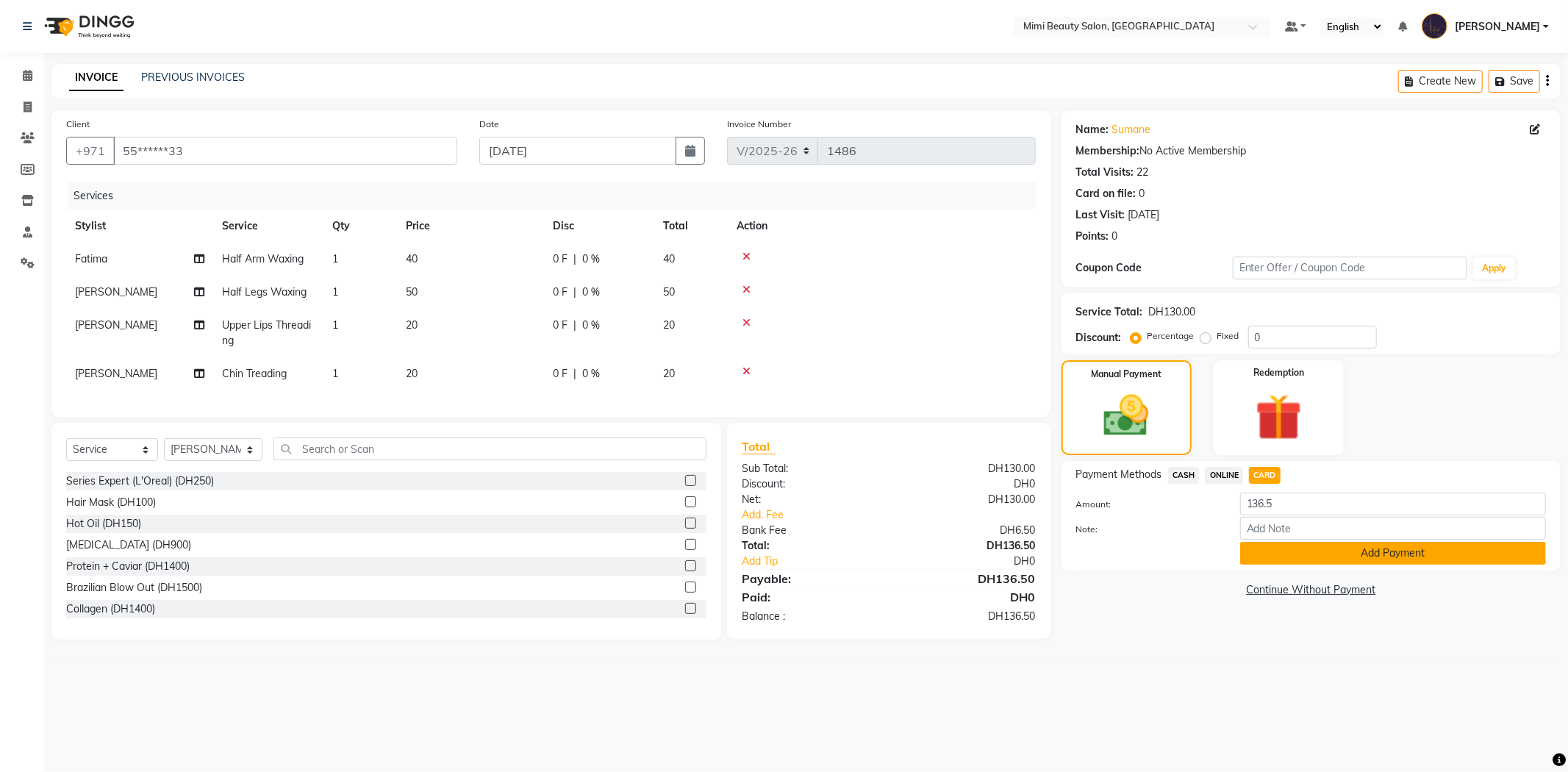
click at [1343, 557] on button "Add Payment" at bounding box center [1393, 553] width 306 height 23
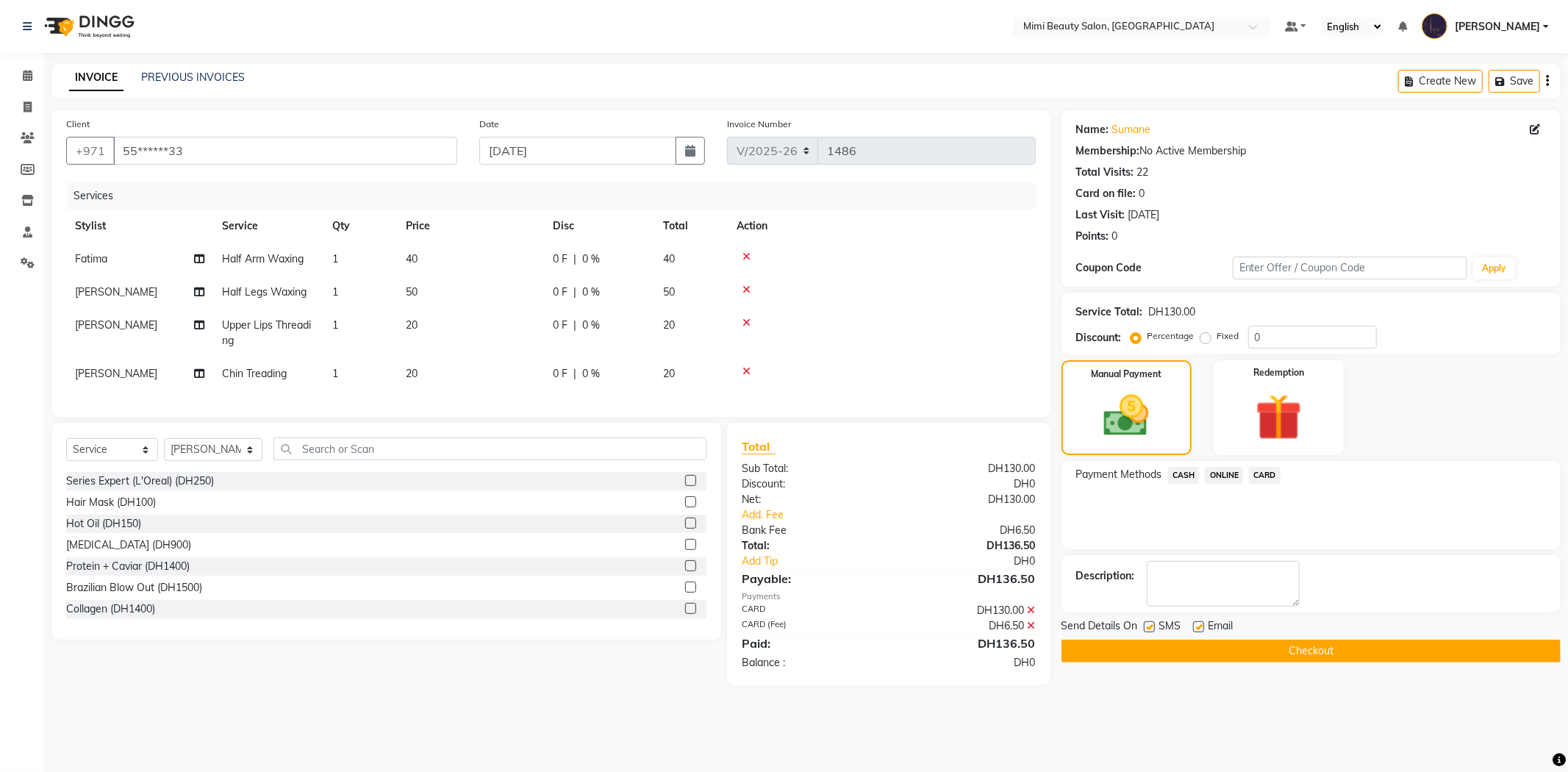
click at [1329, 650] on button "Checkout" at bounding box center [1311, 651] width 499 height 23
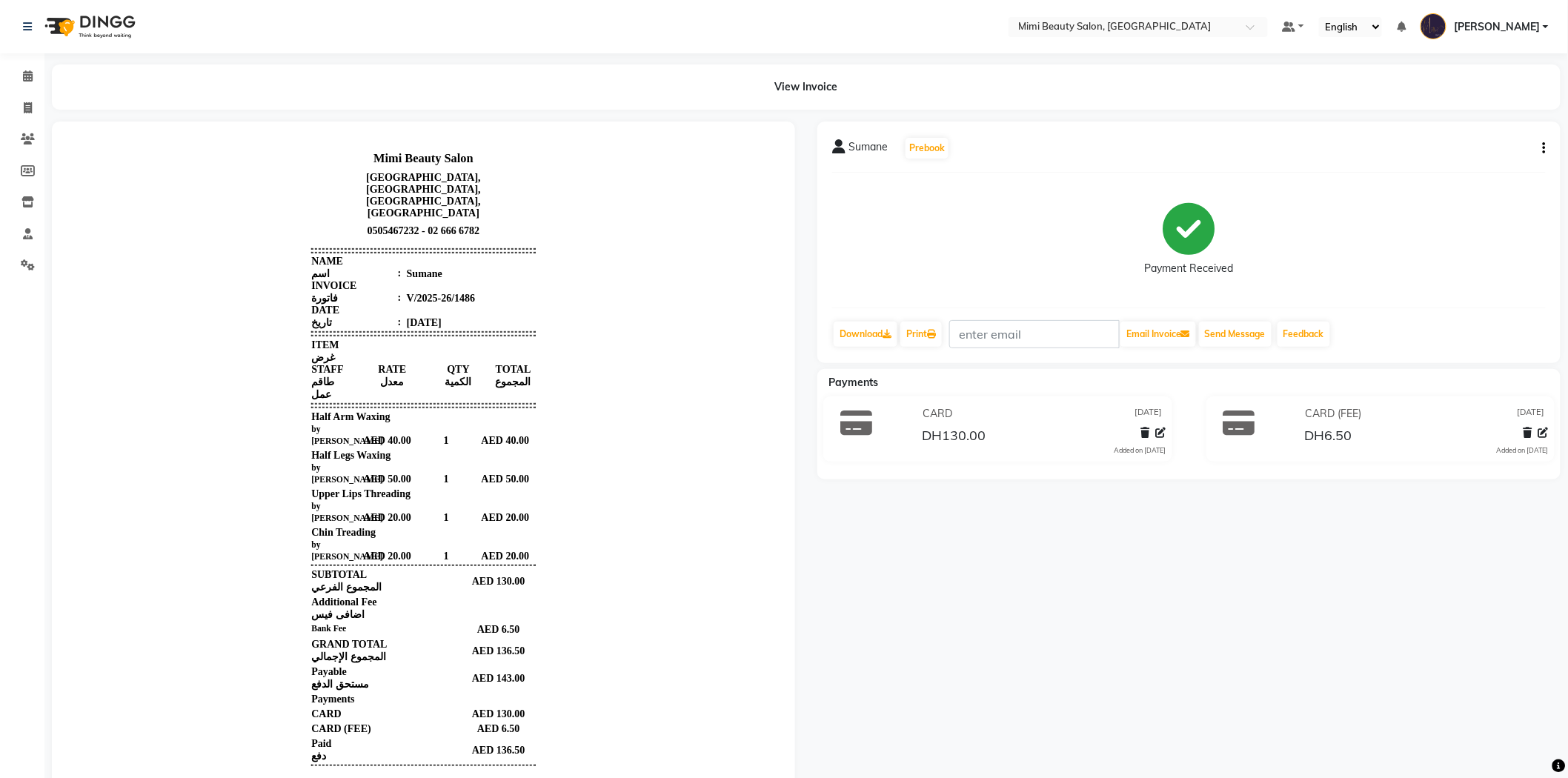
select select "service"
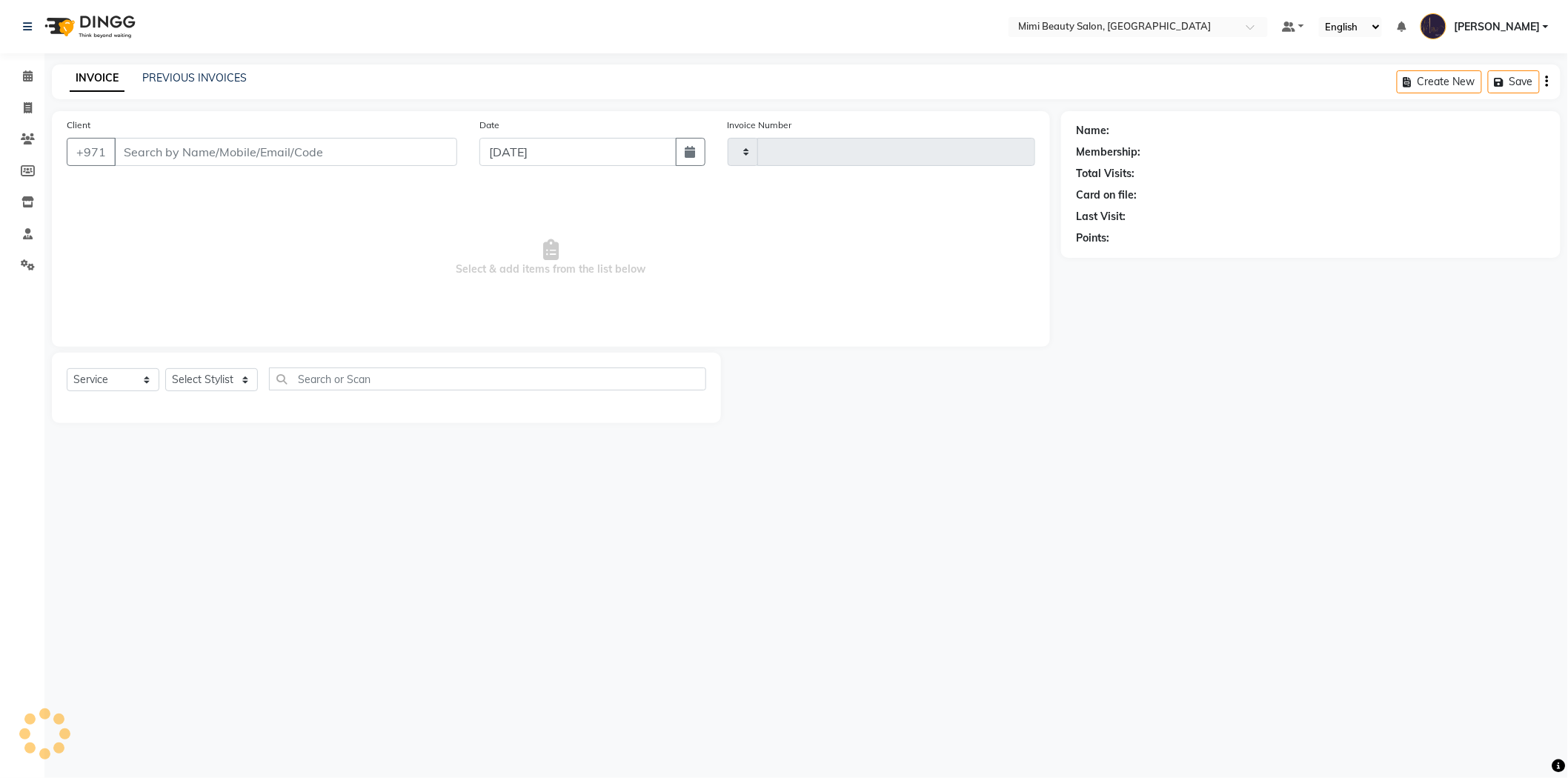
type input "1487"
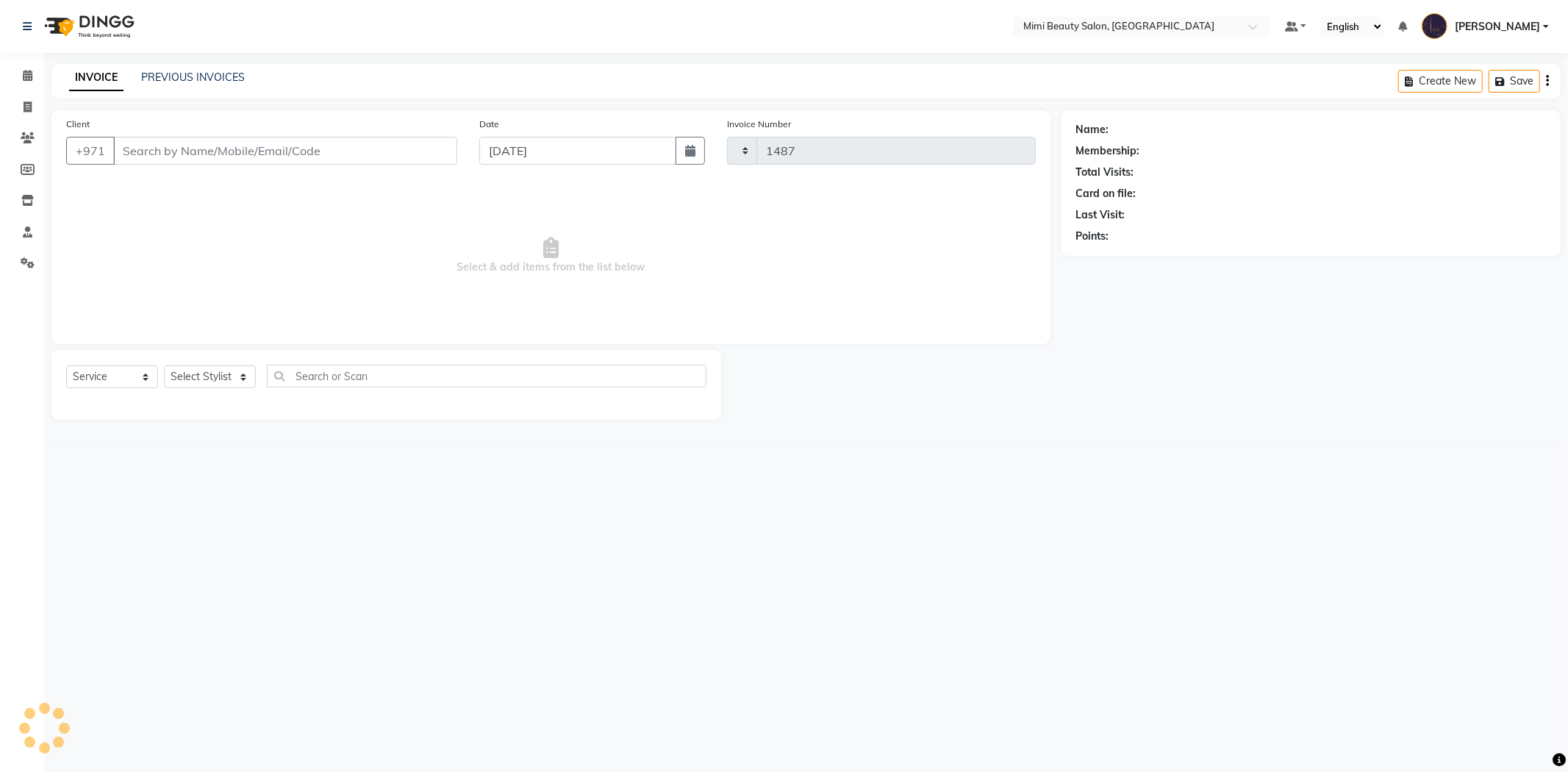
select select "6756"
type input "55******33"
select select "52700"
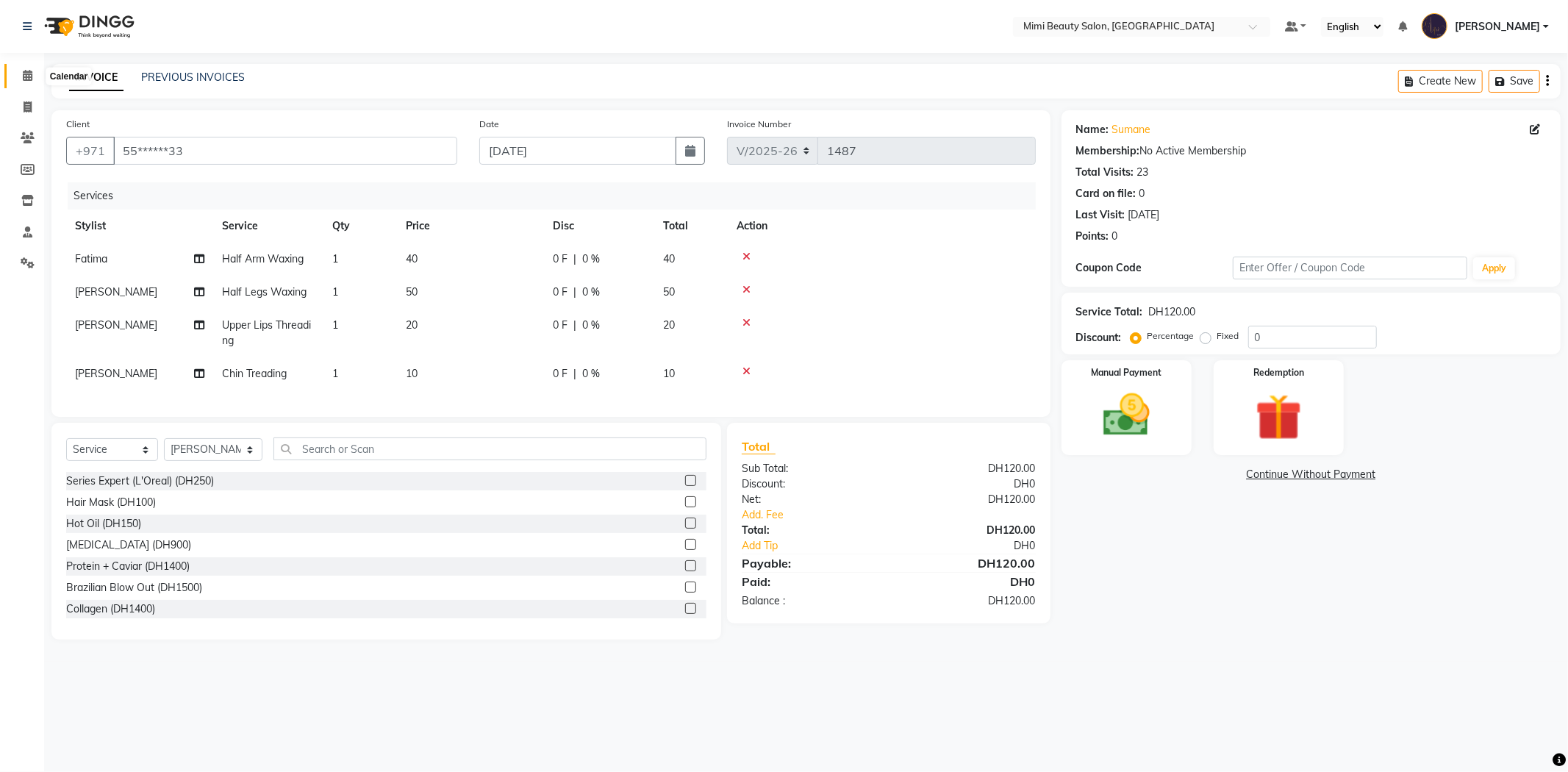
click at [22, 84] on span at bounding box center [28, 76] width 26 height 17
